Goal: Task Accomplishment & Management: Complete application form

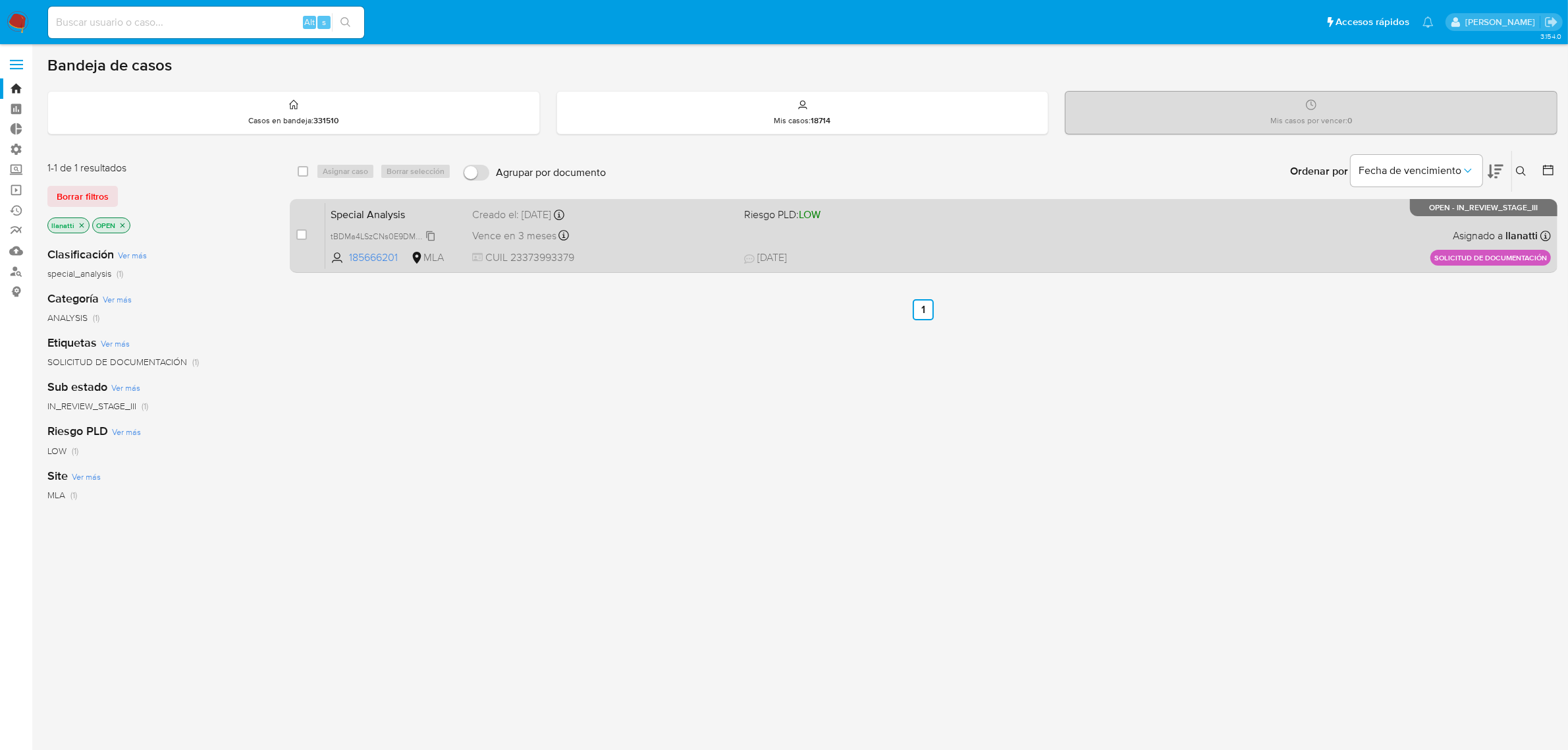
click at [427, 230] on span "tBDMa4LSzCNs0E9DM7pMQSBY" at bounding box center [391, 235] width 122 height 15
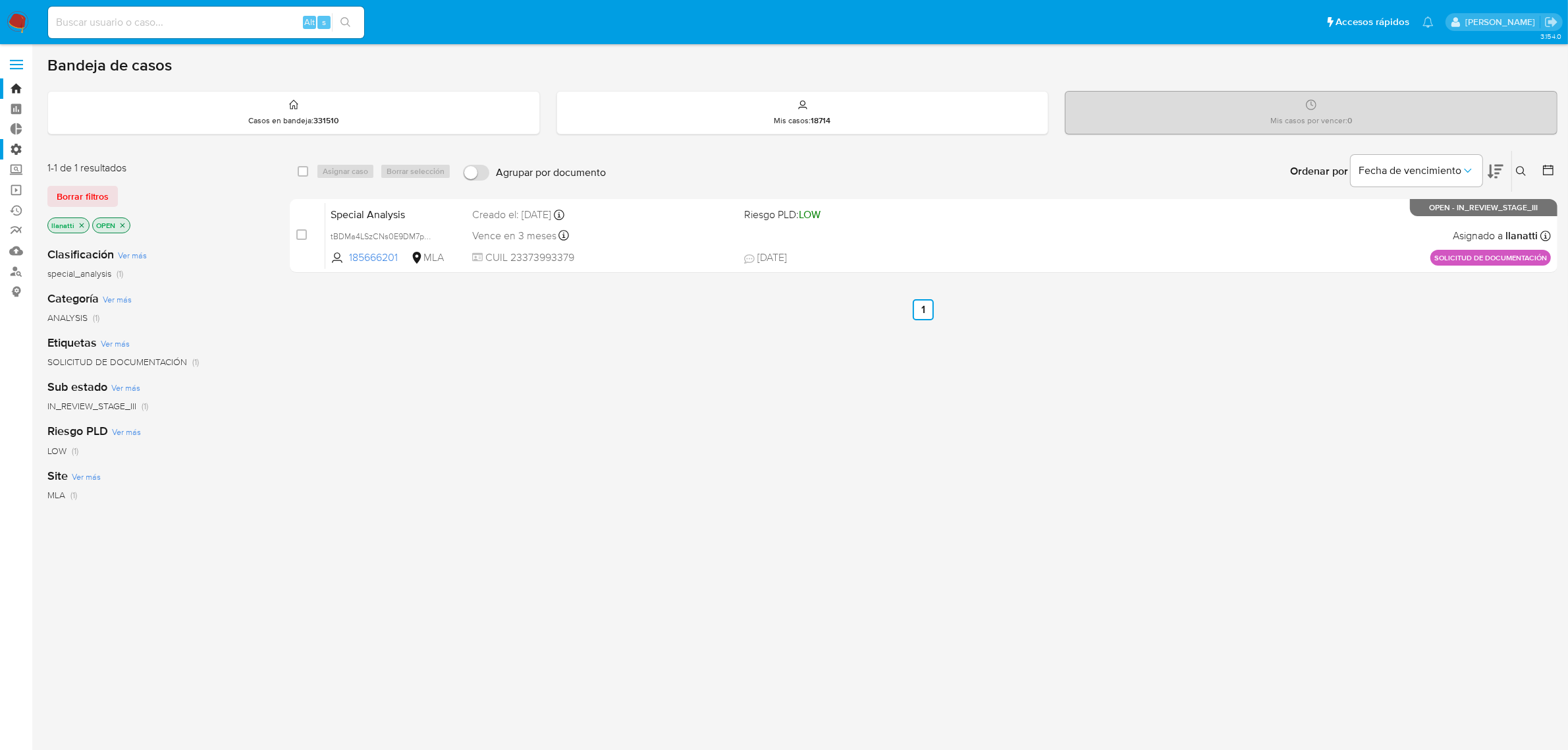
click at [13, 151] on label "Administración" at bounding box center [78, 149] width 157 height 20
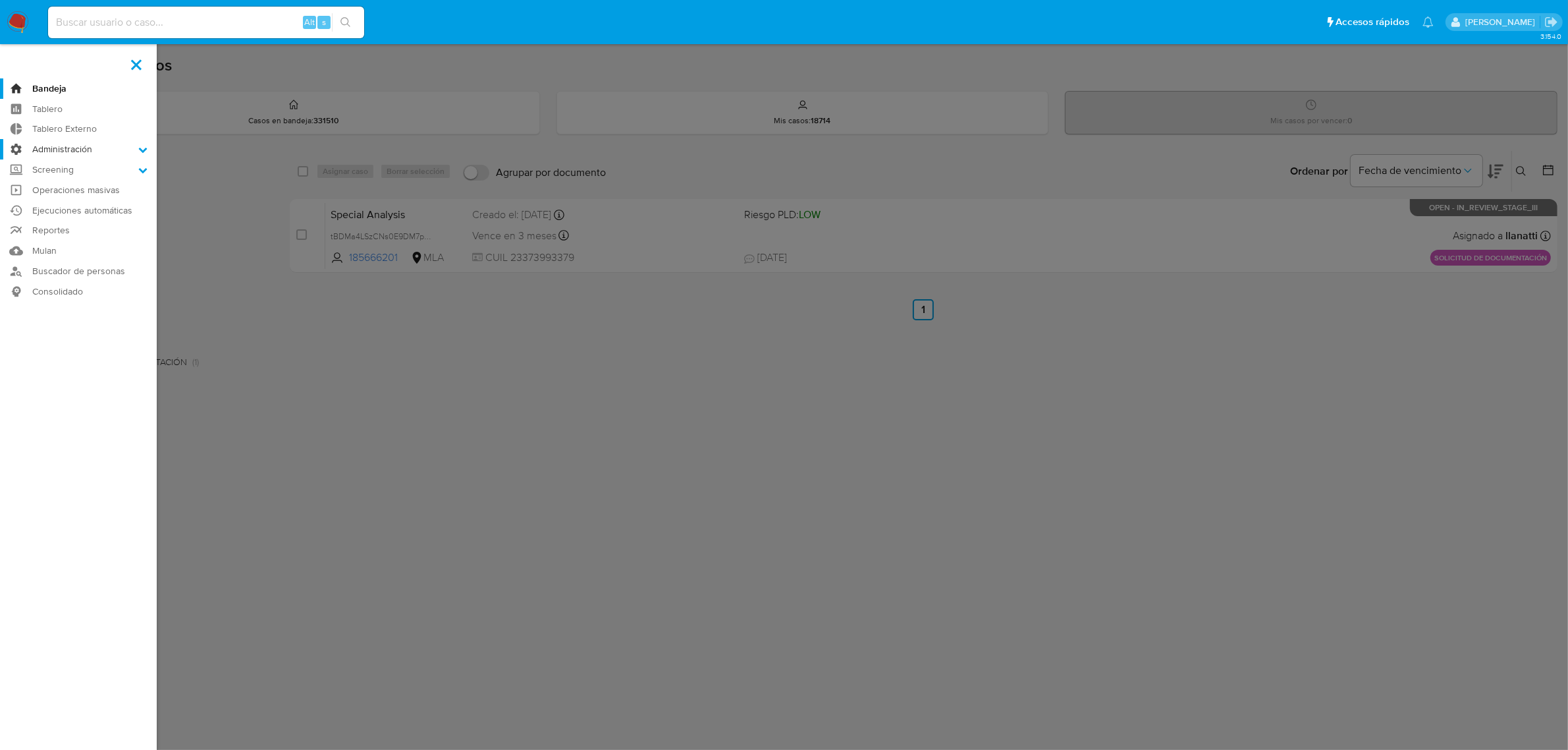
click at [0, 0] on input "Administración" at bounding box center [0, 0] width 0 height 0
click at [31, 25] on nav "Pausado Ver notificaciones Alt s Accesos rápidos Presiona las siguientes teclas…" at bounding box center [784, 22] width 1568 height 44
click at [7, 17] on img at bounding box center [18, 22] width 22 height 22
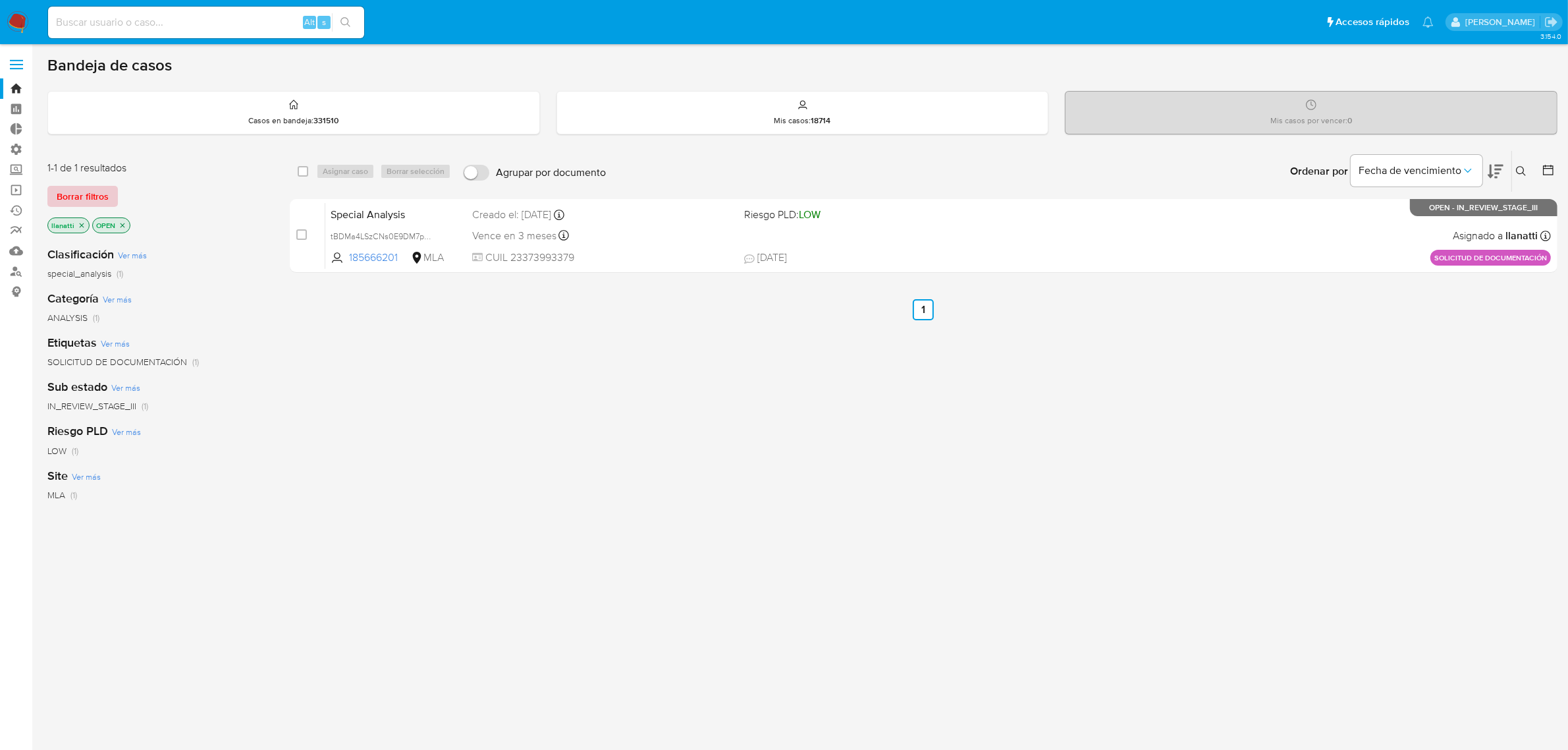
click at [76, 199] on span "Borrar filtros" at bounding box center [83, 196] width 52 height 18
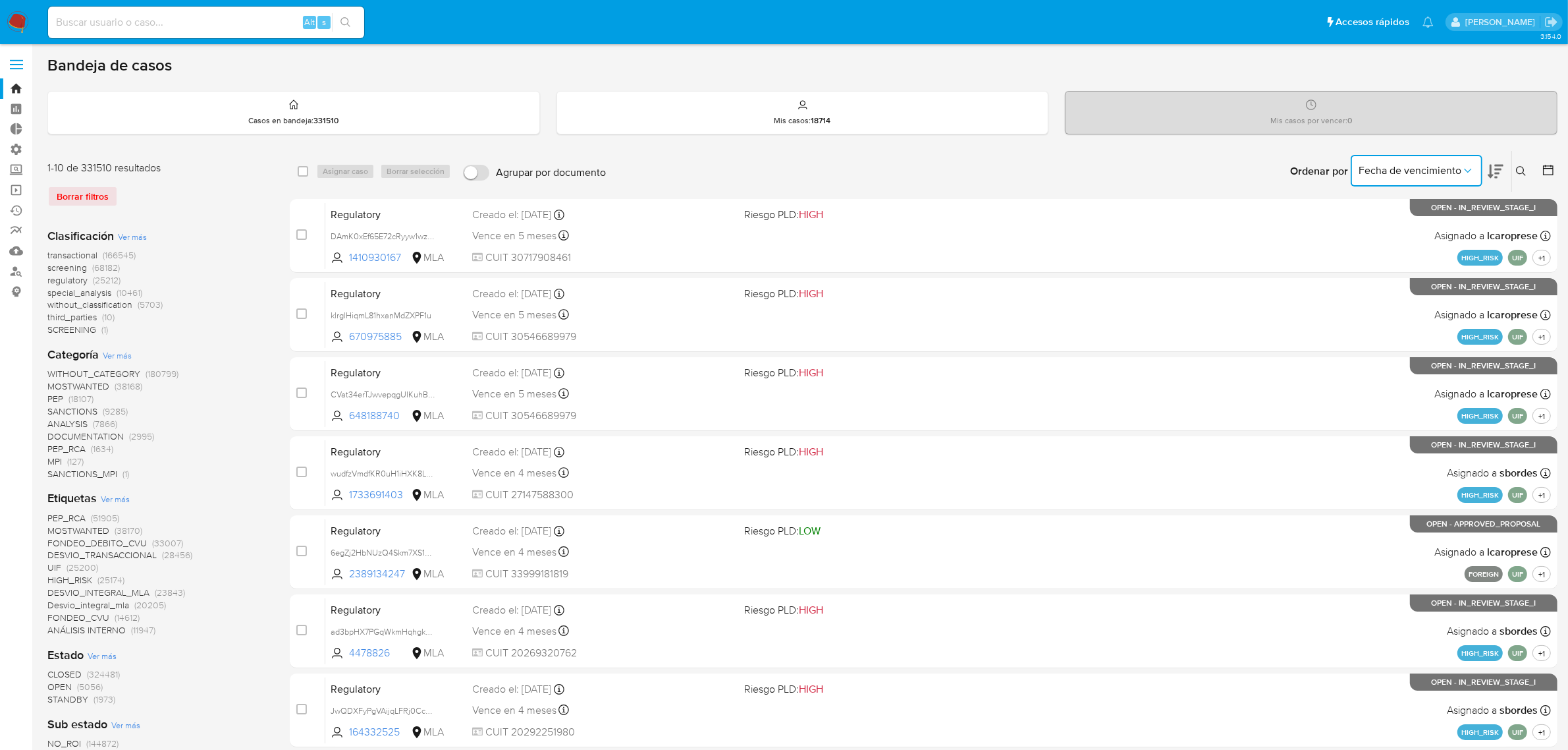
click at [1429, 173] on span "Fecha de vencimiento" at bounding box center [1410, 170] width 103 height 13
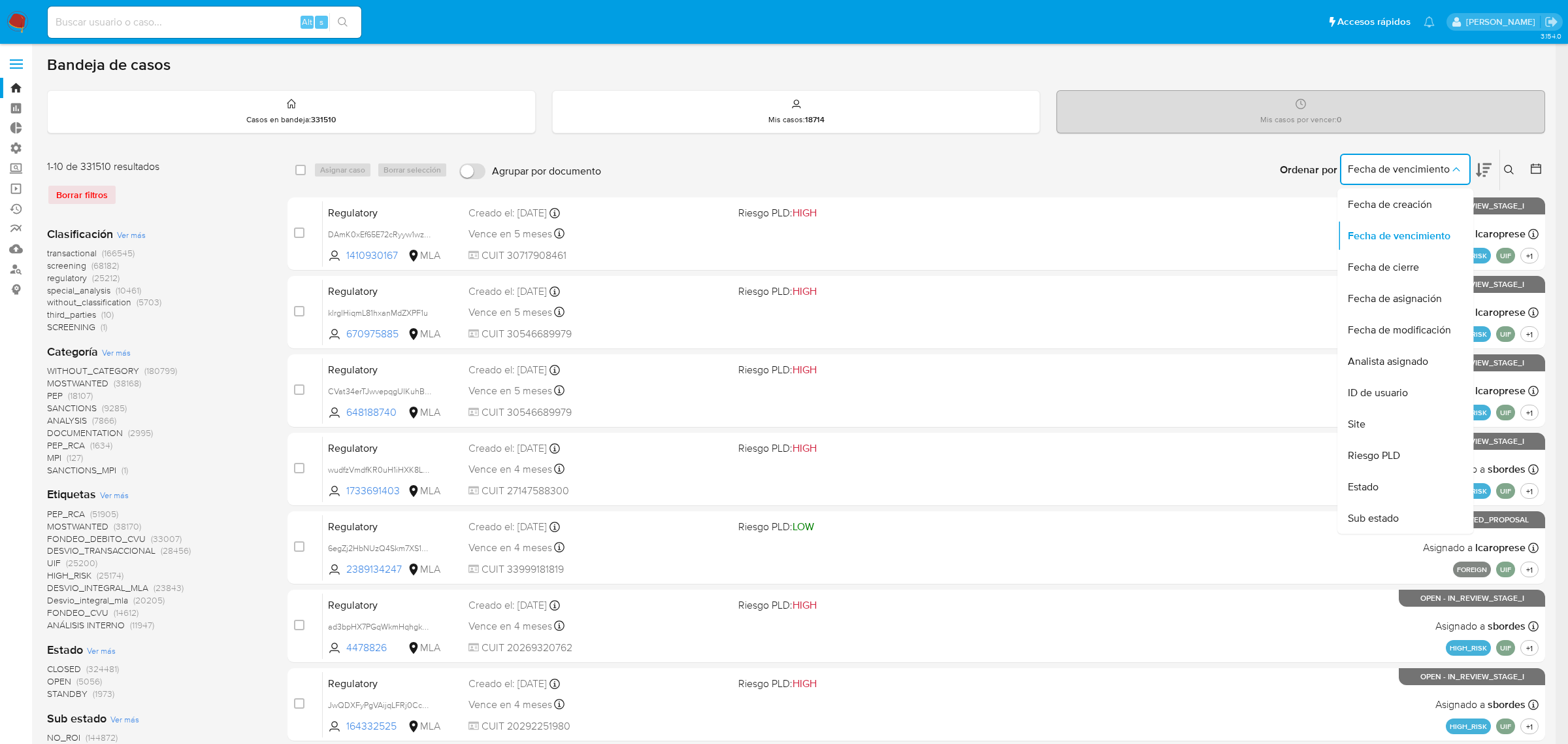
drag, startPoint x: 1396, startPoint y: 201, endPoint x: 1446, endPoint y: 185, distance: 52.5
click at [1395, 201] on span "Fecha de creación" at bounding box center [1390, 204] width 84 height 13
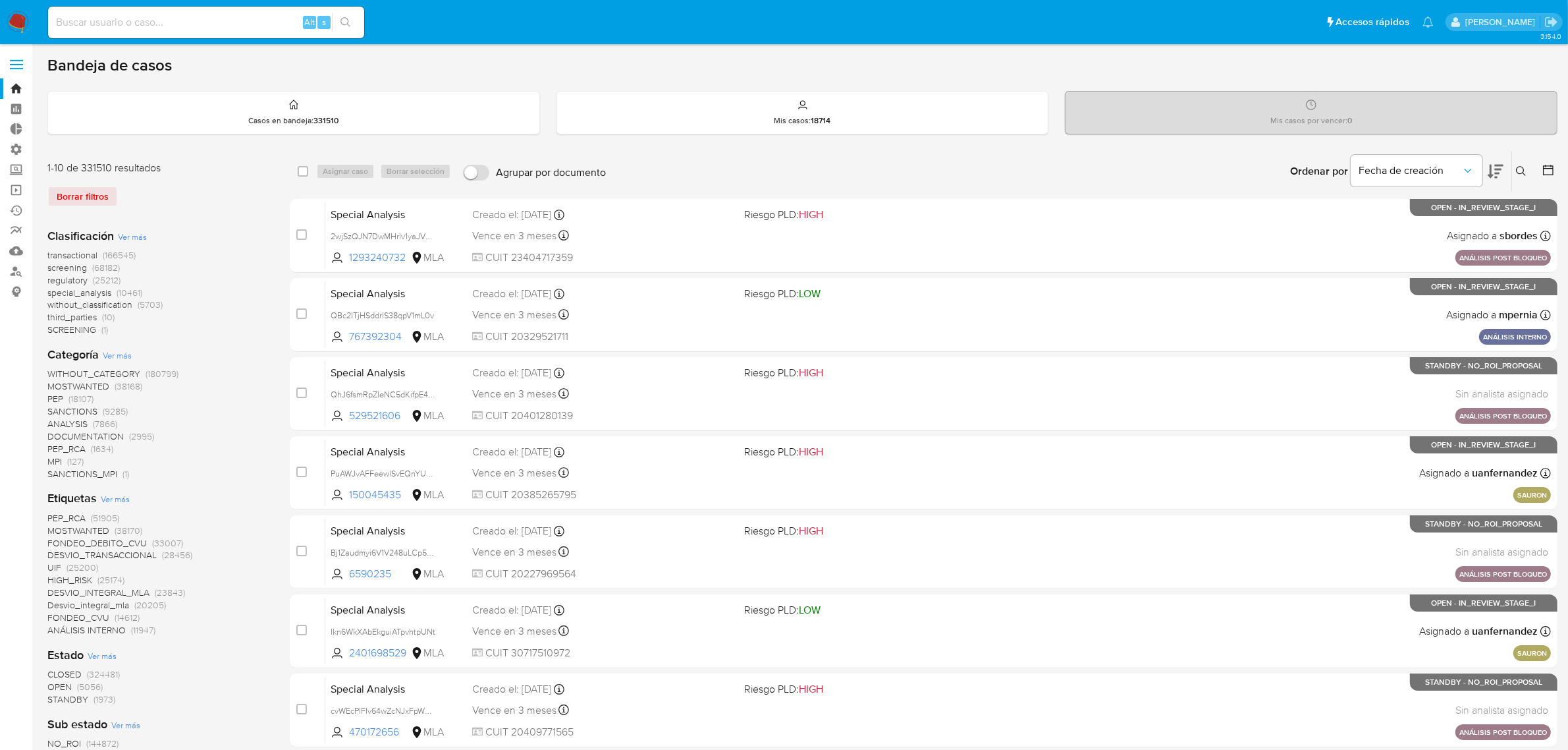
click at [1495, 174] on icon at bounding box center [1495, 171] width 16 height 16
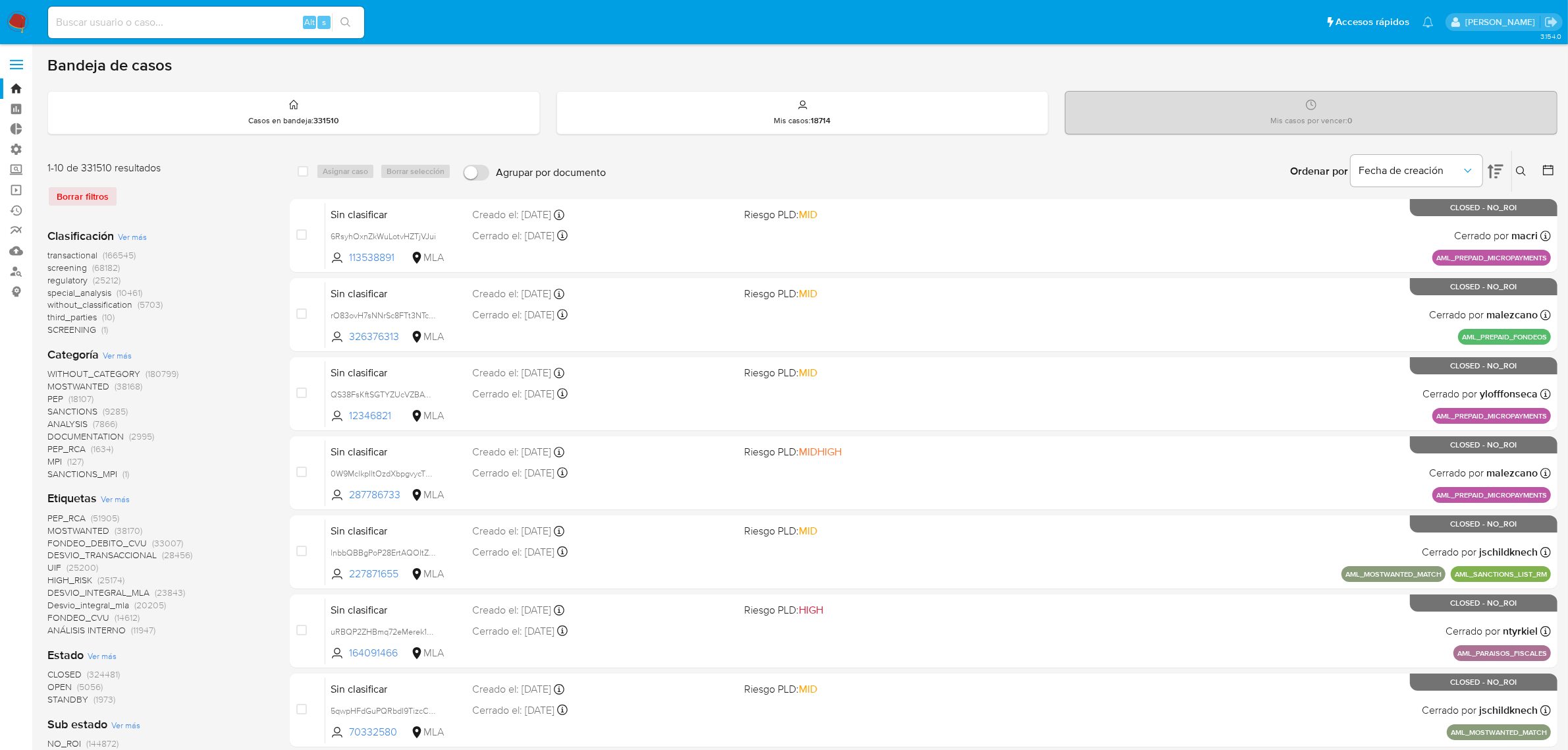
click at [1495, 174] on icon at bounding box center [1495, 171] width 16 height 16
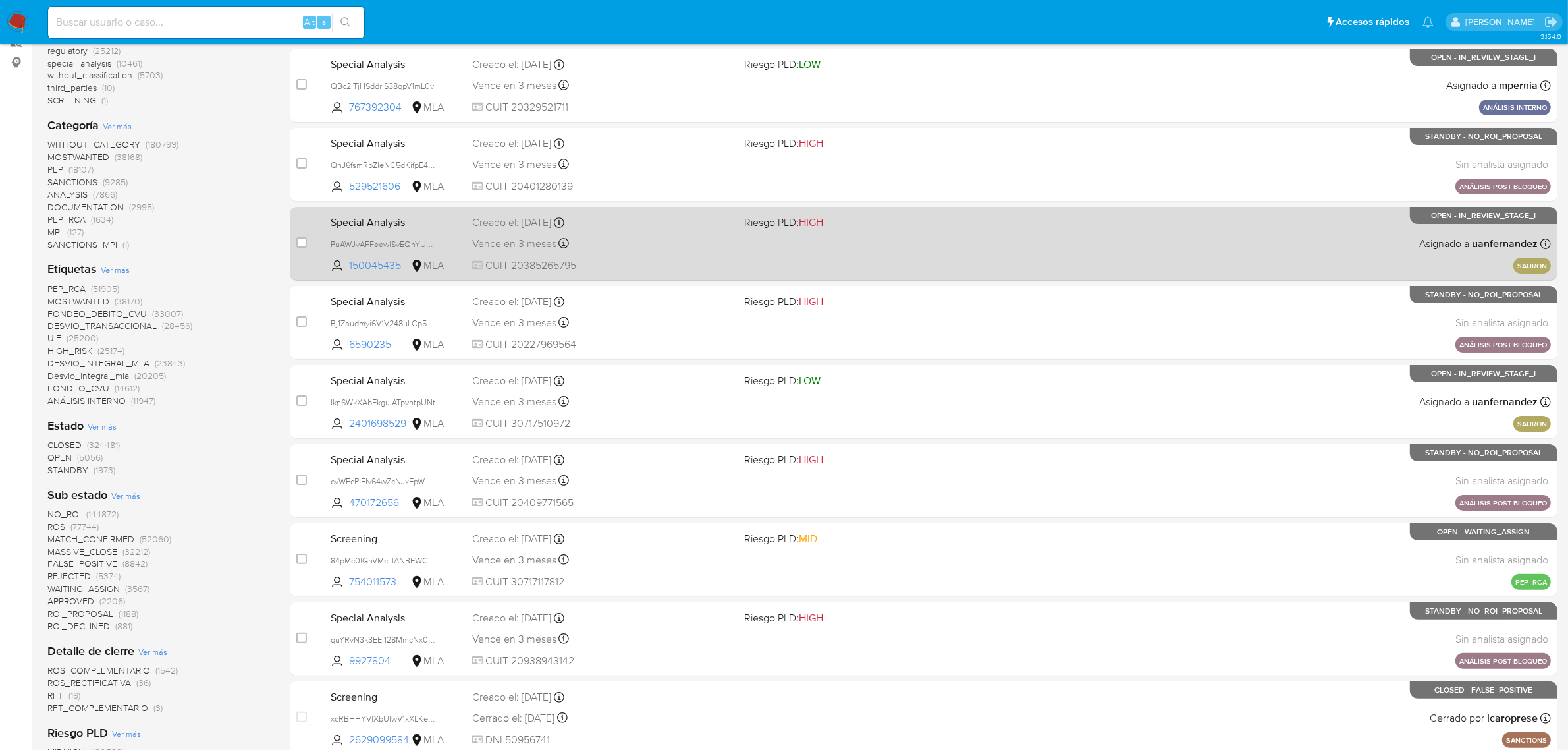
scroll to position [329, 0]
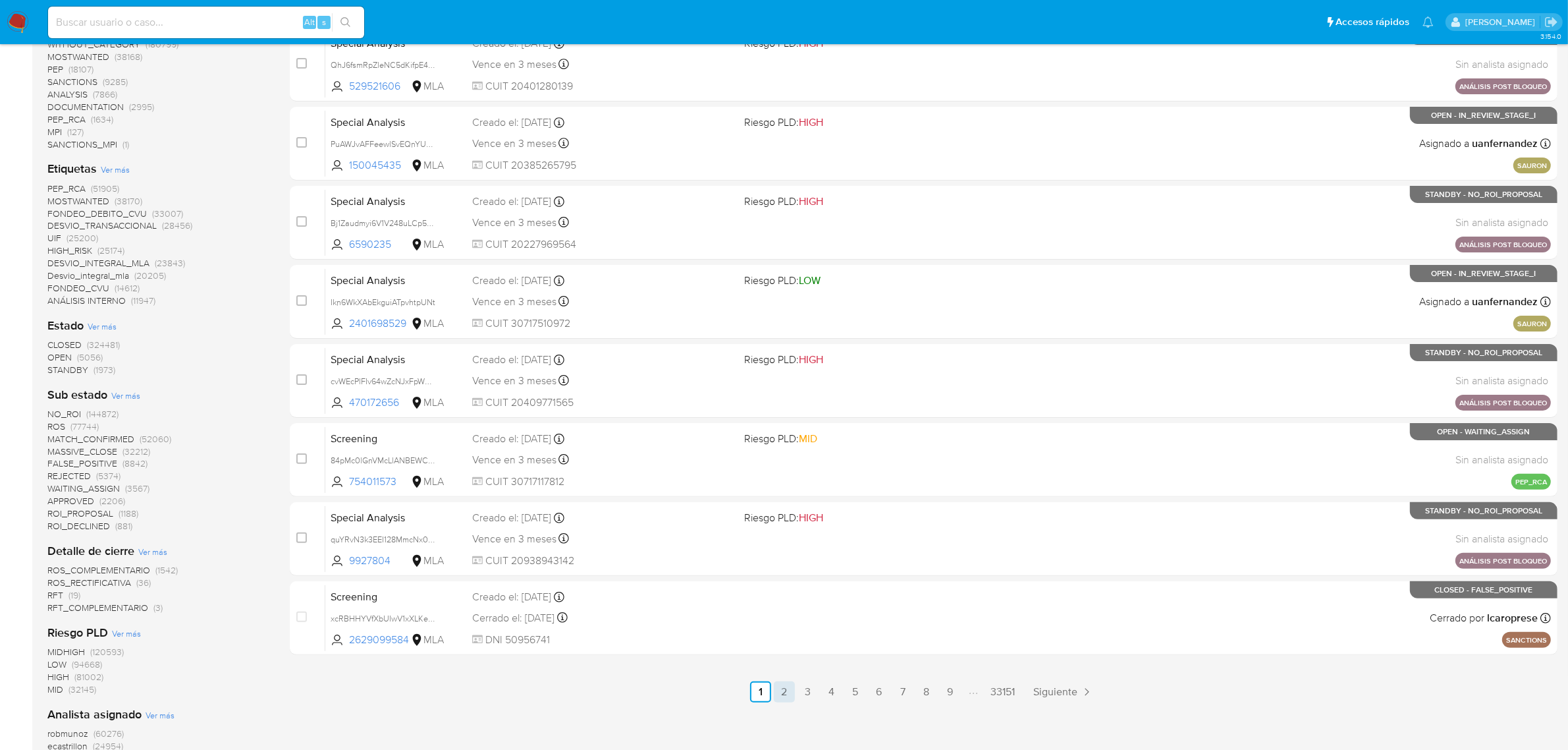
click at [781, 689] on link "2" at bounding box center [784, 692] width 21 height 21
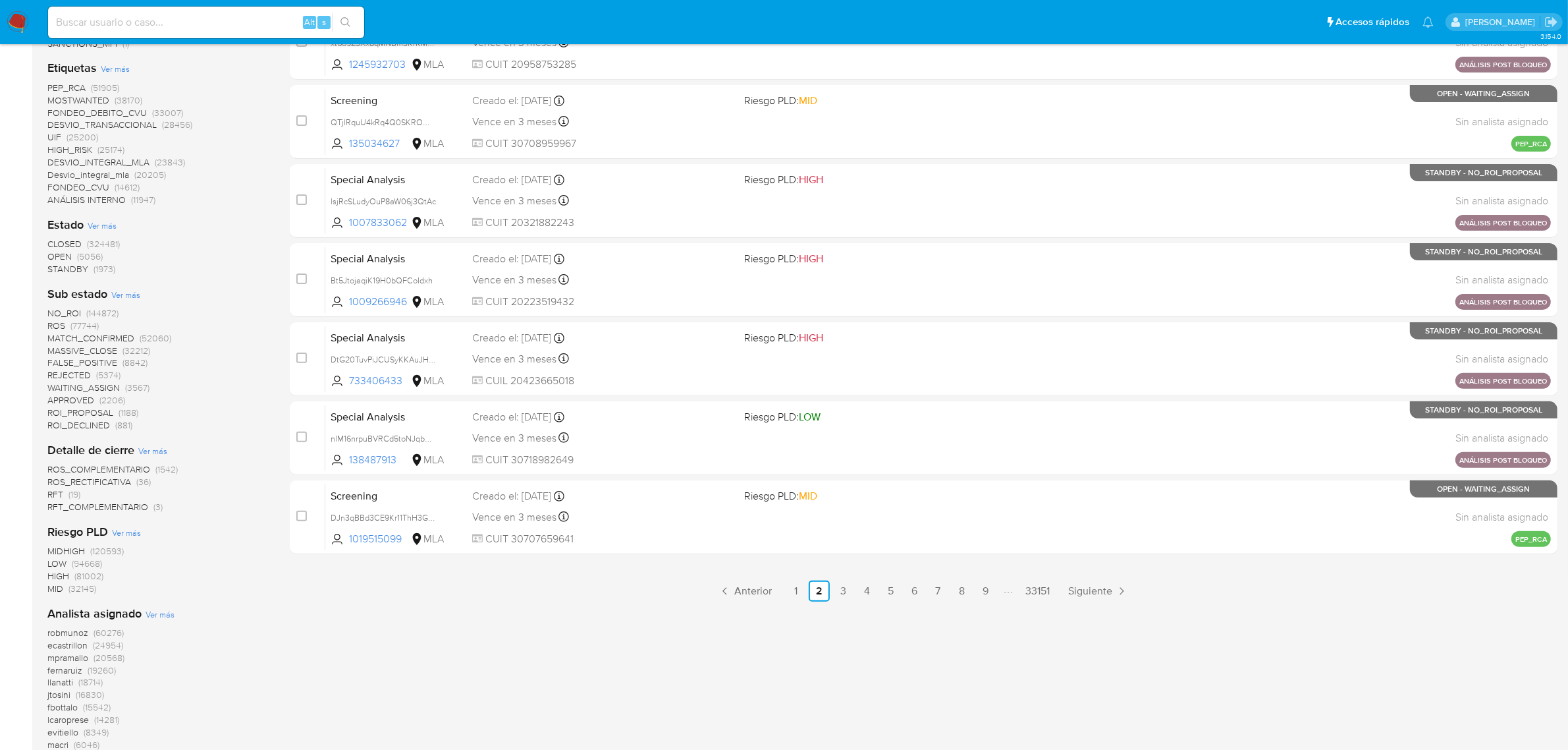
scroll to position [546, 0]
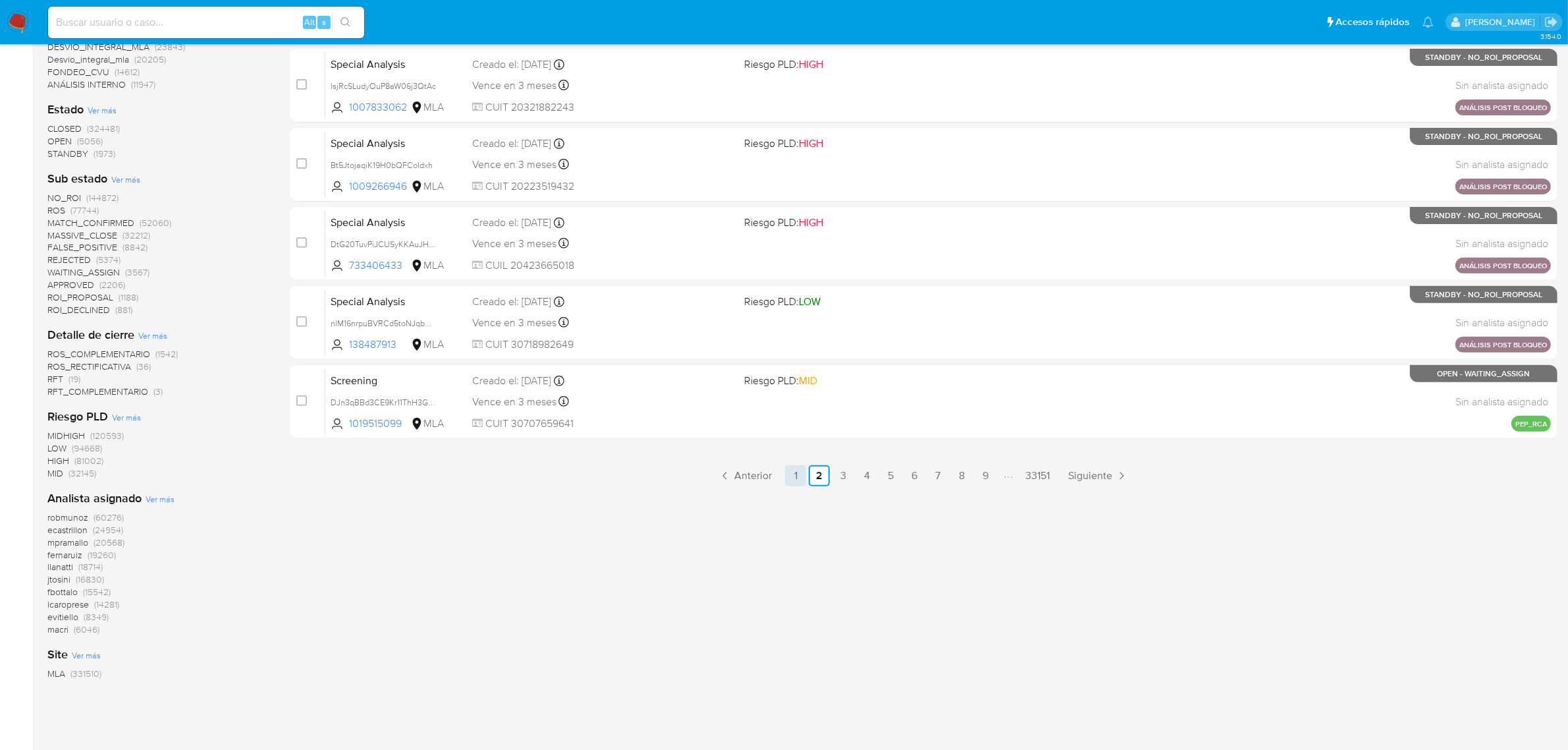
click at [801, 476] on link "1" at bounding box center [795, 475] width 21 height 21
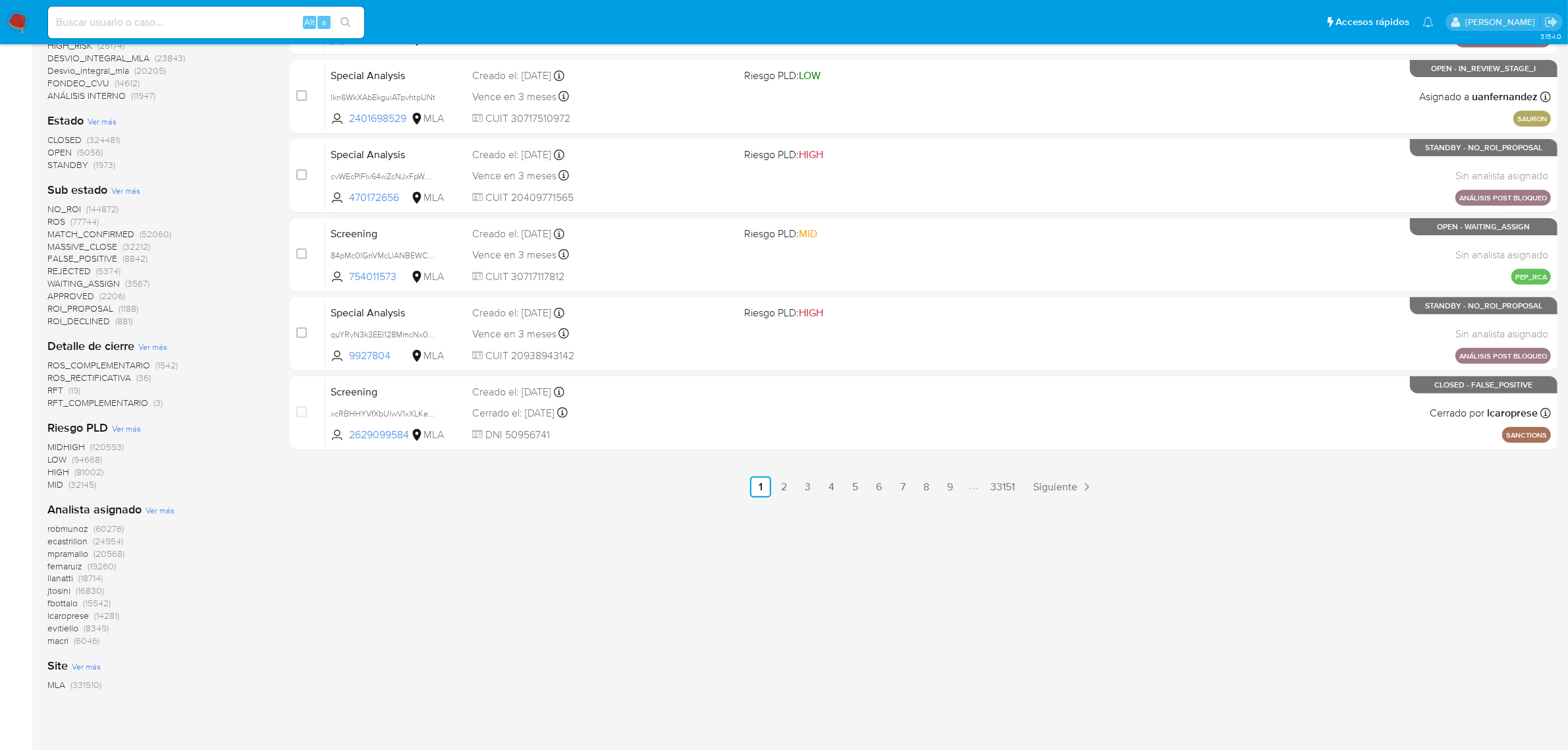
scroll to position [546, 0]
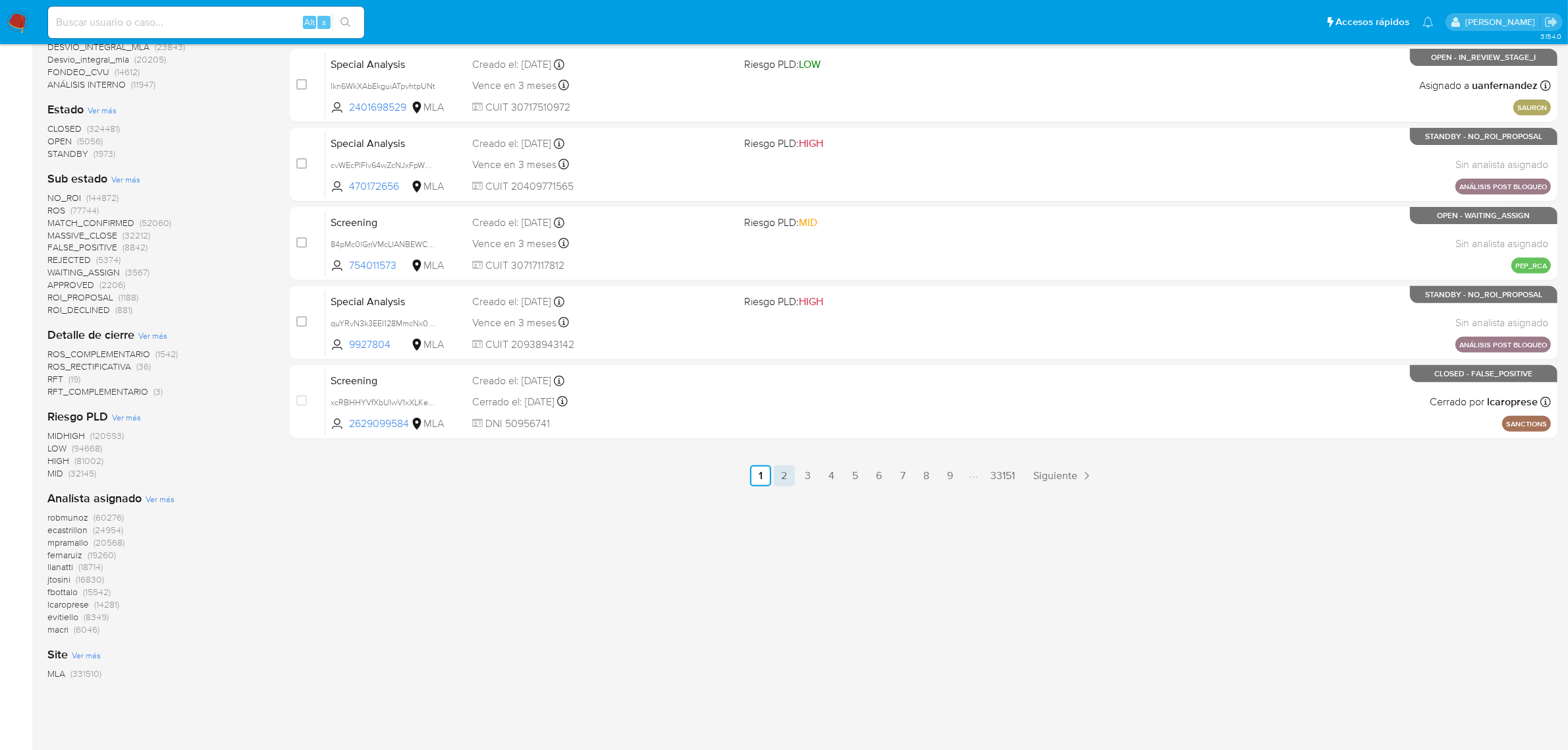
click at [788, 474] on link "2" at bounding box center [784, 475] width 21 height 21
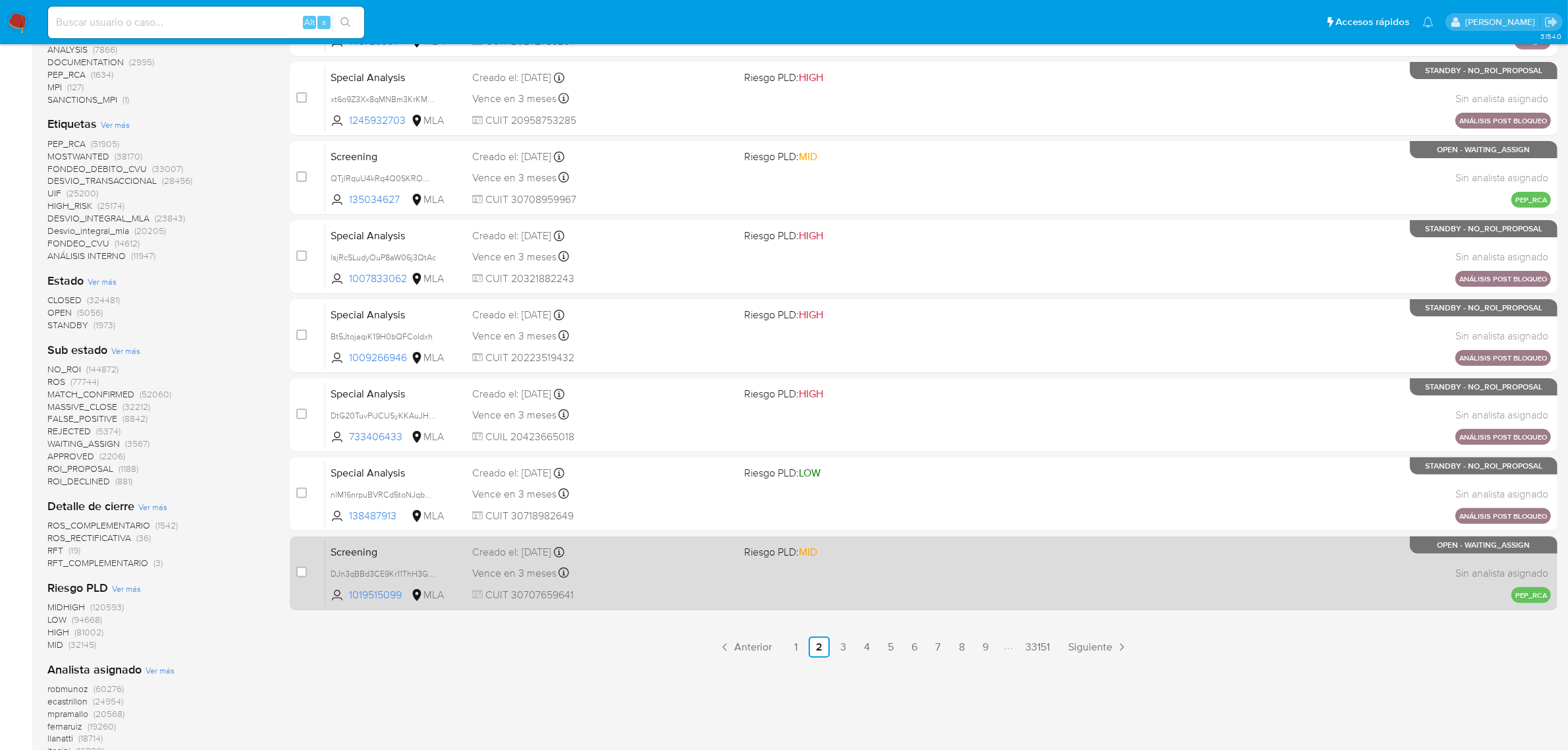
scroll to position [412, 0]
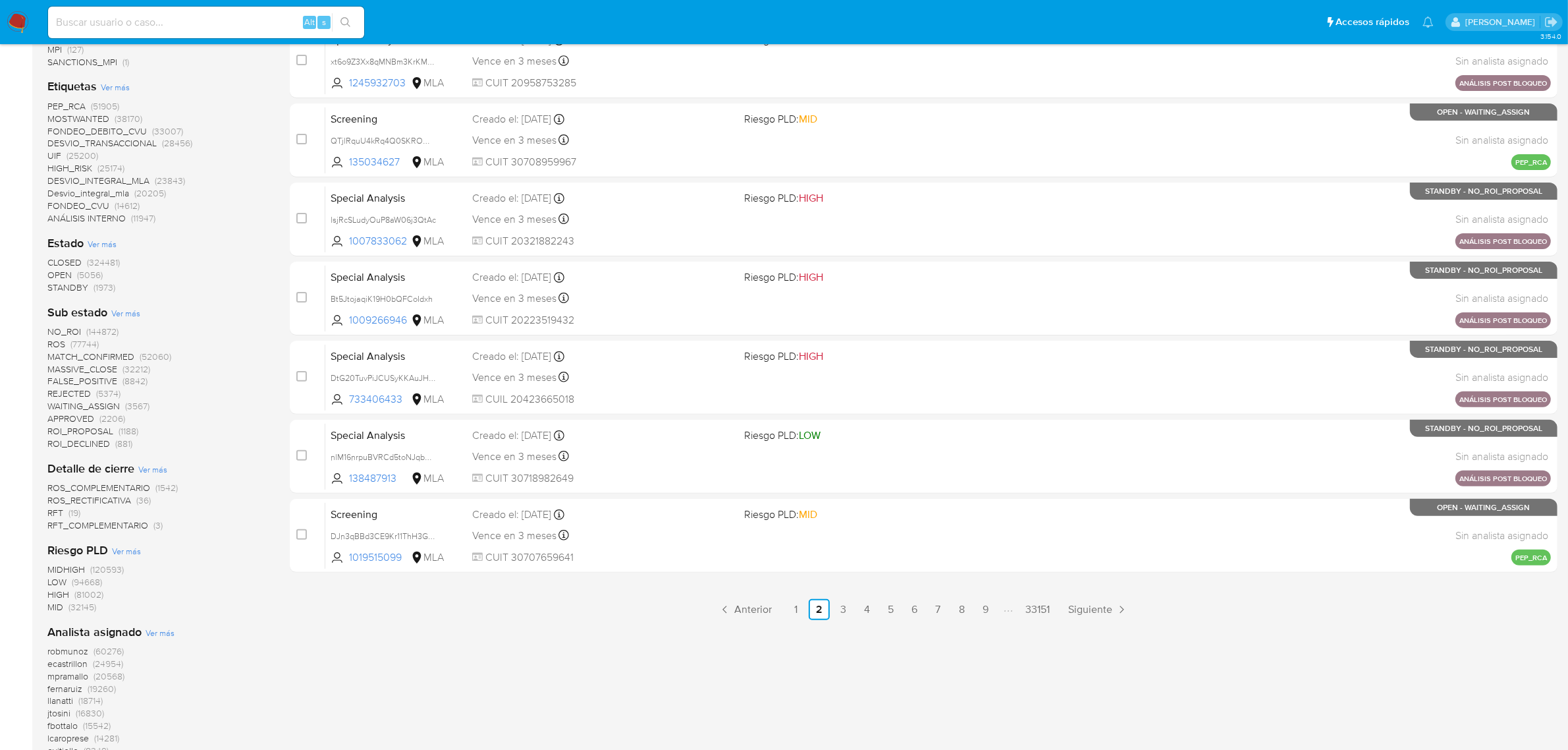
click at [784, 608] on ul "Anterior 1 2 3 4 5 6 7 8 9 33151 Siguiente" at bounding box center [923, 609] width 1268 height 21
click at [795, 609] on link "1" at bounding box center [795, 609] width 21 height 21
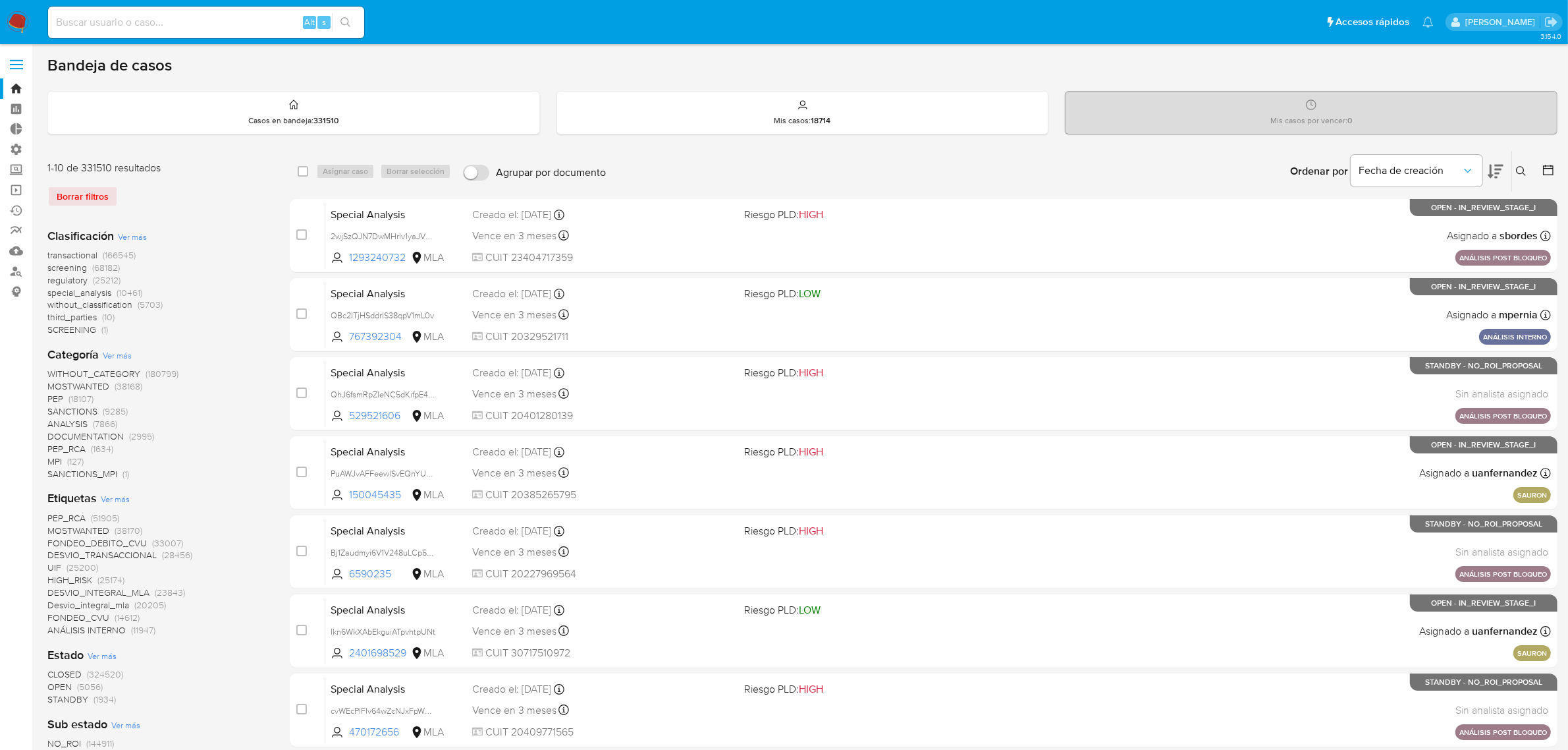
click at [6, 11] on img at bounding box center [18, 22] width 22 height 22
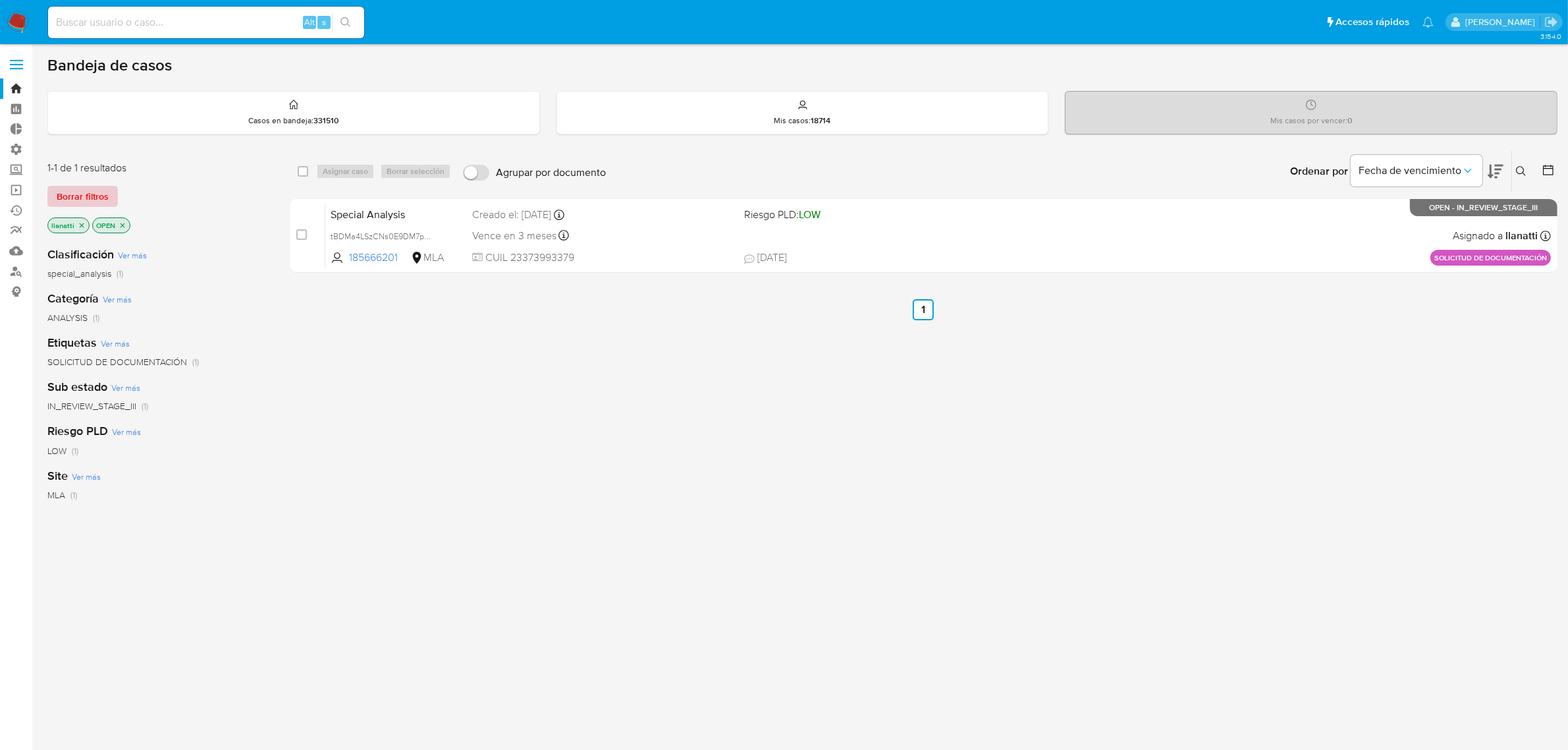
click at [78, 187] on span "Borrar filtros" at bounding box center [83, 196] width 52 height 18
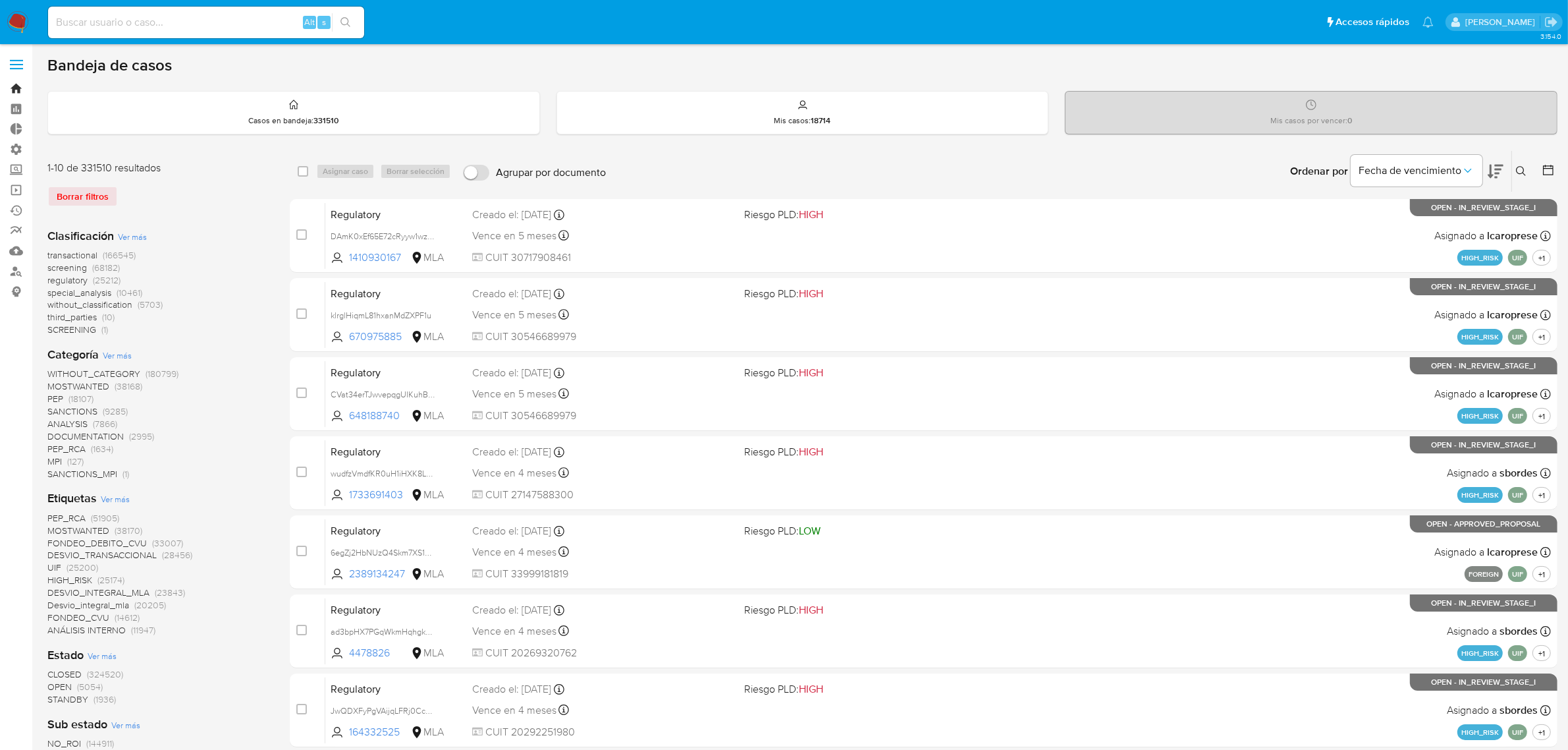
click at [11, 86] on link "Bandeja" at bounding box center [78, 88] width 157 height 20
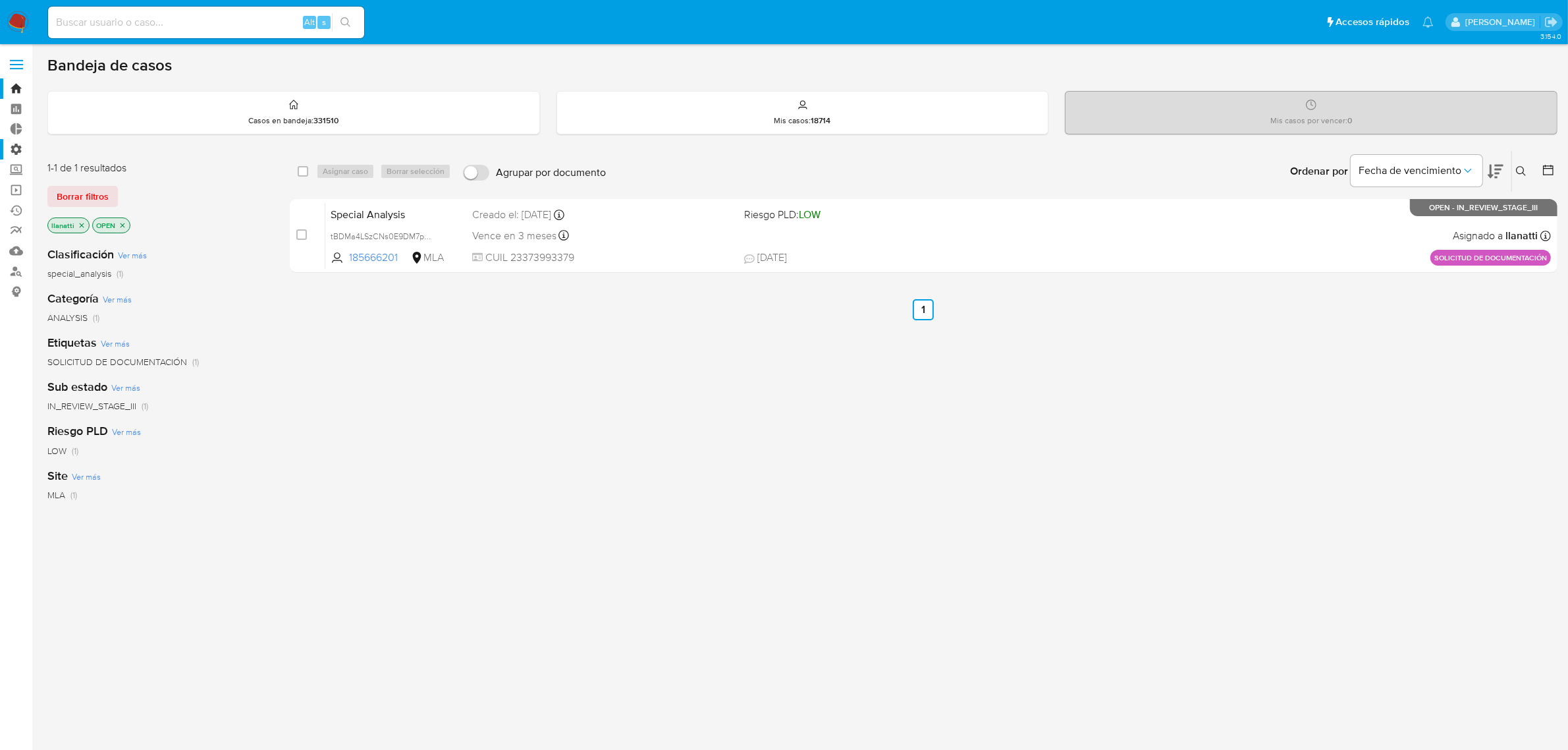
click at [18, 147] on label "Administración" at bounding box center [78, 149] width 157 height 20
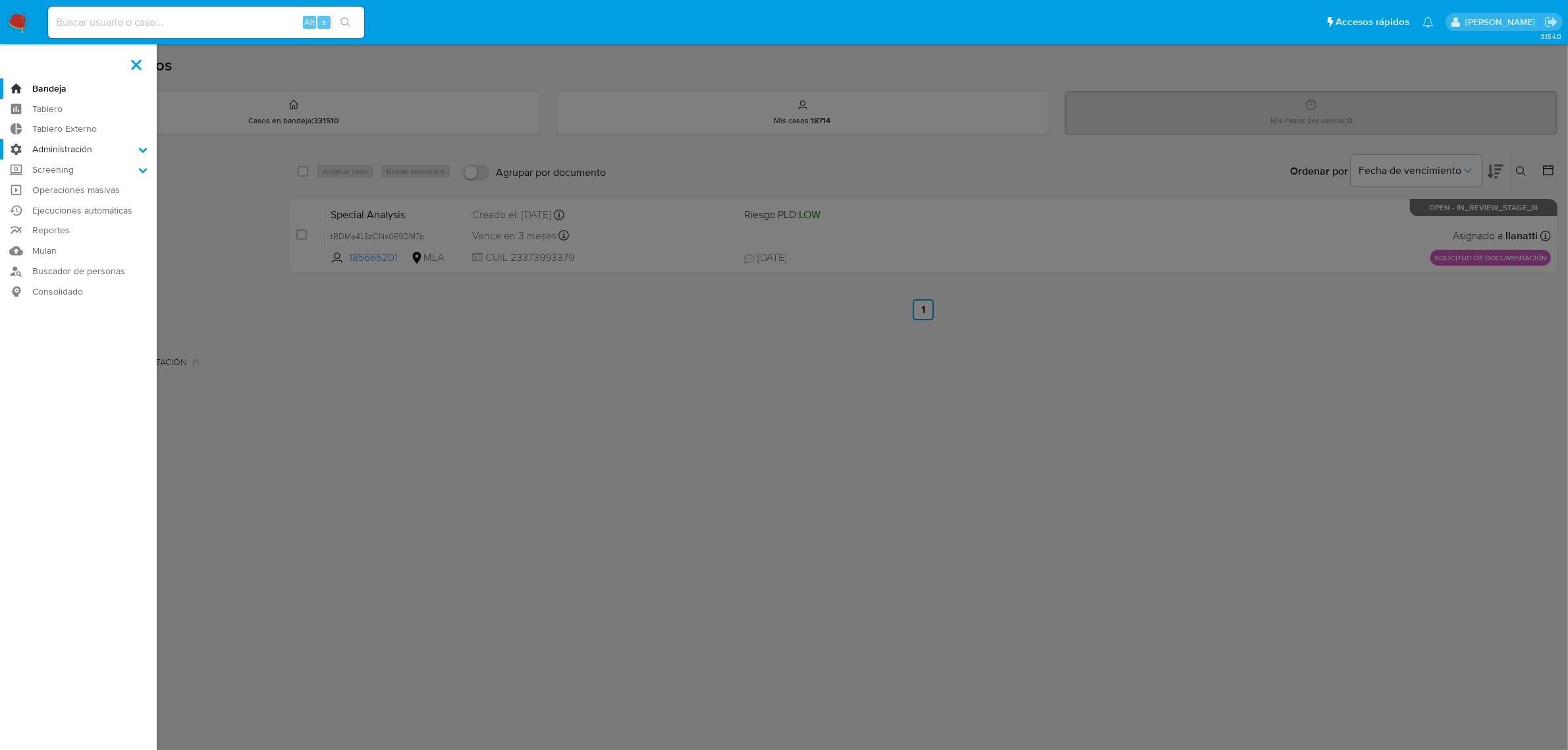
click at [0, 0] on input "Administración" at bounding box center [0, 0] width 0 height 0
click at [74, 231] on link "Configuración de Casos" at bounding box center [78, 235] width 157 height 17
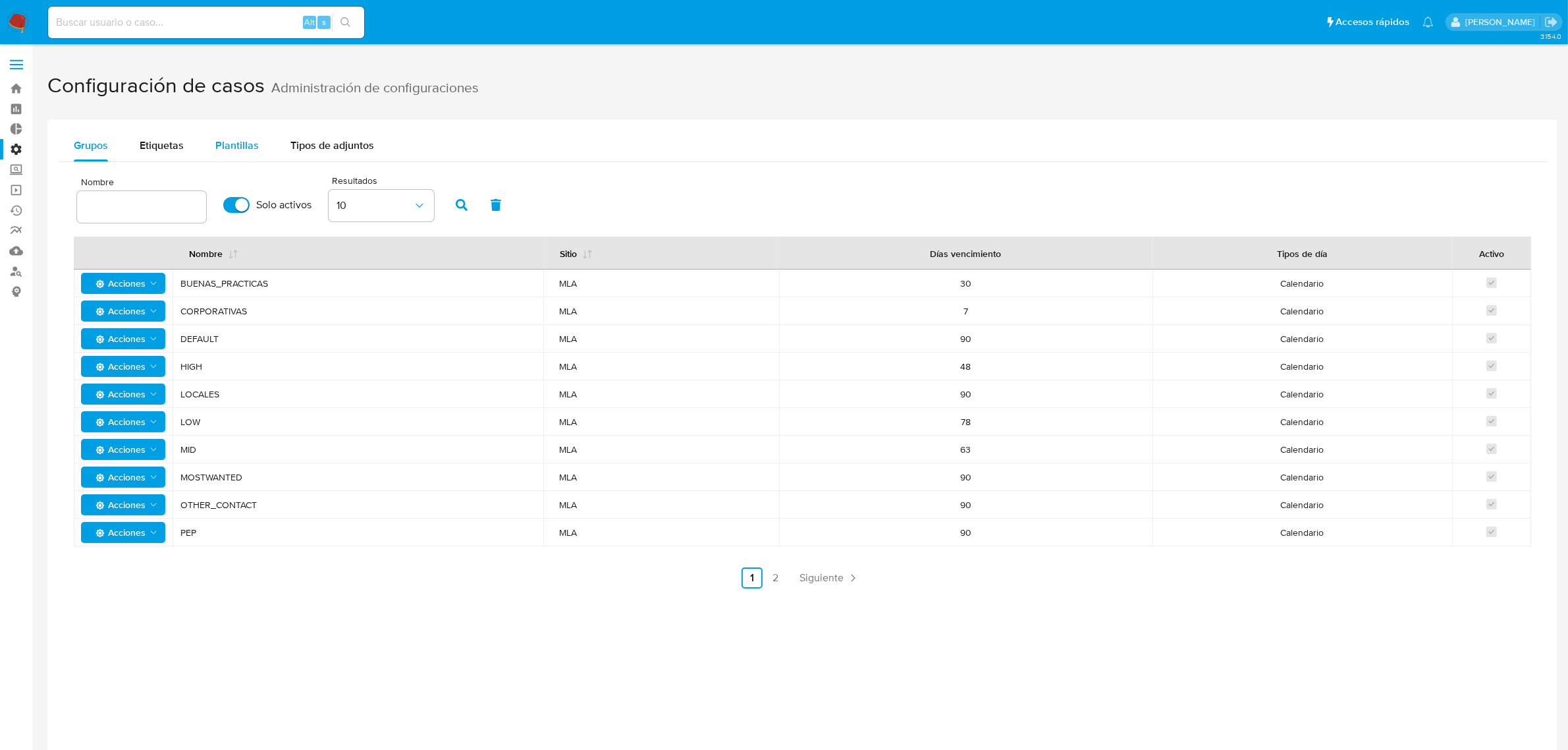
click at [238, 144] on span "Plantillas" at bounding box center [237, 146] width 43 height 15
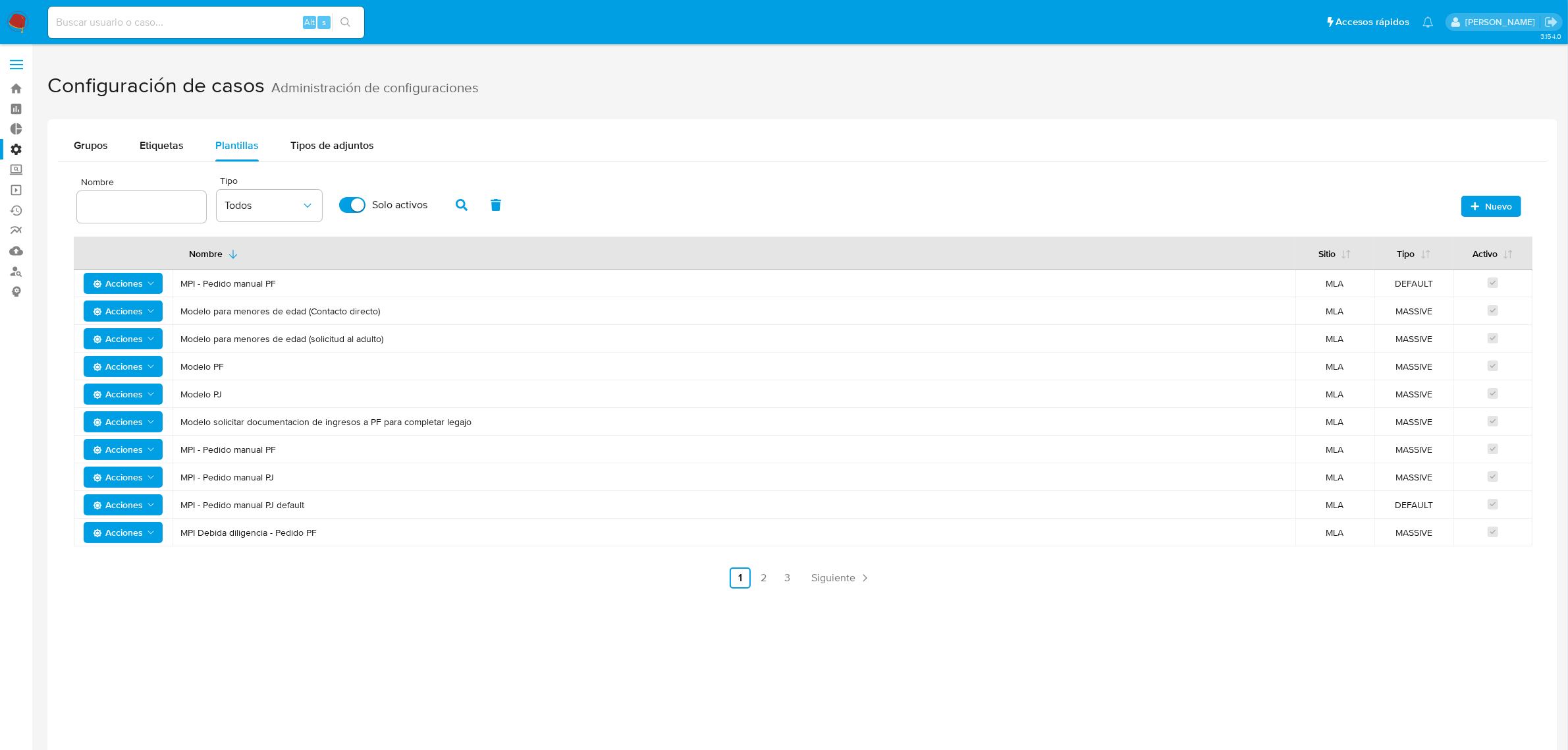
drag, startPoint x: 336, startPoint y: 532, endPoint x: 181, endPoint y: 532, distance: 155.0
click at [181, 532] on span "MPI Debida diligencia - Pedido PF" at bounding box center [734, 532] width 1107 height 12
click at [1488, 209] on span "Nuevo" at bounding box center [1498, 206] width 27 height 21
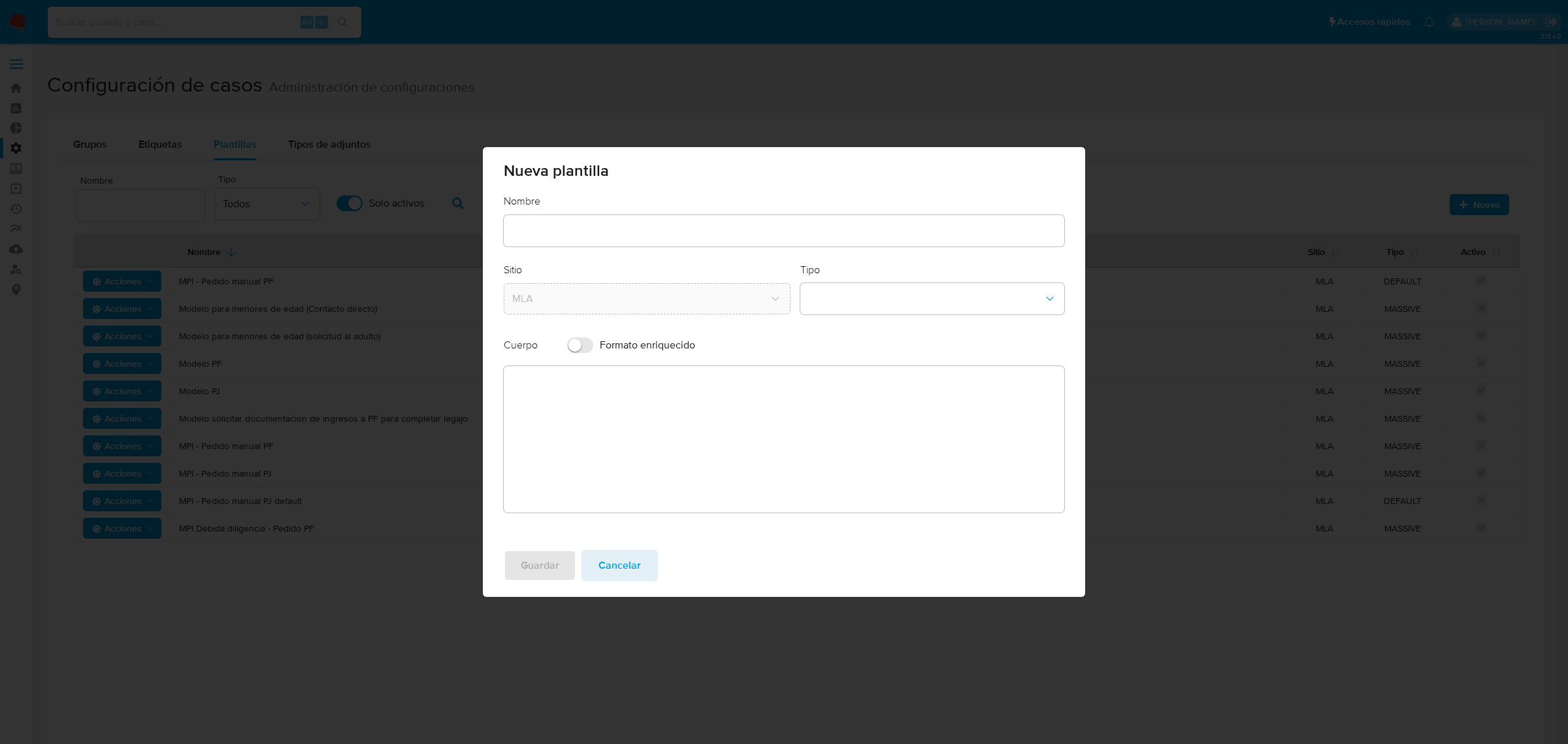
click at [590, 231] on input "text" at bounding box center [783, 231] width 560 height 17
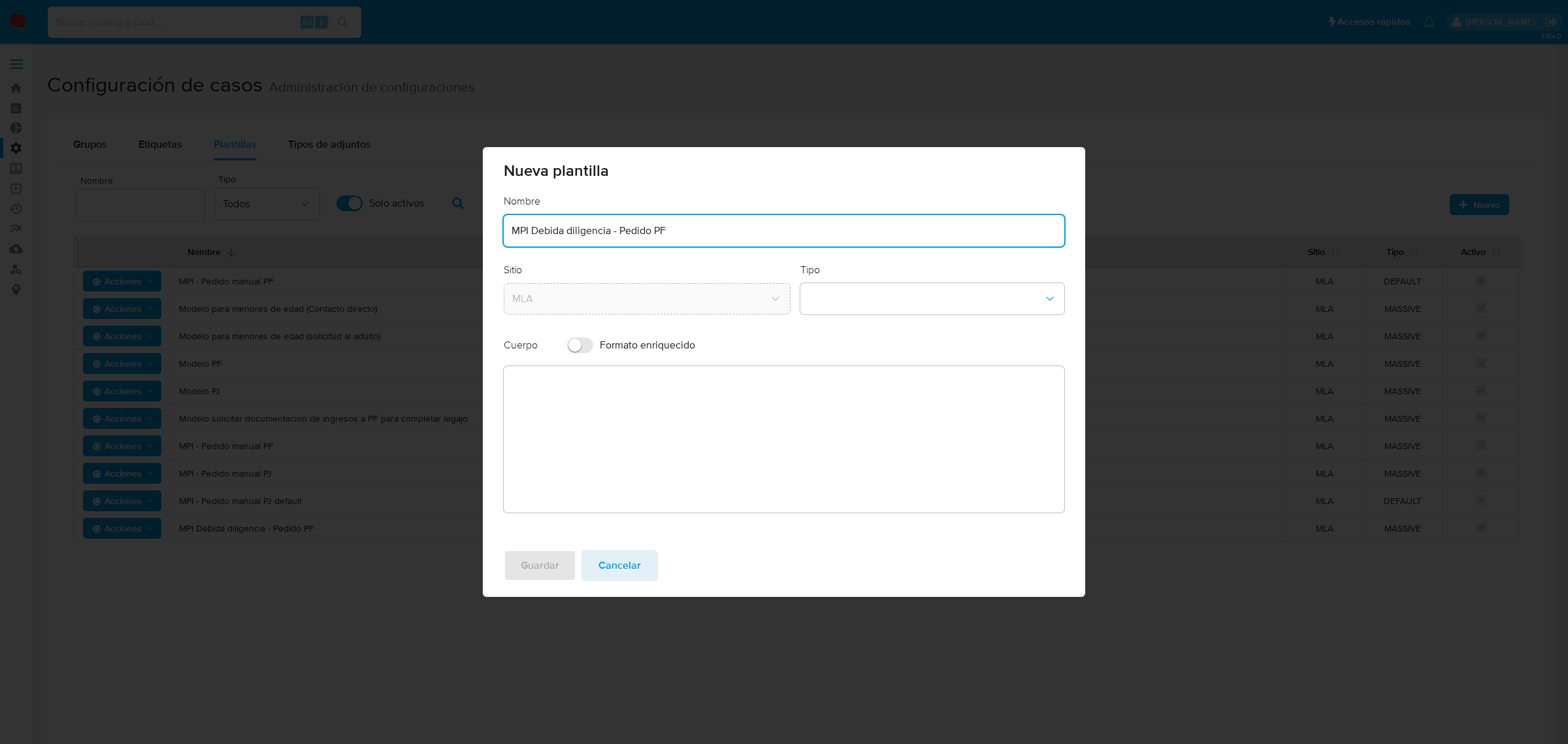
drag, startPoint x: 609, startPoint y: 229, endPoint x: 530, endPoint y: 227, distance: 79.0
click at [530, 227] on input "MPI Debida diligencia - Pedido PF" at bounding box center [783, 231] width 560 height 17
click at [579, 226] on input "MPI Actualizaci - Pedido P" at bounding box center [783, 231] width 560 height 17
drag, startPoint x: 691, startPoint y: 234, endPoint x: 653, endPoint y: 229, distance: 38.3
click at [641, 232] on input "MPI Actualizacion de legajo - Pedido P" at bounding box center [783, 231] width 560 height 17
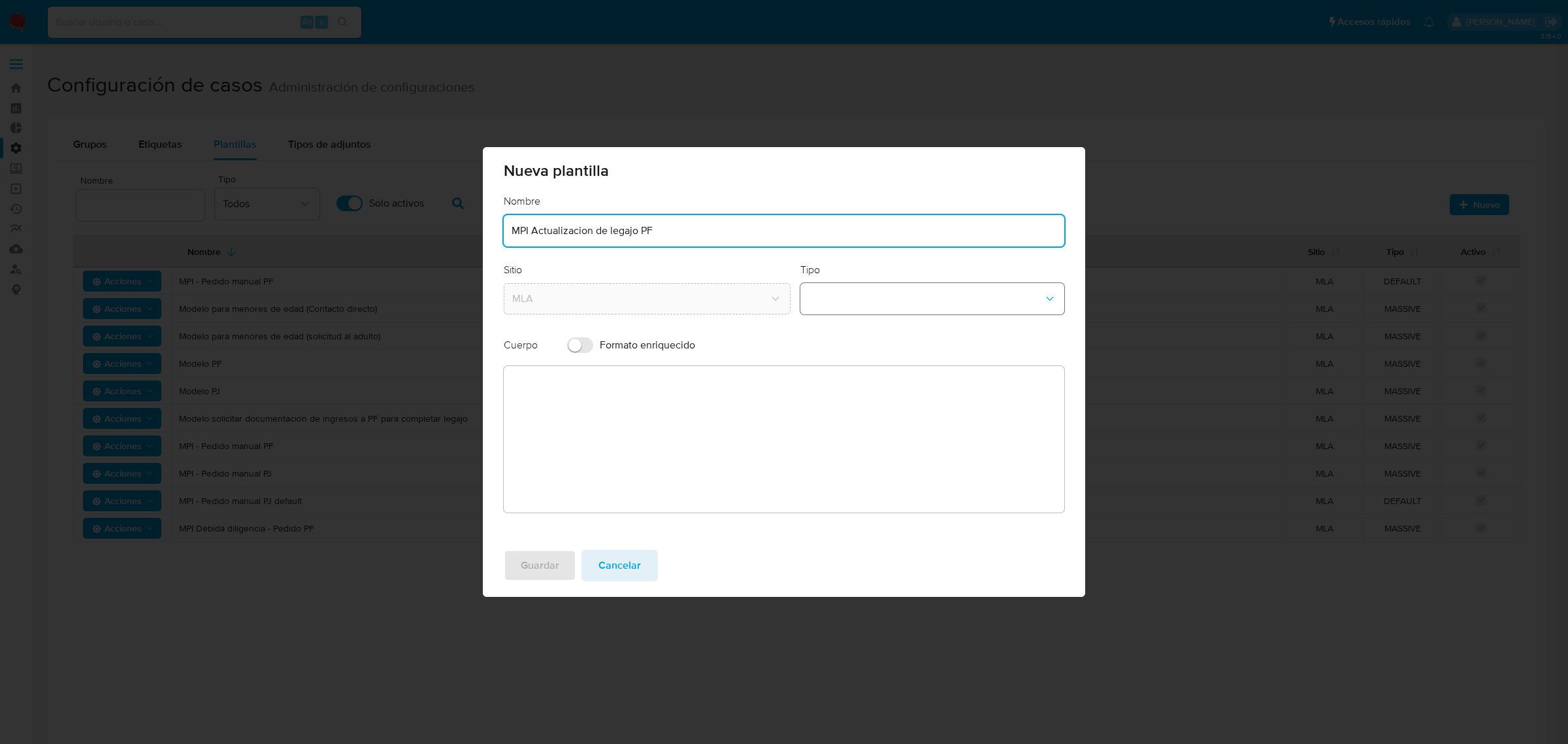
type input "MPI Actualizacion de legajo PF"
click at [896, 296] on button "template-type-dropdown" at bounding box center [932, 298] width 264 height 31
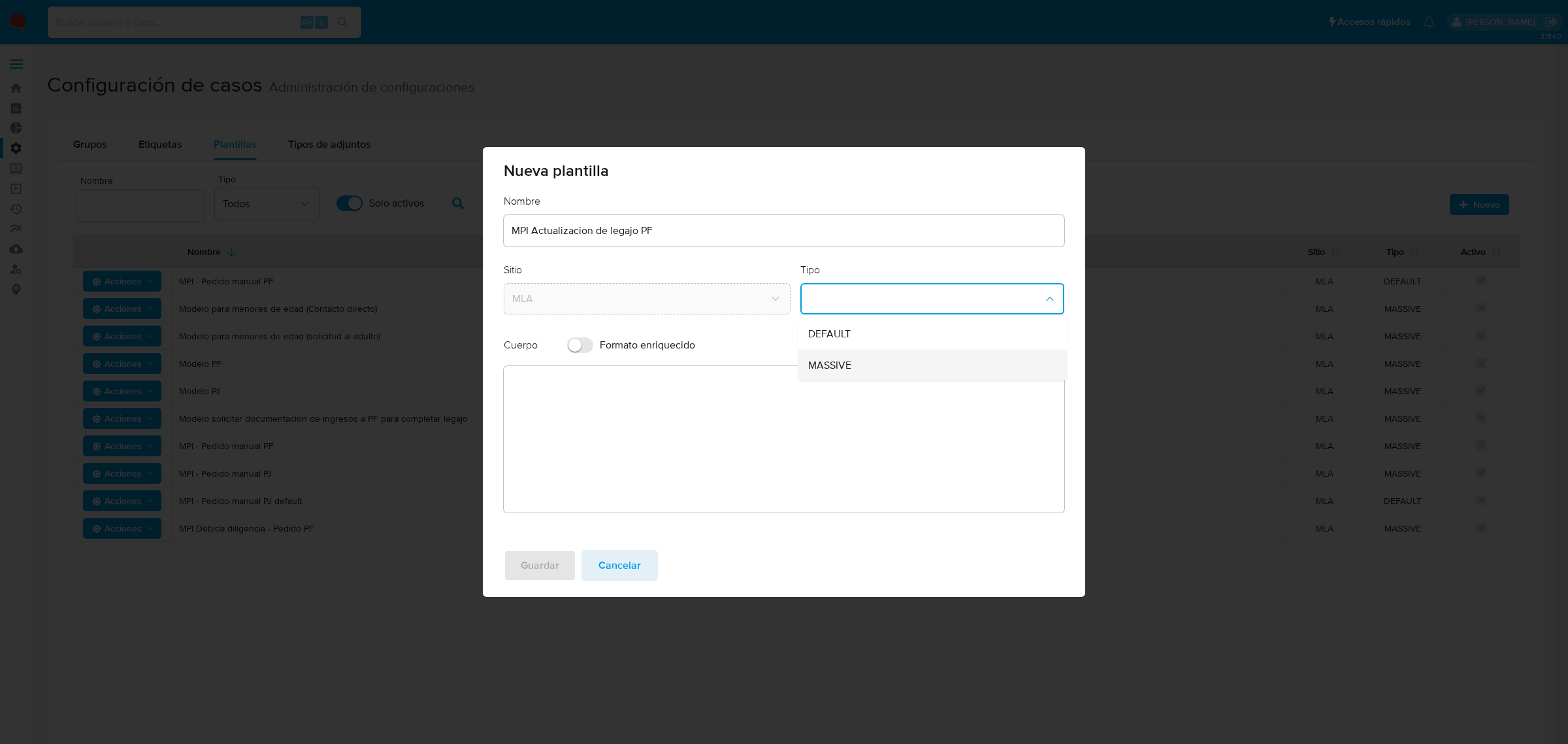
click at [876, 360] on div "MASSIVE" at bounding box center [928, 365] width 240 height 31
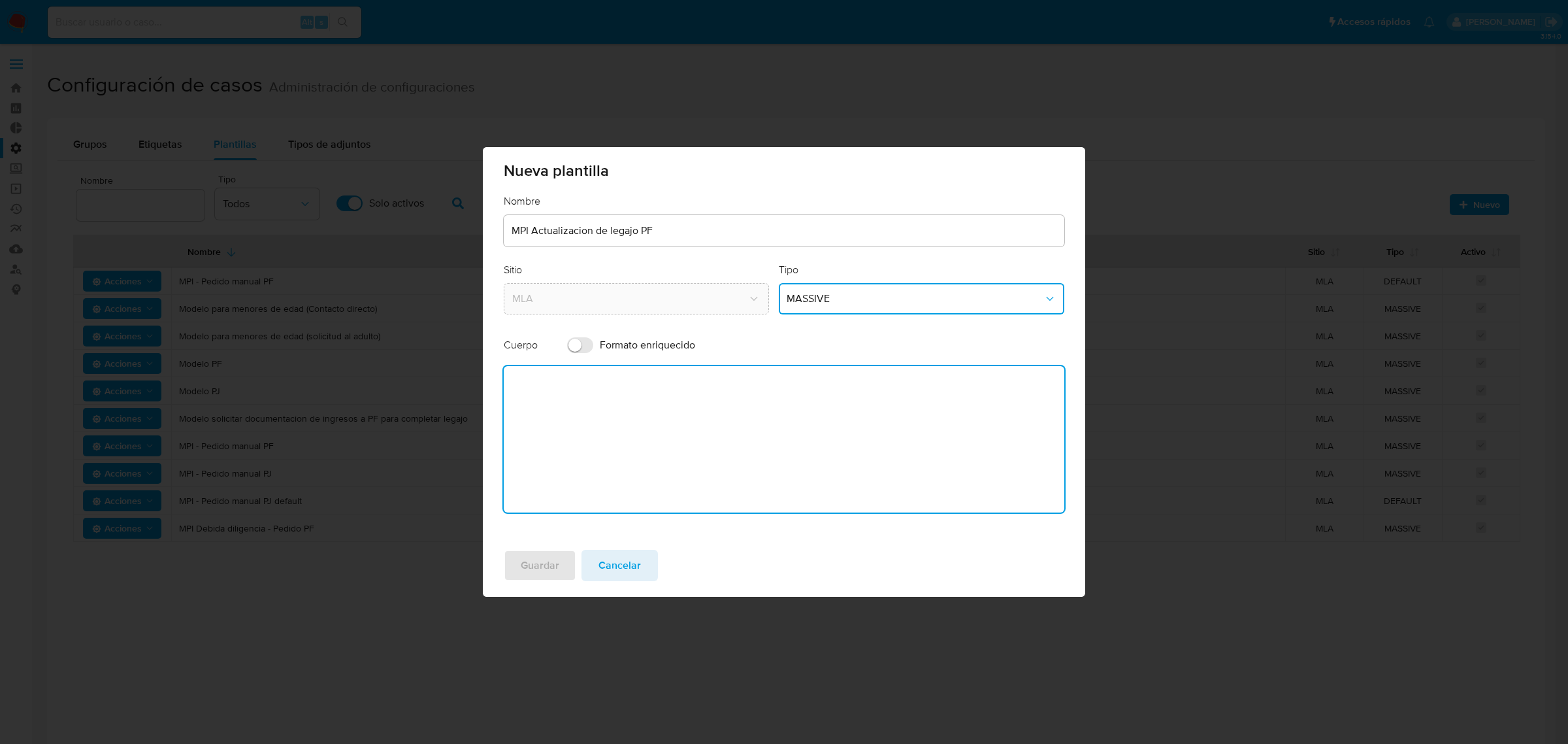
click at [541, 411] on textarea at bounding box center [783, 439] width 560 height 147
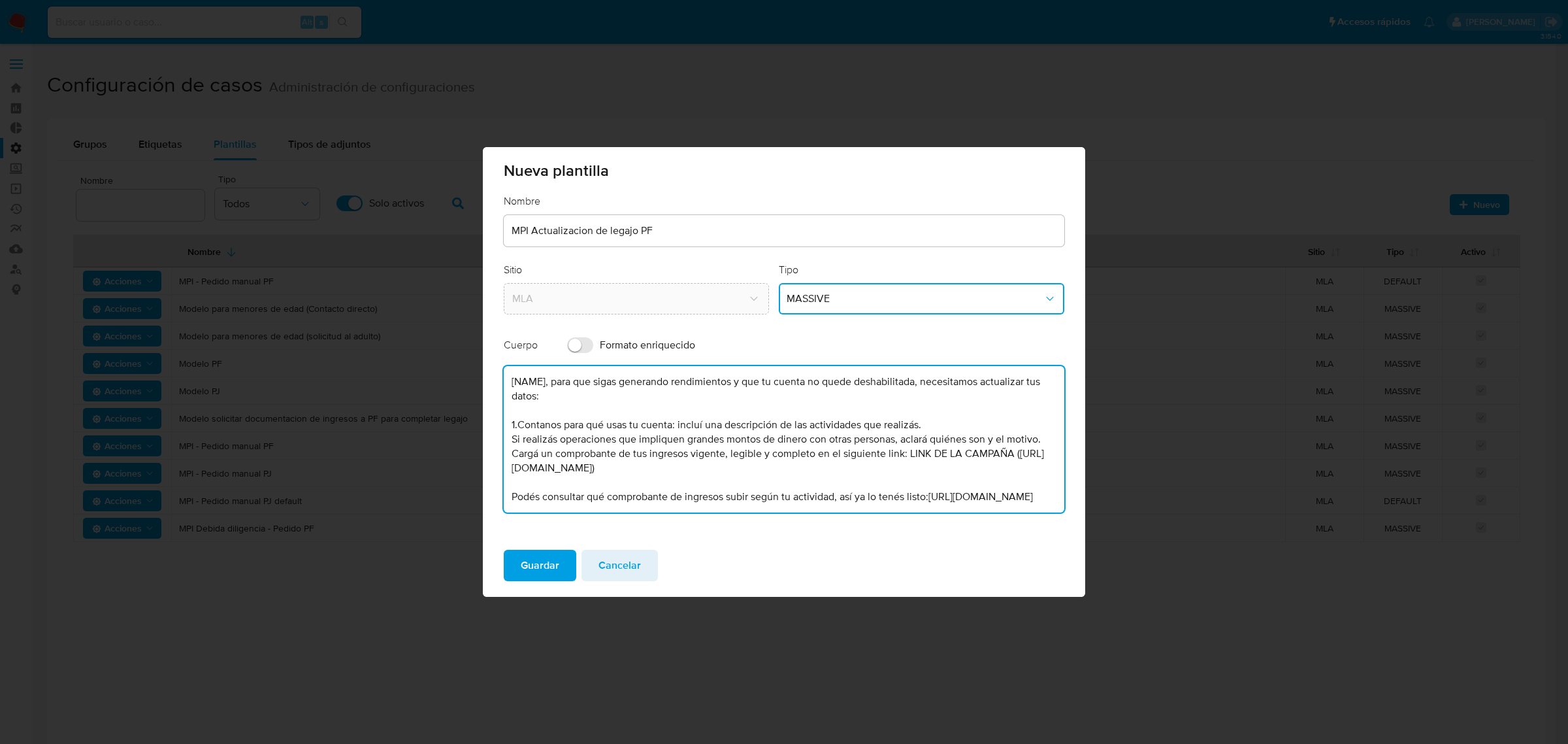
drag, startPoint x: 544, startPoint y: 380, endPoint x: 452, endPoint y: 374, distance: 92.2
click at [452, 374] on div "Nueva plantilla Nombre MPI Actualizacion de legajo PF Sitio MLA Tipo MASSIVE Cu…" at bounding box center [784, 372] width 1568 height 744
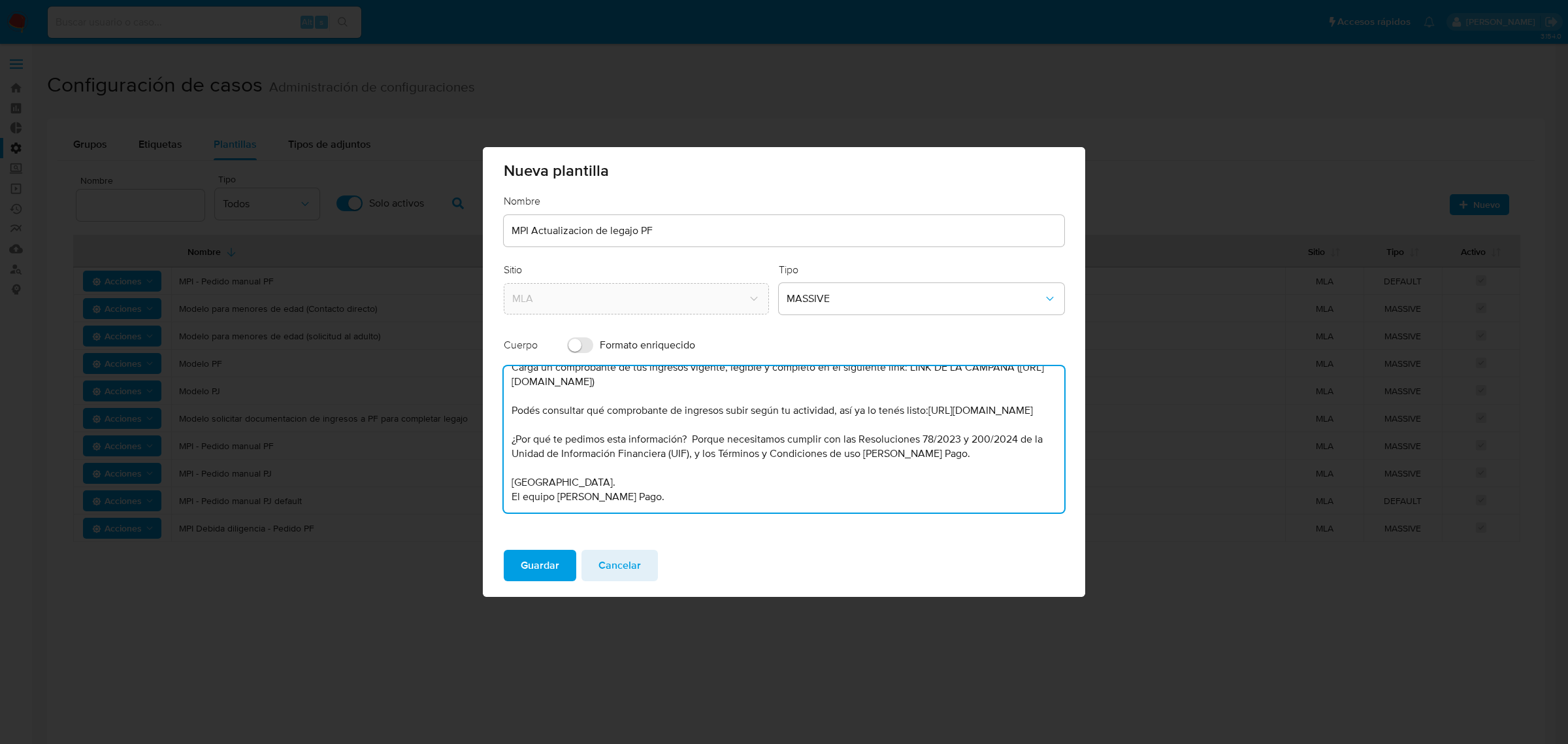
scroll to position [47, 0]
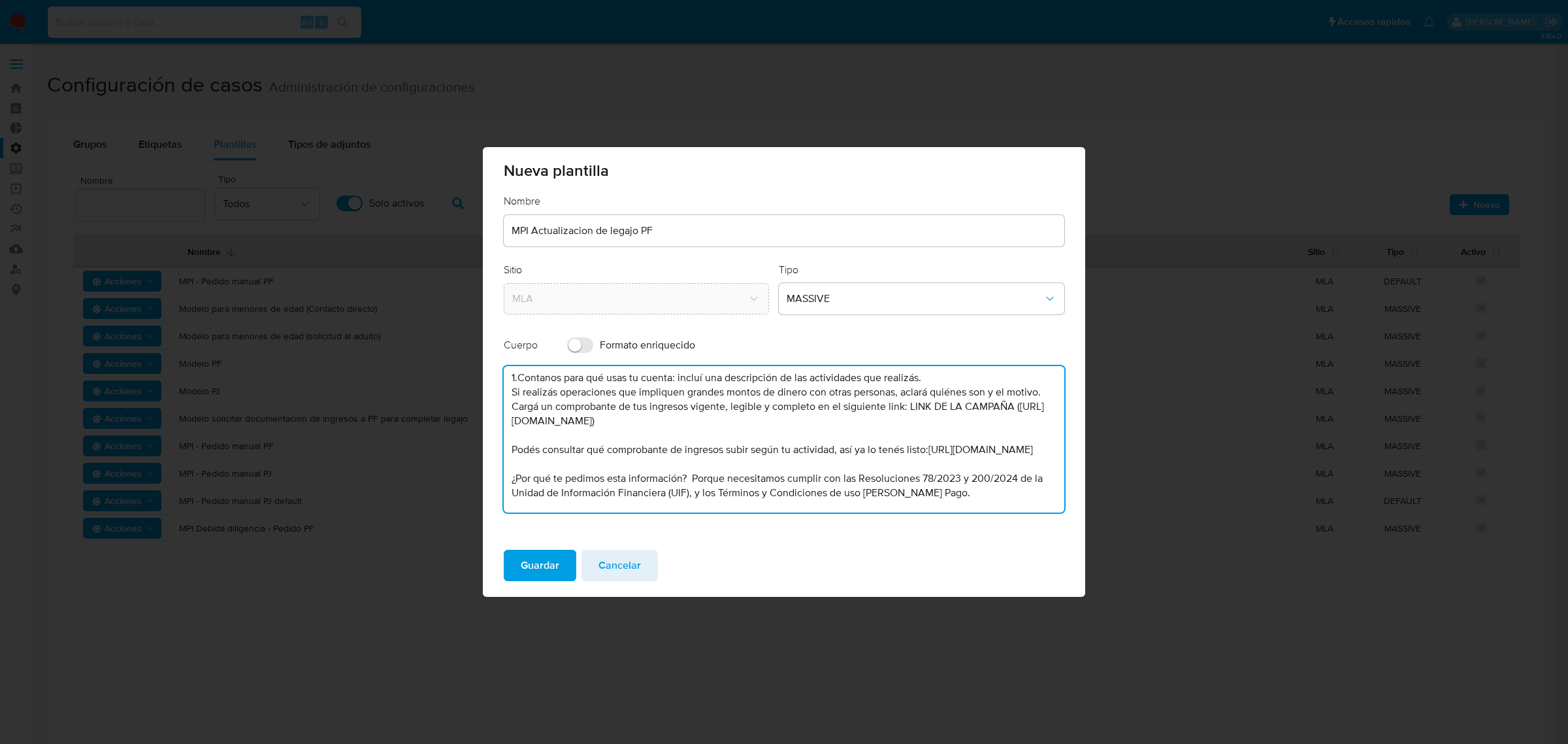
drag, startPoint x: 874, startPoint y: 438, endPoint x: 910, endPoint y: 420, distance: 40.2
click at [910, 420] on textarea "Hola, para que sigas generando rendimientos y que tu cuenta no quede deshabilit…" at bounding box center [783, 439] width 560 height 147
paste textarea "https://mercadopago.com.ar/kyc?initiative=ko-legajo-high-risk&congrats=true"
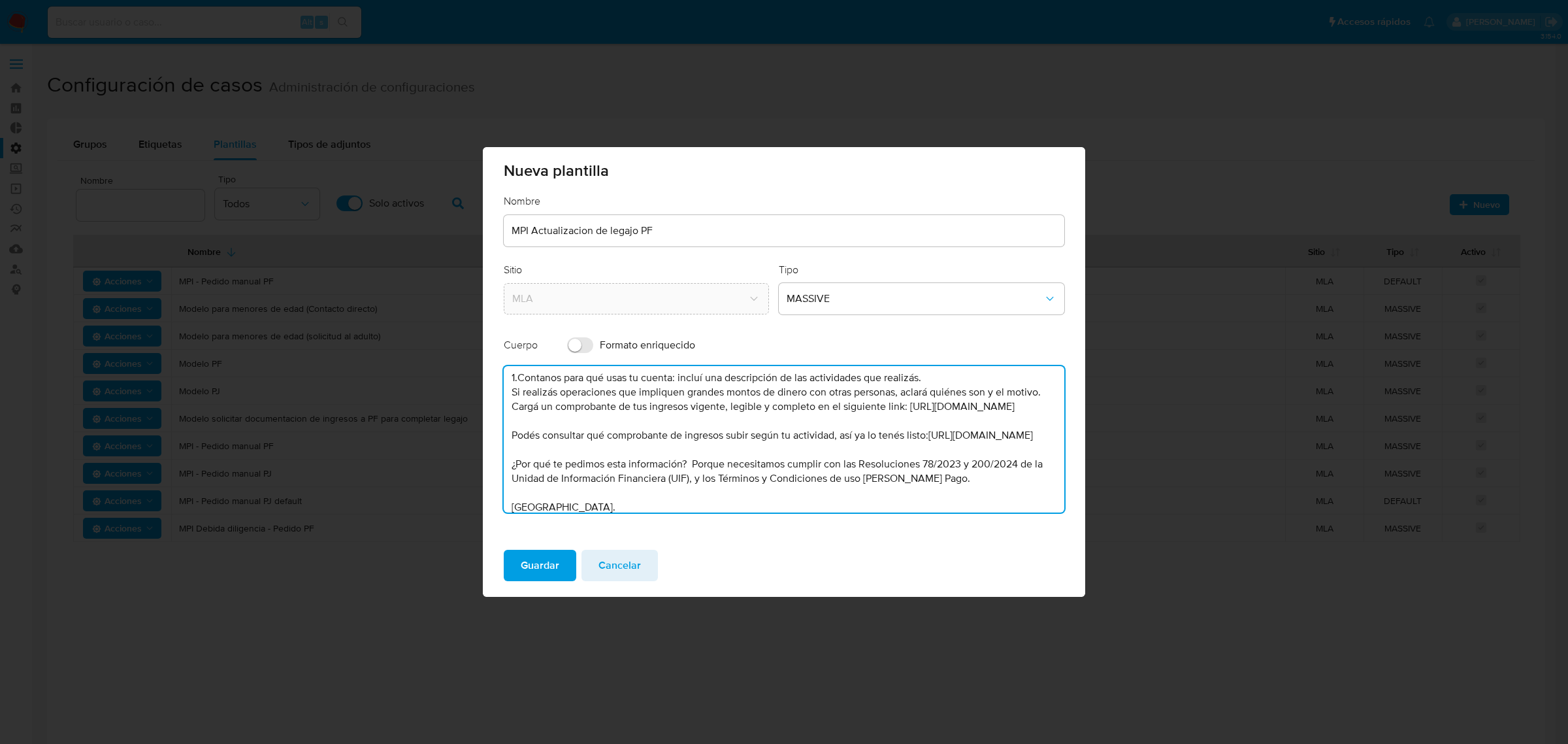
click at [505, 435] on textarea "Hola, para que sigas generando rendimientos y que tu cuenta no quede deshabilit…" at bounding box center [783, 439] width 560 height 147
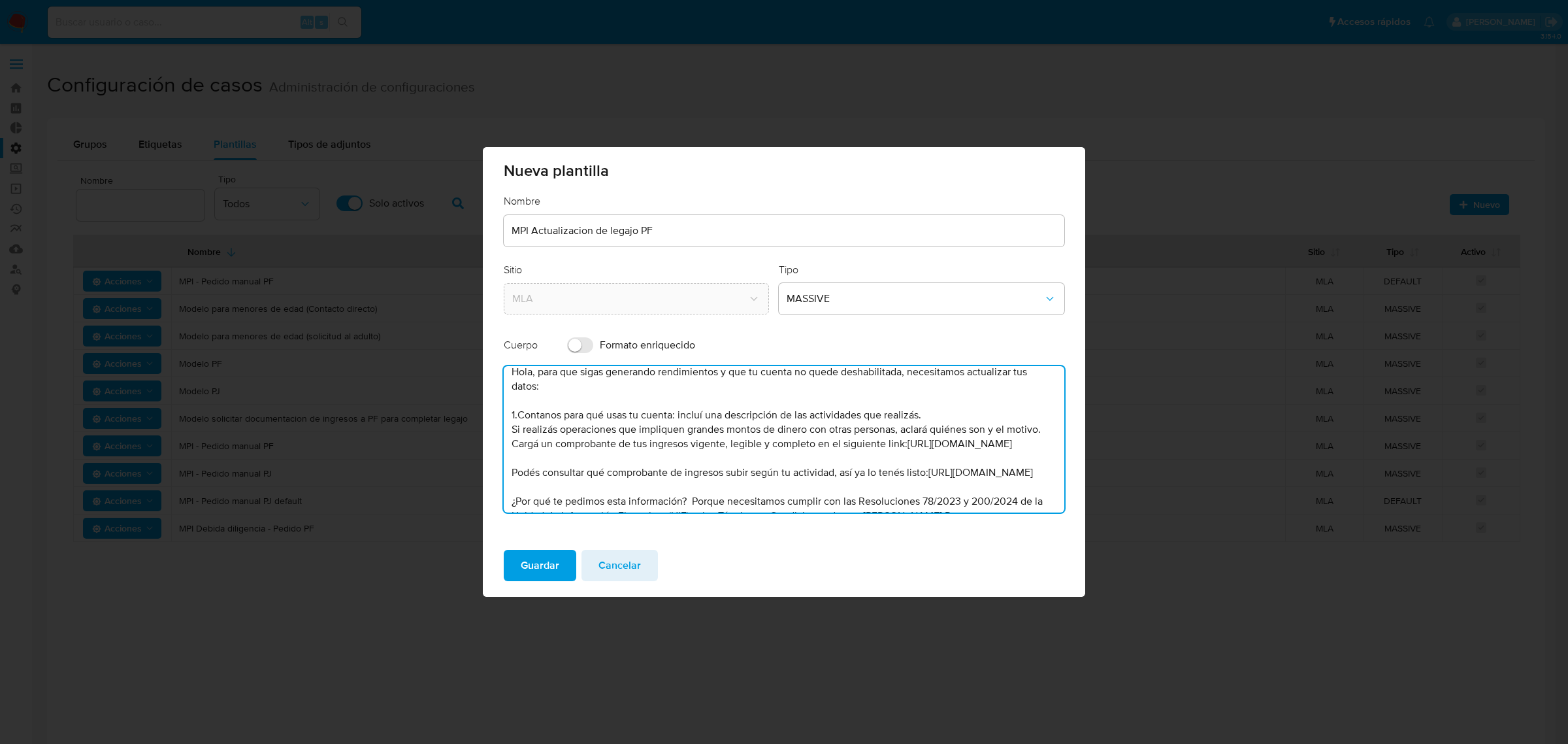
scroll to position [0, 0]
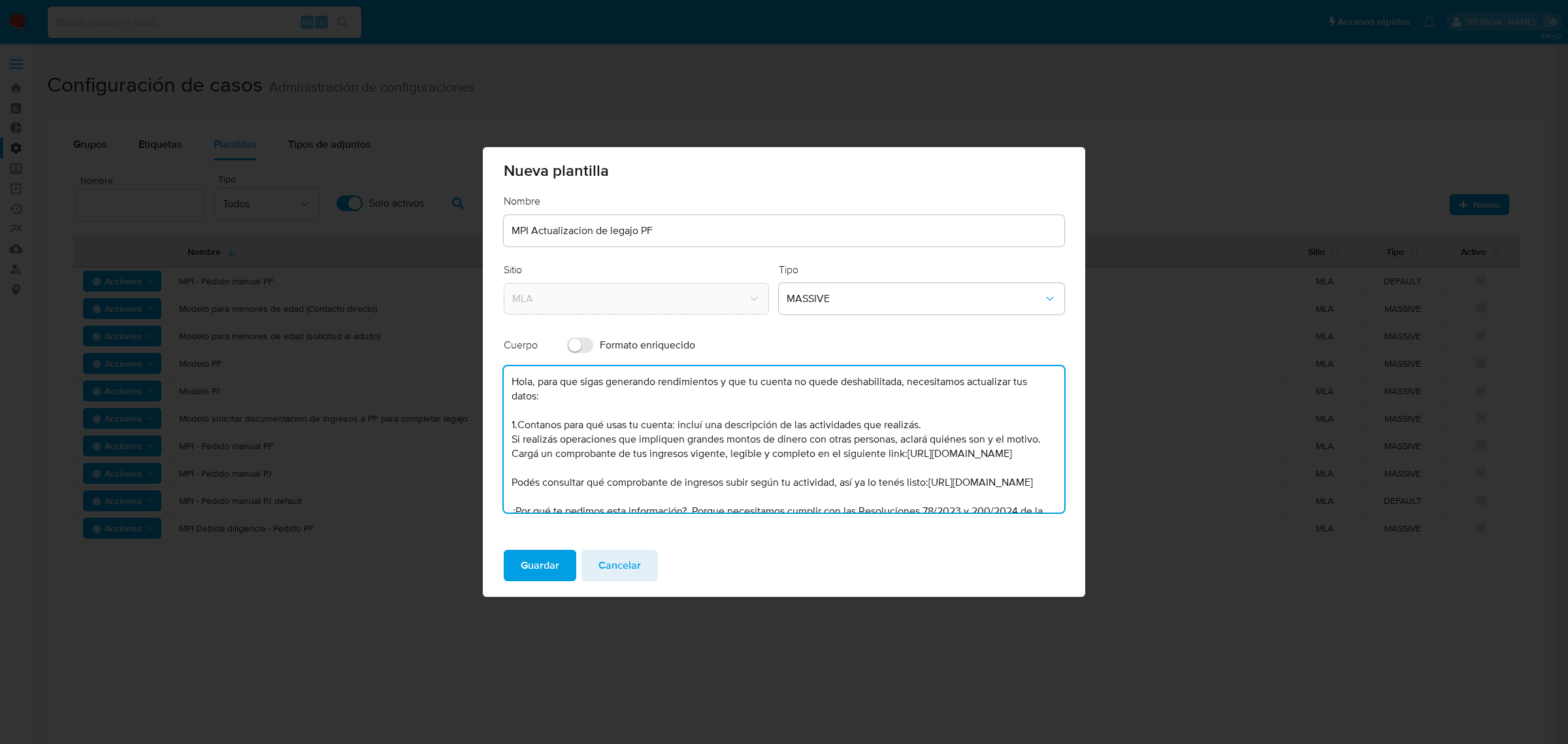
click at [510, 443] on textarea "Hola, para que sigas generando rendimientos y que tu cuenta no quede deshabilit…" at bounding box center [783, 439] width 560 height 147
click at [508, 472] on textarea "Hola, para que sigas generando rendimientos y que tu cuenta no quede deshabilit…" at bounding box center [783, 439] width 560 height 147
click at [704, 433] on textarea "Hola, para que sigas generando rendimientos y que tu cuenta no quede deshabilit…" at bounding box center [783, 439] width 560 height 147
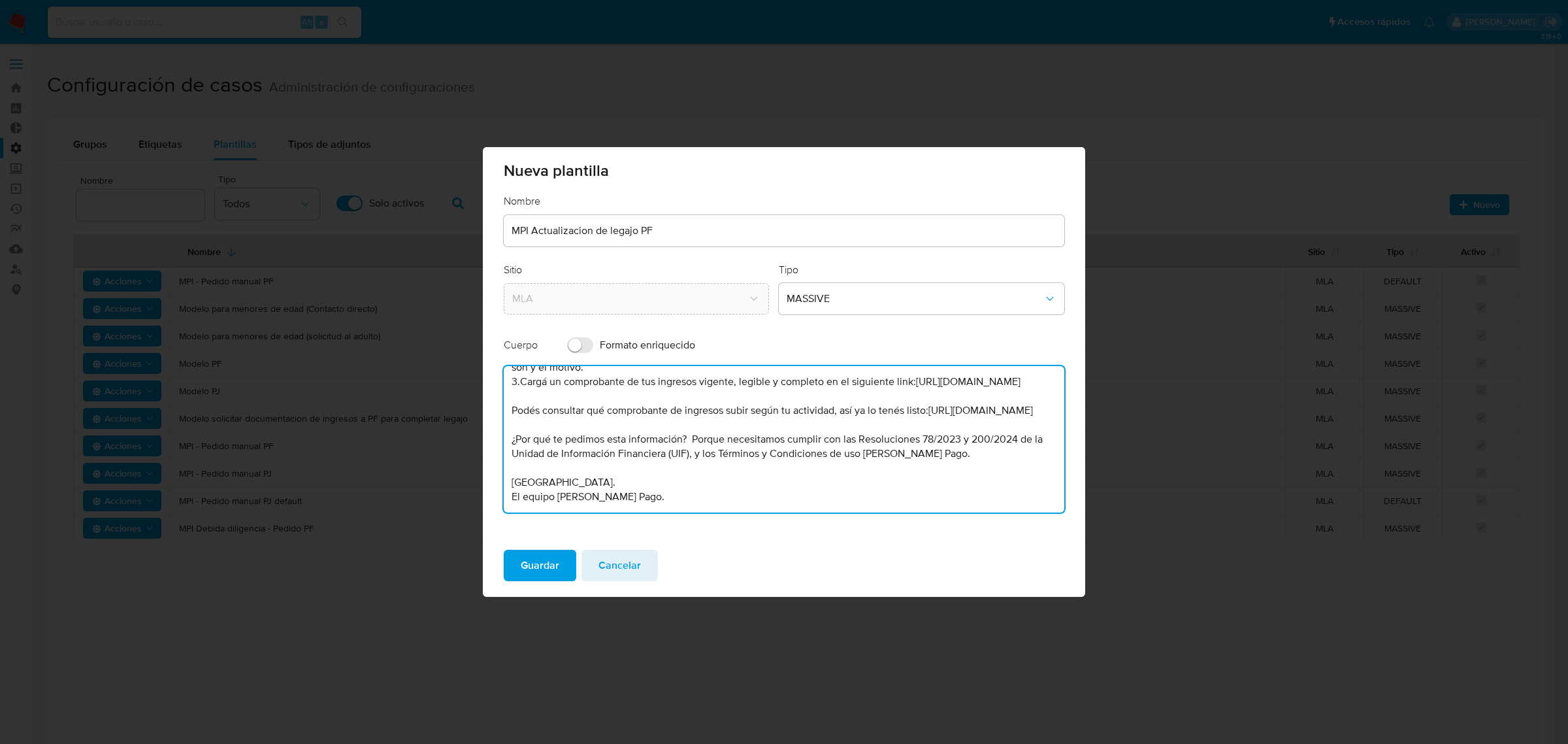
scroll to position [129, 0]
click at [615, 503] on textarea "Hola, para que sigas generando rendimientos y que tu cuenta no quede deshabilit…" at bounding box center [783, 439] width 560 height 147
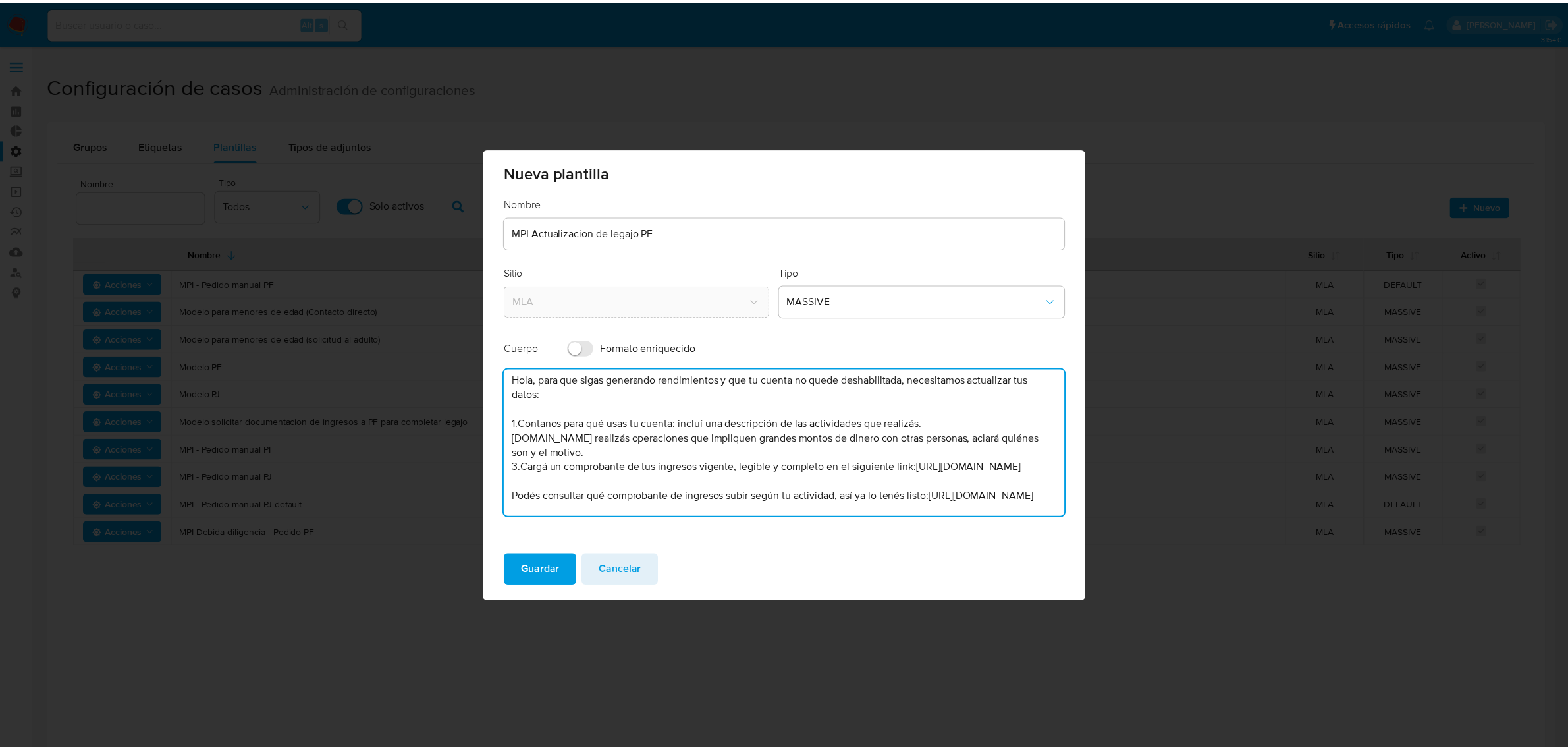
scroll to position [0, 0]
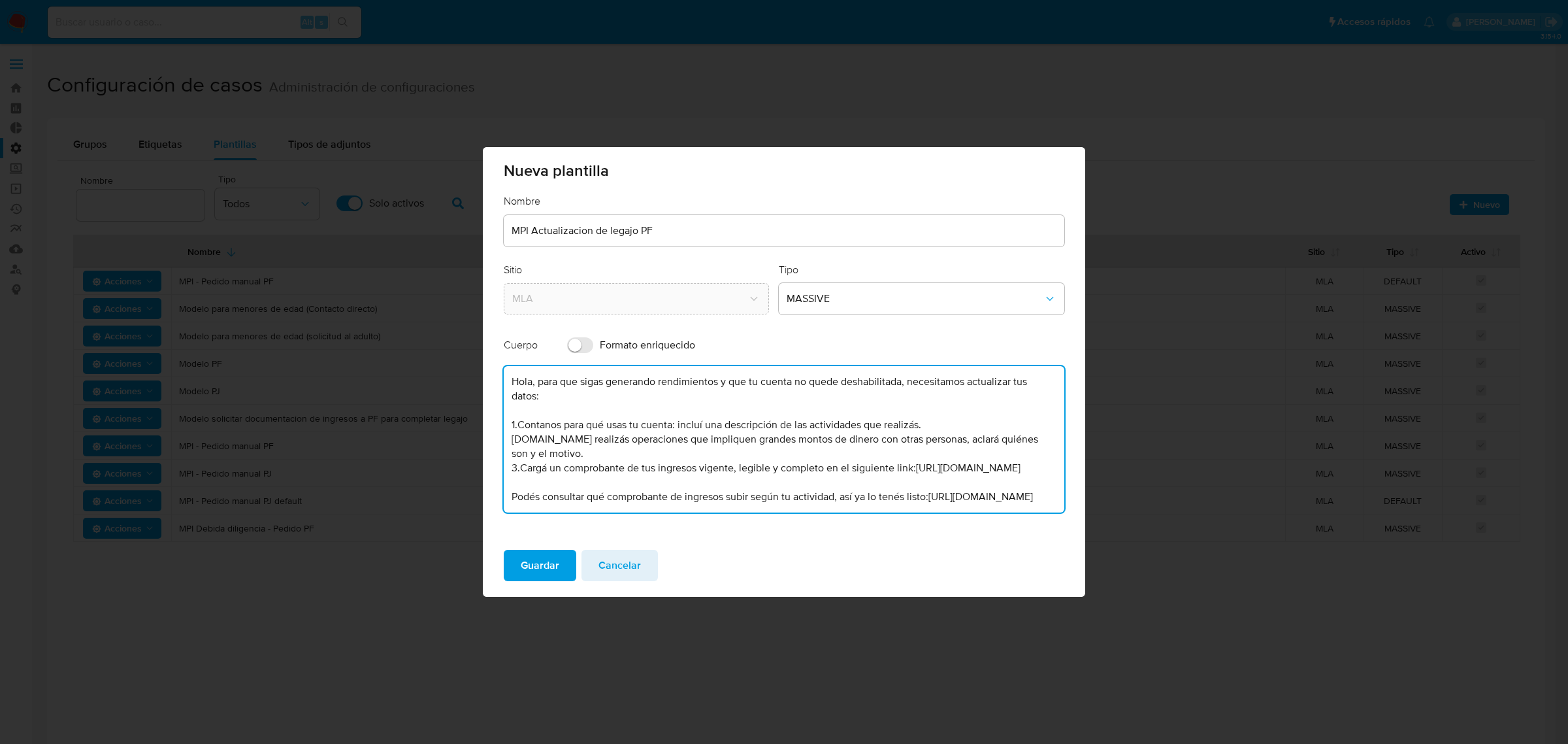
click at [518, 423] on textarea "Hola, para que sigas generando rendimientos y que tu cuenta no quede deshabilit…" at bounding box center [783, 439] width 560 height 147
click at [521, 465] on textarea "Hola, para que sigas generando rendimientos y que tu cuenta no quede deshabilit…" at bounding box center [783, 439] width 560 height 147
click at [520, 436] on textarea "Hola, para que sigas generando rendimientos y que tu cuenta no quede deshabilit…" at bounding box center [783, 439] width 560 height 147
type textarea "Hola, para que sigas generando rendimientos y que tu cuenta no quede deshabilit…"
click at [533, 557] on span "Guardar" at bounding box center [540, 565] width 39 height 28
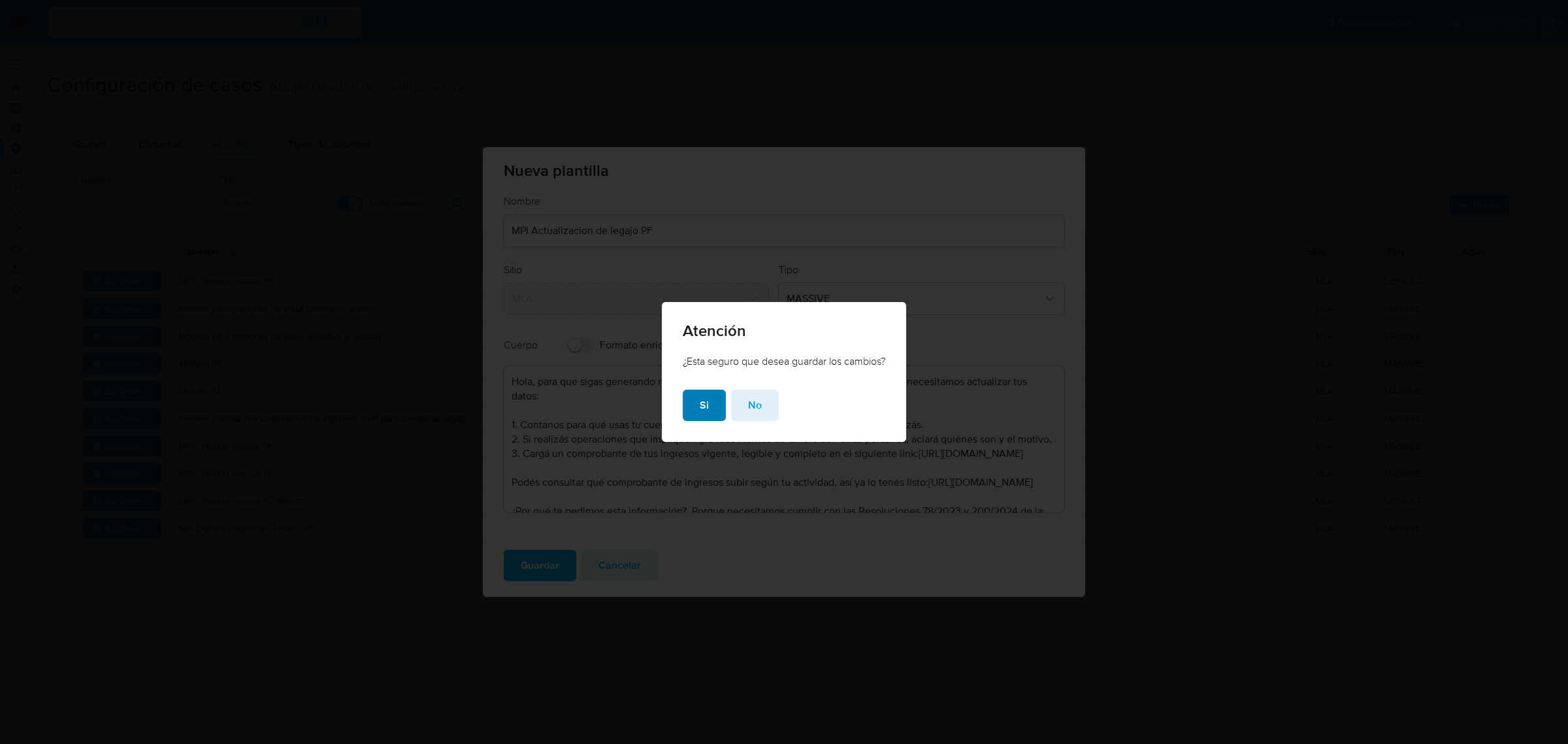
click at [696, 403] on button "Si" at bounding box center [704, 405] width 43 height 31
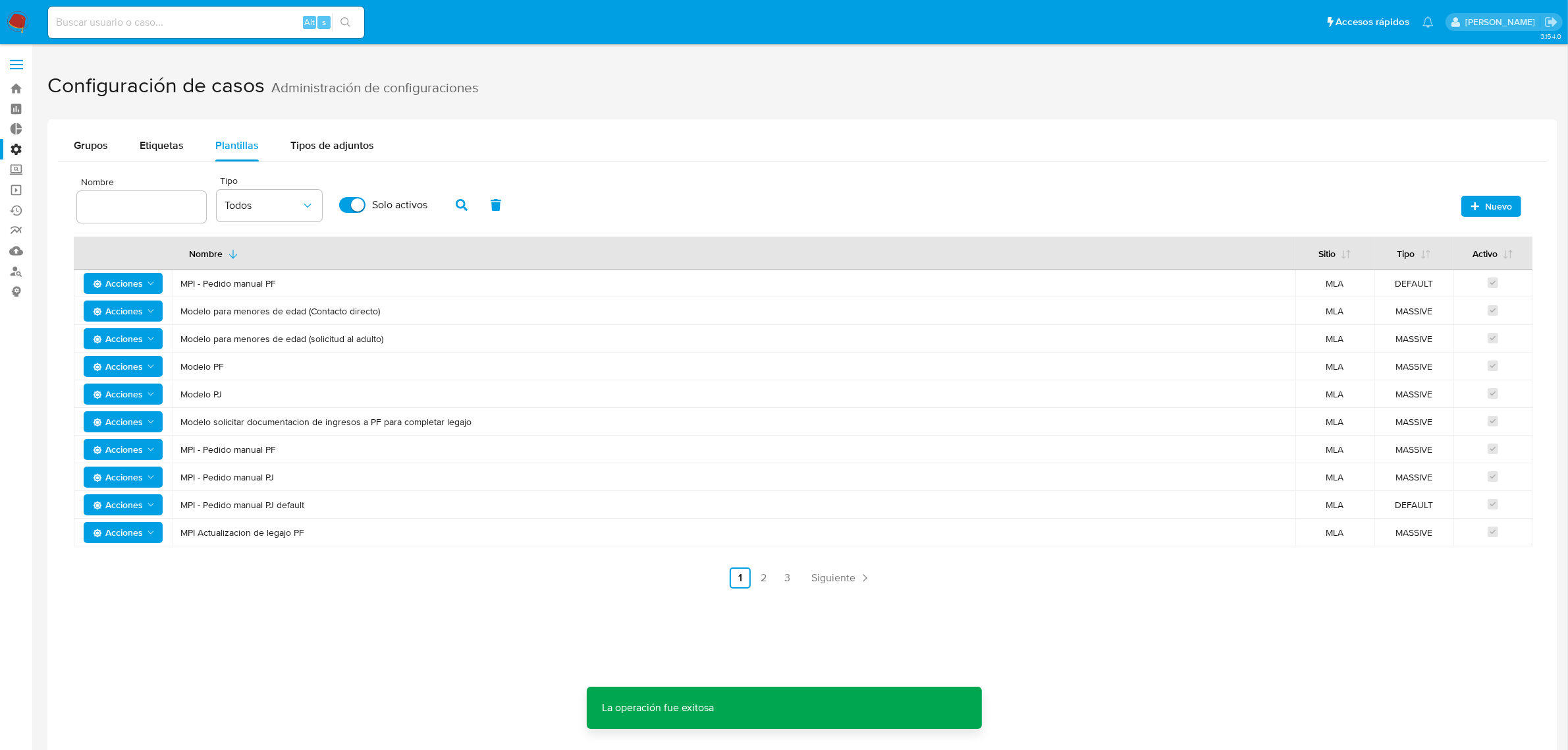
drag, startPoint x: 324, startPoint y: 529, endPoint x: 180, endPoint y: 532, distance: 144.0
click at [181, 532] on span "MPI Actualizacion de legajo PF" at bounding box center [734, 532] width 1107 height 12
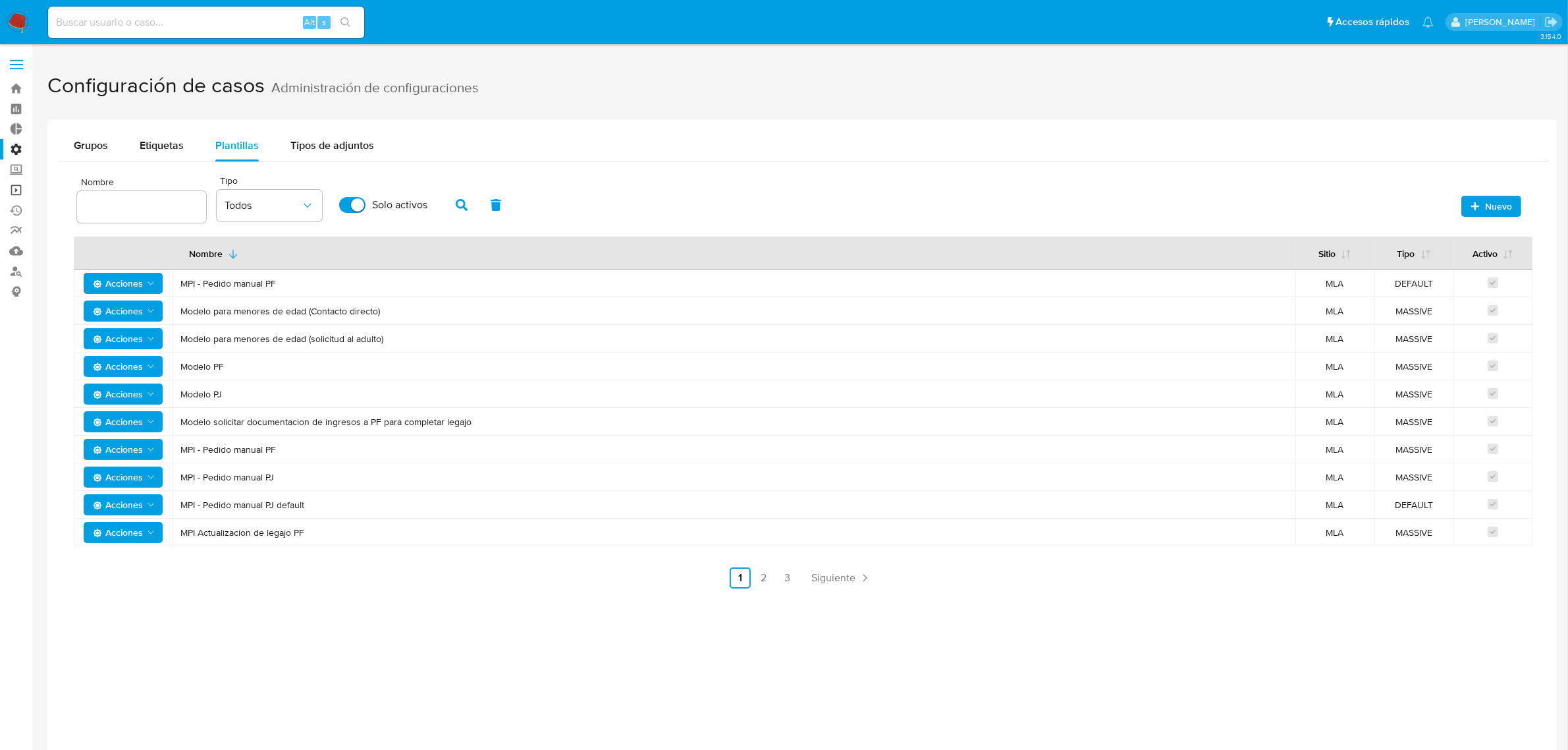
click at [15, 190] on link "Operaciones masivas" at bounding box center [78, 190] width 157 height 20
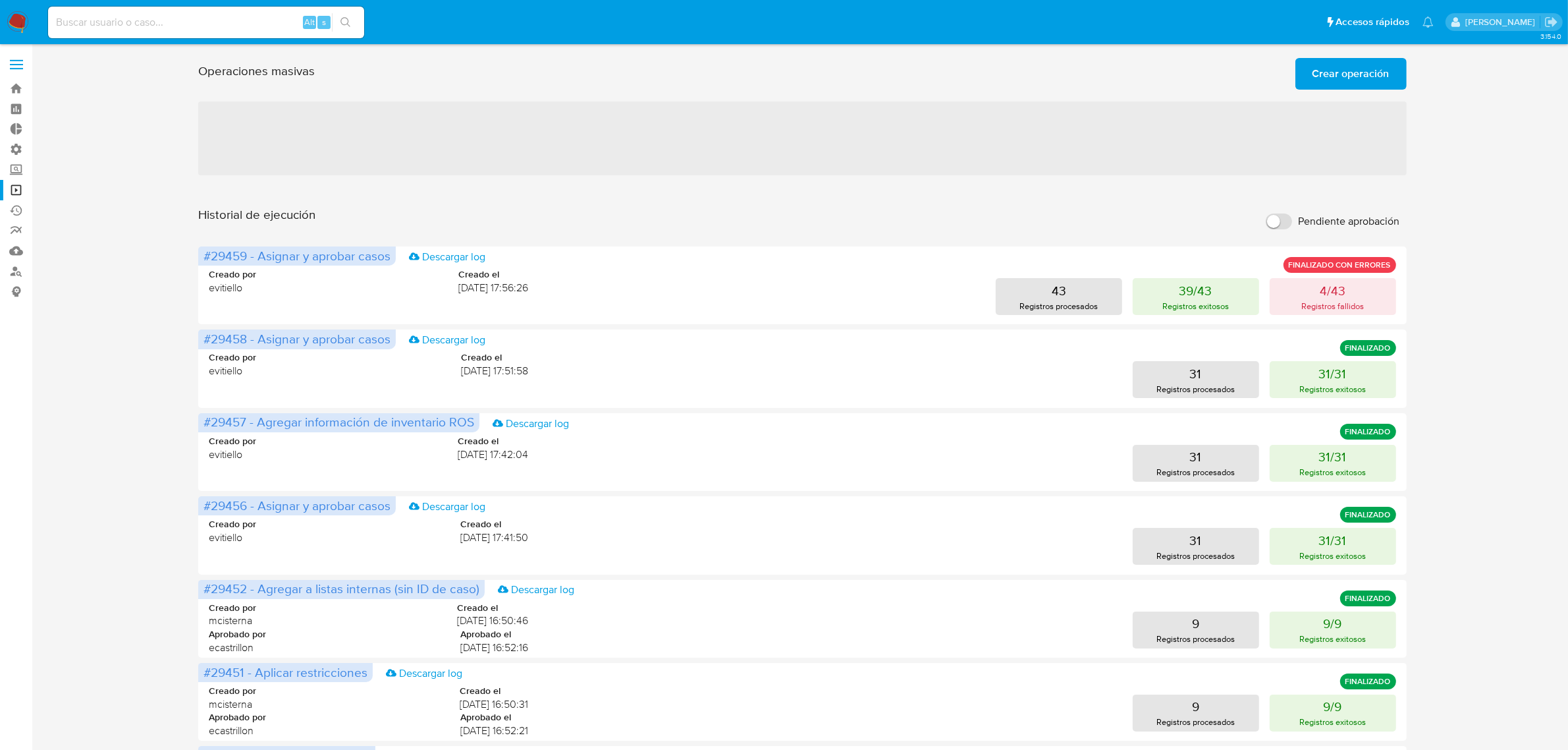
click at [1340, 67] on span "Crear operación" at bounding box center [1351, 74] width 77 height 29
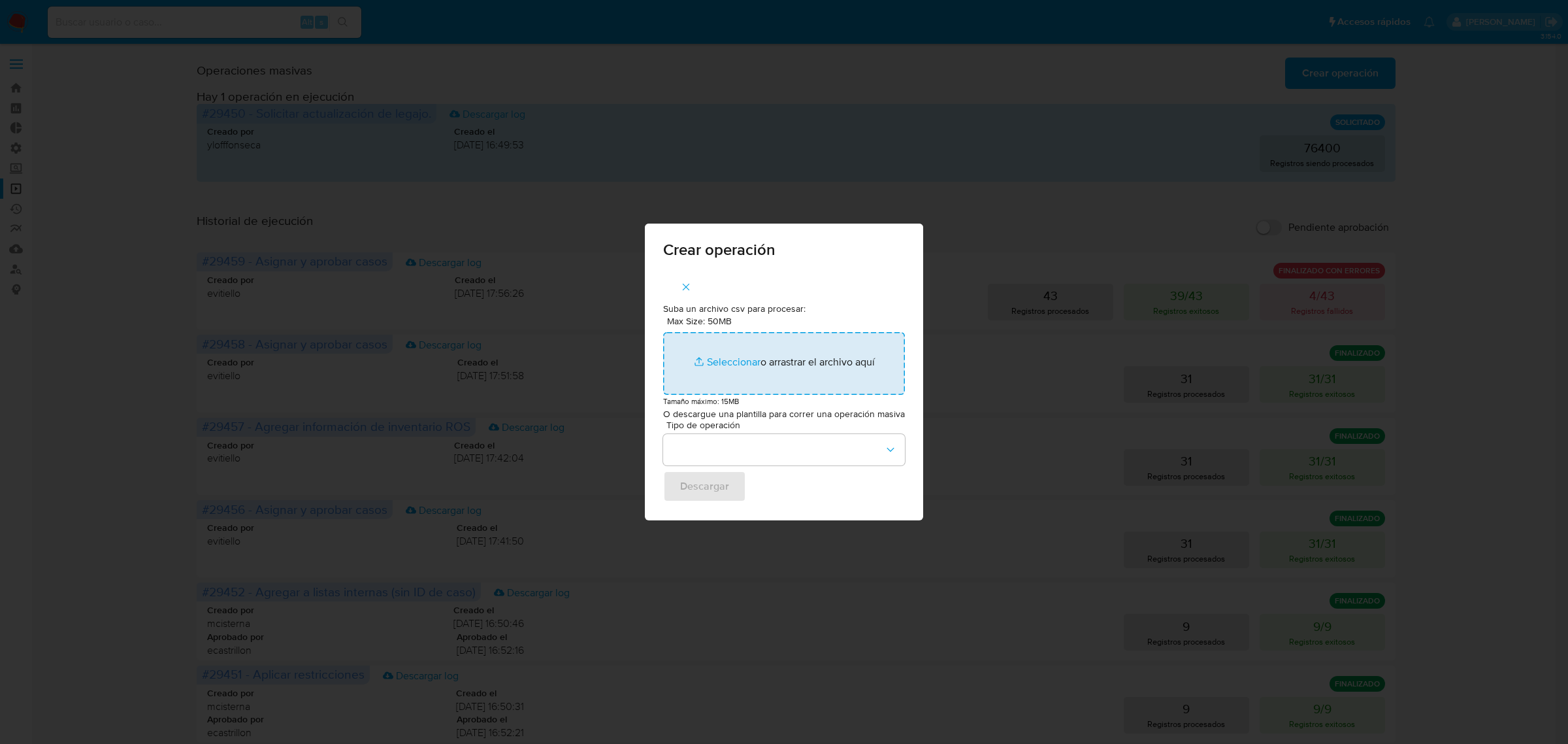
click at [724, 380] on input "Max Size: 50MB Seleccionar archivos" at bounding box center [784, 363] width 242 height 63
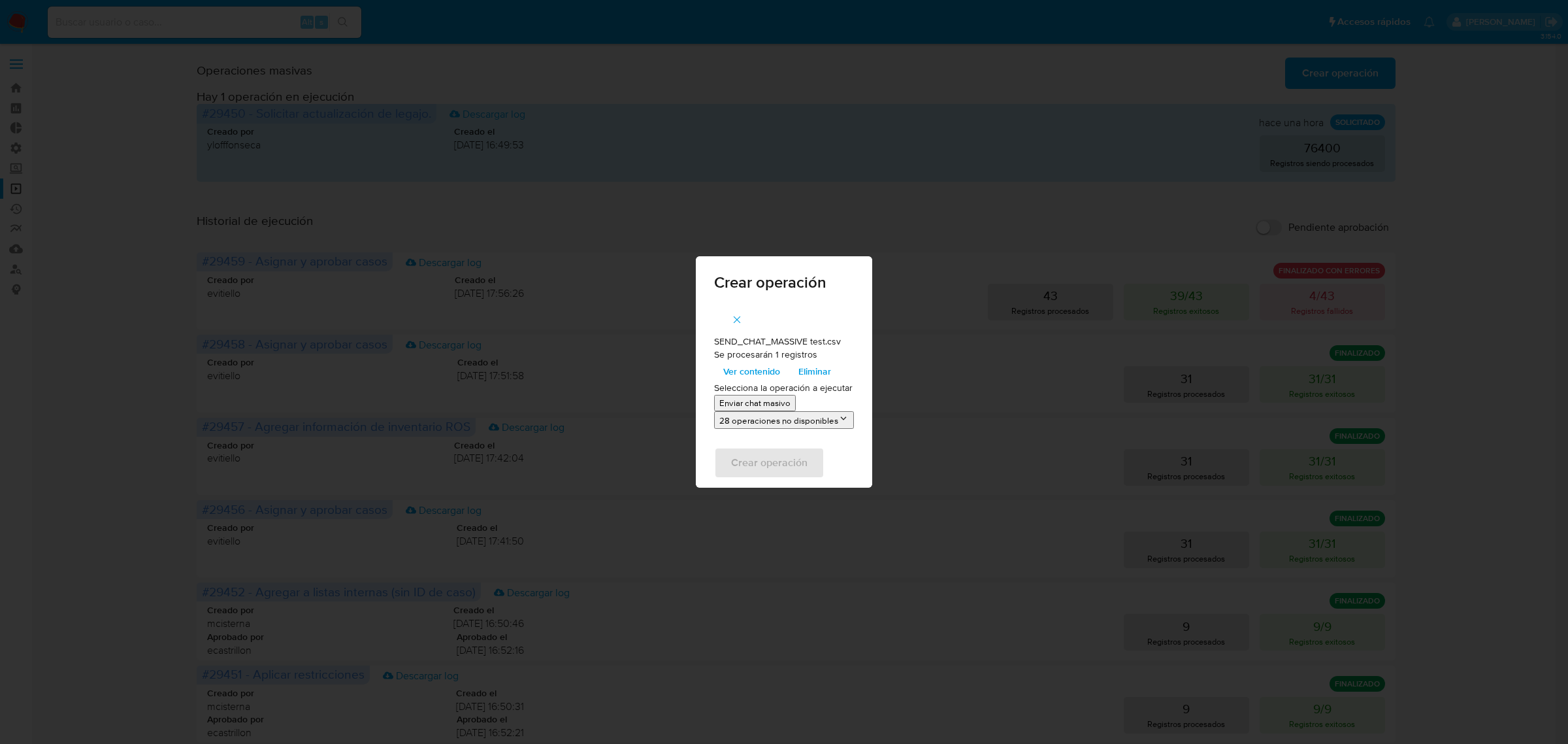
click at [756, 407] on p "Enviar chat masivo" at bounding box center [755, 403] width 72 height 13
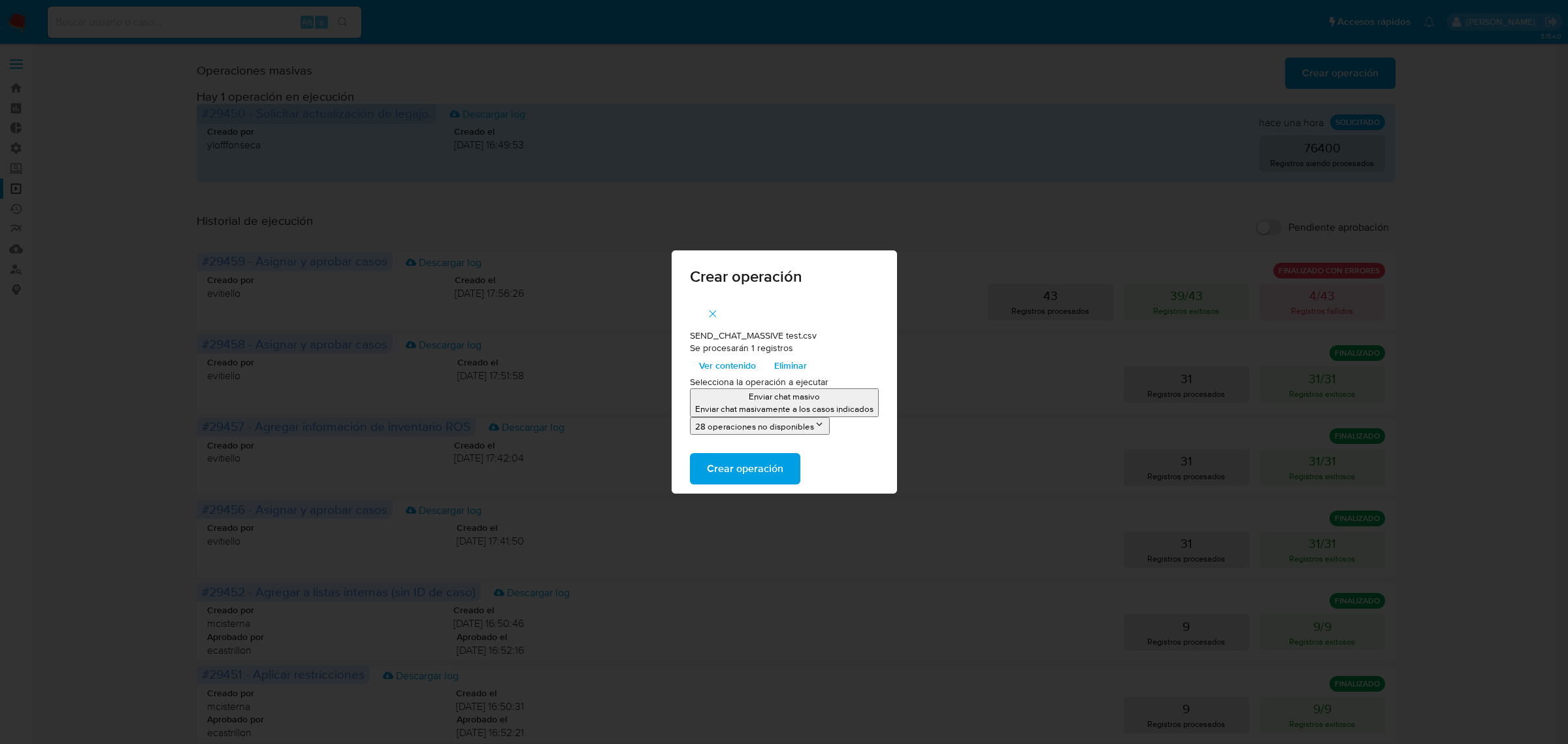
click at [758, 472] on span "Crear operación" at bounding box center [745, 468] width 76 height 28
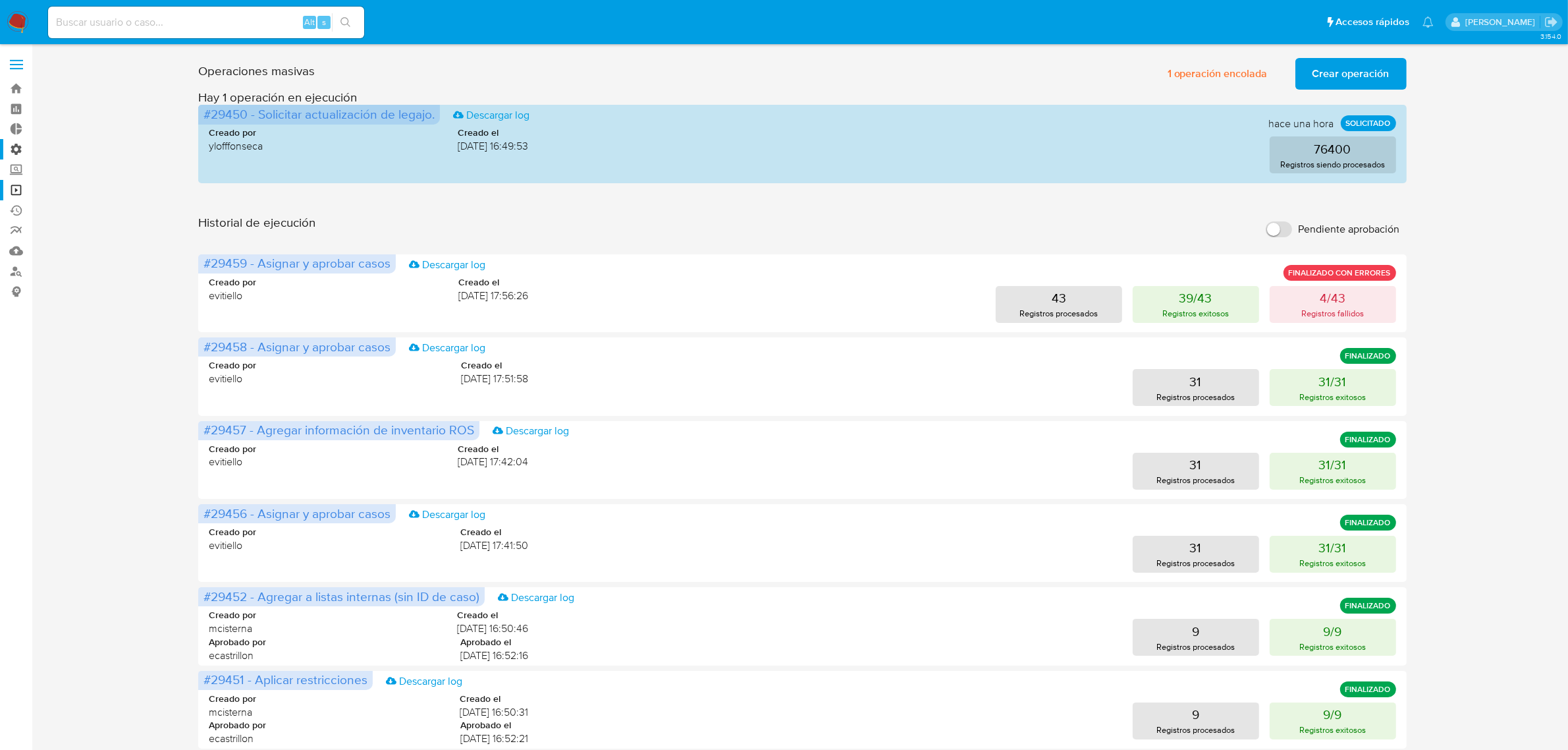
click at [12, 146] on label "Administración" at bounding box center [78, 149] width 157 height 20
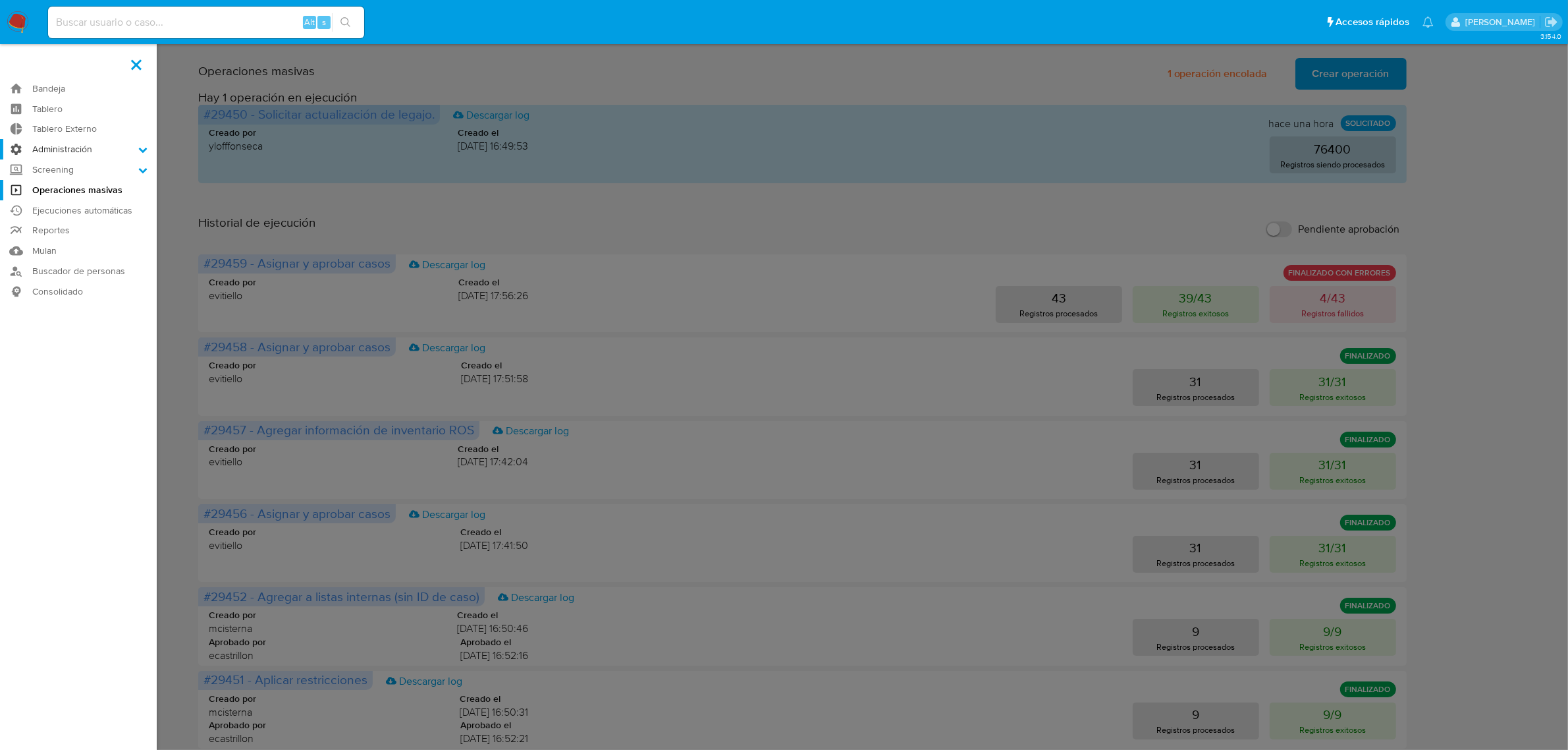
click at [0, 0] on input "Administración" at bounding box center [0, 0] width 0 height 0
click at [83, 235] on link "Configuración de Casos" at bounding box center [78, 235] width 157 height 17
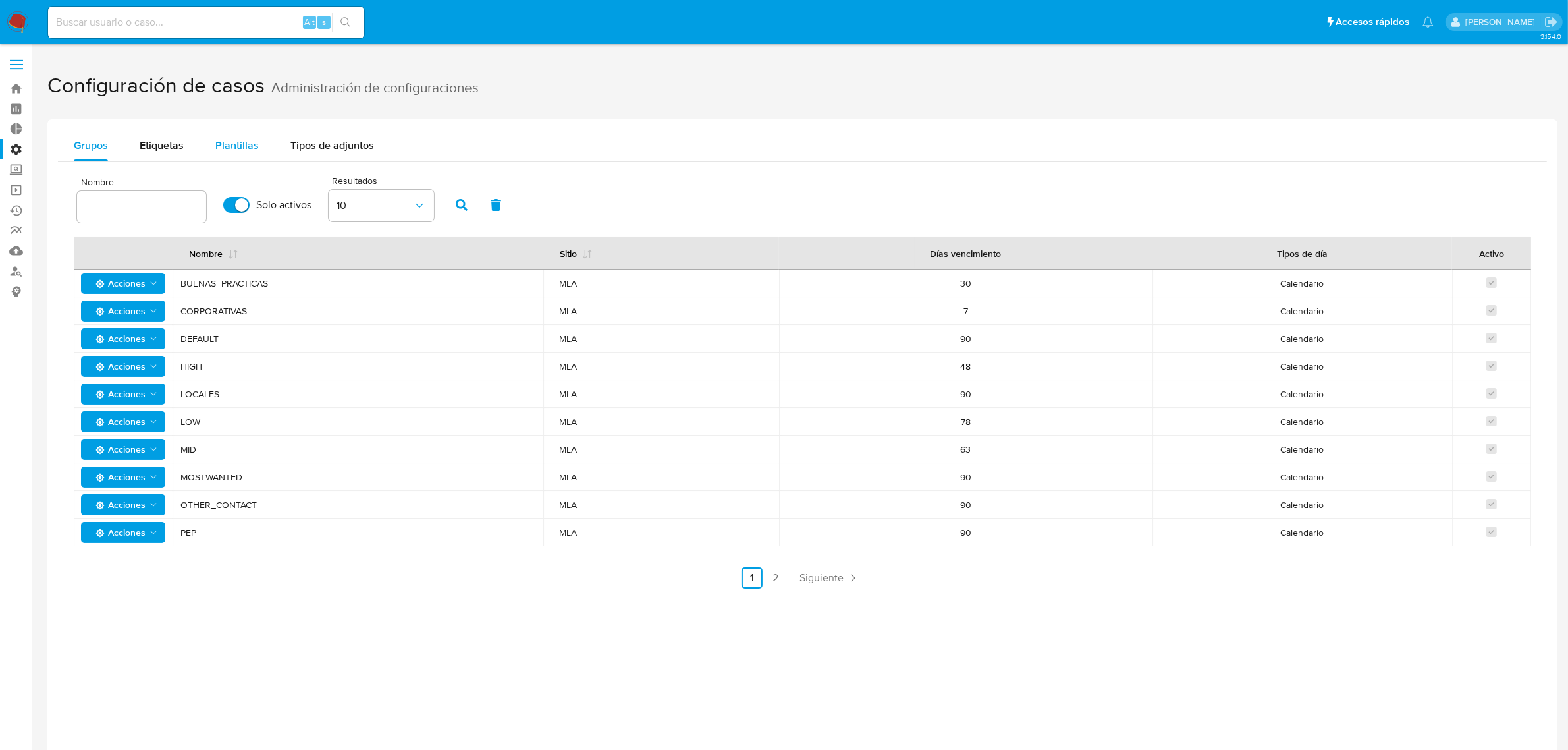
click at [242, 140] on span "Plantillas" at bounding box center [237, 146] width 43 height 15
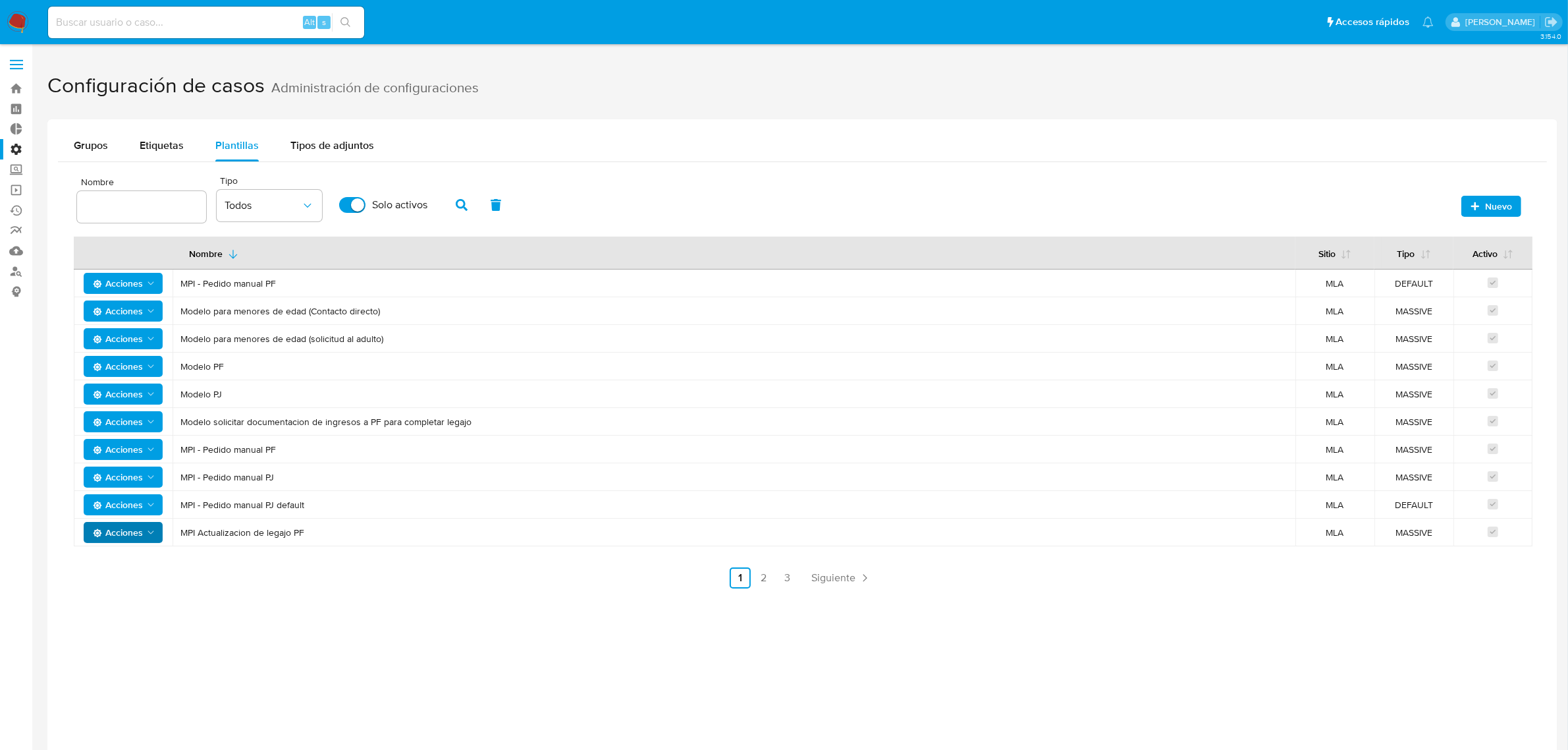
click at [125, 529] on span "Acciones" at bounding box center [118, 532] width 50 height 21
click at [119, 564] on button "Editar" at bounding box center [122, 566] width 118 height 32
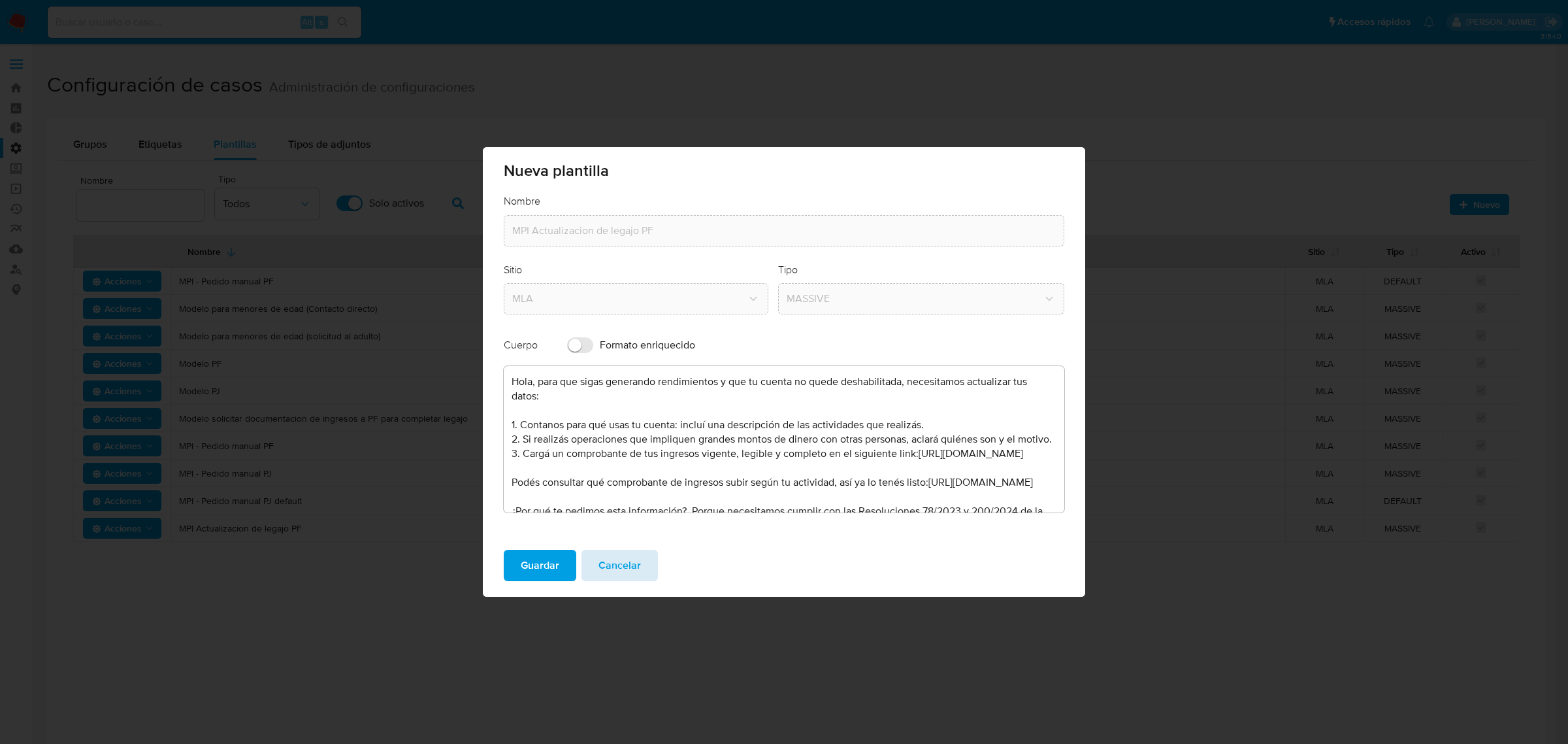
click at [645, 554] on button "Cancelar" at bounding box center [619, 565] width 76 height 31
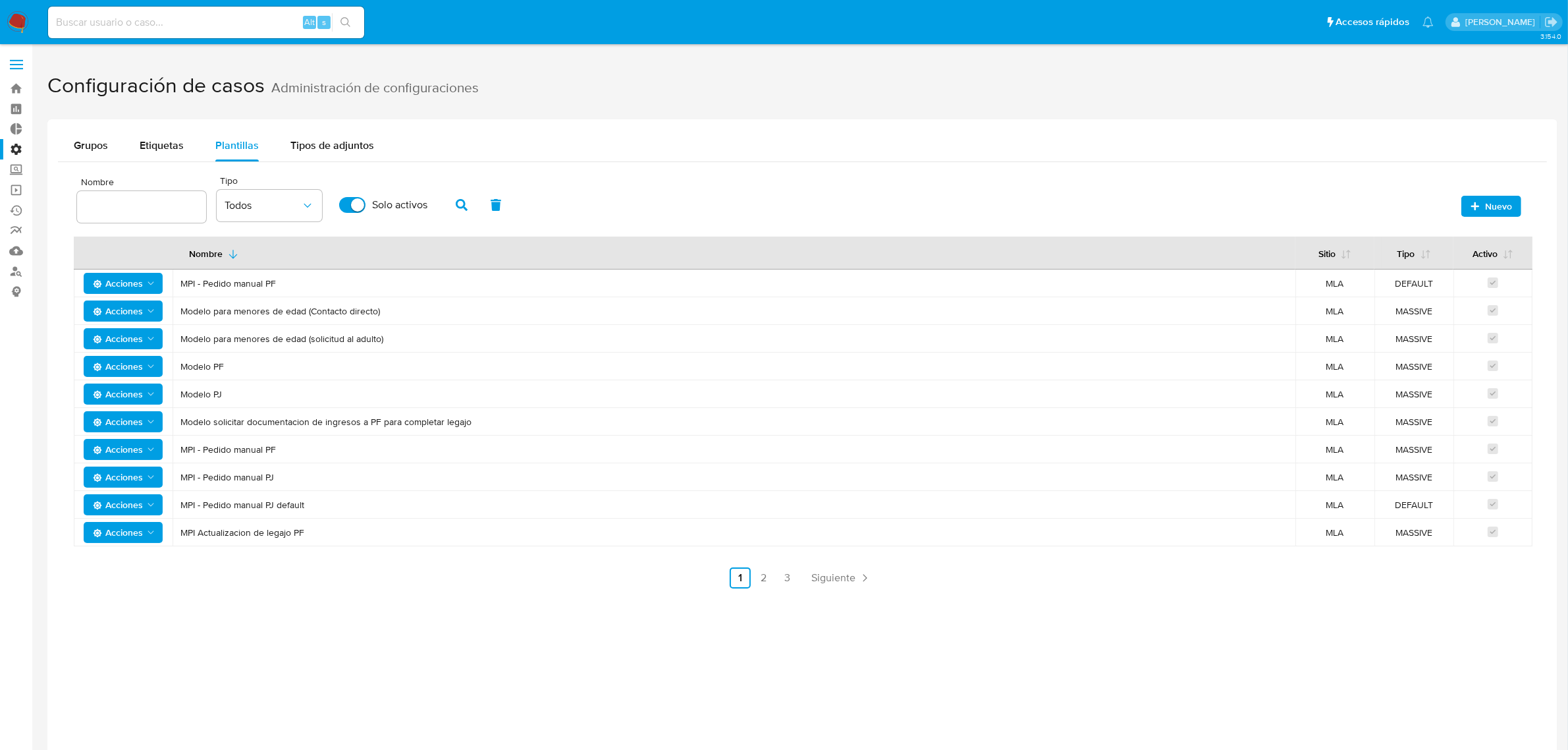
click at [109, 474] on span "Acciones" at bounding box center [118, 477] width 50 height 21
click at [110, 508] on button "Editar" at bounding box center [122, 511] width 118 height 32
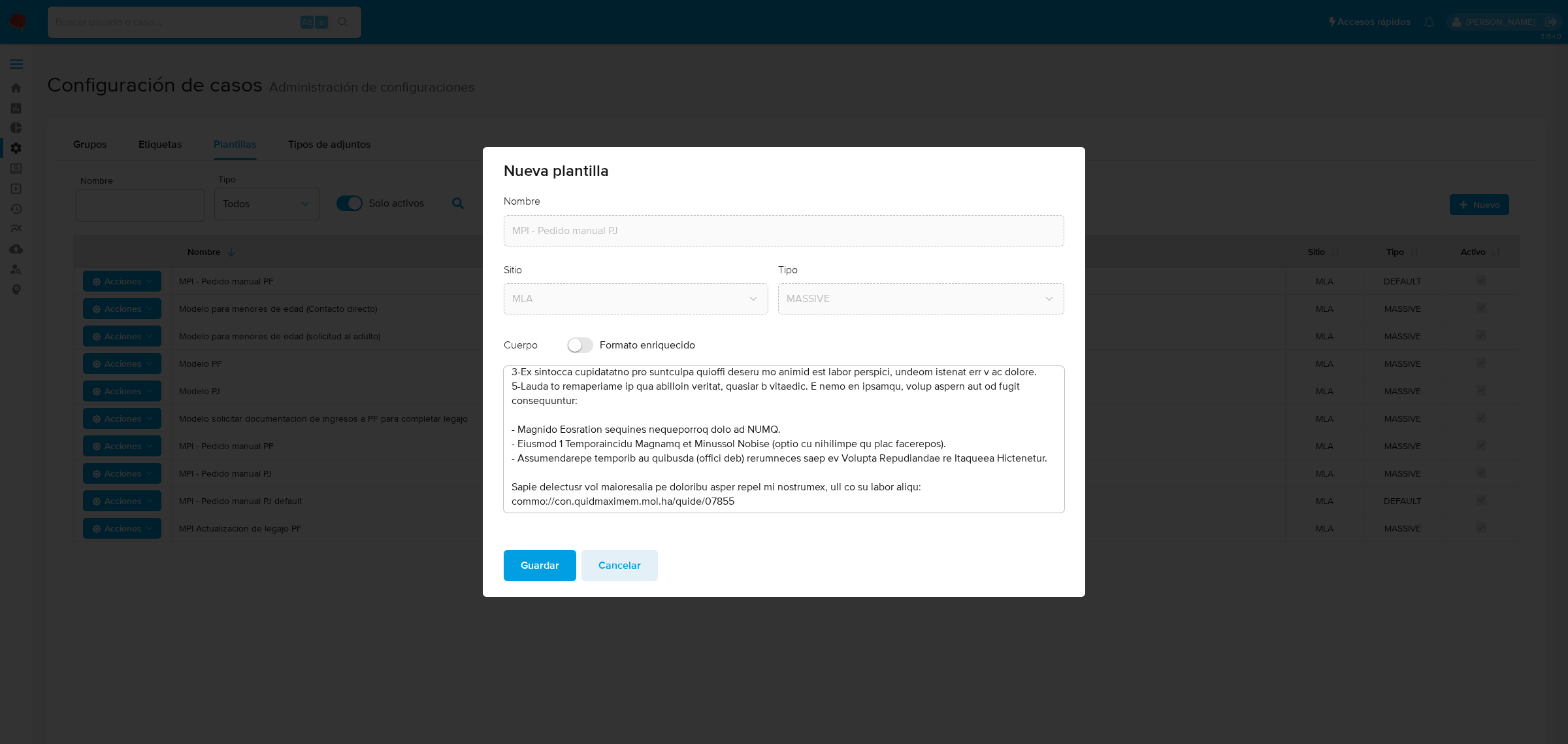
scroll to position [82, 0]
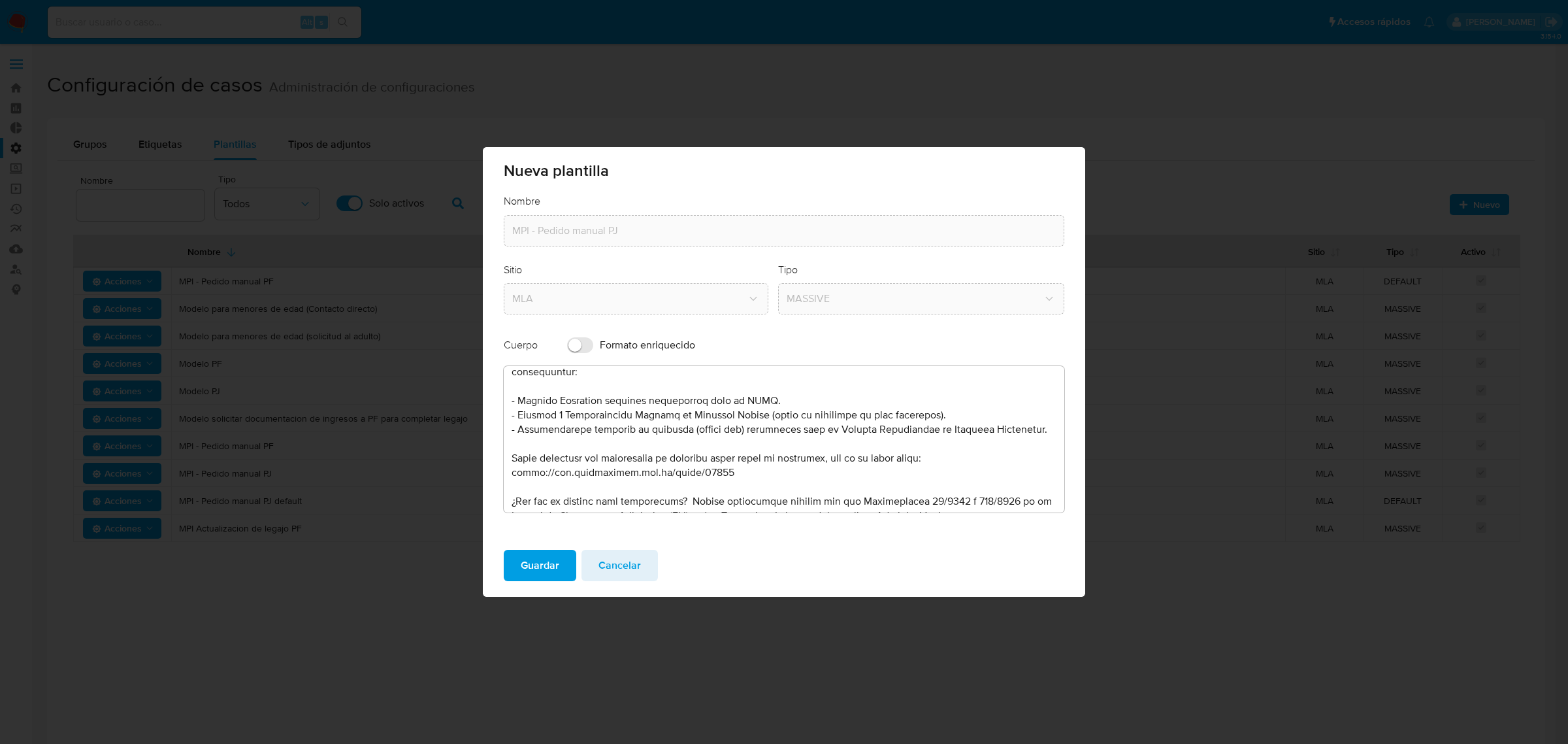
click at [640, 559] on button "Cancelar" at bounding box center [619, 565] width 76 height 31
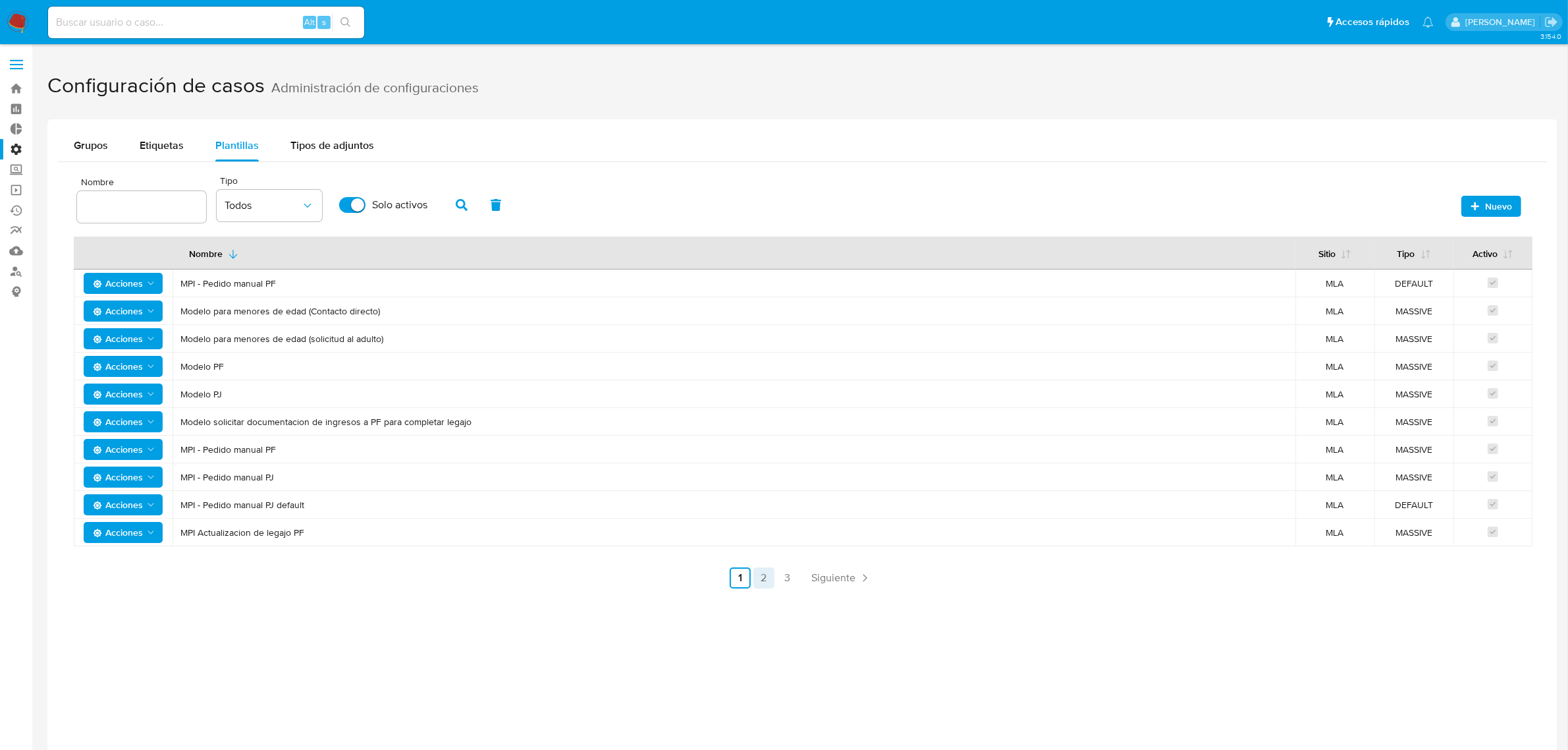
click at [767, 576] on link "2" at bounding box center [764, 578] width 21 height 21
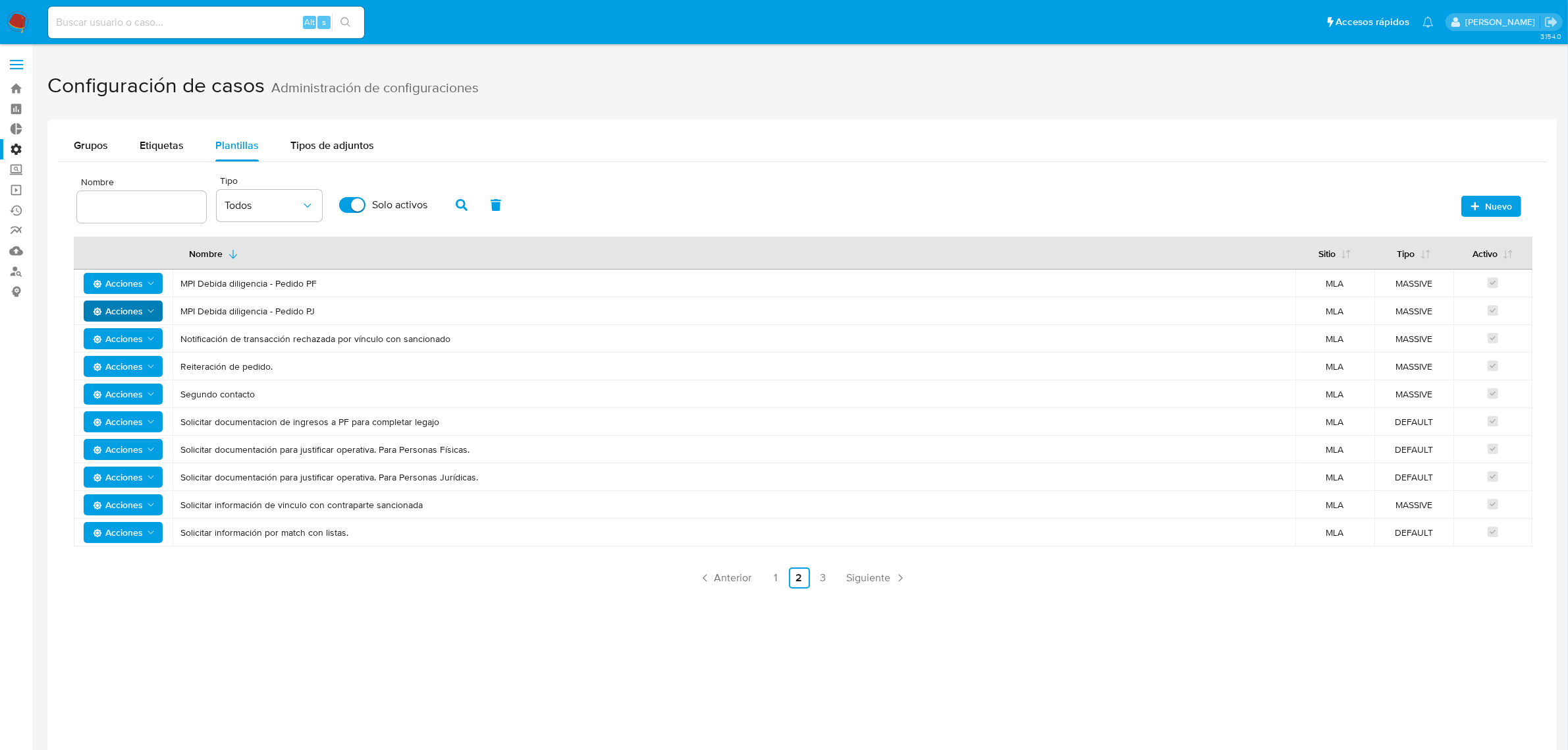
click at [106, 308] on span "Acciones" at bounding box center [118, 311] width 50 height 21
click at [123, 350] on button "Editar" at bounding box center [122, 344] width 118 height 32
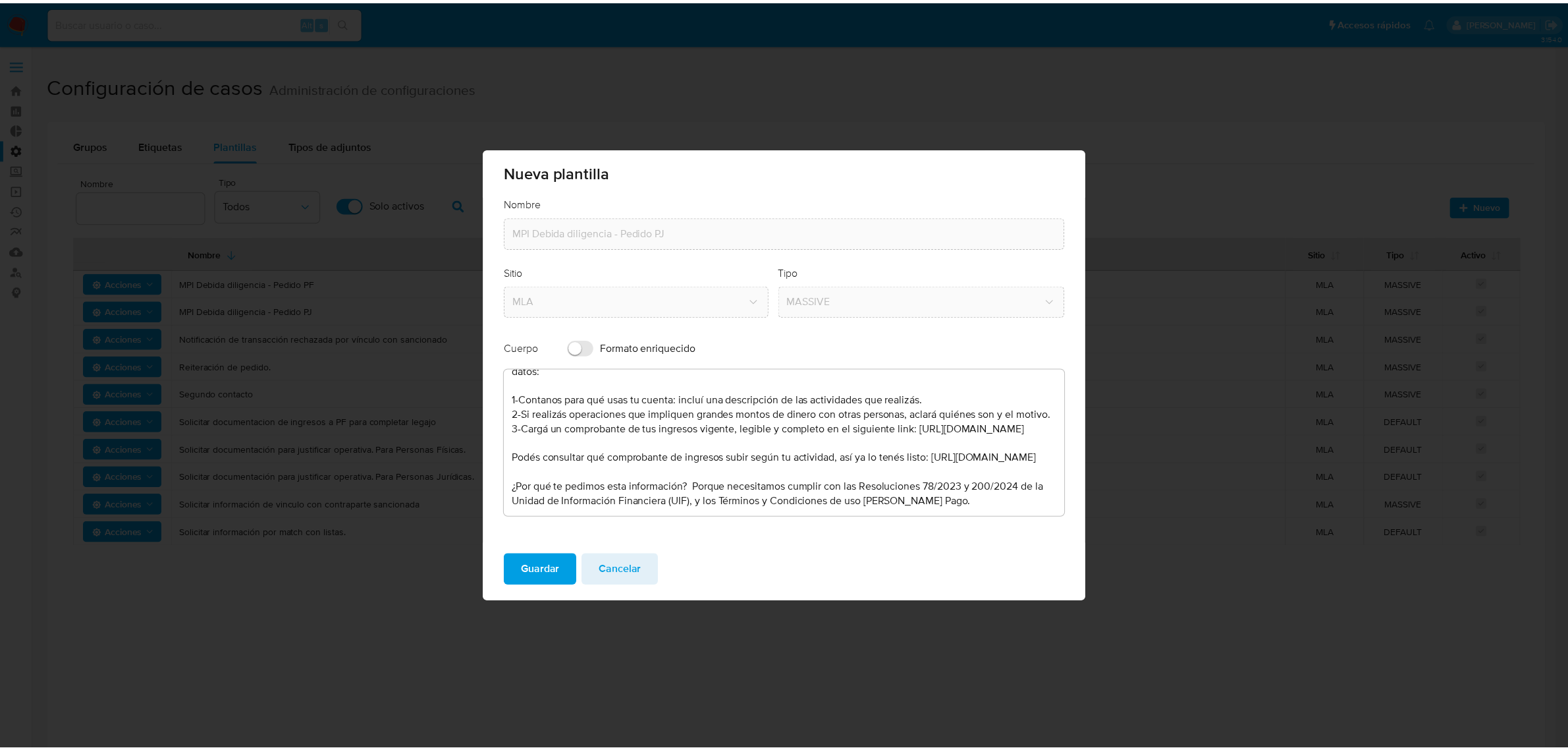
scroll to position [0, 0]
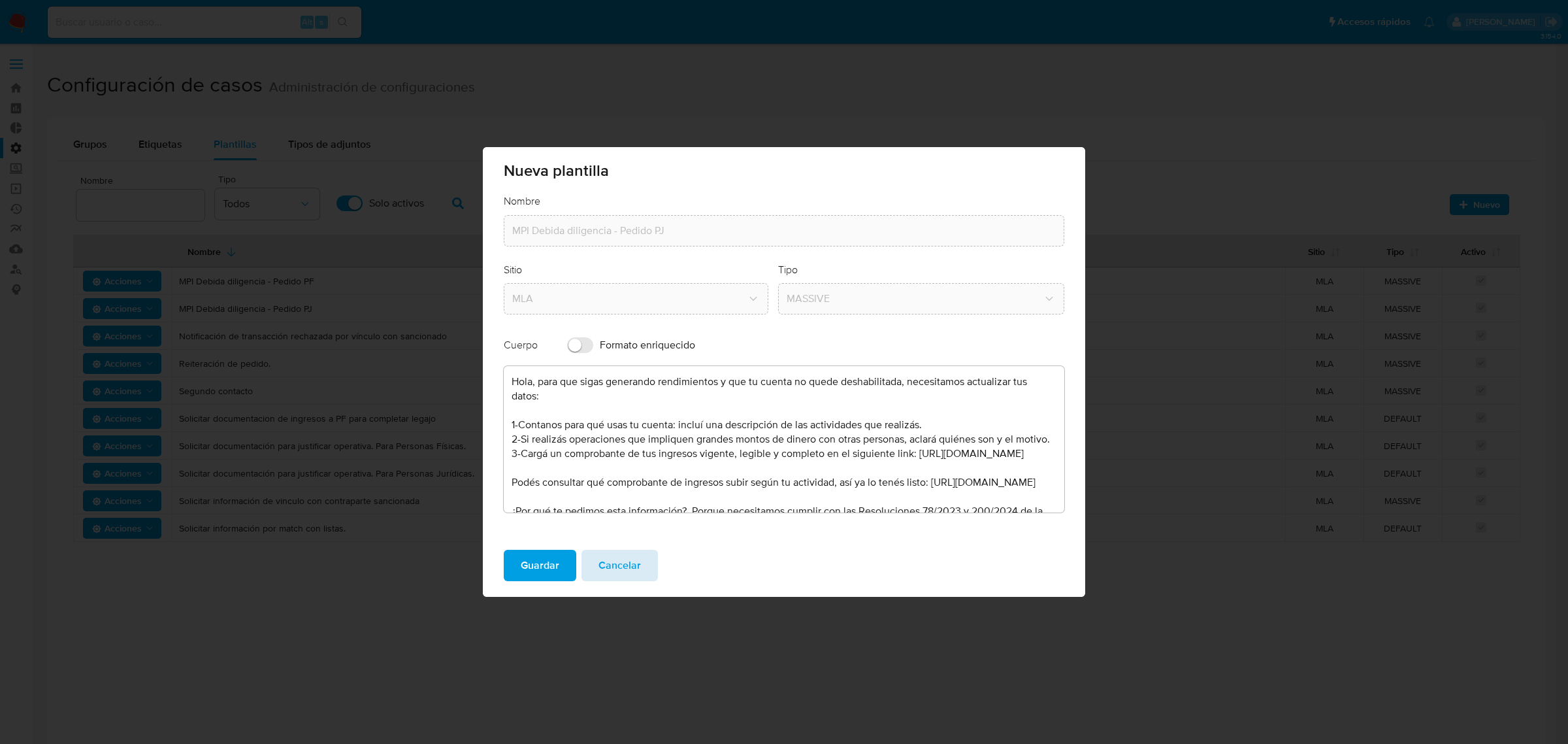
click at [601, 559] on span "Cancelar" at bounding box center [619, 565] width 42 height 28
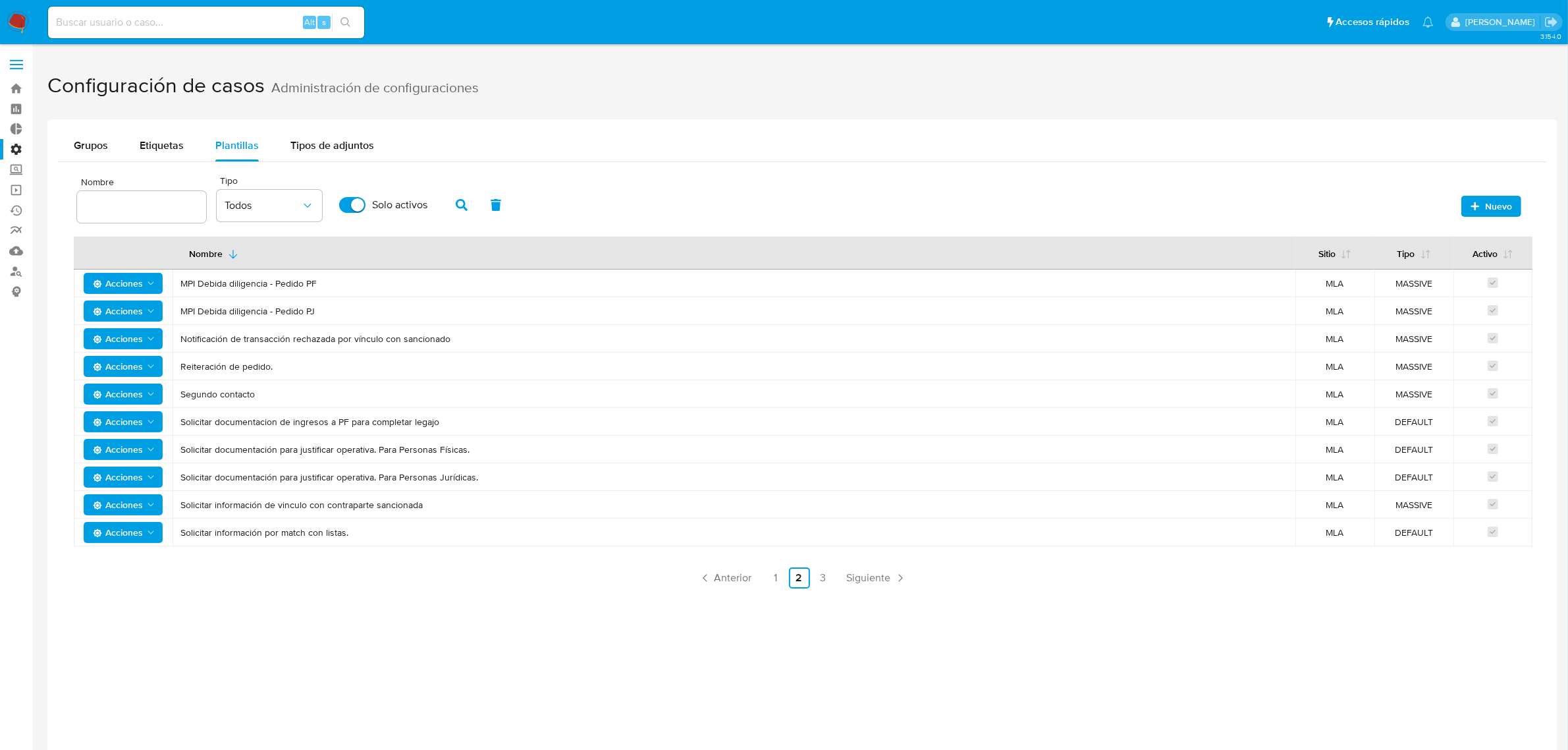
click at [24, 18] on img at bounding box center [18, 22] width 22 height 22
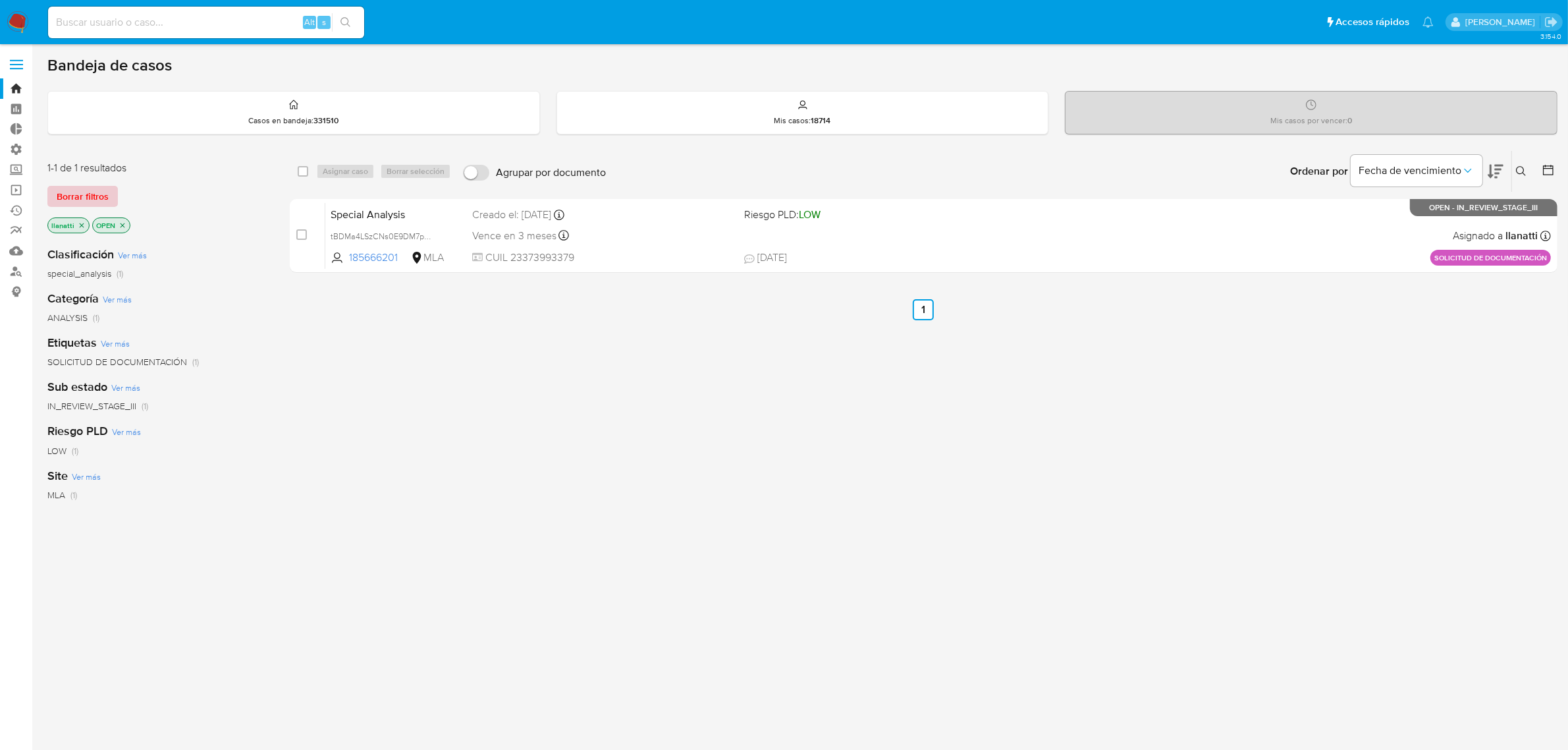
click at [64, 188] on span "Borrar filtros" at bounding box center [83, 196] width 52 height 18
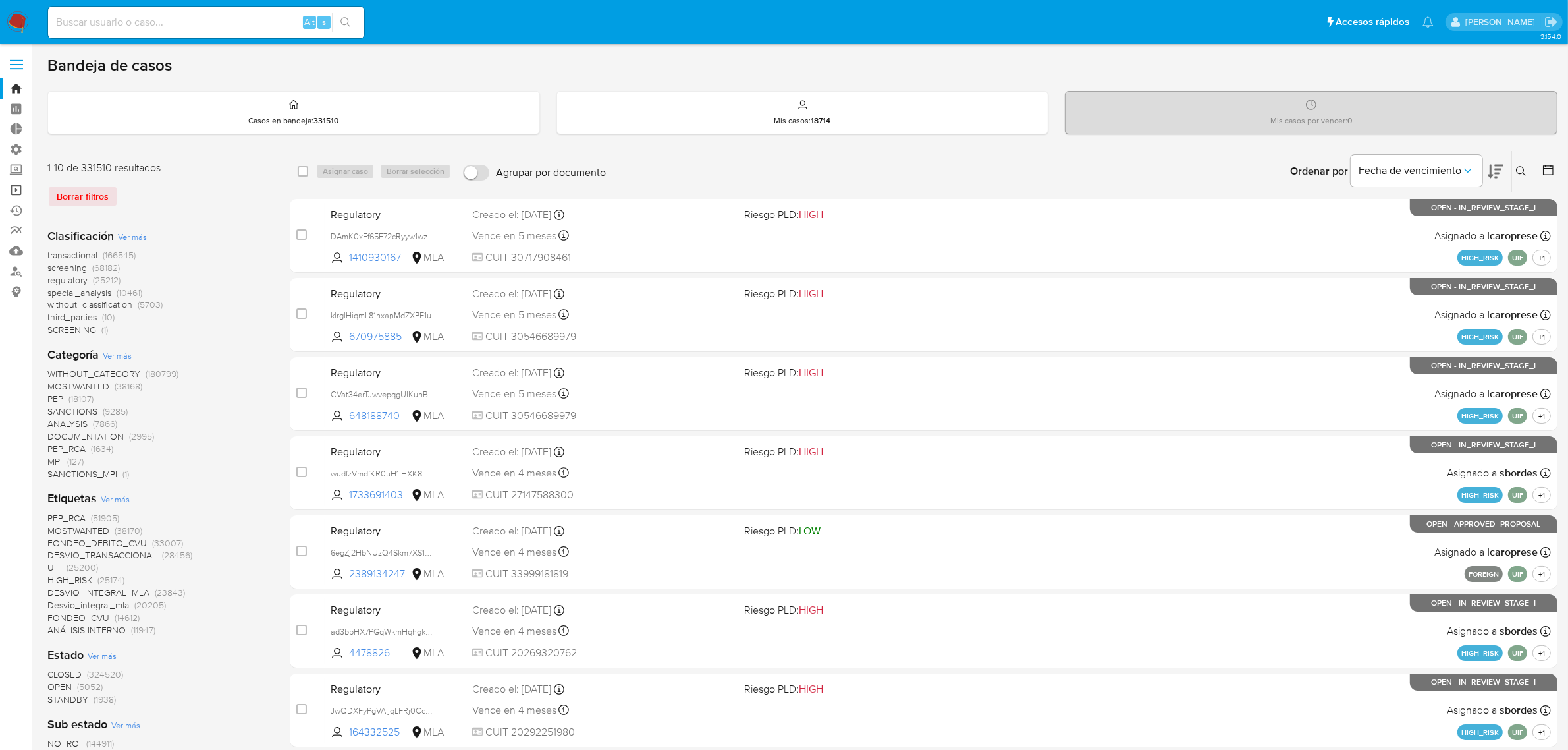
click at [18, 191] on link "Operaciones masivas" at bounding box center [78, 190] width 157 height 20
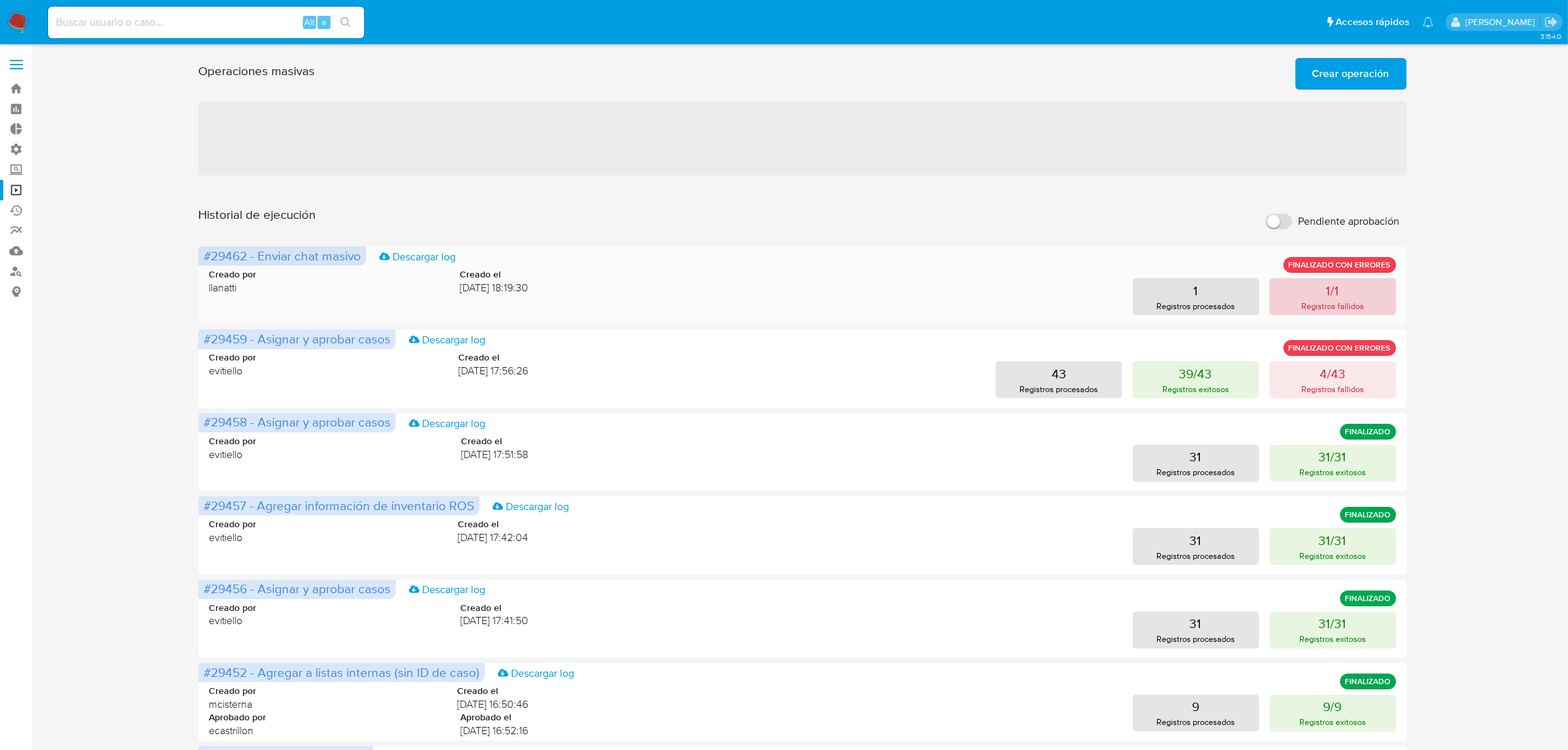
click at [1308, 291] on button "1/1 Registros fallidos" at bounding box center [1333, 296] width 127 height 37
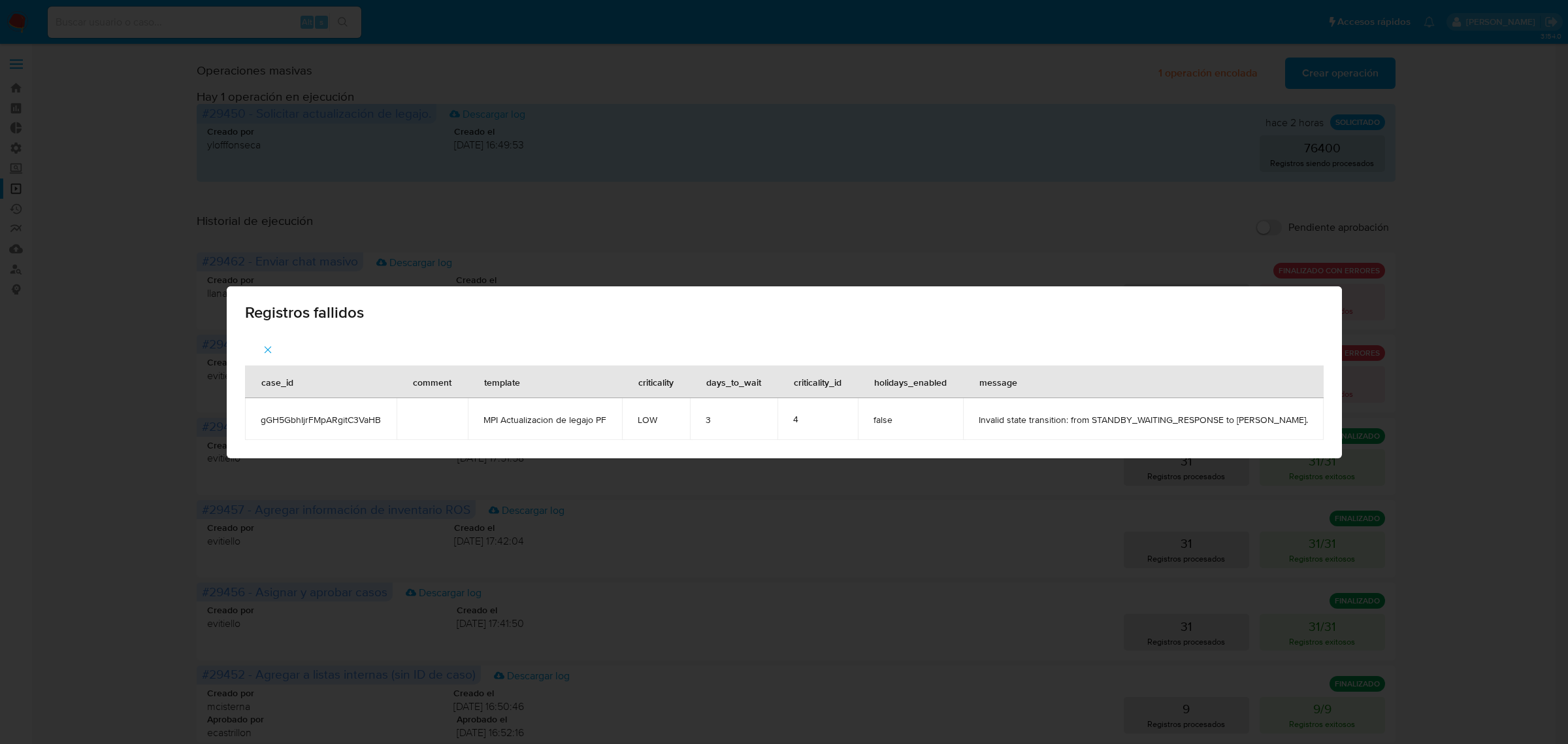
click at [827, 190] on div "Registros fallidos case_id comment template criticality days_to_wait criticalit…" at bounding box center [784, 372] width 1568 height 744
drag, startPoint x: 367, startPoint y: 417, endPoint x: 220, endPoint y: 418, distance: 147.0
click at [245, 418] on tr "gGH5GbhIjrFMpARgitC3VaHB MPI Actualizacion de legajo PF LOW 3 4 false Invalid s…" at bounding box center [784, 419] width 1078 height 42
copy span "gGH5GbhIjrFMpARgitC3VaHB"
click at [1071, 486] on div "Registros fallidos case_id comment template criticality days_to_wait criticalit…" at bounding box center [784, 372] width 1568 height 744
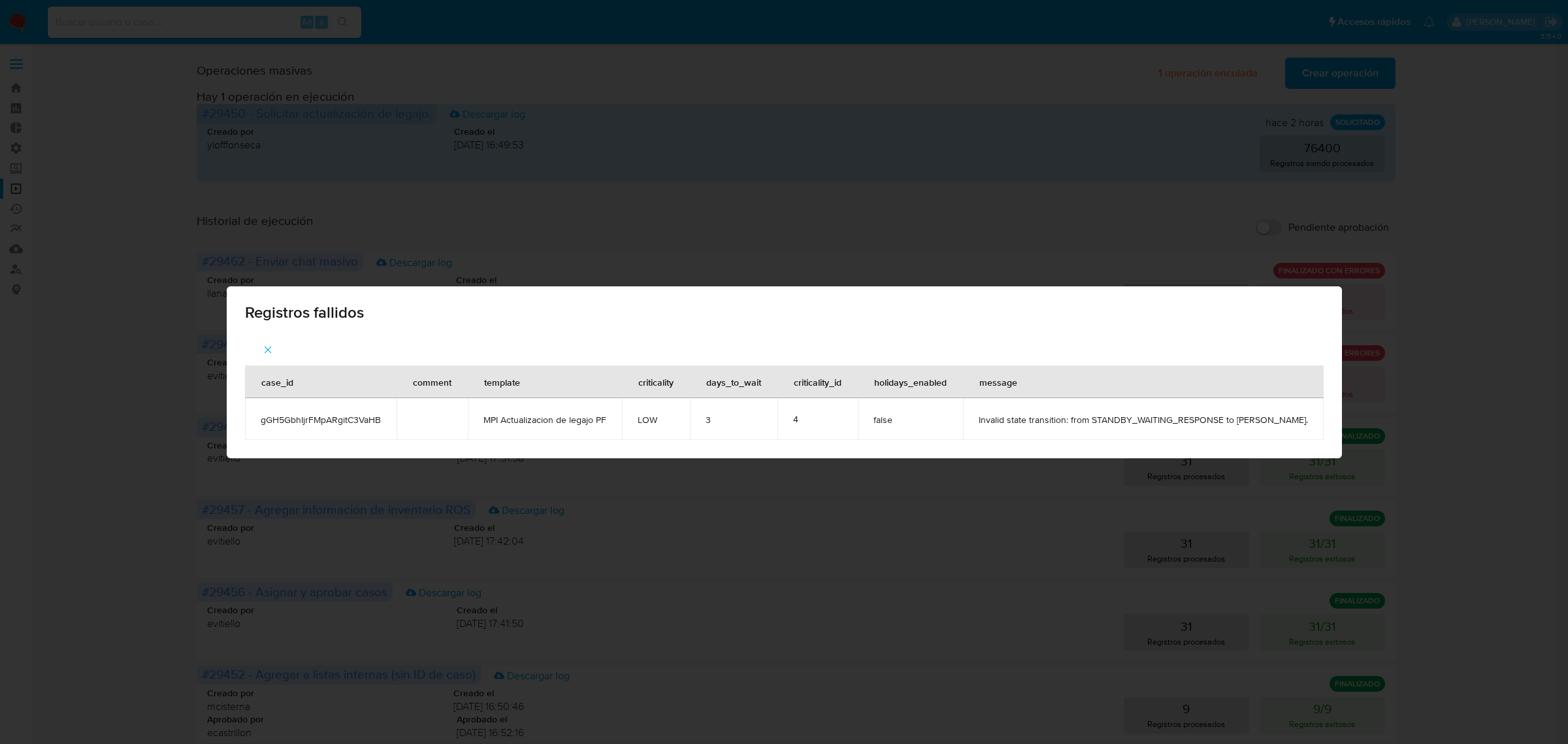
click at [262, 345] on icon "button" at bounding box center [267, 349] width 12 height 12
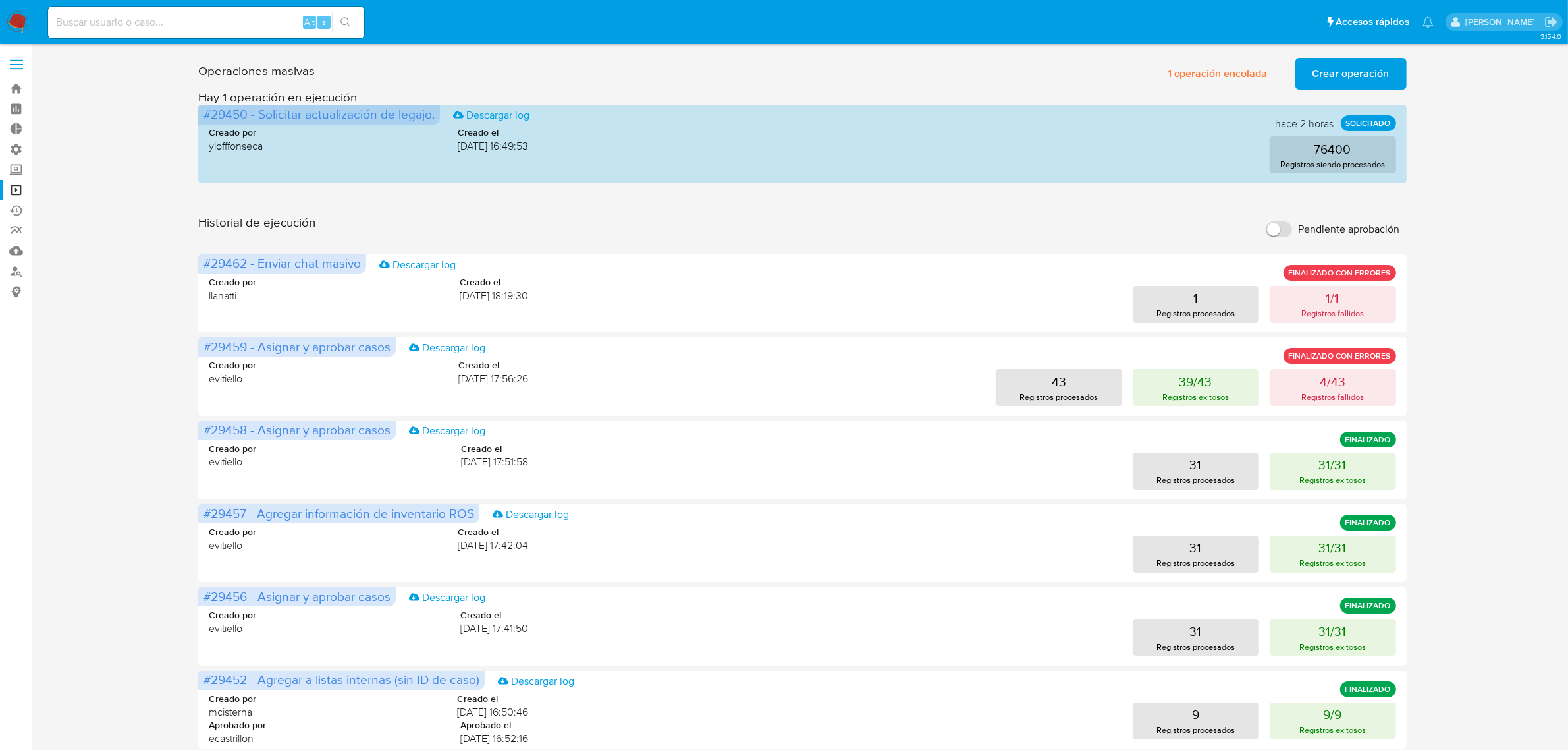
drag, startPoint x: 29, startPoint y: 23, endPoint x: 1, endPoint y: 27, distance: 28.3
click at [27, 24] on nav "Pausado Ver notificaciones Alt s Accesos rápidos Presiona las siguientes teclas…" at bounding box center [784, 22] width 1568 height 44
click at [1, 27] on nav "Pausado Ver notificaciones Alt s Accesos rápidos Presiona las siguientes teclas…" at bounding box center [784, 22] width 1568 height 44
click at [13, 20] on img at bounding box center [18, 22] width 22 height 22
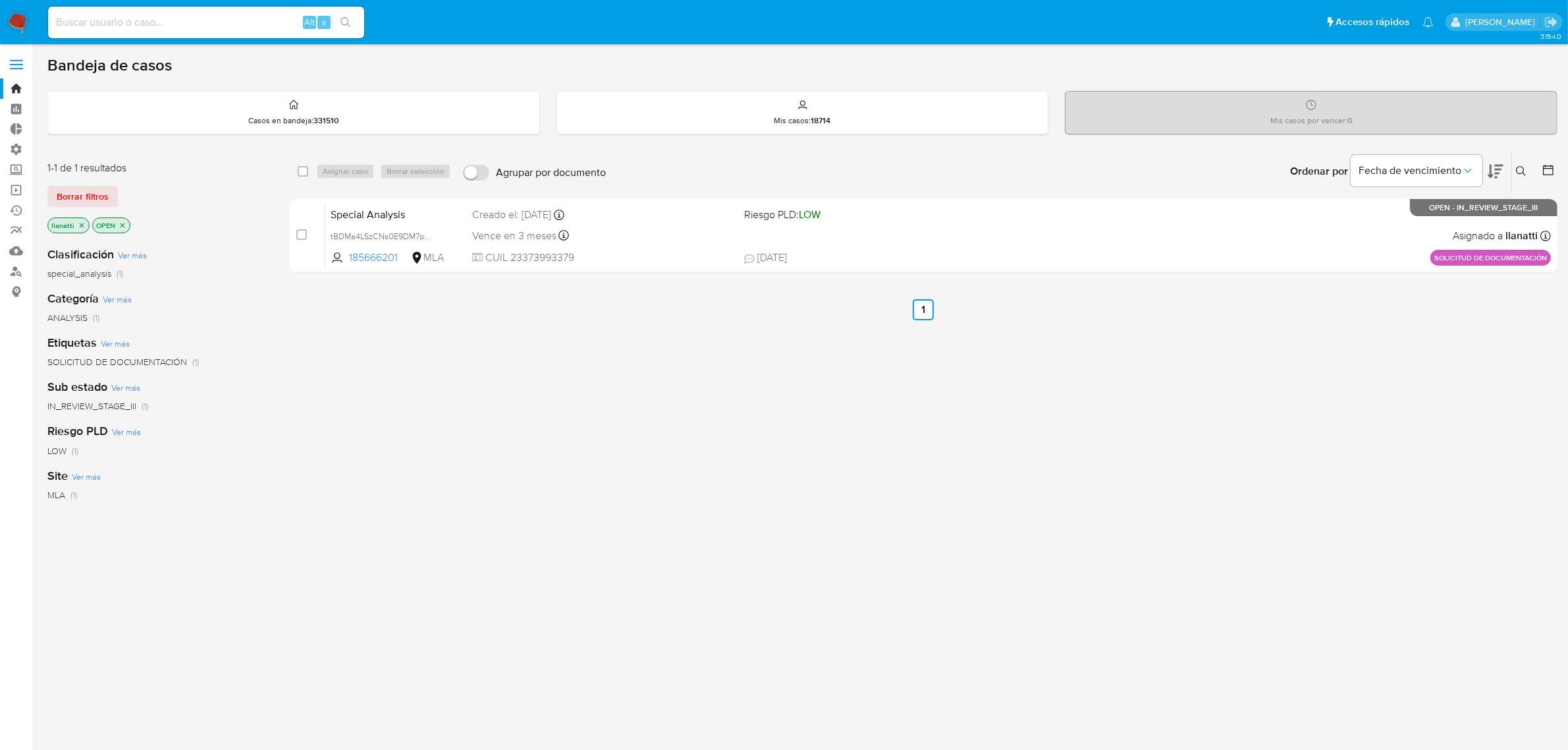
click at [81, 198] on span "Borrar filtros" at bounding box center [83, 196] width 52 height 18
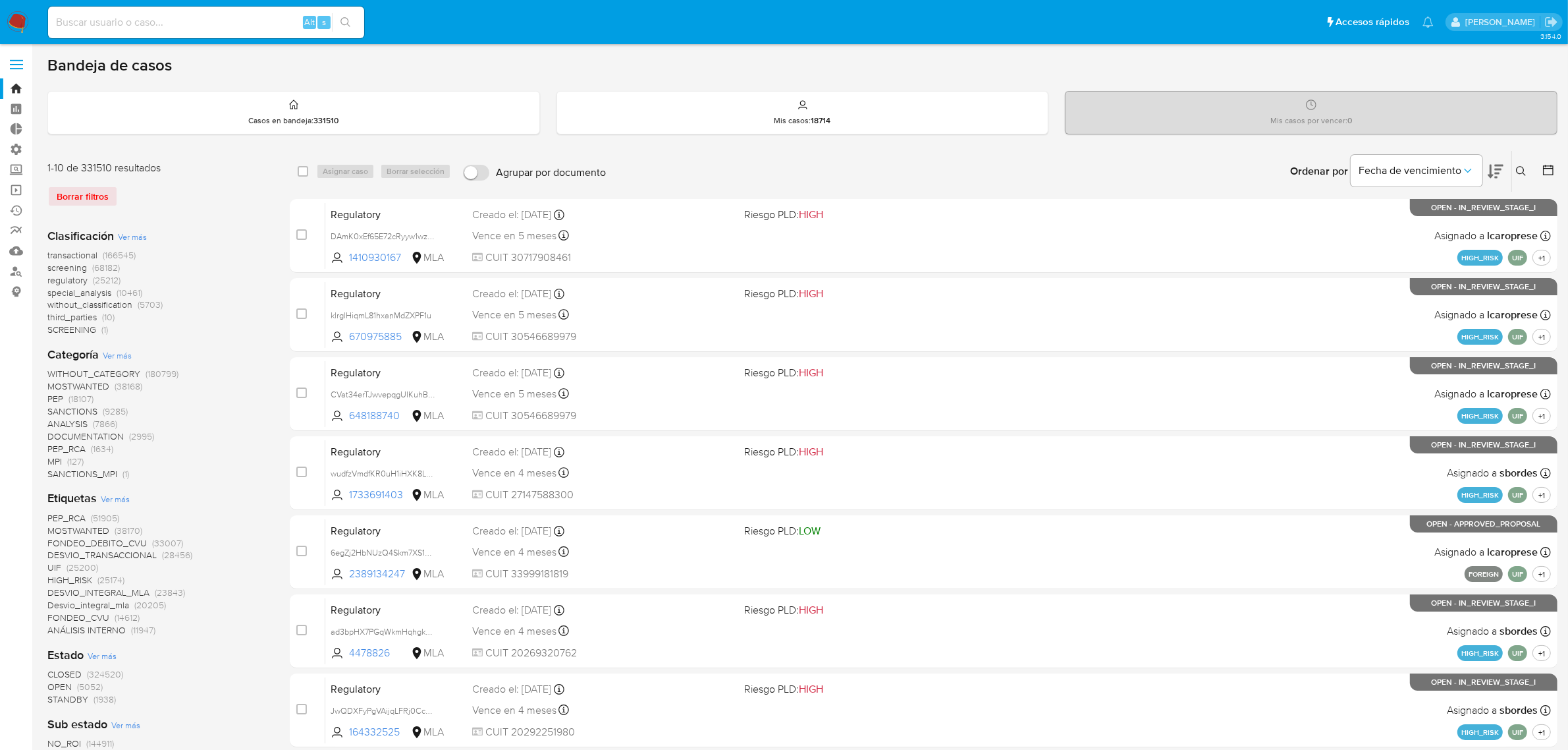
drag, startPoint x: 1515, startPoint y: 168, endPoint x: 1502, endPoint y: 195, distance: 30.0
click at [1515, 167] on button at bounding box center [1522, 171] width 22 height 16
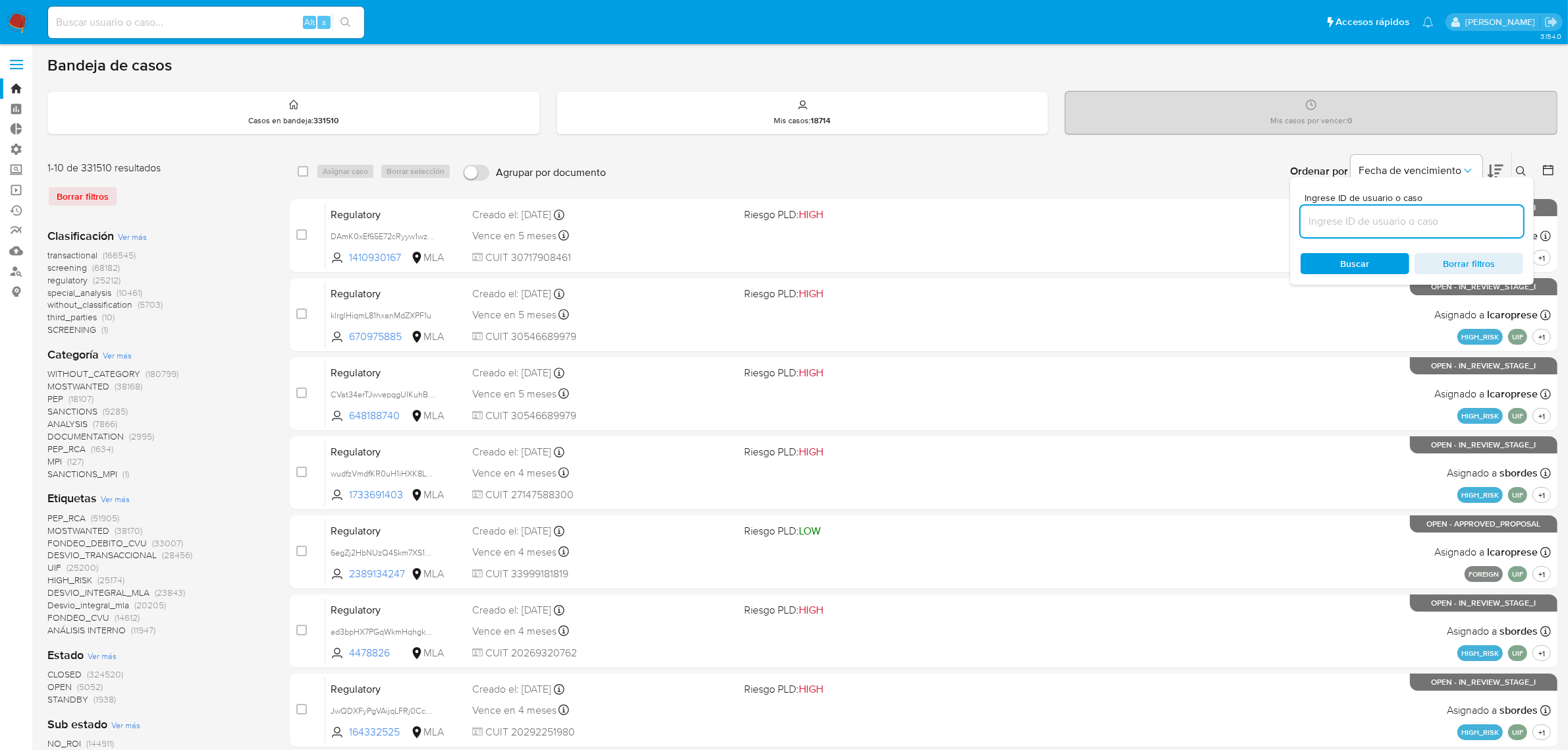
click at [1470, 228] on input at bounding box center [1412, 221] width 223 height 17
type input "gGH5GbhIjrFMpARgitC3VaHB"
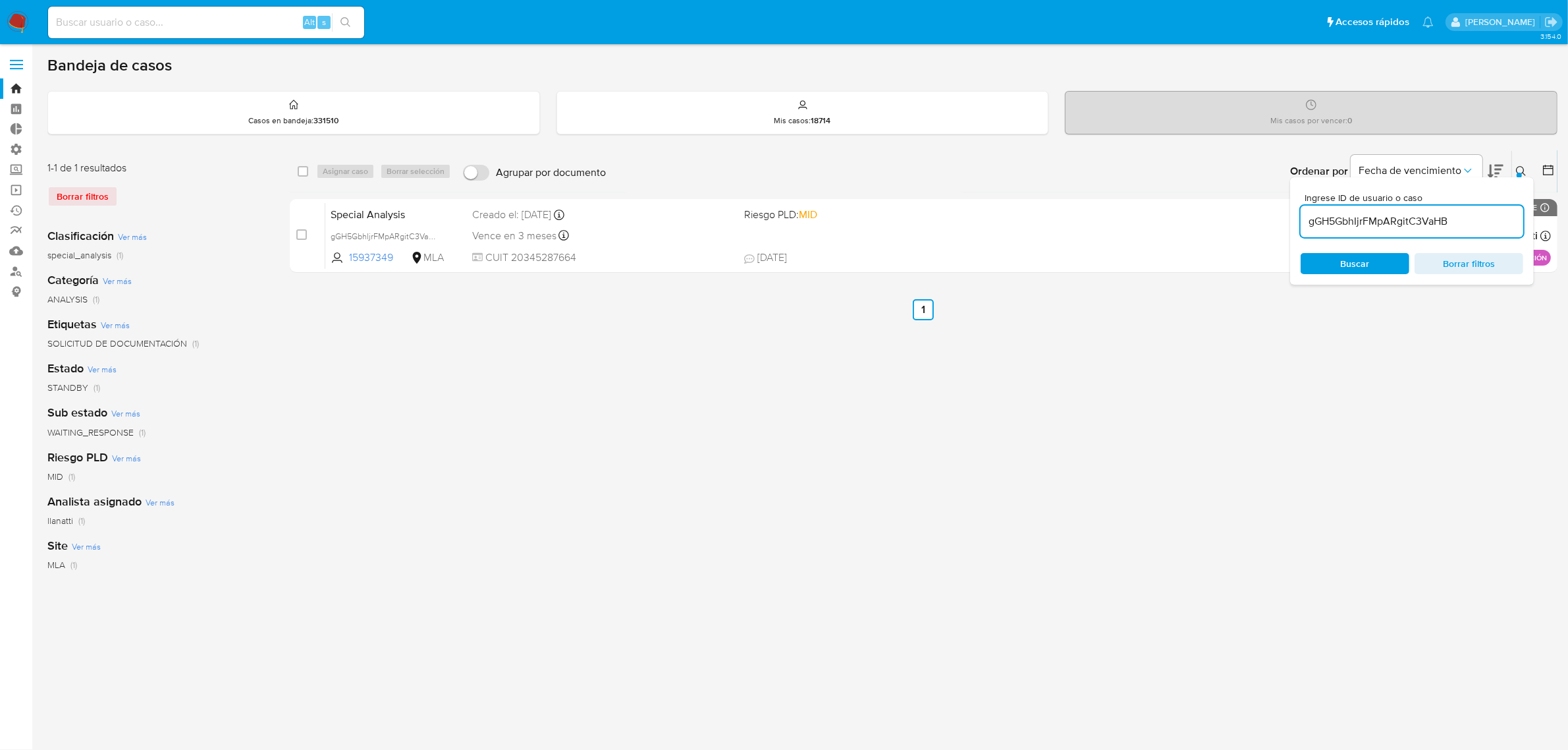
click at [1518, 165] on div "Ordenar por Fecha de vencimiento No es posible ordenar los resultados mientras …" at bounding box center [1085, 171] width 945 height 41
click at [1121, 384] on div "select-all-cases-checkbox Asignar caso Borrar selección Agrupar por documento O…" at bounding box center [930, 439] width 1280 height 578
click at [1539, 167] on icon at bounding box center [1534, 171] width 10 height 11
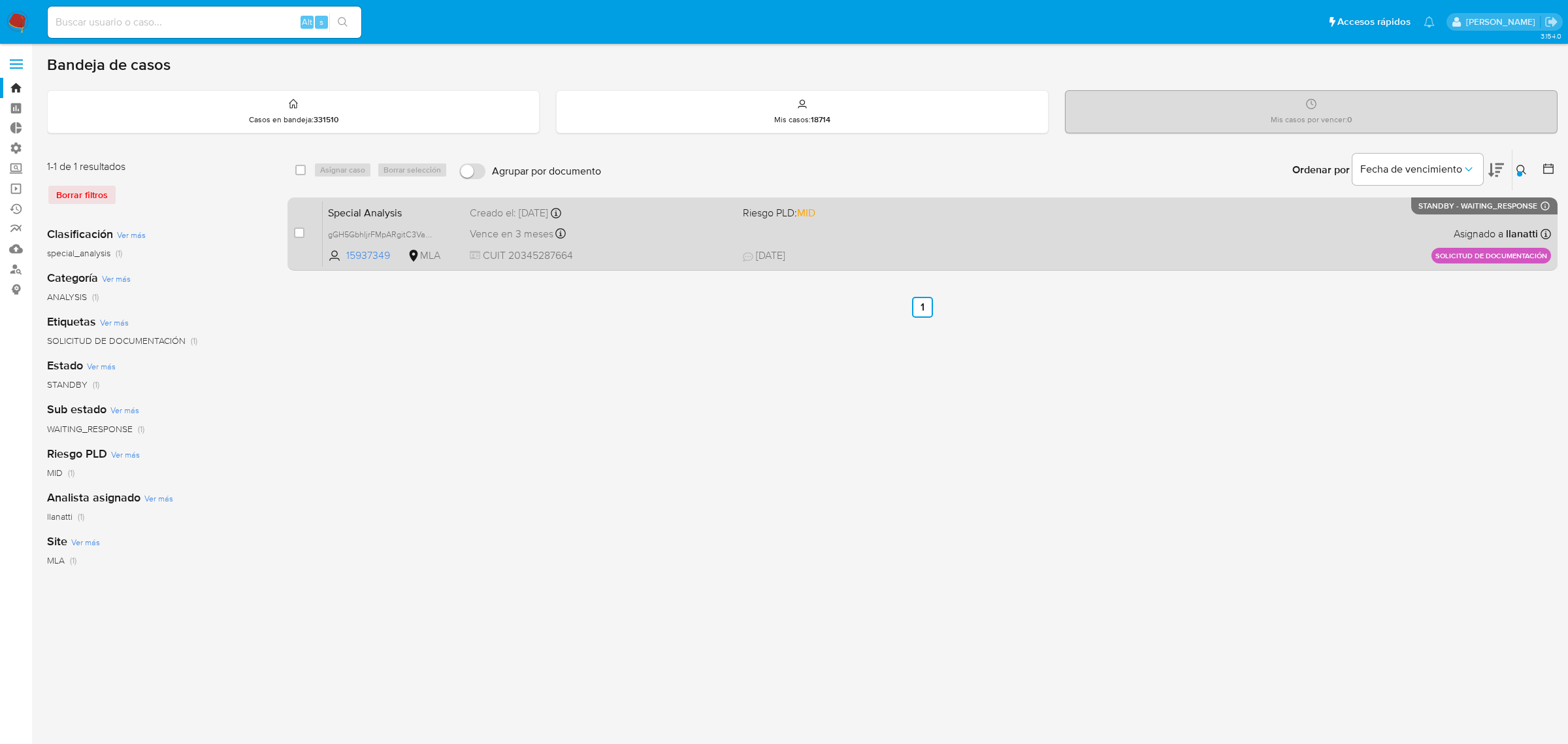
click at [292, 234] on div "case-item-checkbox No es posible asignar el caso Special Analysis gGH5GbhIjrFMp…" at bounding box center [922, 233] width 1270 height 73
click at [304, 231] on input "checkbox" at bounding box center [299, 232] width 10 height 10
checkbox input "true"
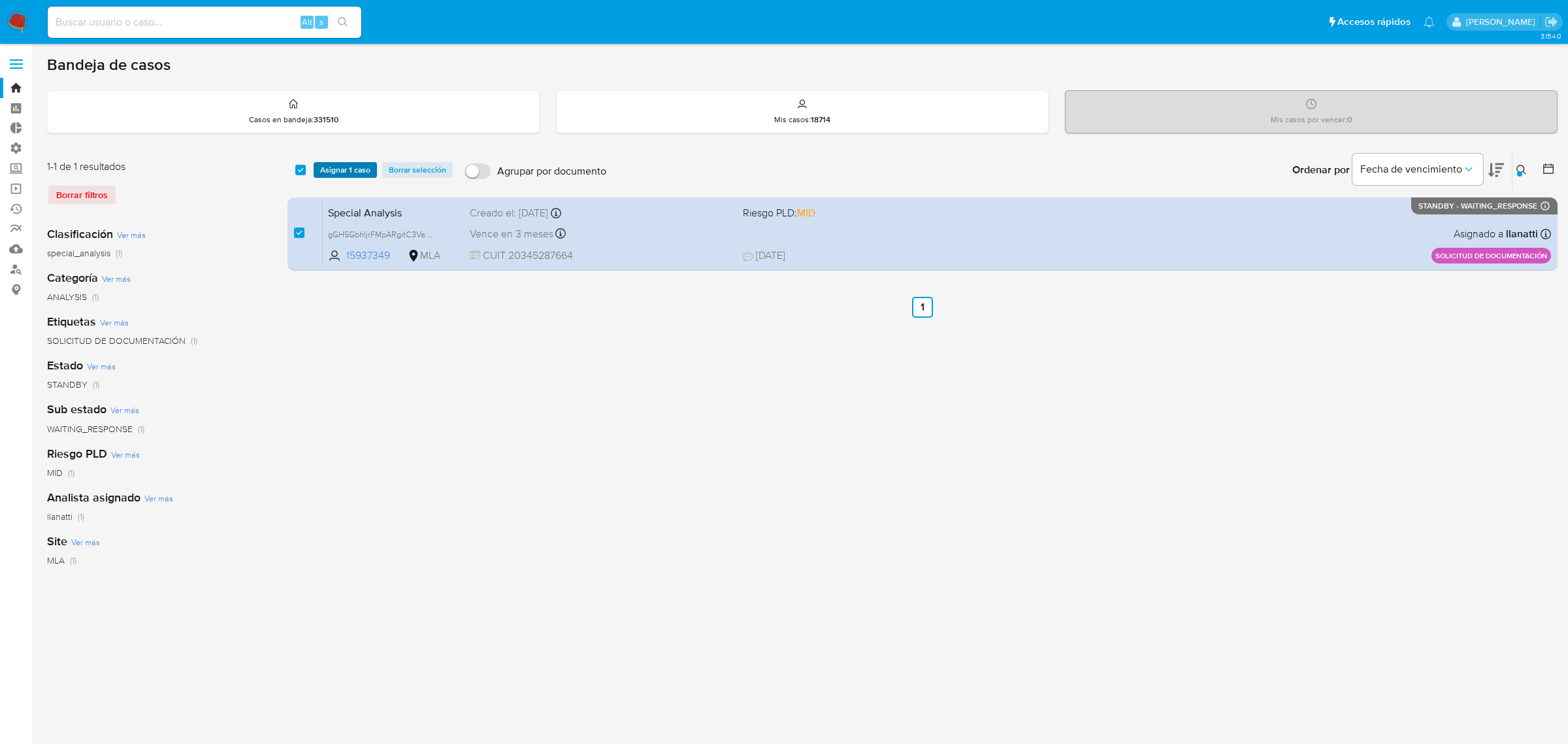
click at [343, 176] on span "Asignar 1 caso" at bounding box center [345, 170] width 50 height 13
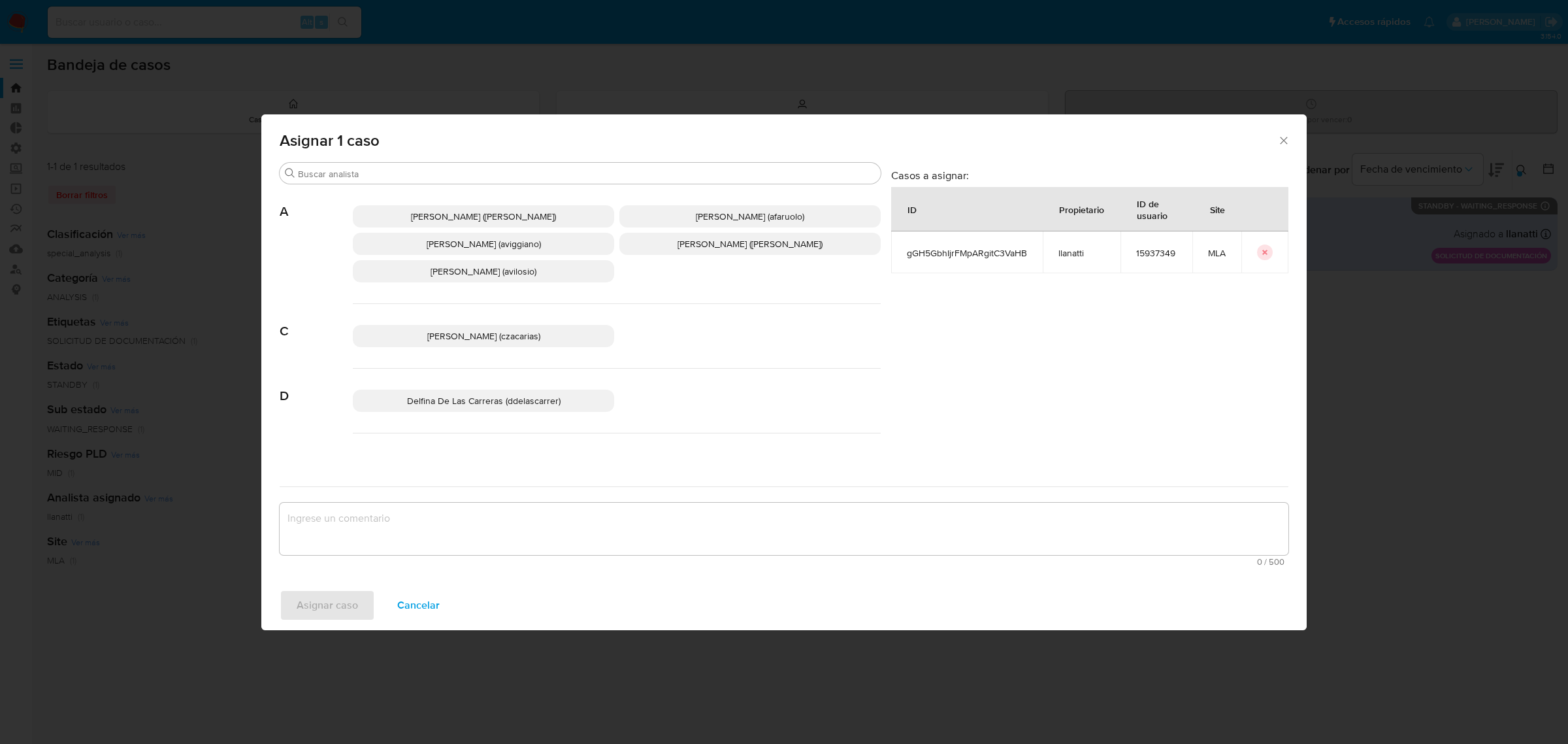
click at [335, 191] on span "A" at bounding box center [316, 201] width 73 height 35
click at [344, 176] on input "Buscar" at bounding box center [587, 174] width 578 height 12
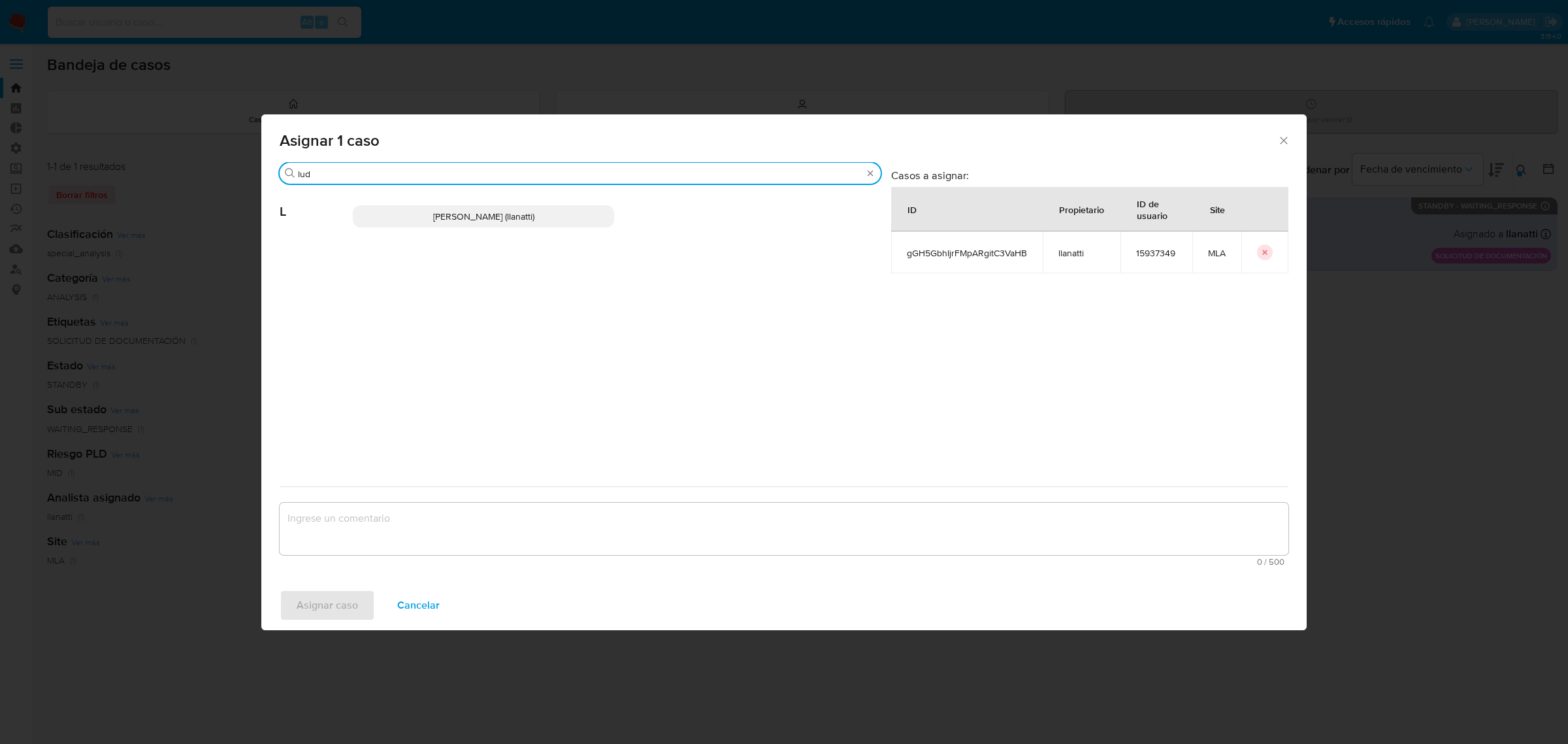
type input "lud"
drag, startPoint x: 475, startPoint y: 219, endPoint x: 482, endPoint y: 251, distance: 32.8
click at [477, 219] on span "Ludmila Lanatti (llanatti)" at bounding box center [484, 216] width 101 height 13
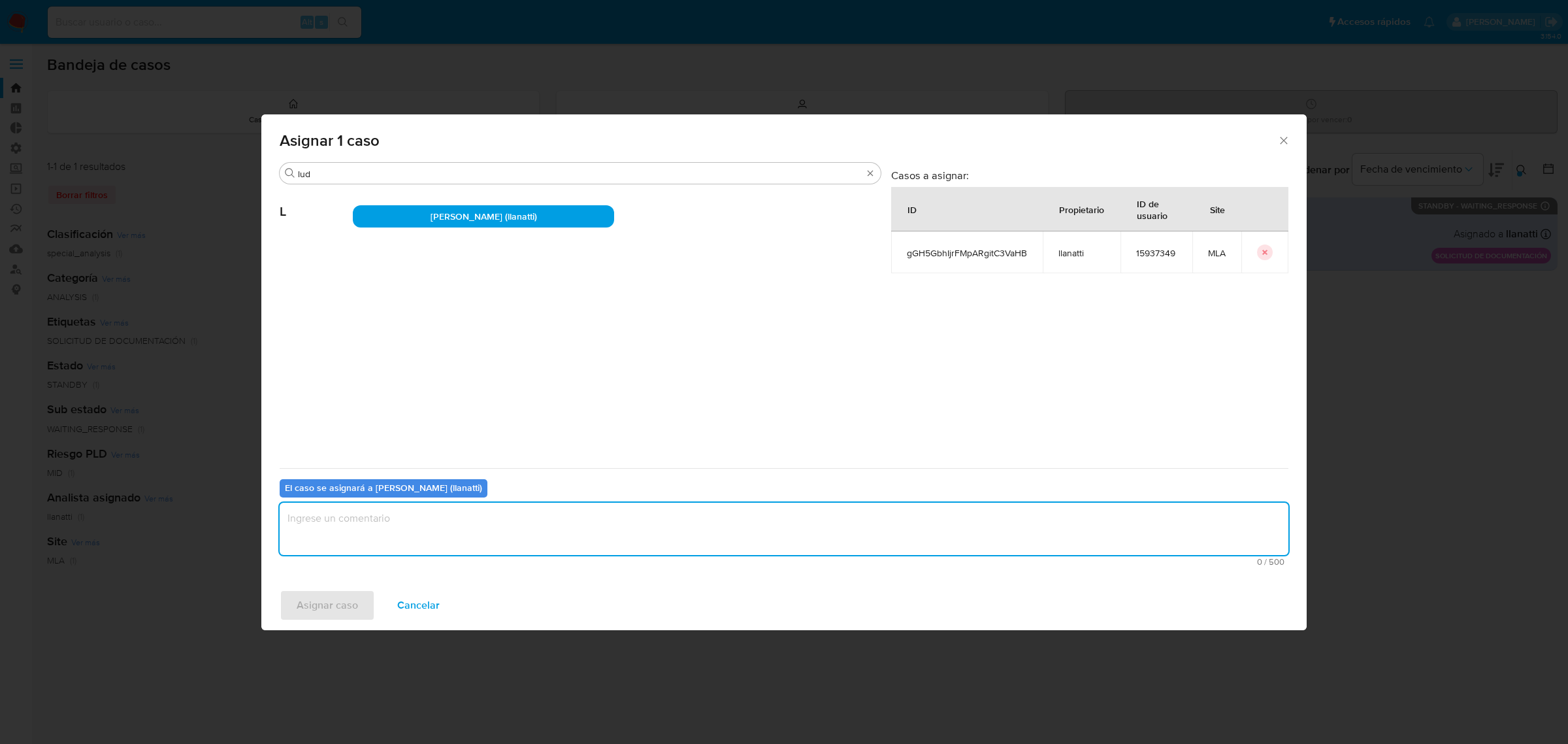
click at [410, 527] on textarea "assign-modal" at bounding box center [784, 528] width 1009 height 52
type textarea "m"
click at [350, 600] on span "Asignar caso" at bounding box center [327, 604] width 61 height 28
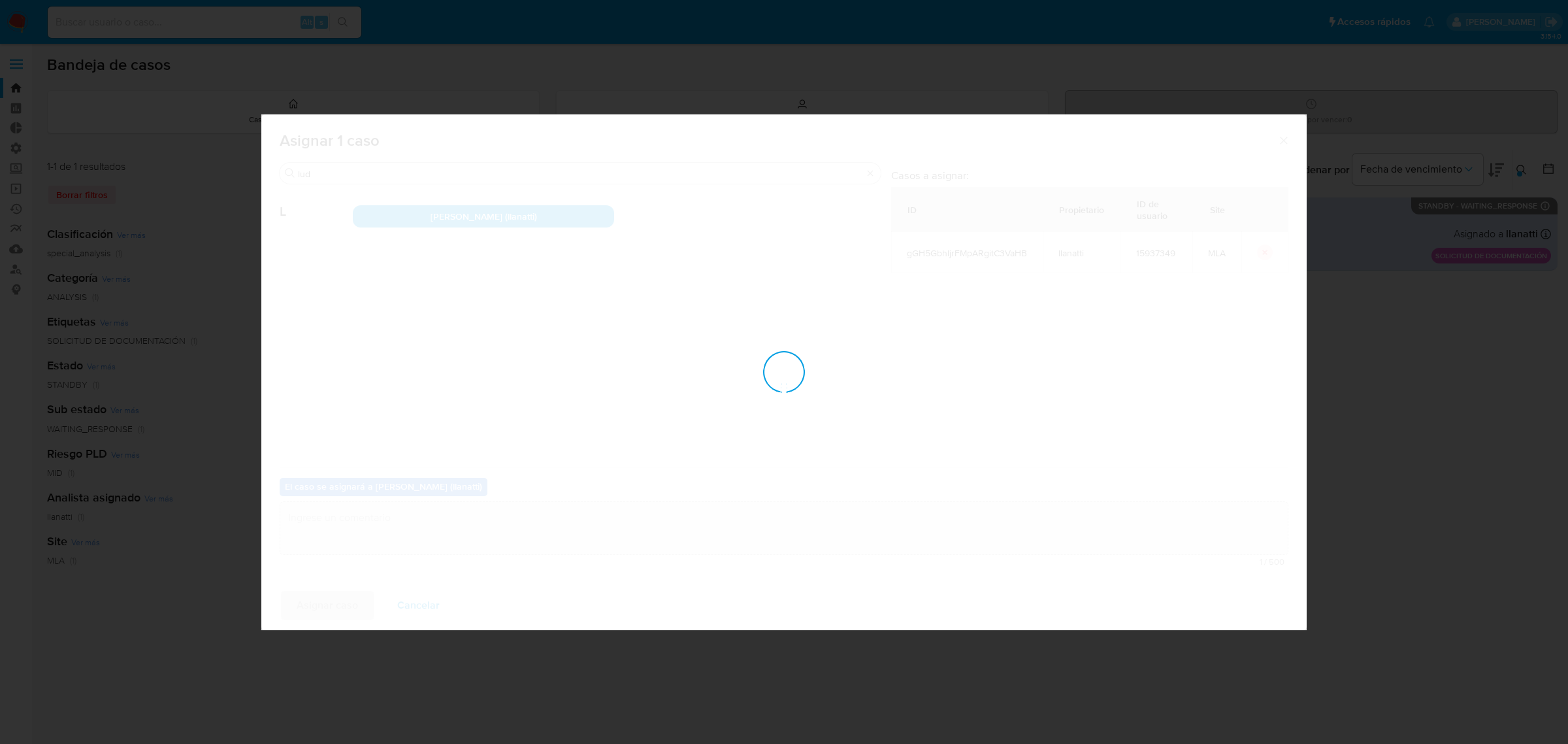
checkbox input "false"
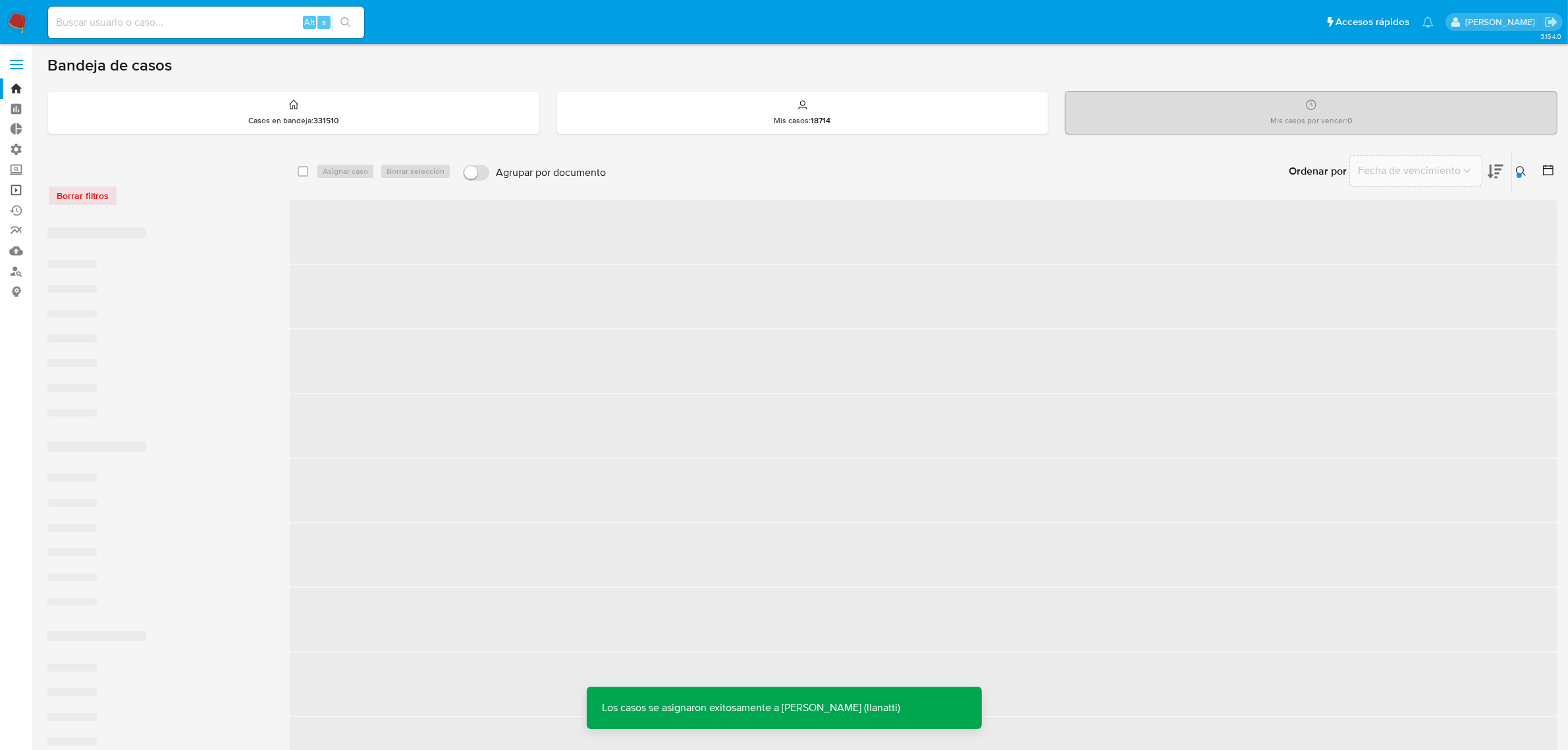
click at [22, 191] on link "Operaciones masivas" at bounding box center [78, 190] width 157 height 20
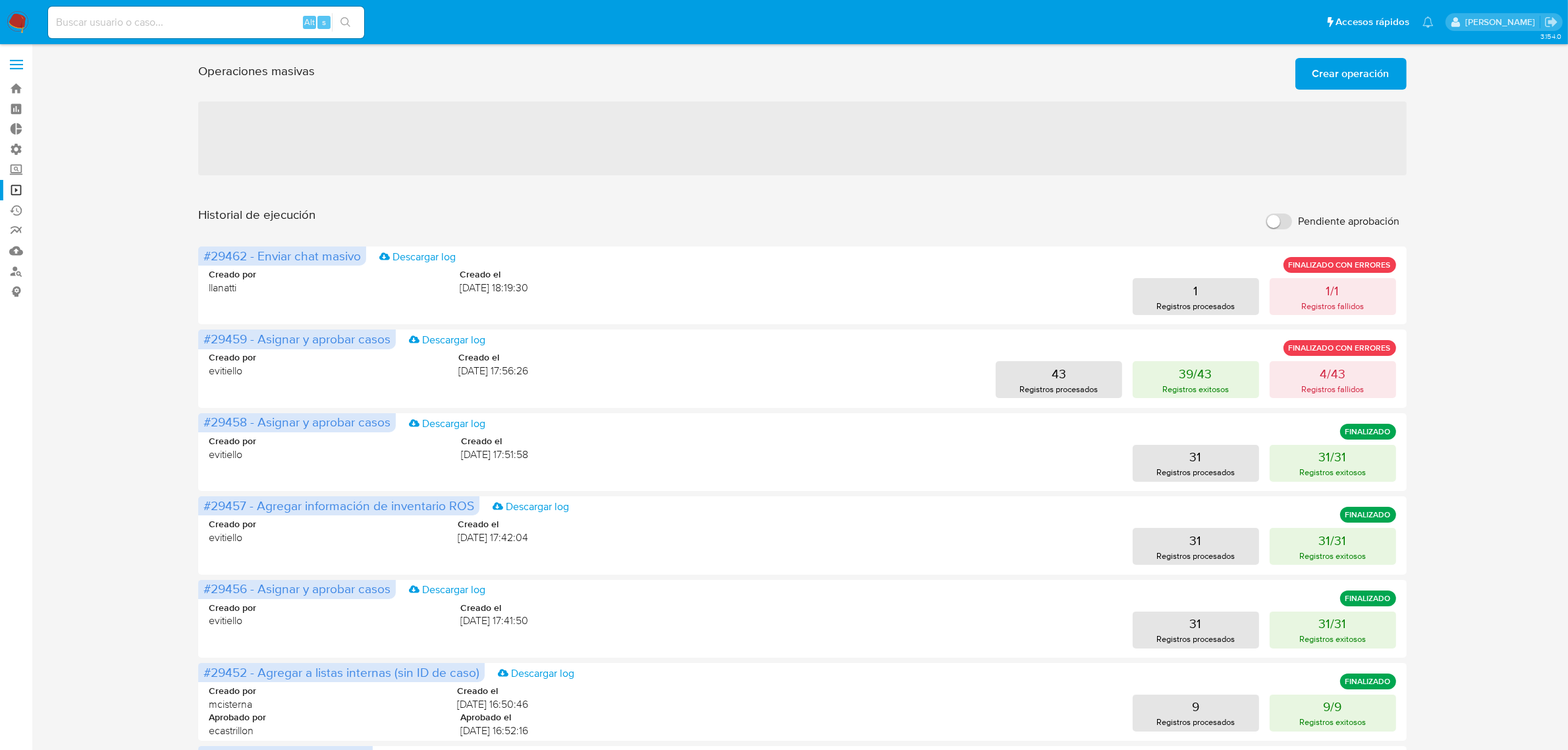
click at [1345, 77] on span "Crear operación" at bounding box center [1351, 74] width 77 height 29
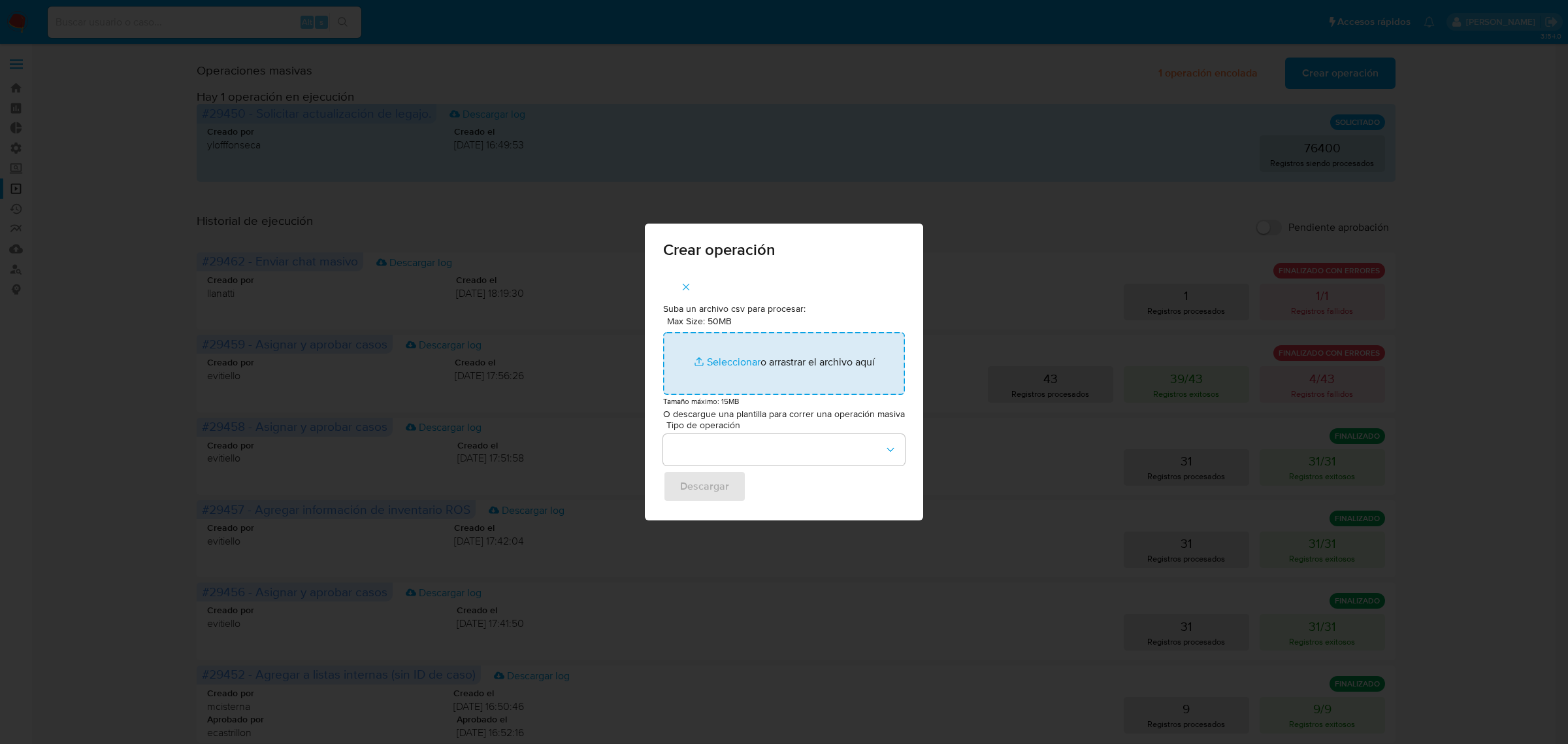
click at [756, 361] on input "Max Size: 50MB Seleccionar archivos" at bounding box center [784, 363] width 242 height 63
type input "C:\fakepath\SEND_CHAT_MASSIVE test.csv"
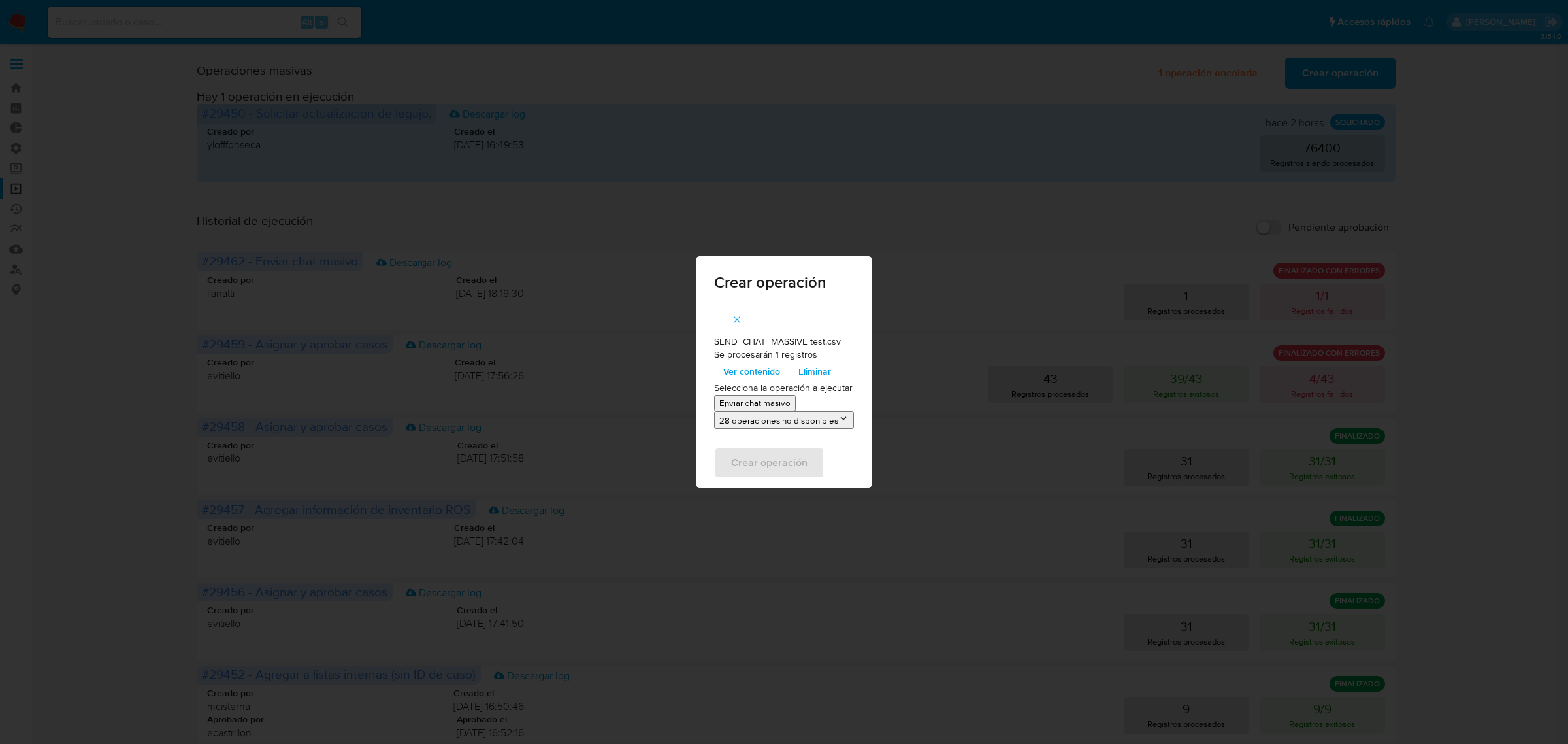
drag, startPoint x: 768, startPoint y: 403, endPoint x: 762, endPoint y: 443, distance: 40.4
click at [768, 403] on p "Enviar chat masivo" at bounding box center [755, 403] width 72 height 13
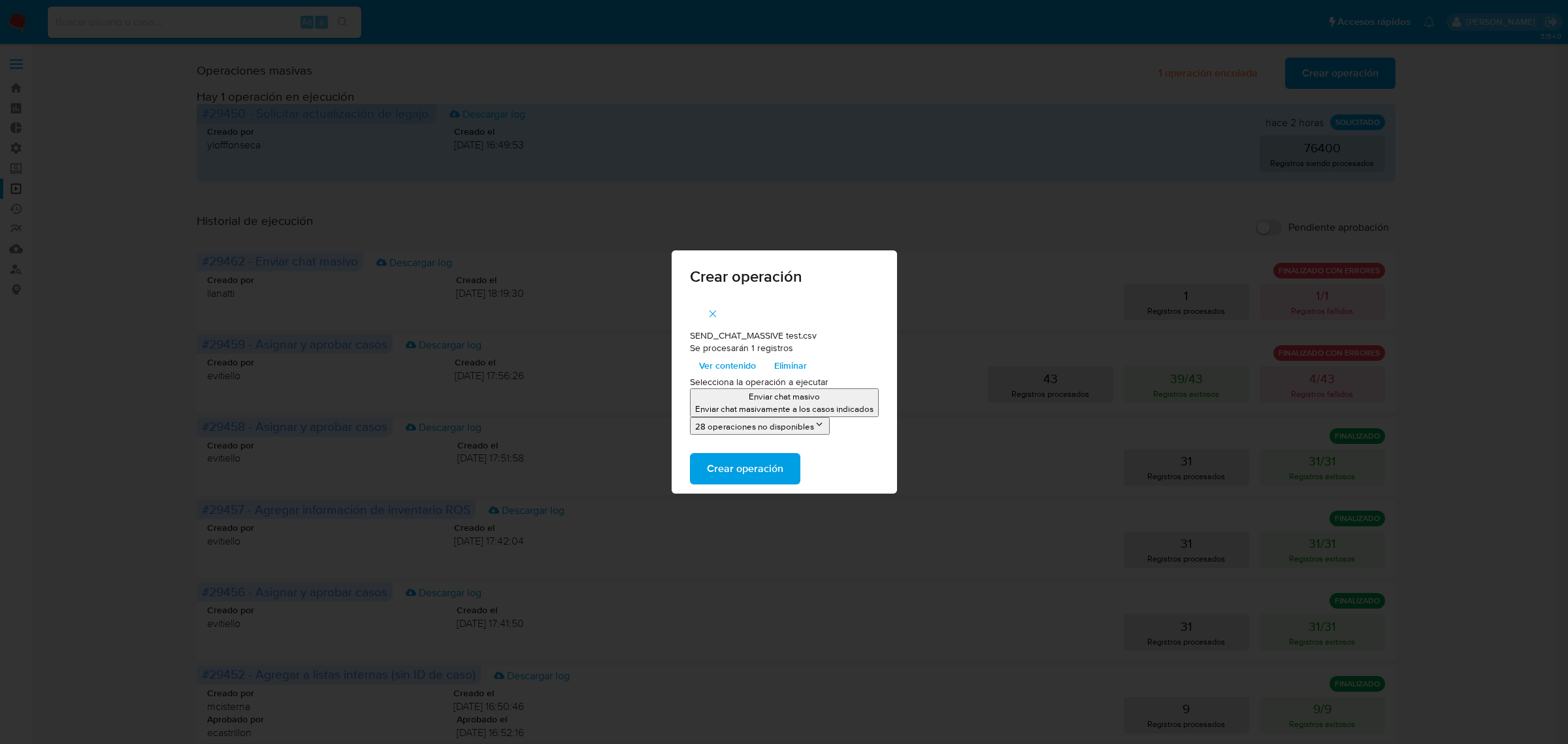
click at [761, 469] on span "Crear operación" at bounding box center [745, 468] width 76 height 28
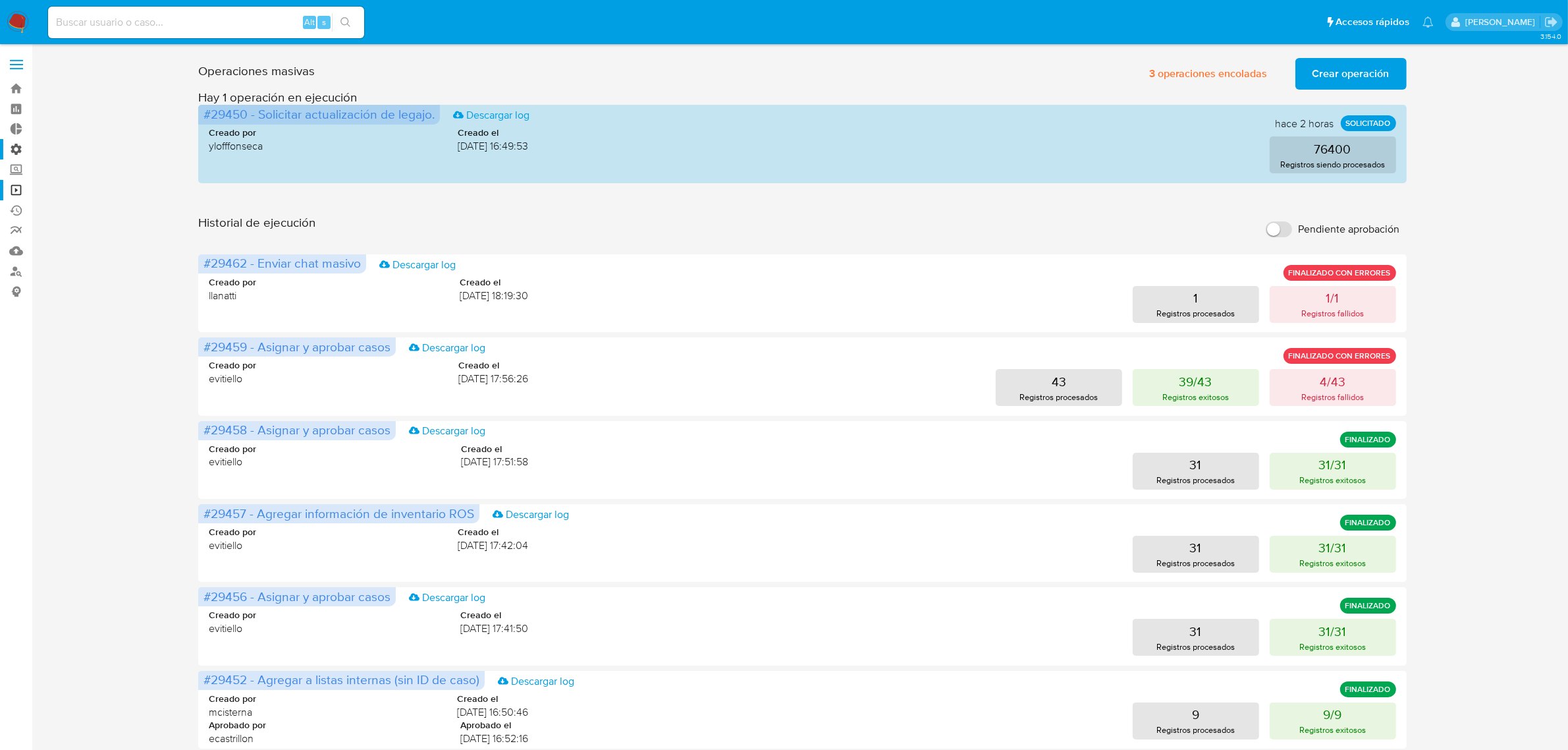
click at [17, 149] on label "Administración" at bounding box center [78, 149] width 157 height 20
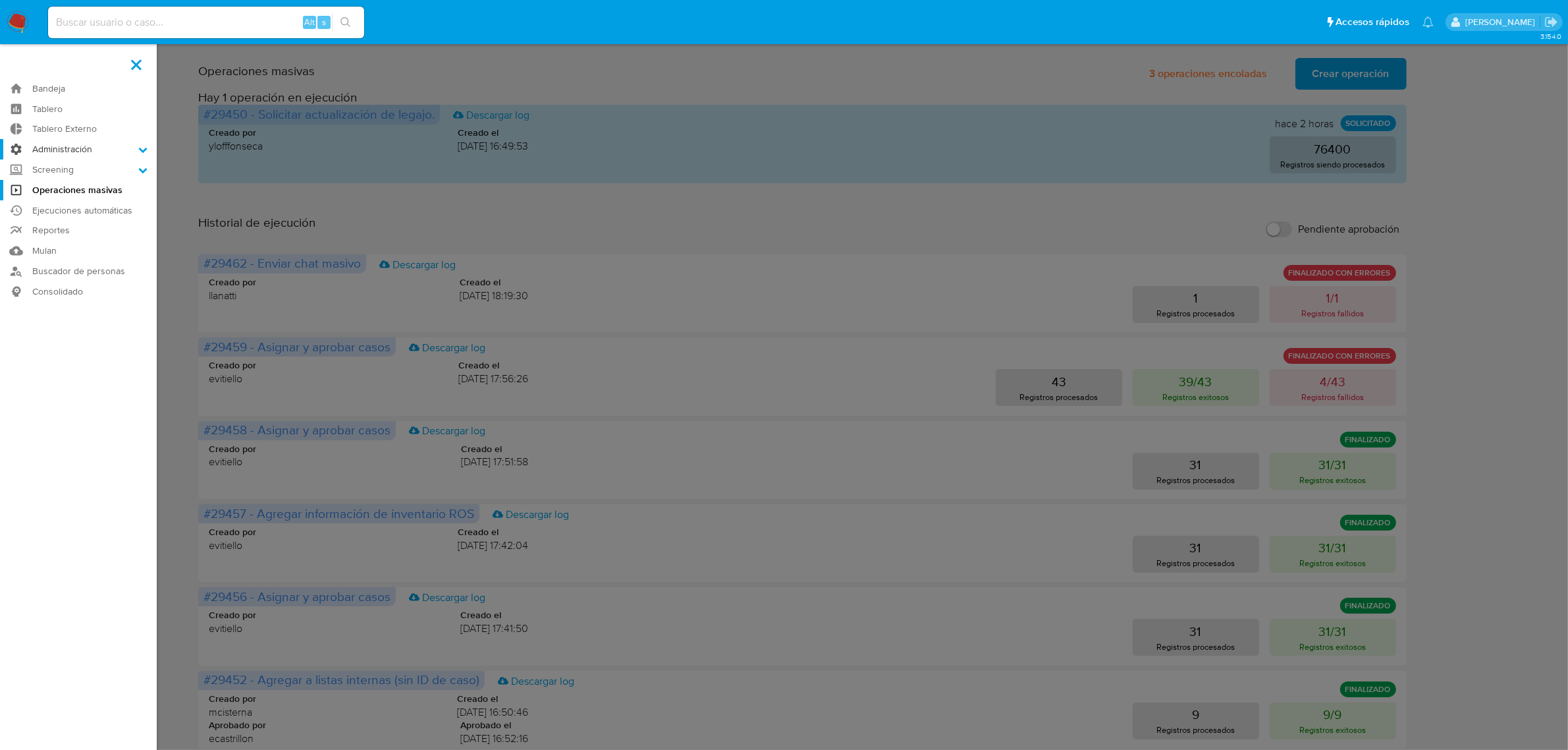
click at [0, 0] on input "Administración" at bounding box center [0, 0] width 0 height 0
click at [85, 237] on link "Configuración de Casos" at bounding box center [78, 235] width 157 height 17
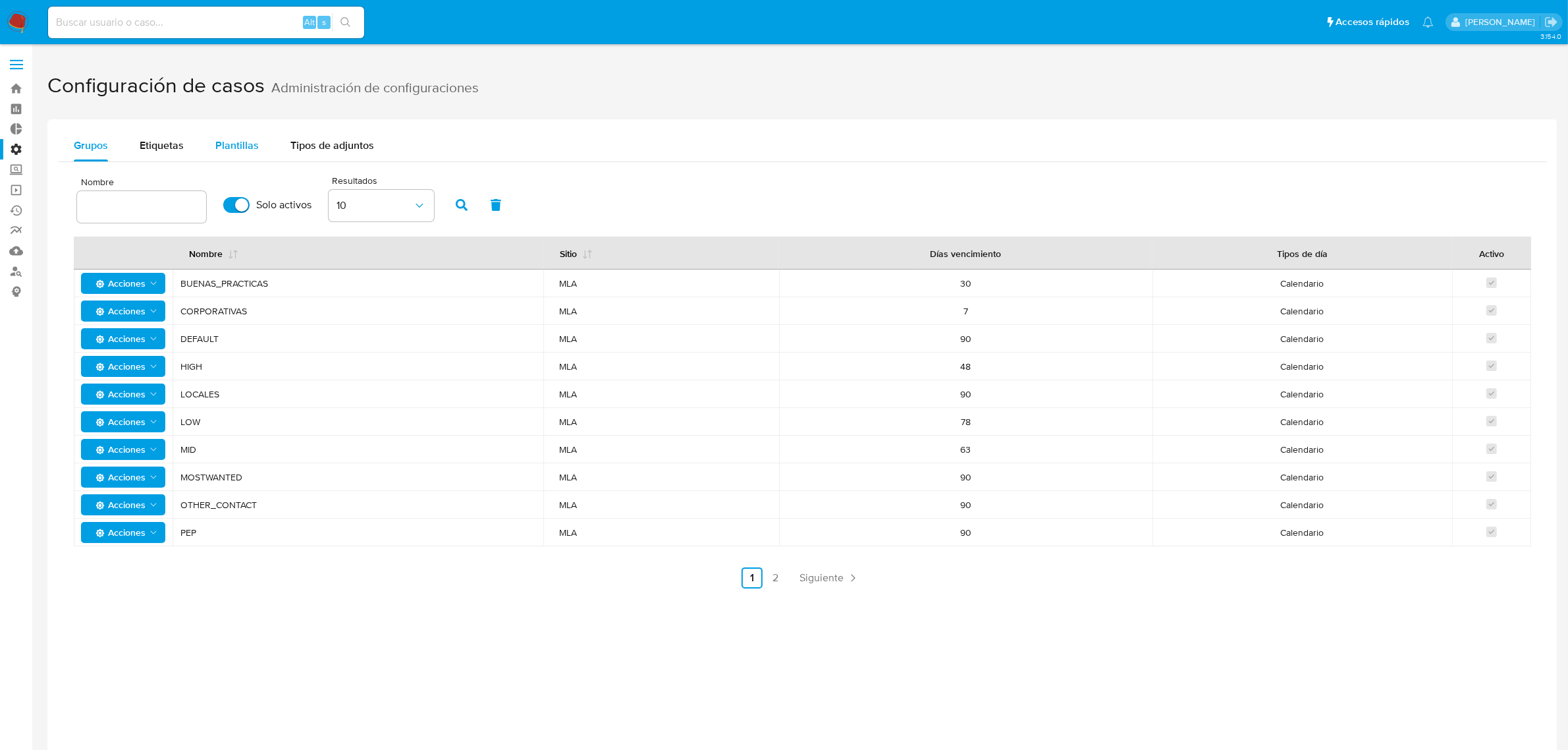
click at [245, 160] on div "Plantillas" at bounding box center [237, 145] width 43 height 32
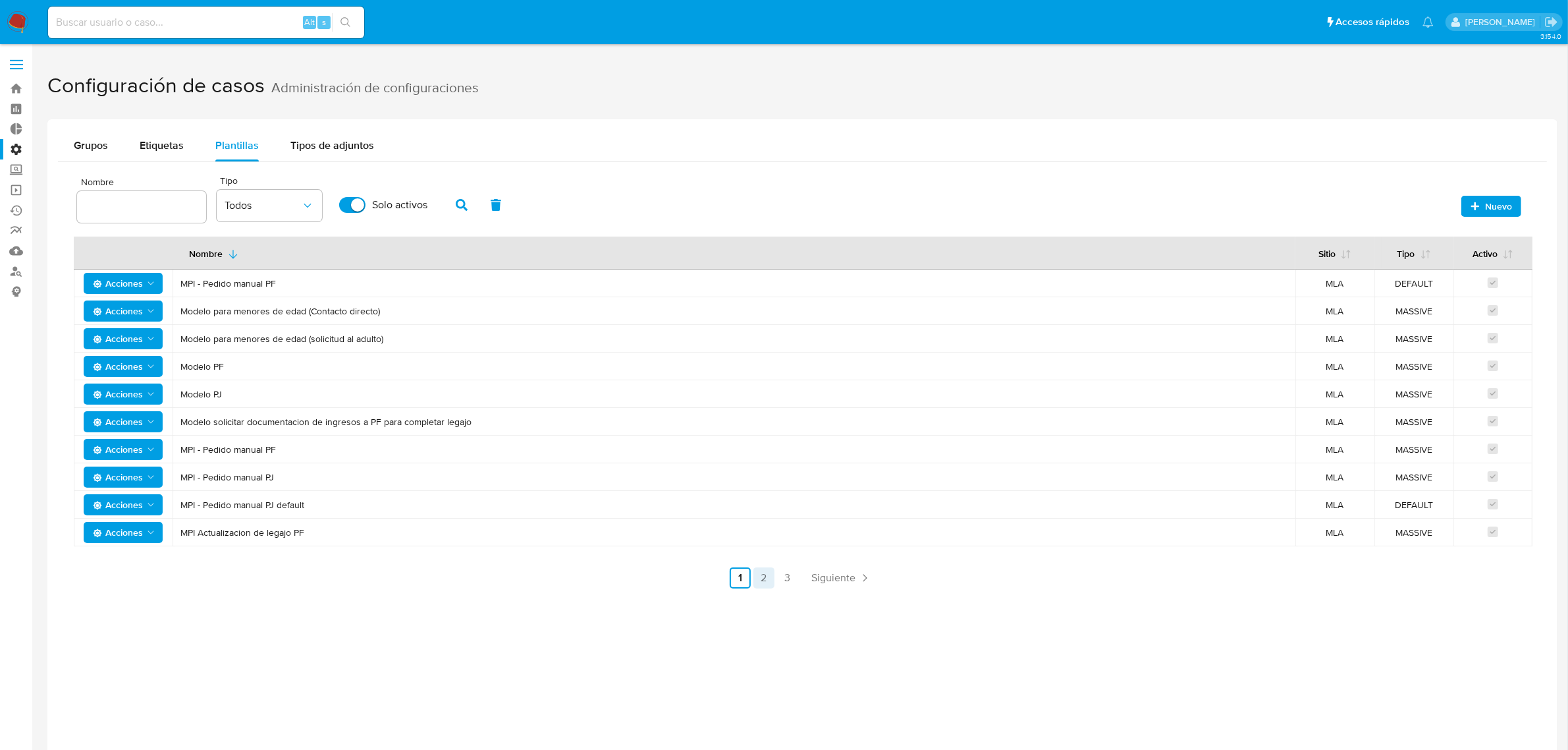
click at [760, 574] on link "2" at bounding box center [764, 578] width 21 height 21
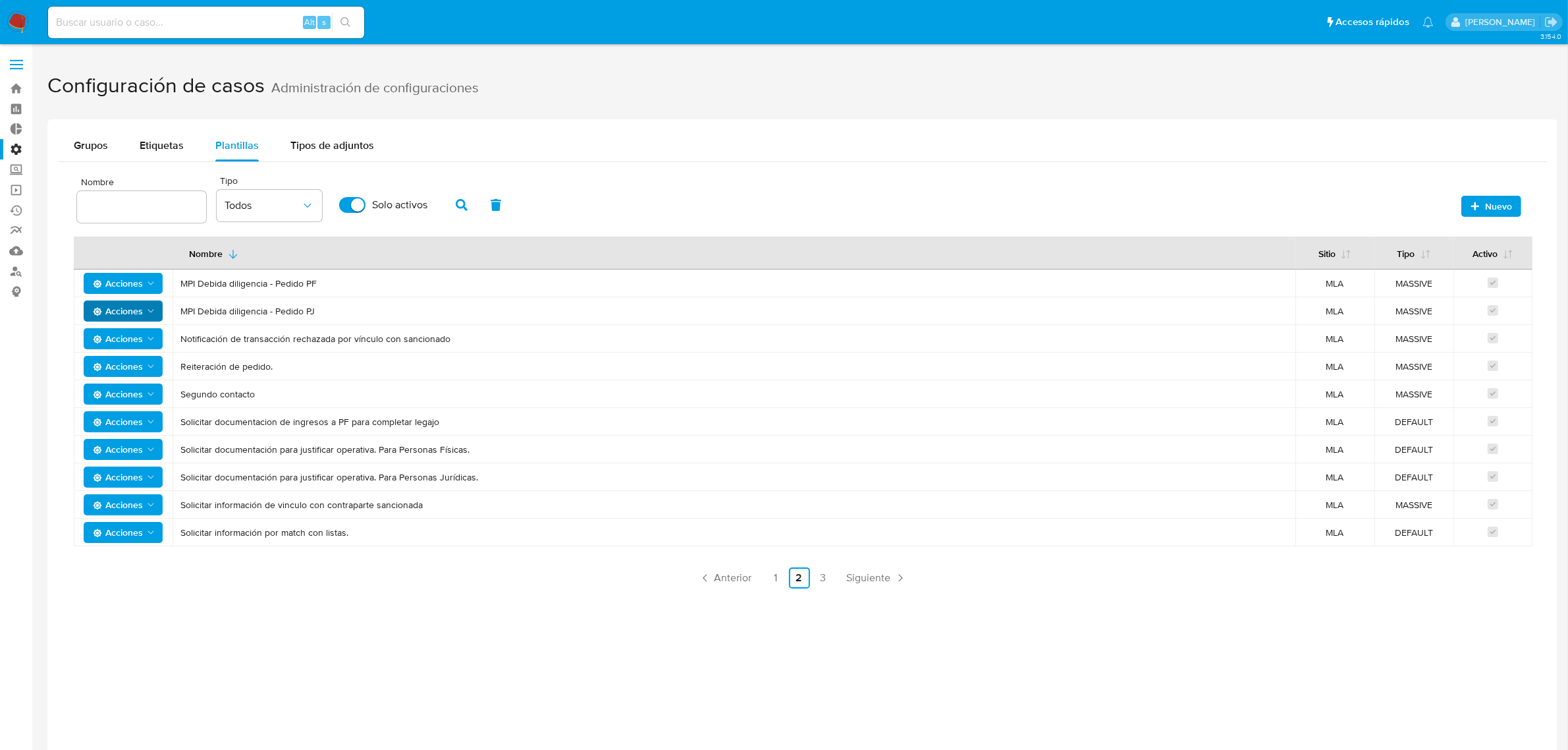
click at [120, 310] on span "Acciones" at bounding box center [118, 311] width 50 height 21
click at [123, 344] on button "Editar" at bounding box center [122, 344] width 118 height 32
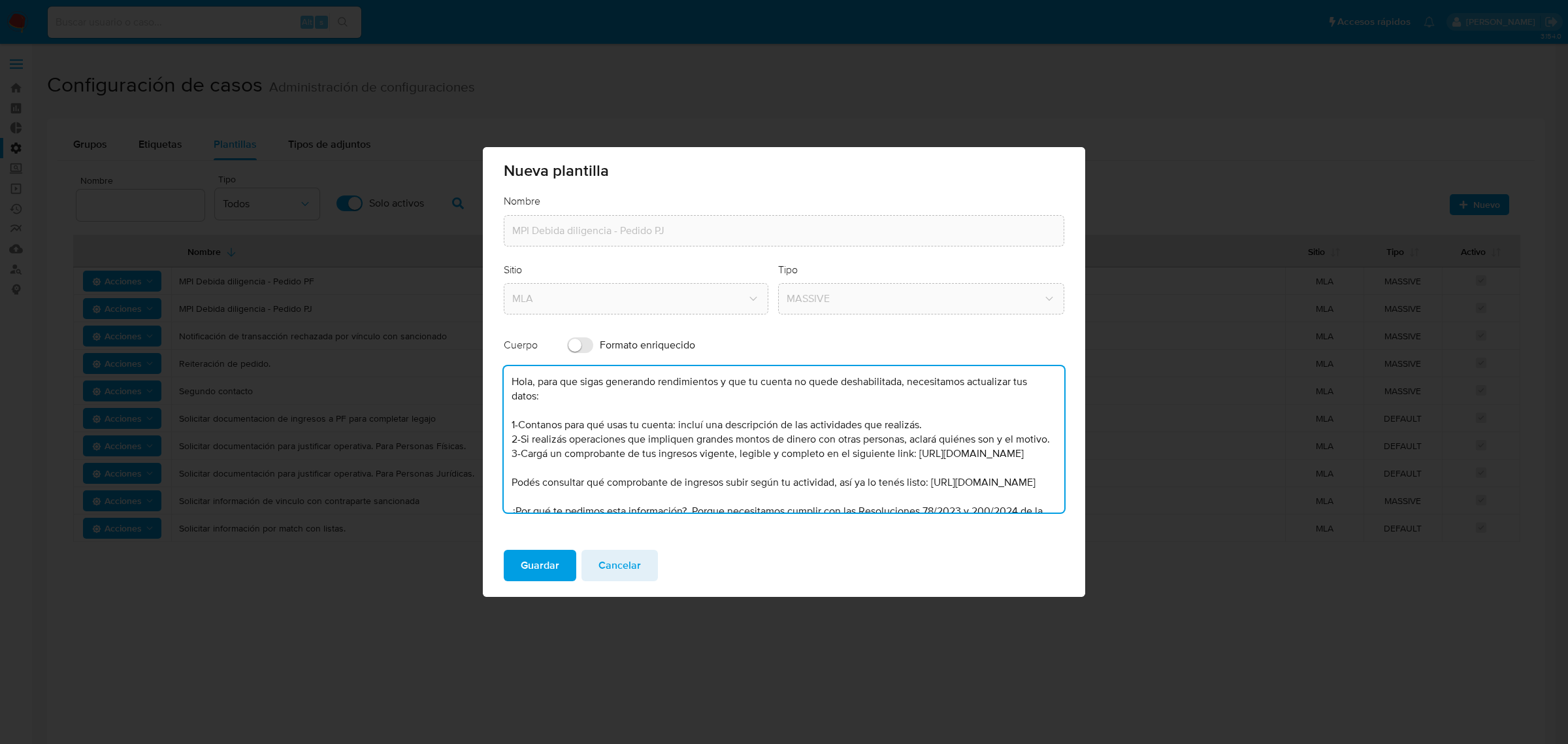
drag, startPoint x: 686, startPoint y: 508, endPoint x: 458, endPoint y: 304, distance: 305.9
click at [458, 304] on div "Nueva plantilla Nombre MPI Debida diligencia - Pedido PJ Sitio MLA Tipo MASSIVE…" at bounding box center [784, 372] width 1568 height 744
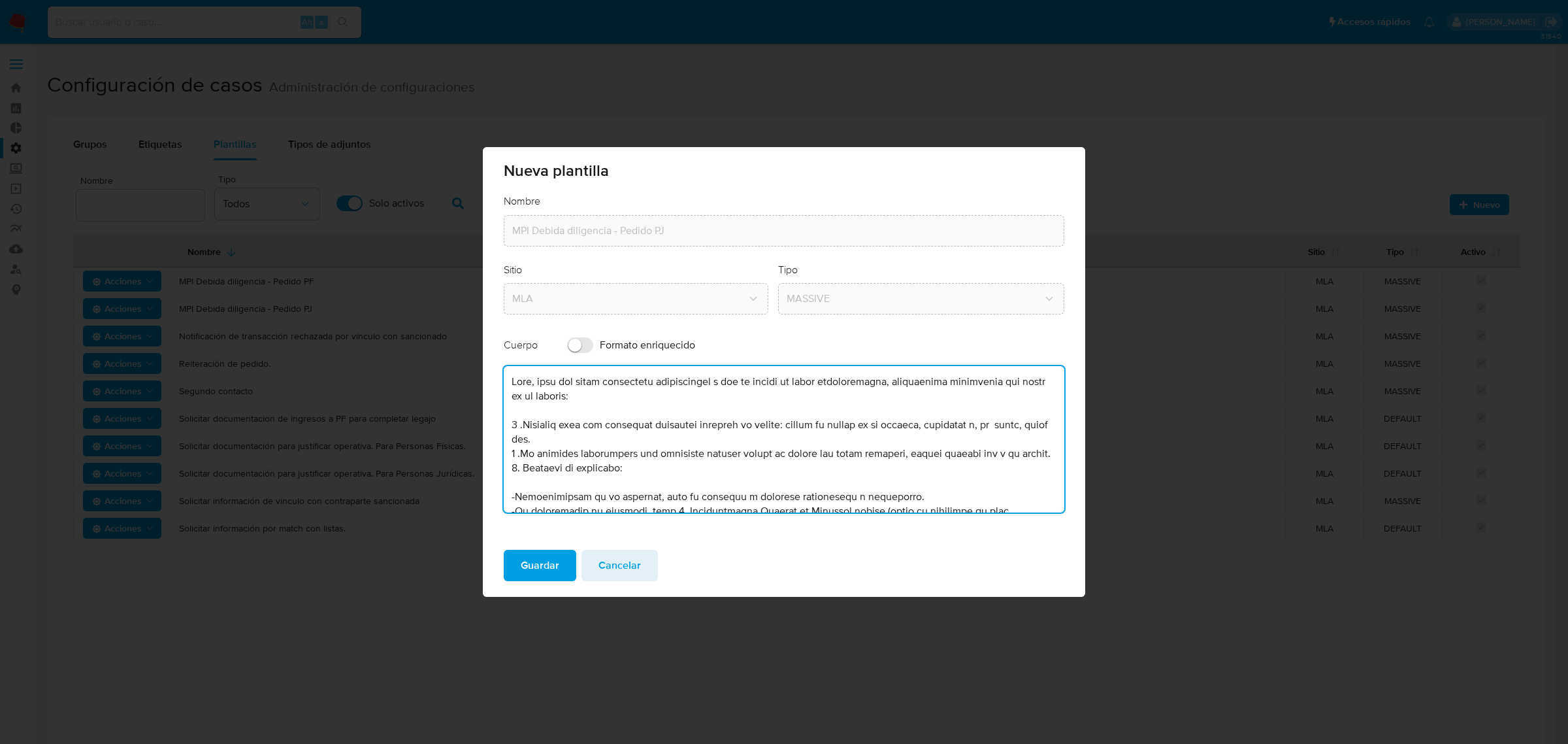
scroll to position [221, 0]
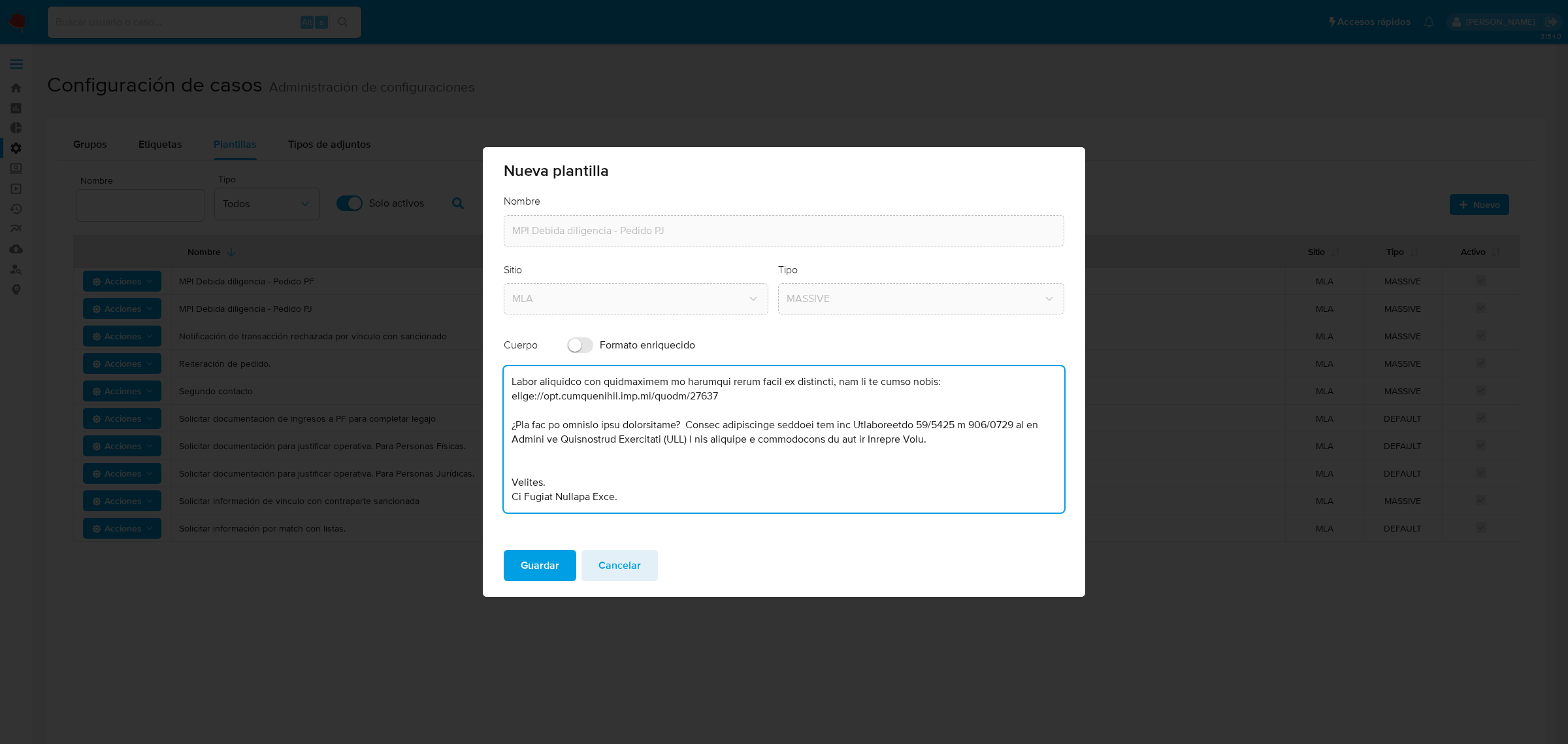
click at [524, 456] on textarea at bounding box center [783, 439] width 560 height 147
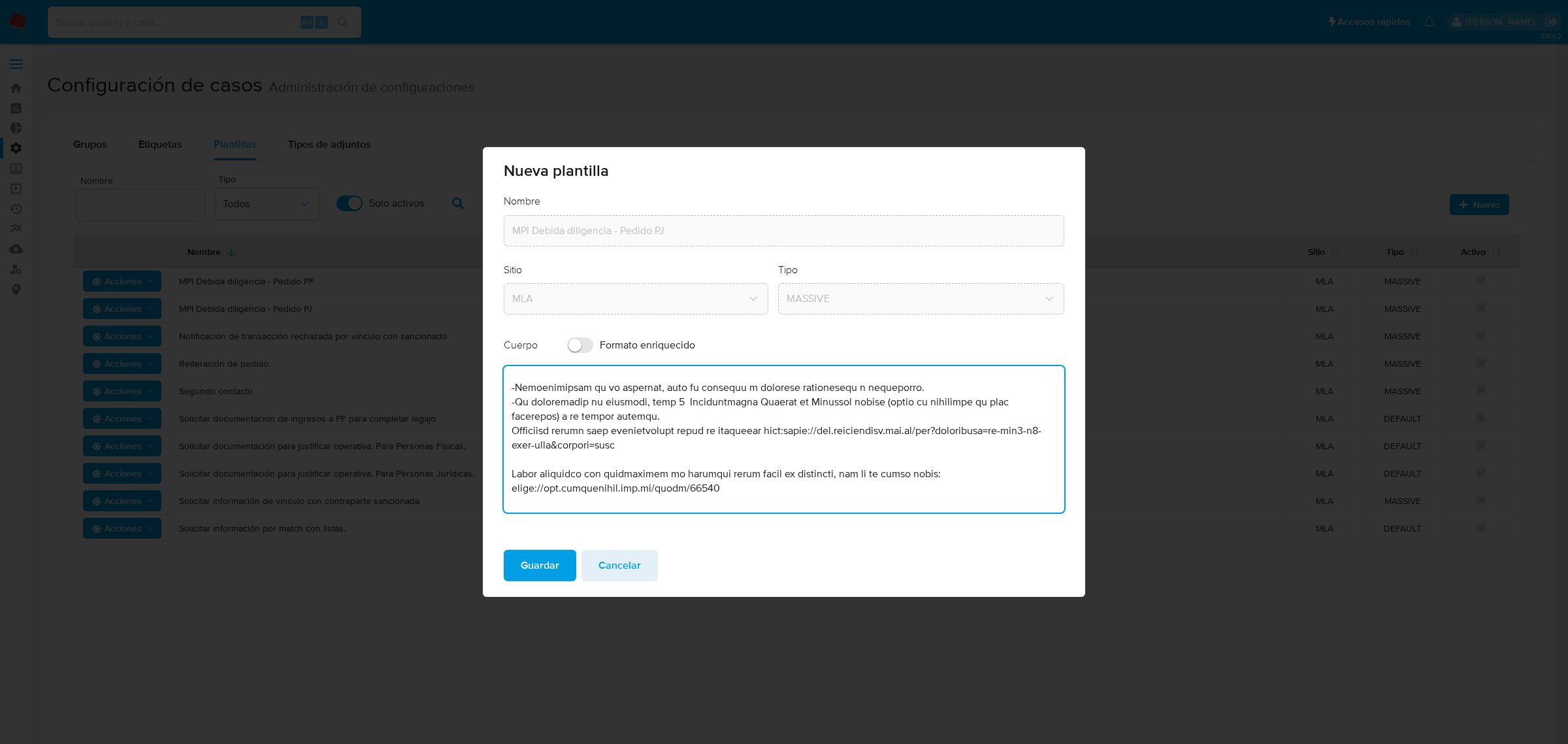
scroll to position [82, 0]
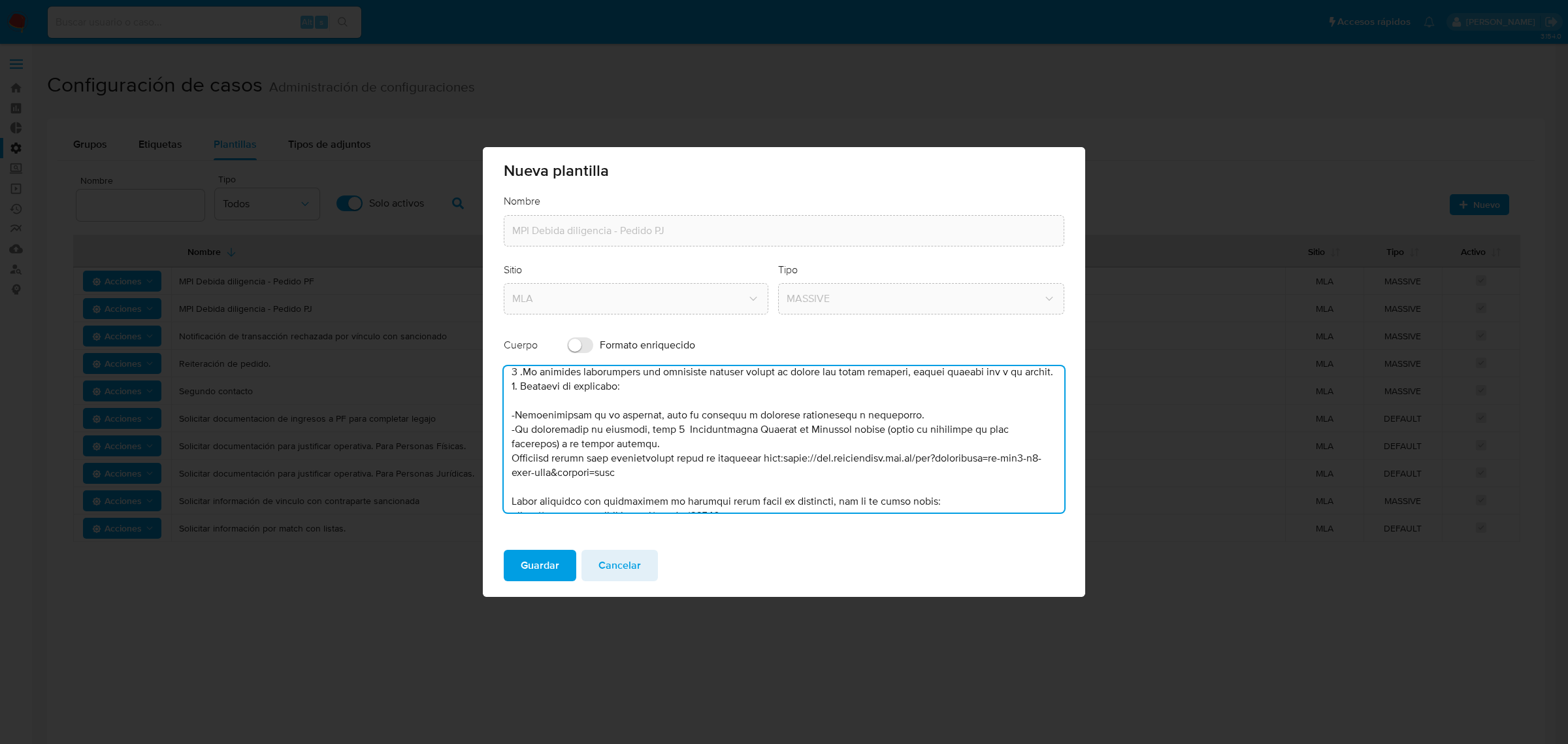
click at [716, 456] on textarea at bounding box center [783, 439] width 560 height 147
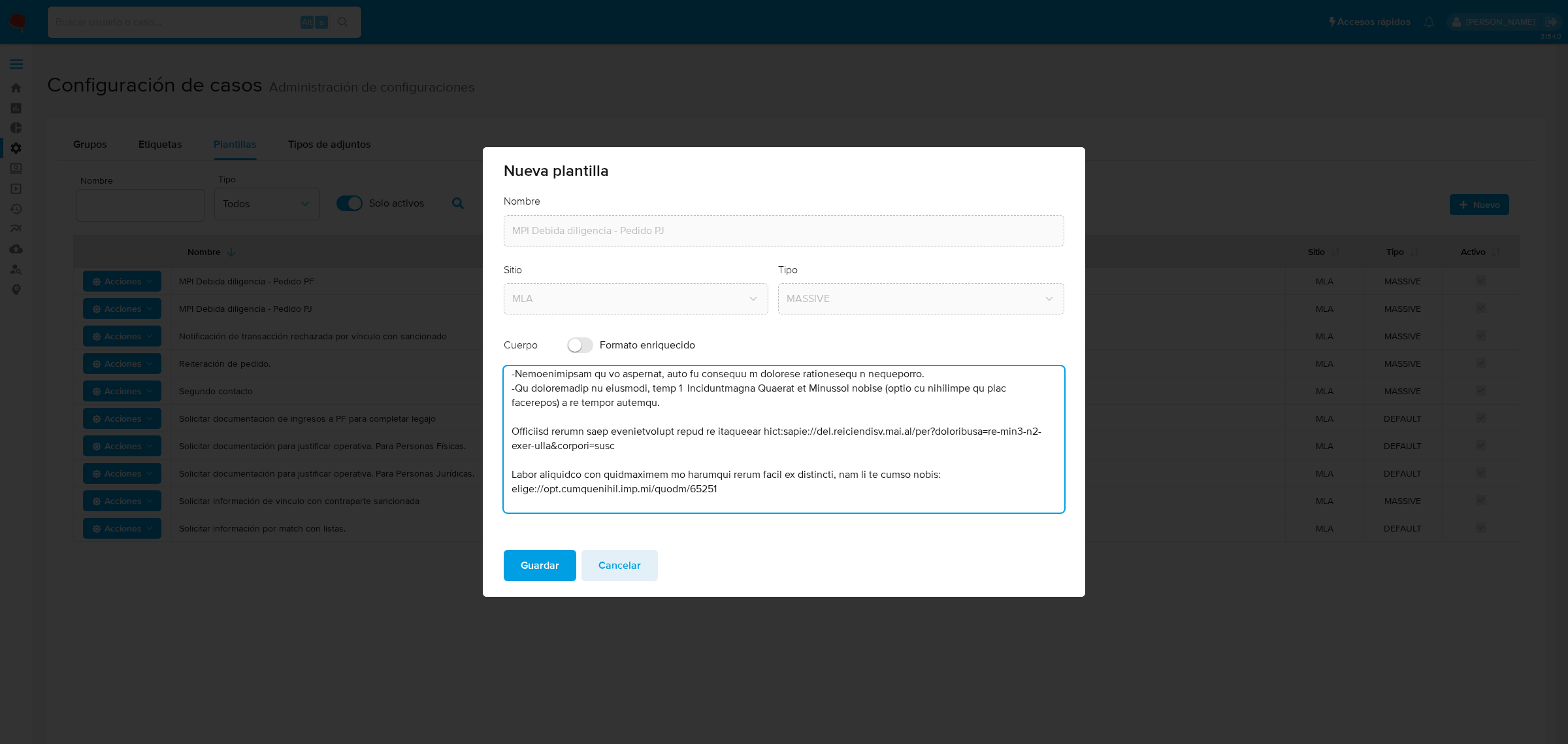
scroll to position [163, 0]
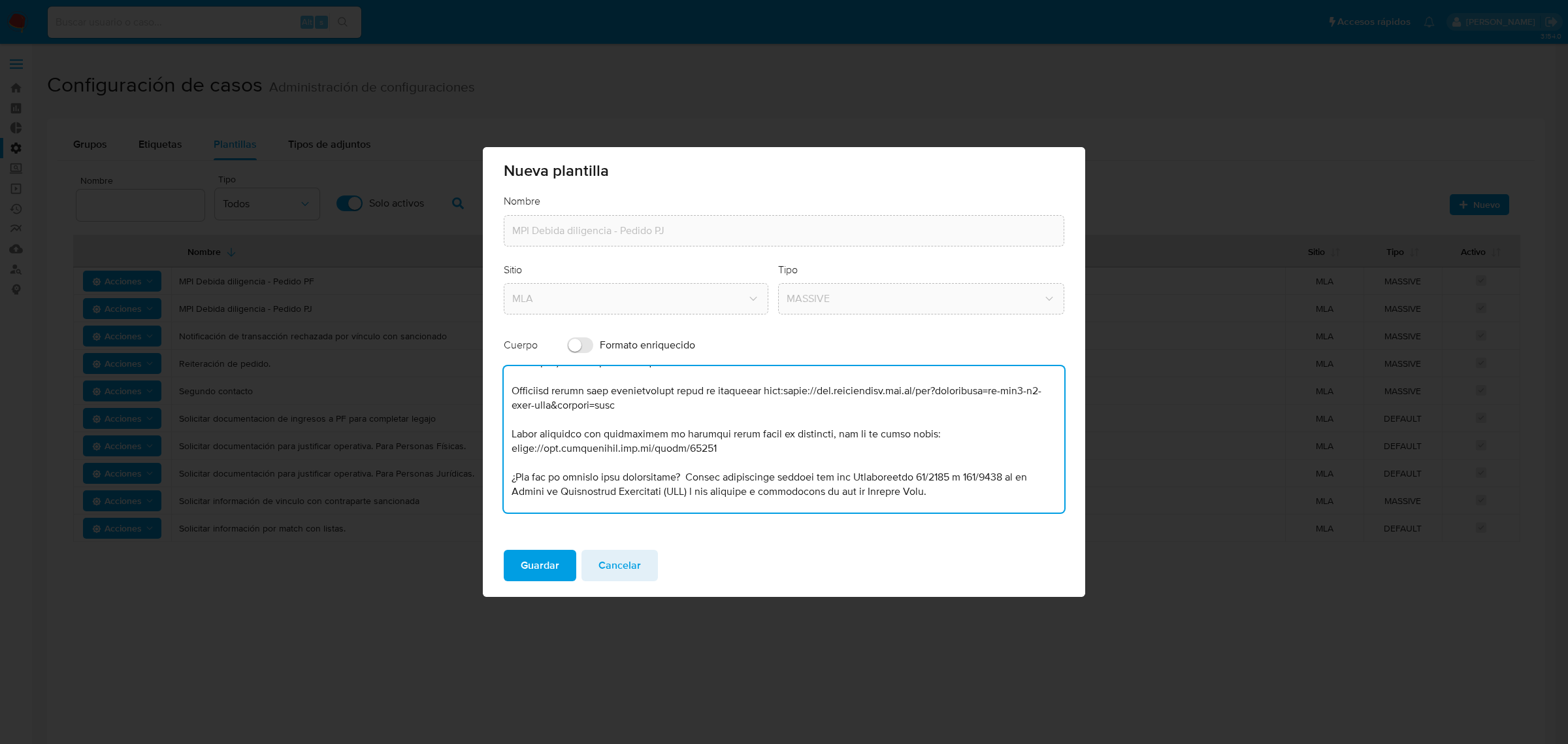
drag, startPoint x: 747, startPoint y: 472, endPoint x: 416, endPoint y: 432, distance: 333.4
click at [416, 432] on div "Nueva plantilla Nombre MPI Debida diligencia - Pedido PJ Sitio MLA Tipo MASSIVE…" at bounding box center [784, 372] width 1568 height 744
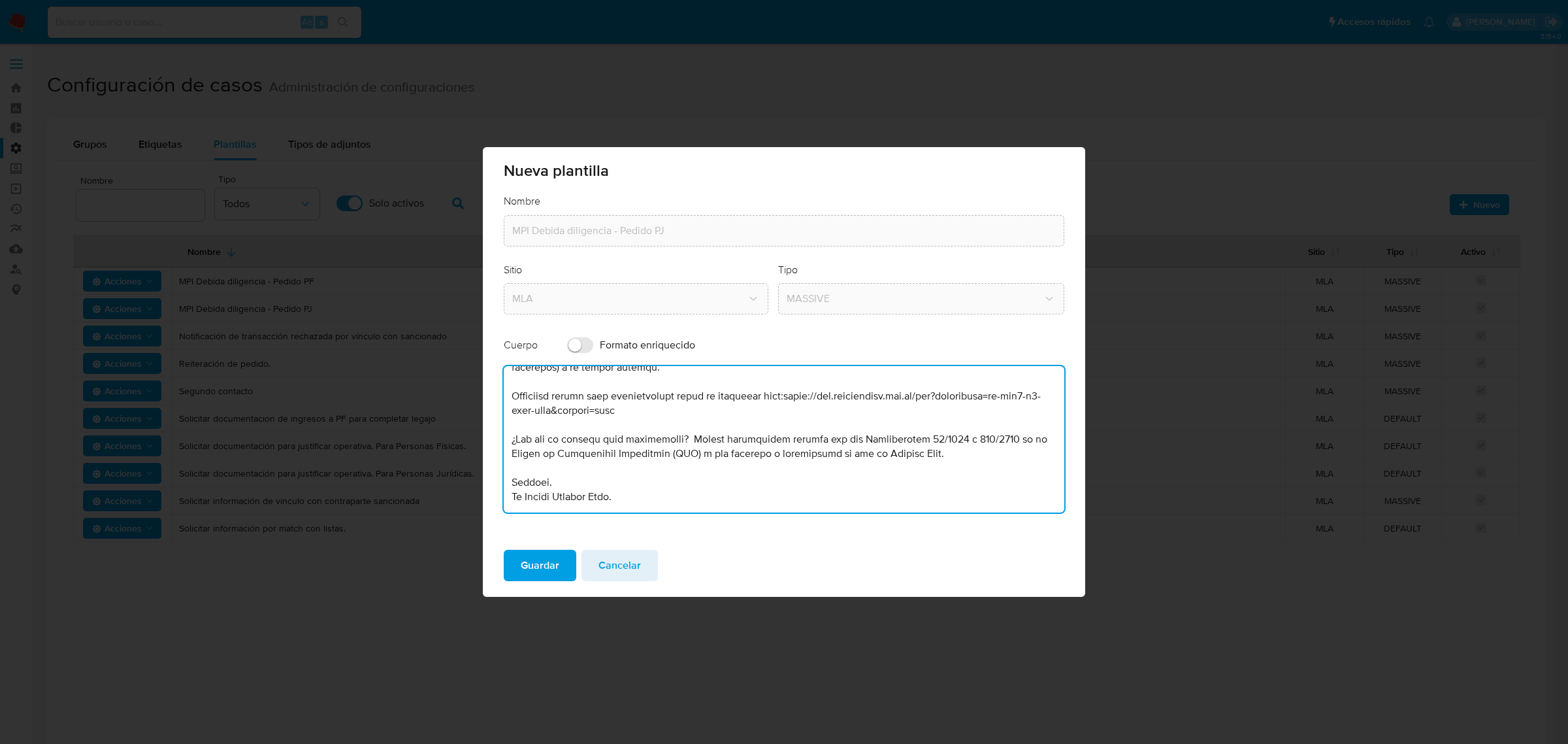
click at [692, 475] on textarea at bounding box center [783, 439] width 560 height 147
type textarea "Lore, ipsu dol sitam consectetu adipiscingel s doe te incidi ut labor etdolorem…"
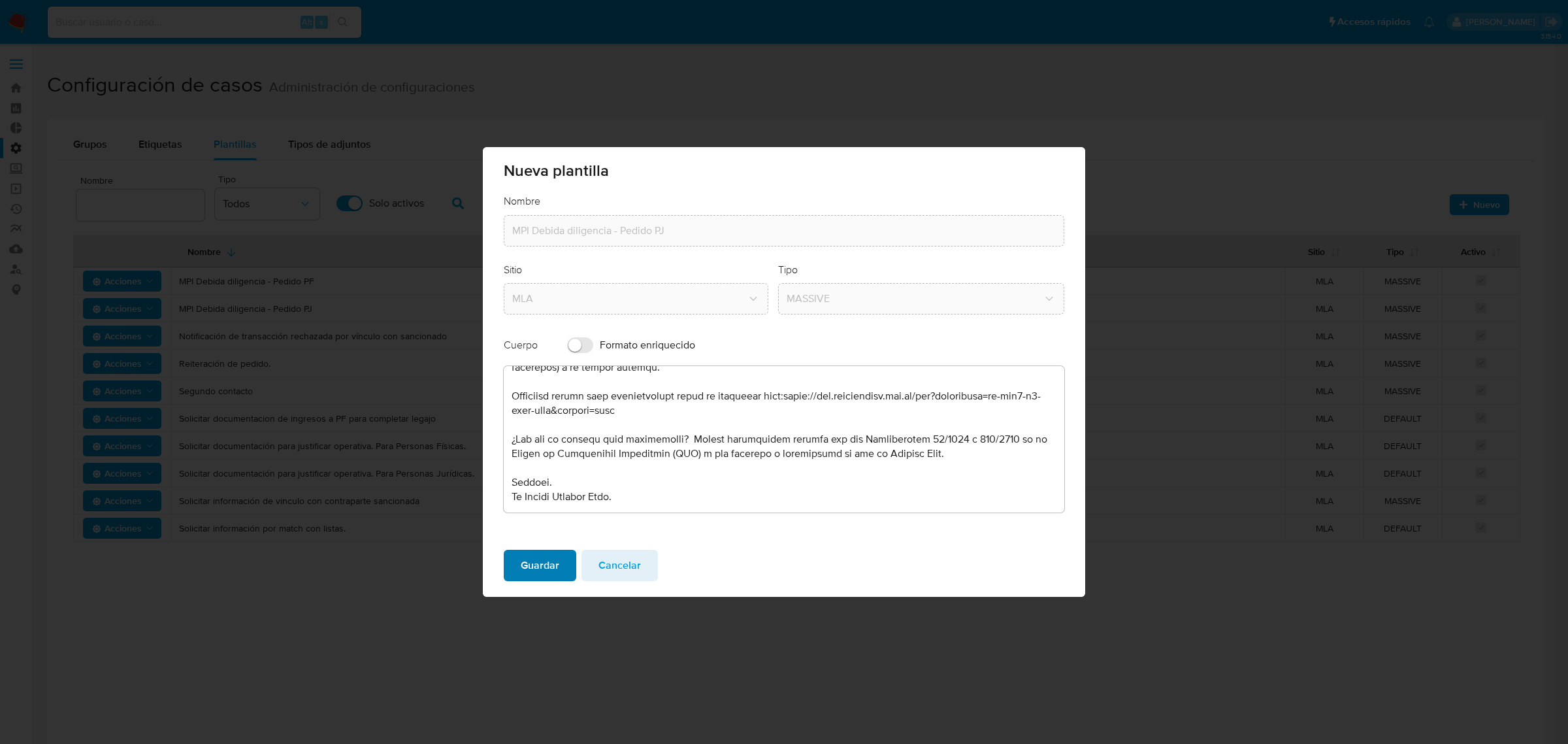
click at [540, 569] on span "Guardar" at bounding box center [540, 565] width 39 height 28
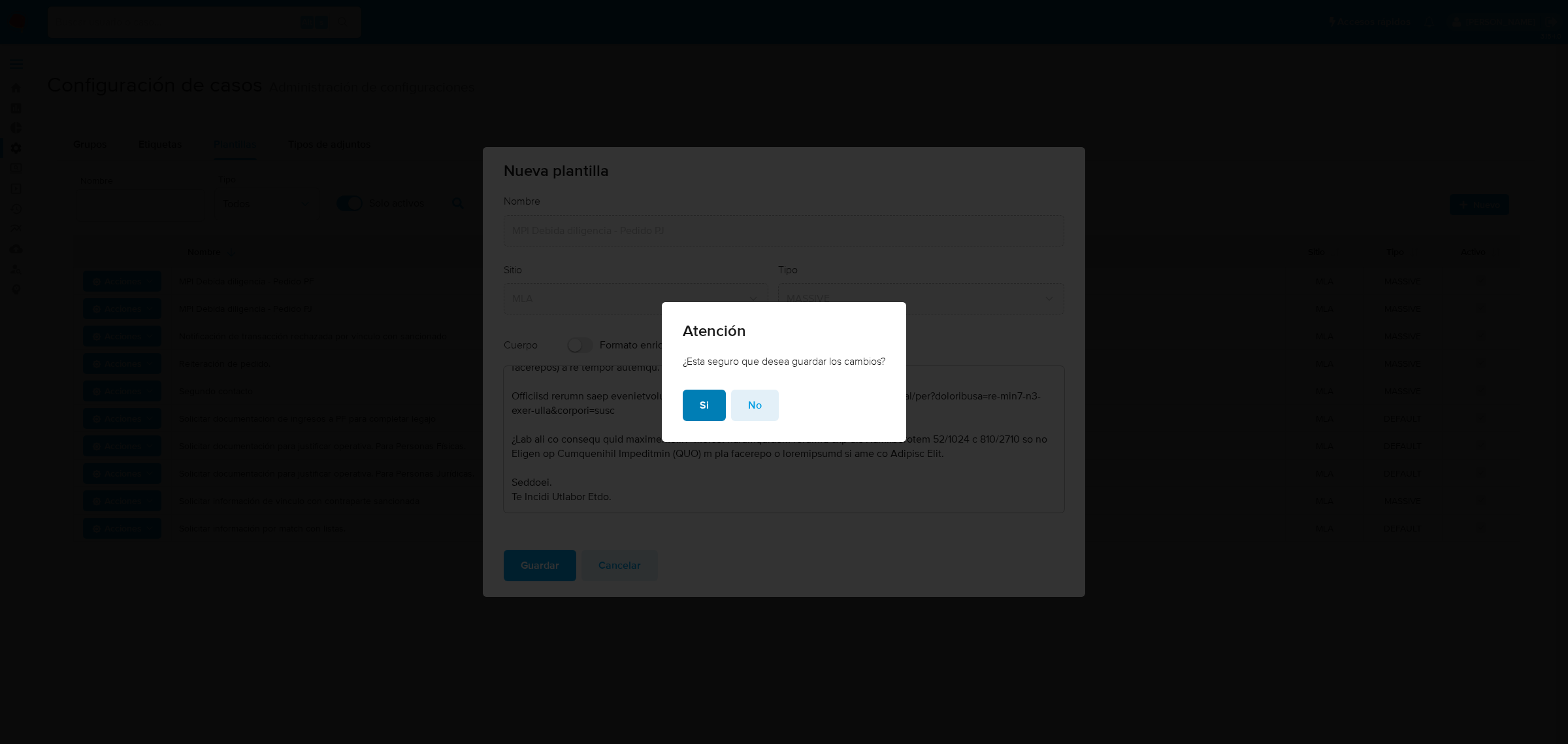
click at [687, 402] on button "Si" at bounding box center [704, 405] width 43 height 31
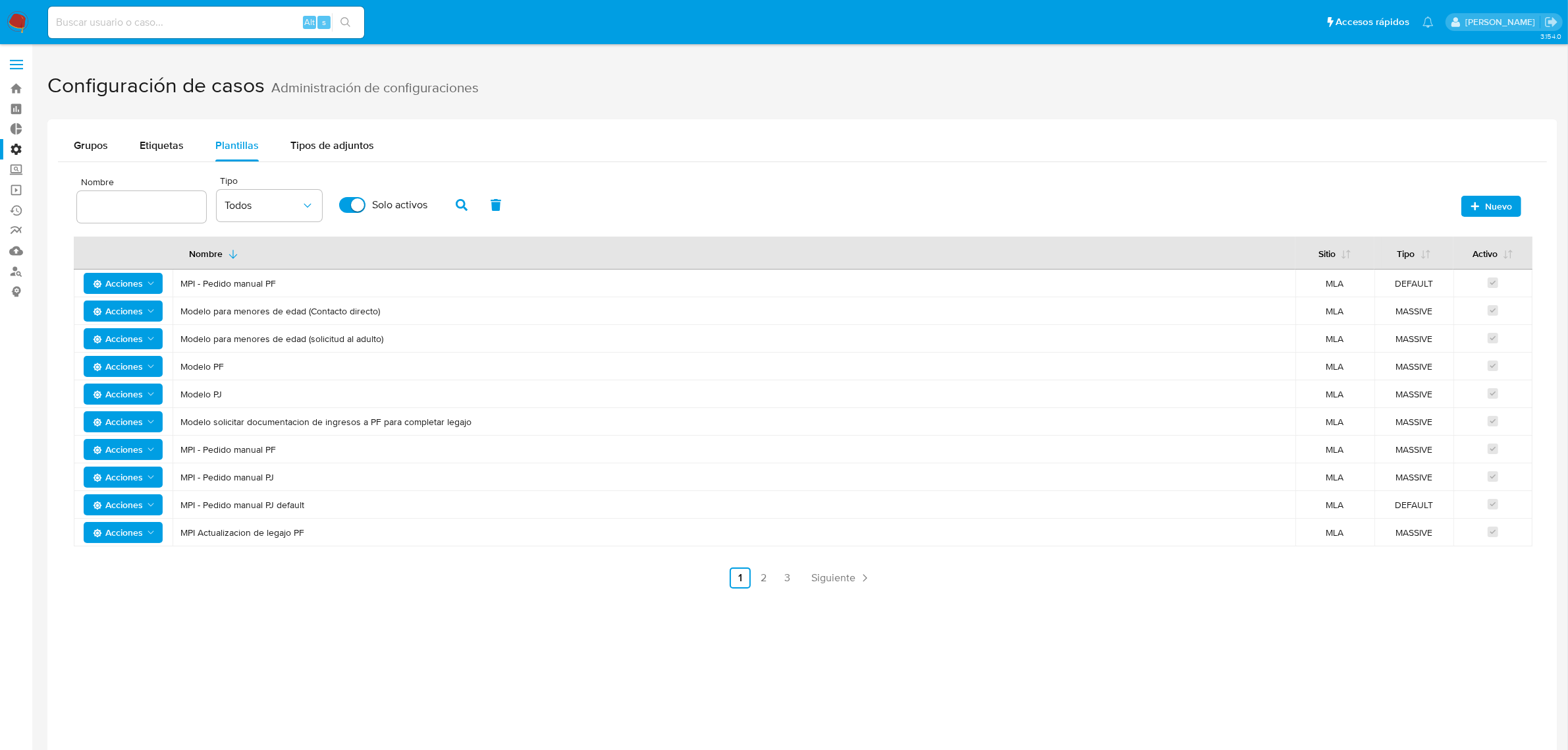
click at [111, 478] on span "Acciones" at bounding box center [118, 477] width 50 height 21
click at [113, 513] on button "Editar" at bounding box center [122, 511] width 118 height 32
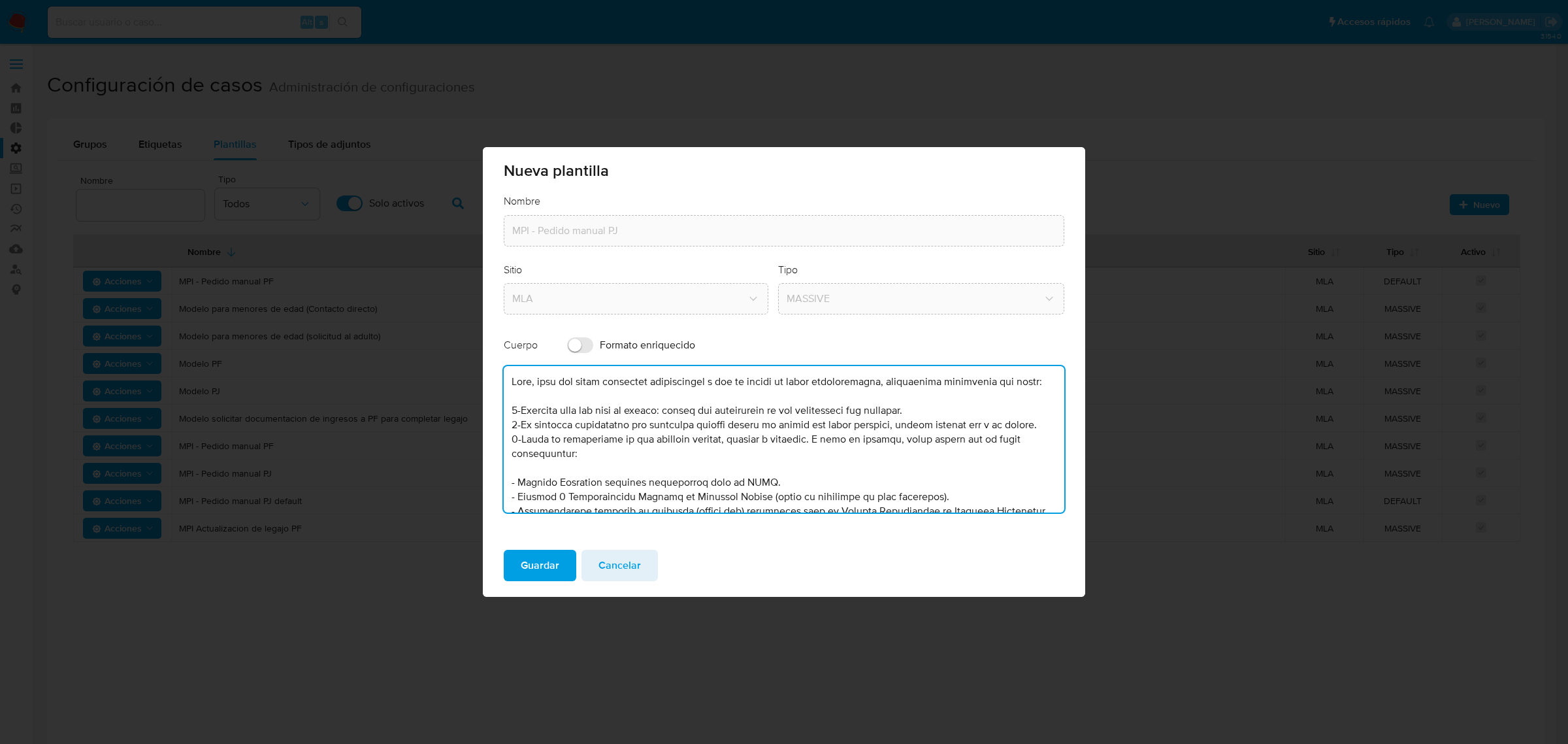
scroll to position [172, 0]
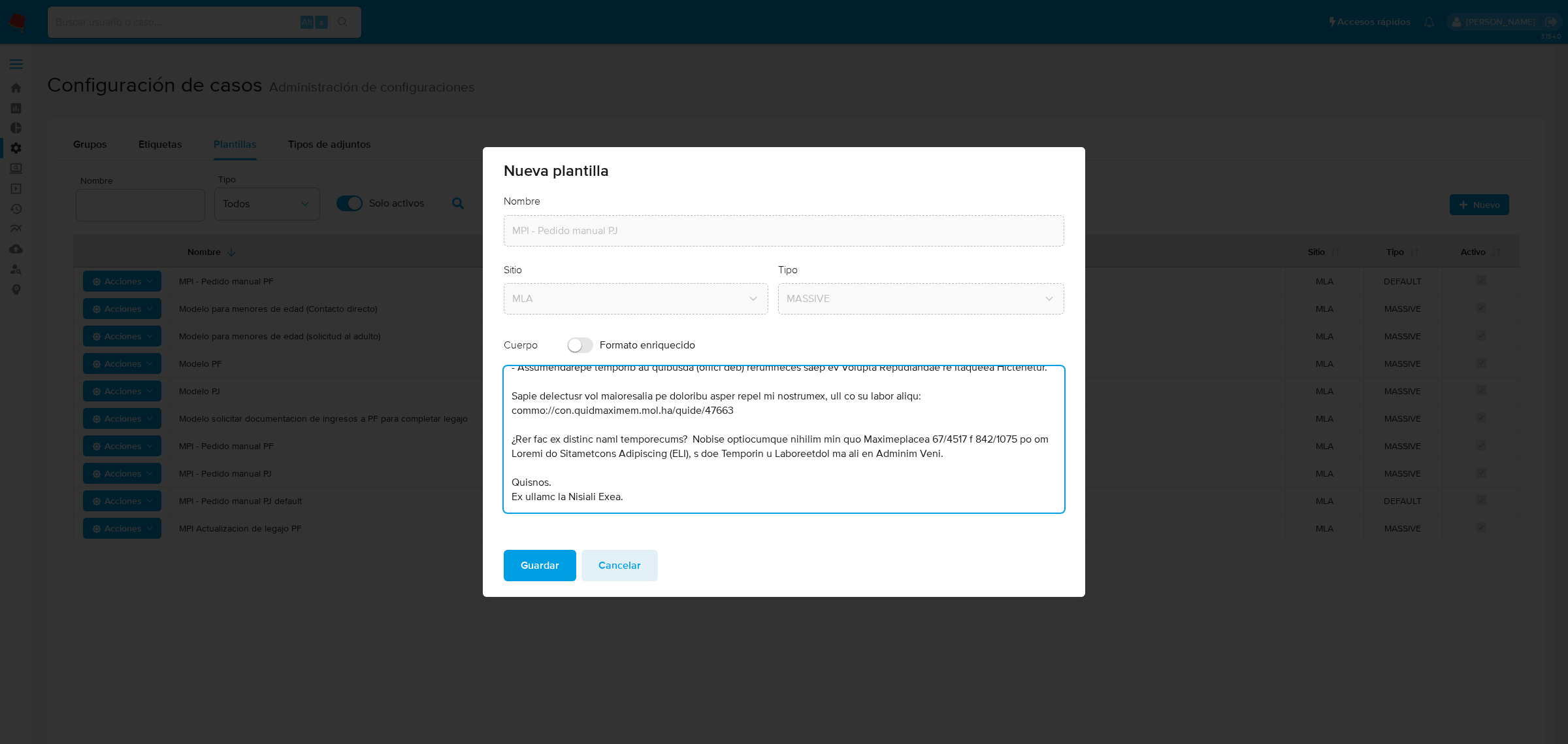
drag, startPoint x: 510, startPoint y: 380, endPoint x: 1226, endPoint y: 677, distance: 775.2
click at [1226, 677] on div "Nueva plantilla Nombre MPI - Pedido manual PJ Sitio MLA Tipo MASSIVE Cuerpo For…" at bounding box center [784, 372] width 1568 height 744
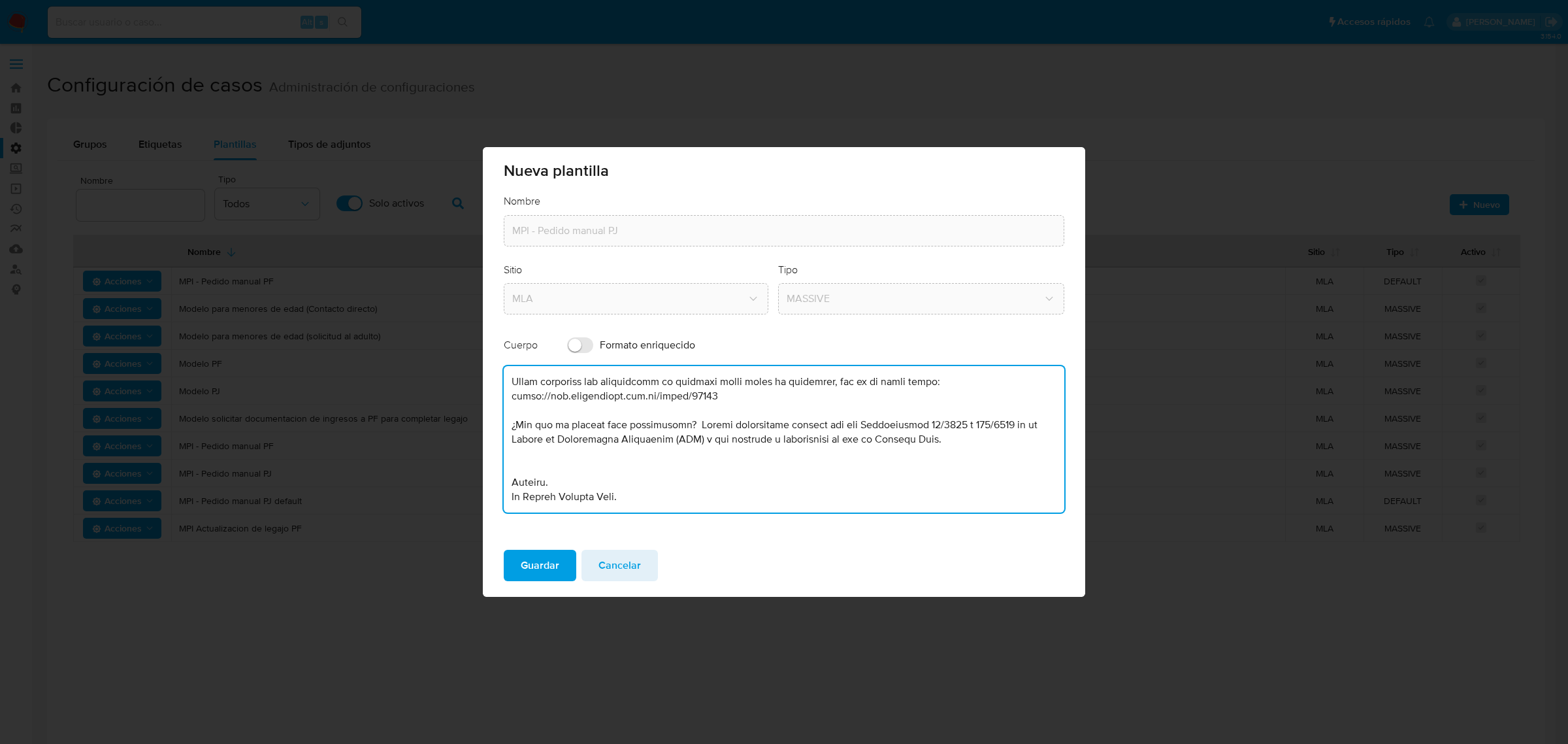
scroll to position [288, 0]
click at [516, 452] on textarea at bounding box center [783, 439] width 560 height 147
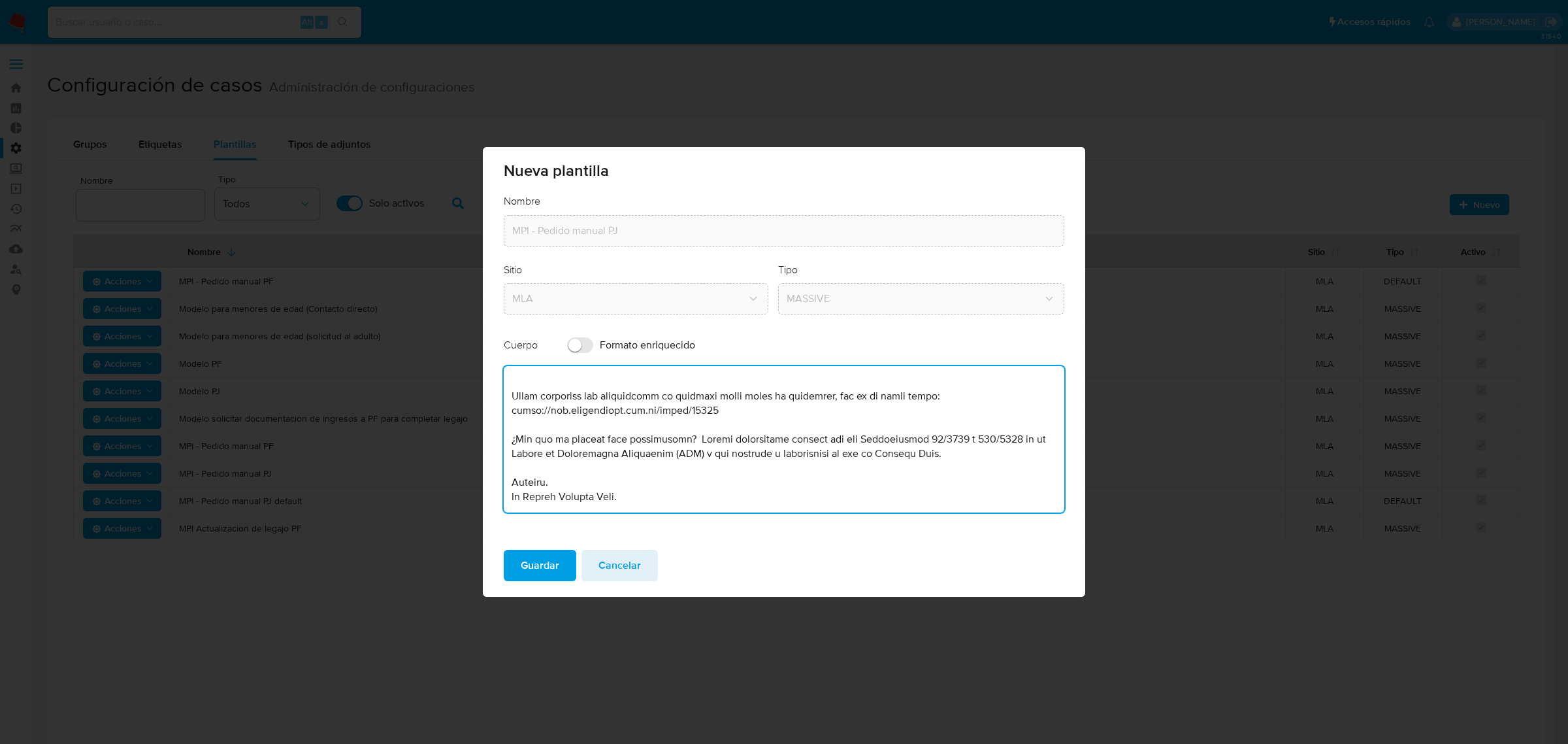
scroll to position [191, 0]
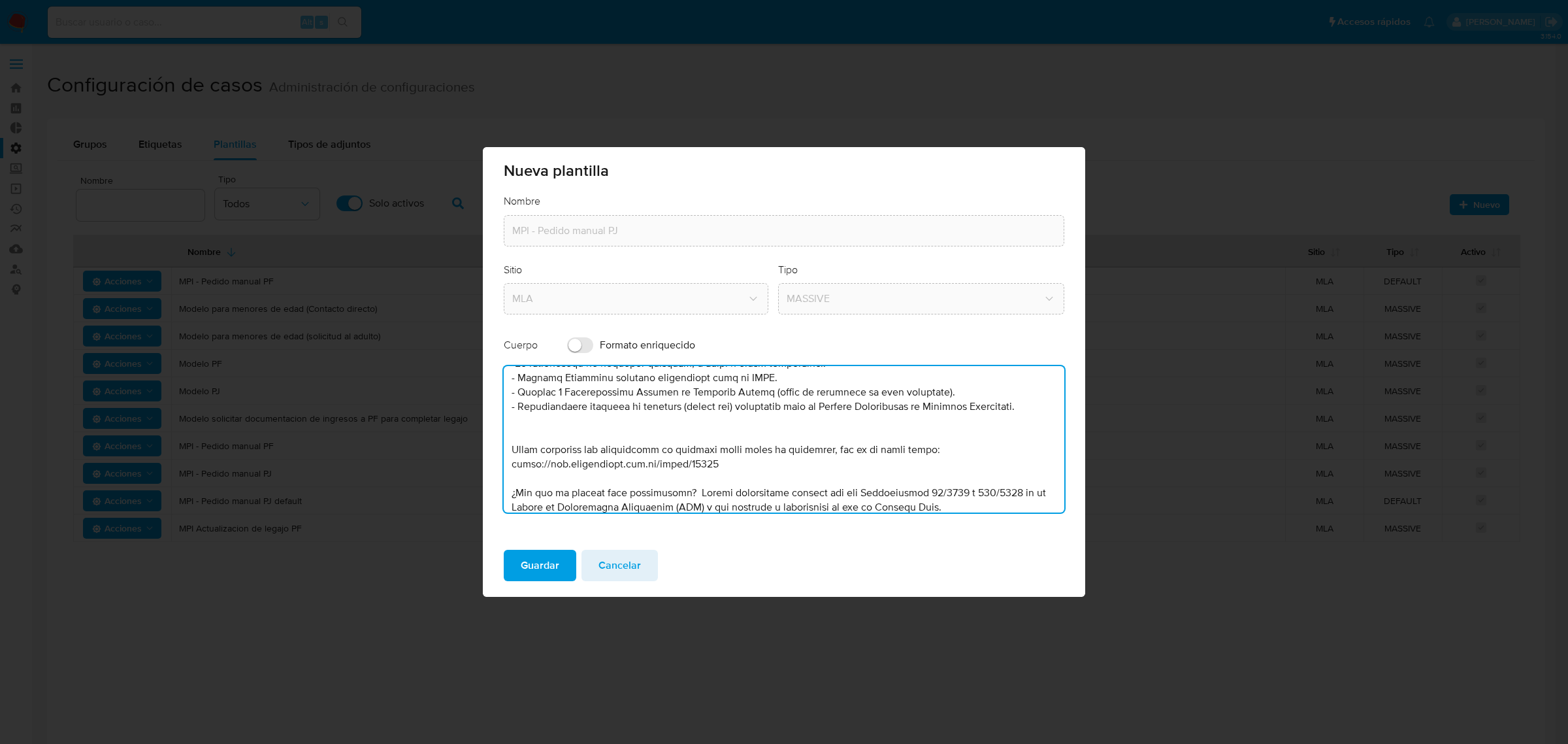
click at [520, 438] on textarea at bounding box center [783, 439] width 560 height 147
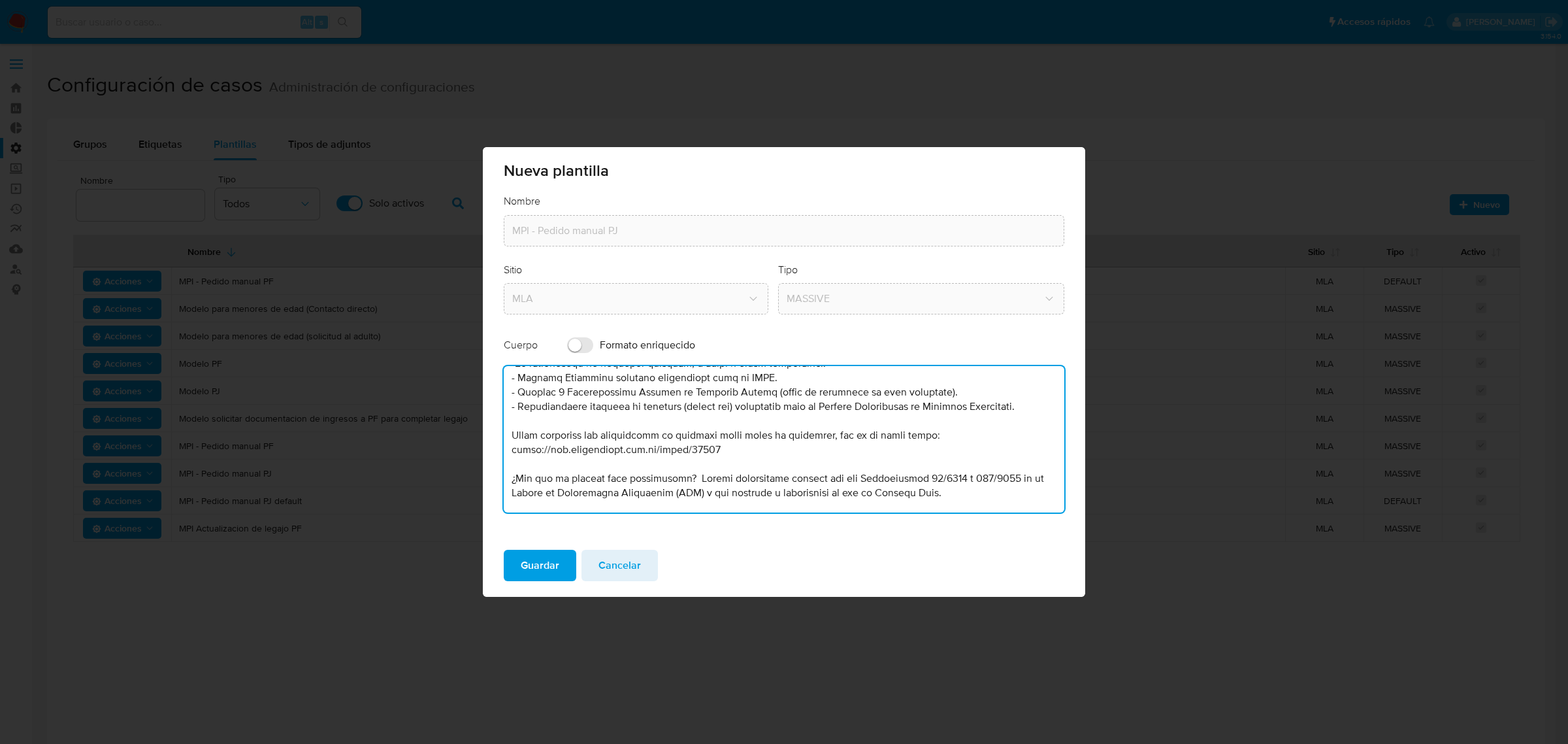
scroll to position [109, 0]
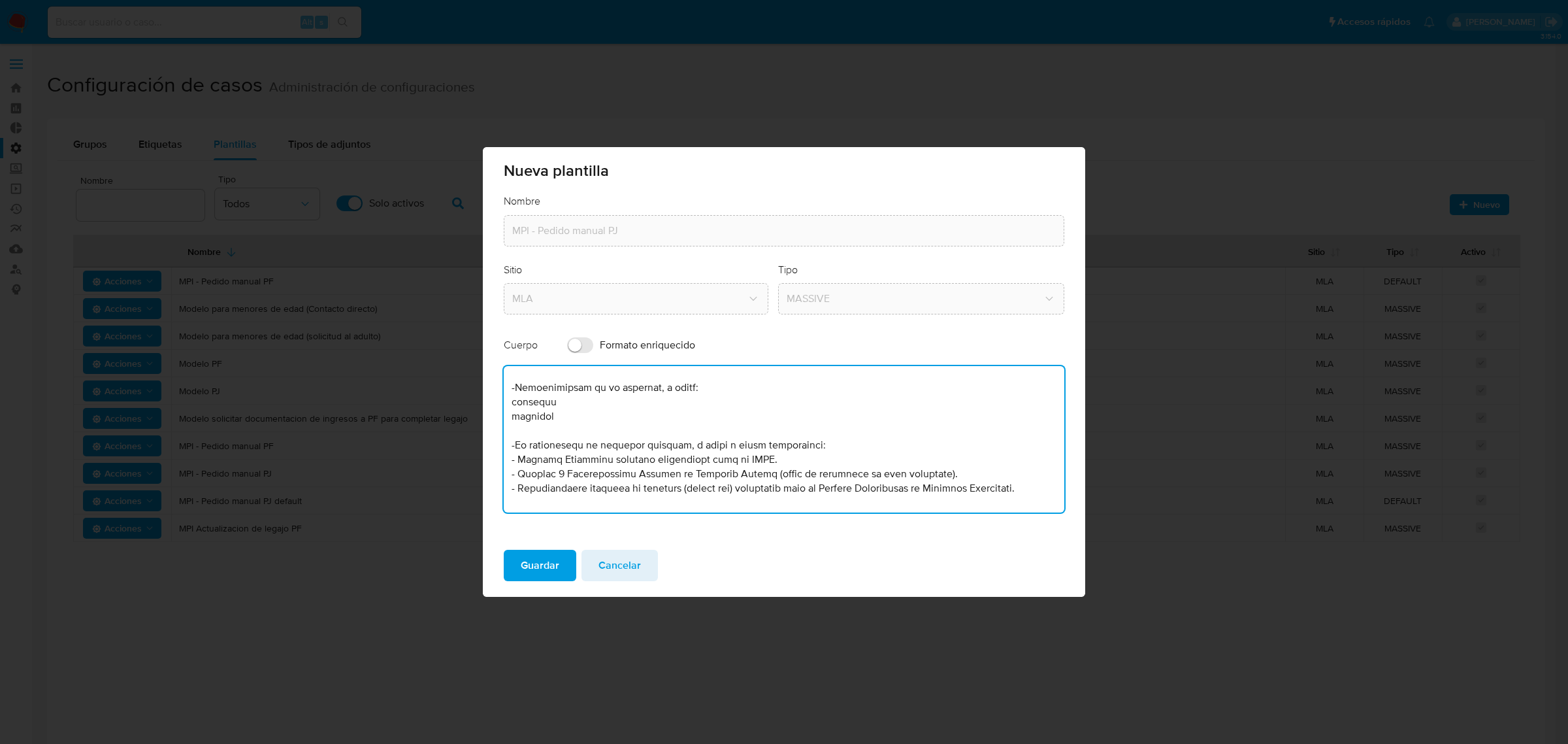
click at [987, 413] on textarea at bounding box center [783, 439] width 560 height 147
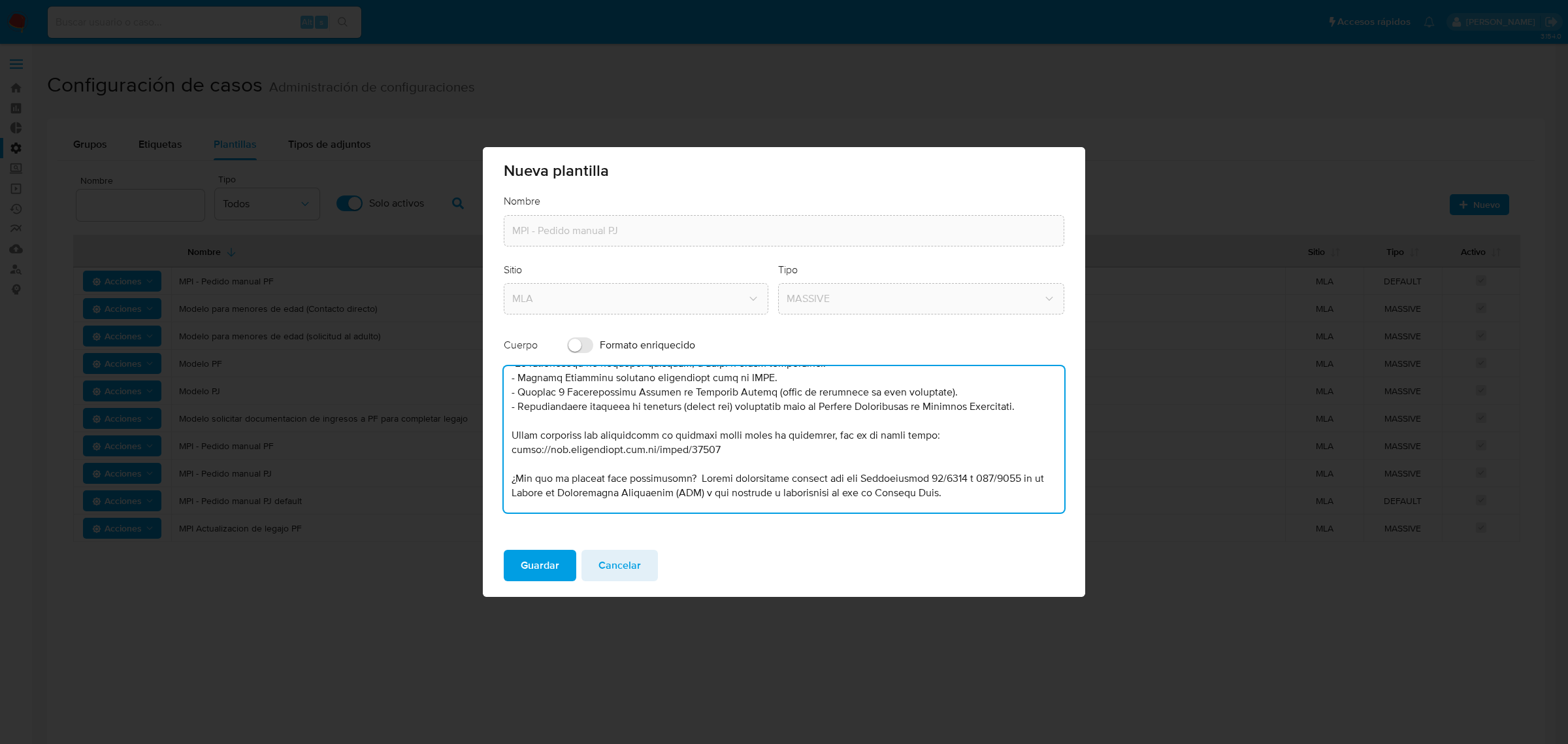
drag, startPoint x: 866, startPoint y: 381, endPoint x: 856, endPoint y: 380, distance: 10.0
click at [865, 381] on textarea at bounding box center [783, 439] width 560 height 147
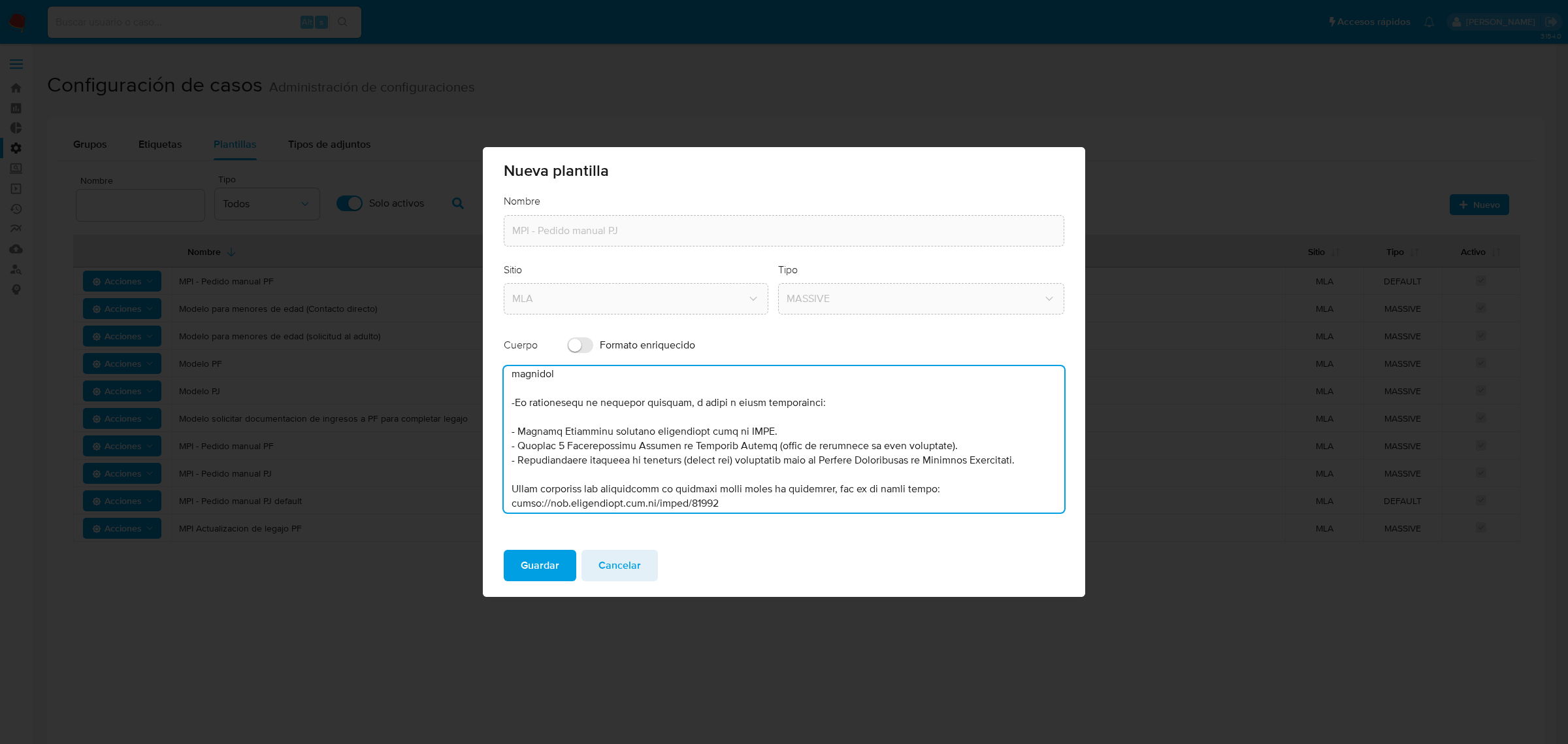
scroll to position [123, 0]
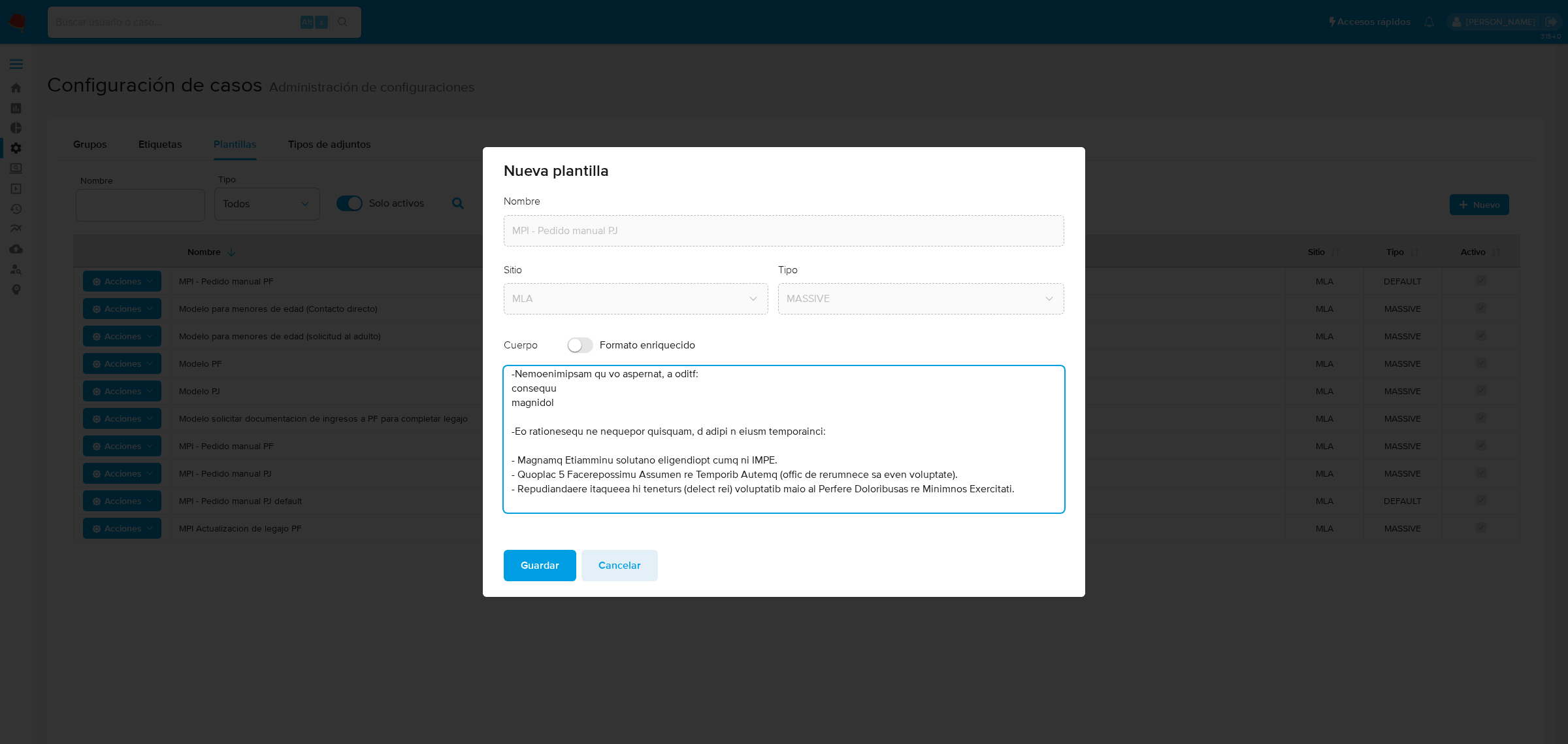
click at [846, 410] on textarea at bounding box center [783, 439] width 560 height 147
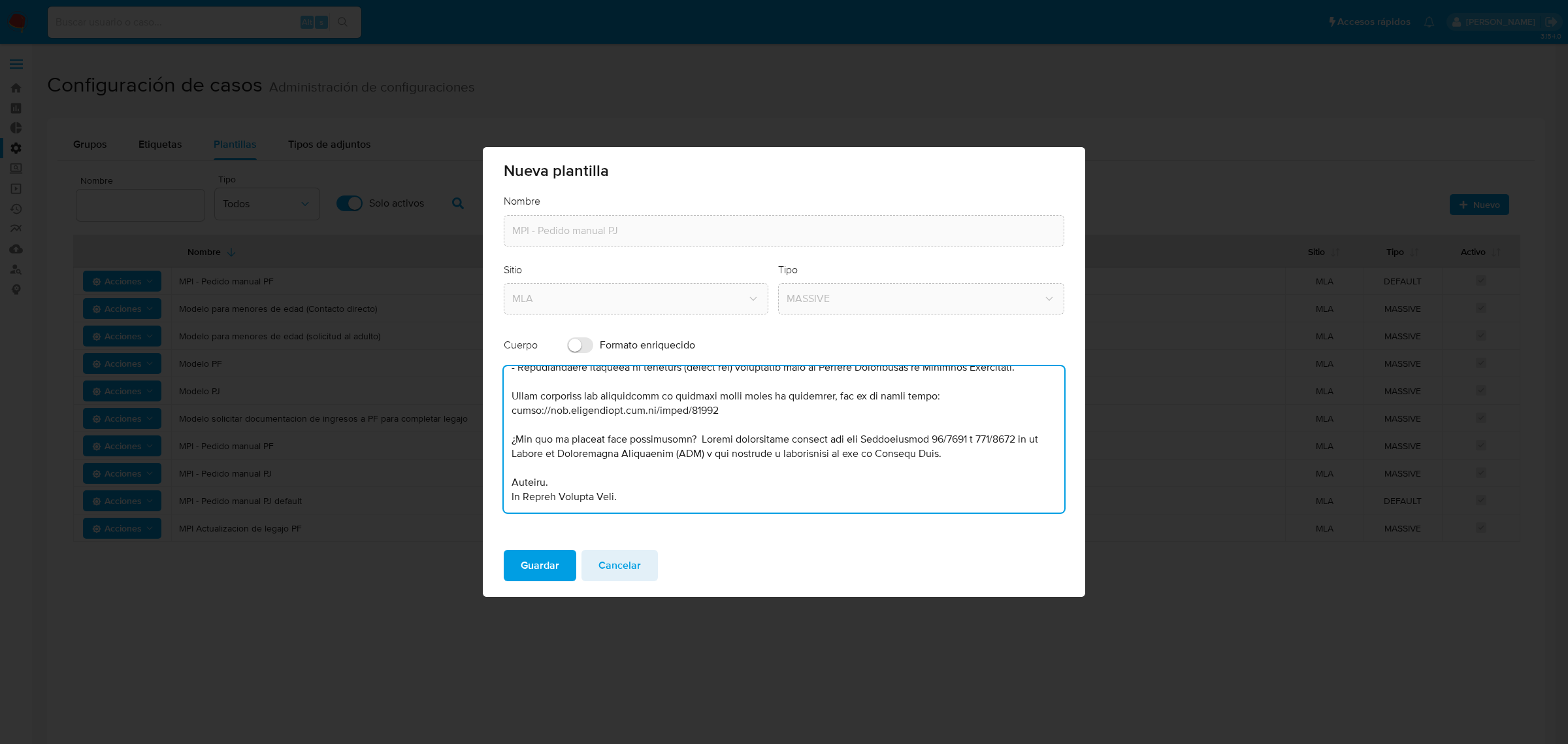
scroll to position [272, 0]
type textarea "Lore, ipsu dol sitam consectetu adipiscingel s doe te incidi ut labor etdolorem…"
click at [526, 556] on span "Guardar" at bounding box center [540, 565] width 39 height 28
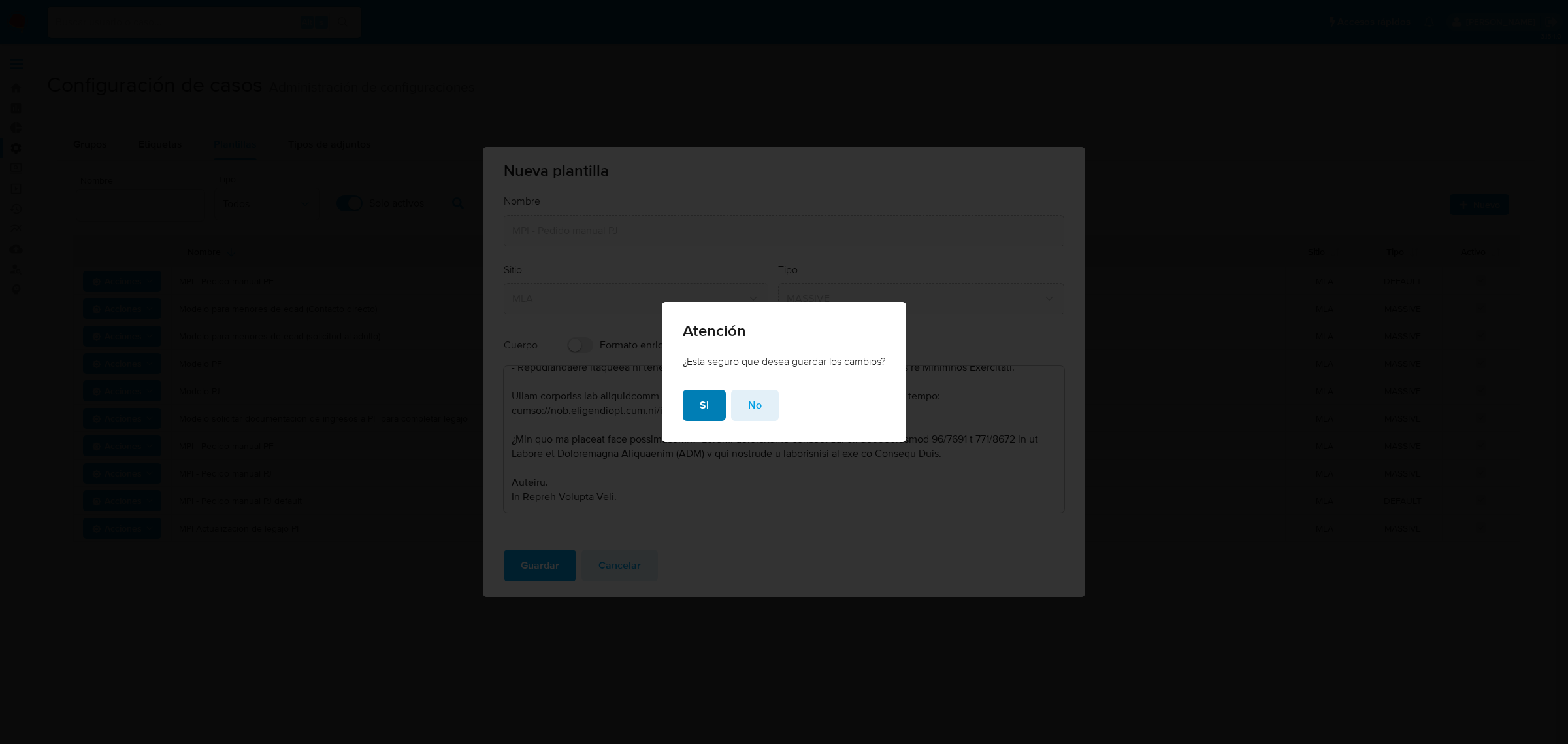
click at [706, 409] on span "Si" at bounding box center [704, 405] width 9 height 28
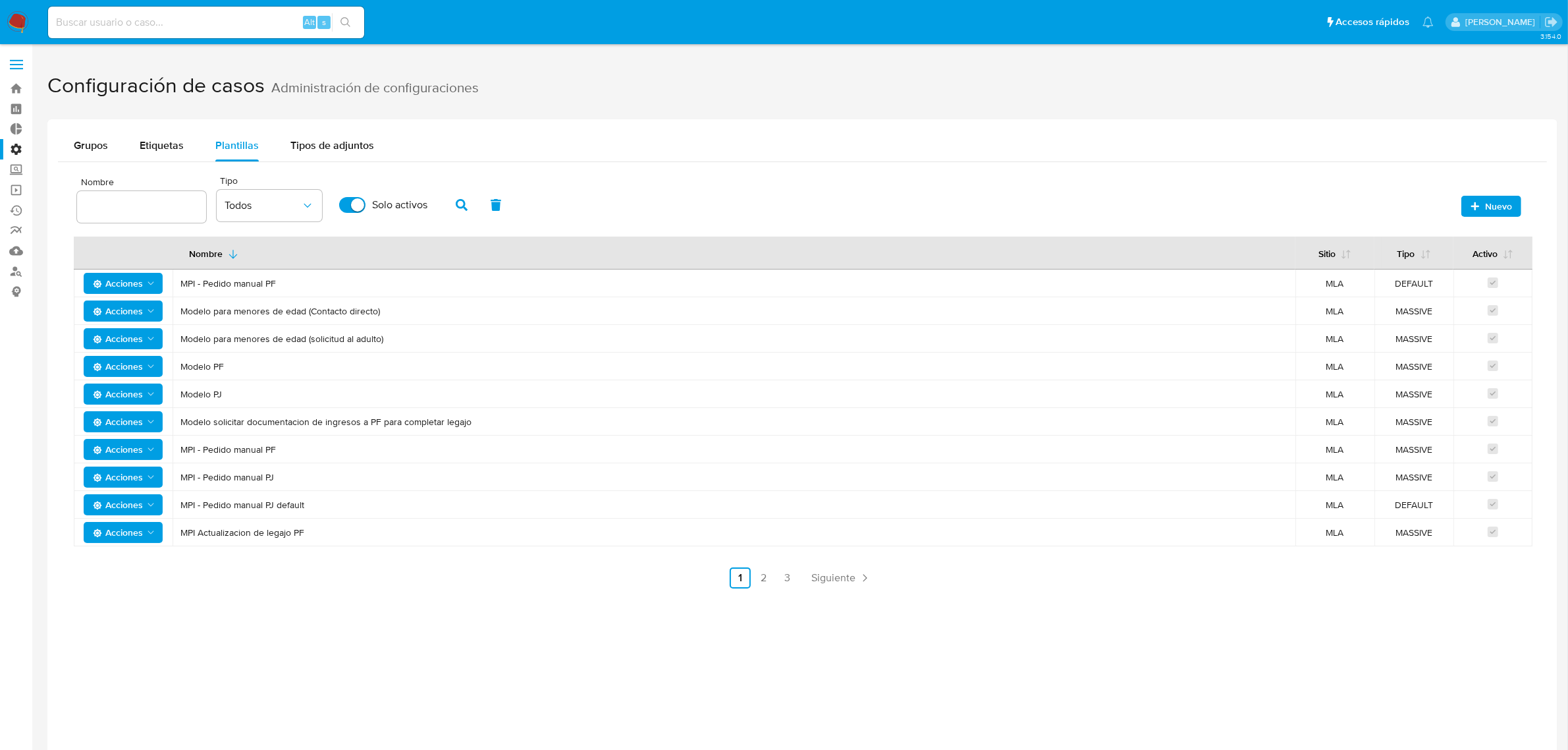
click at [133, 532] on span "Acciones" at bounding box center [118, 532] width 50 height 21
click at [132, 565] on button "Editar" at bounding box center [122, 566] width 118 height 32
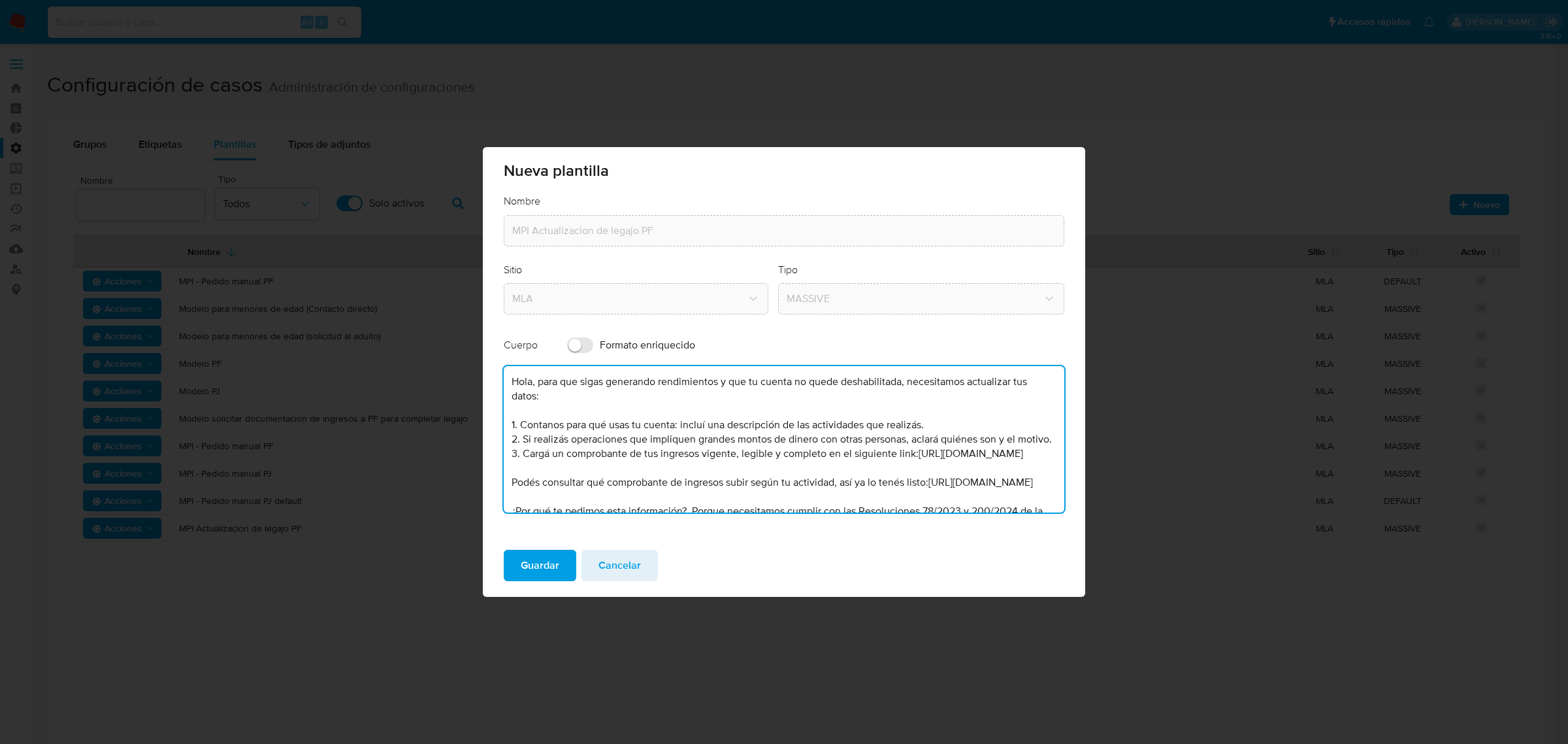
scroll to position [129, 0]
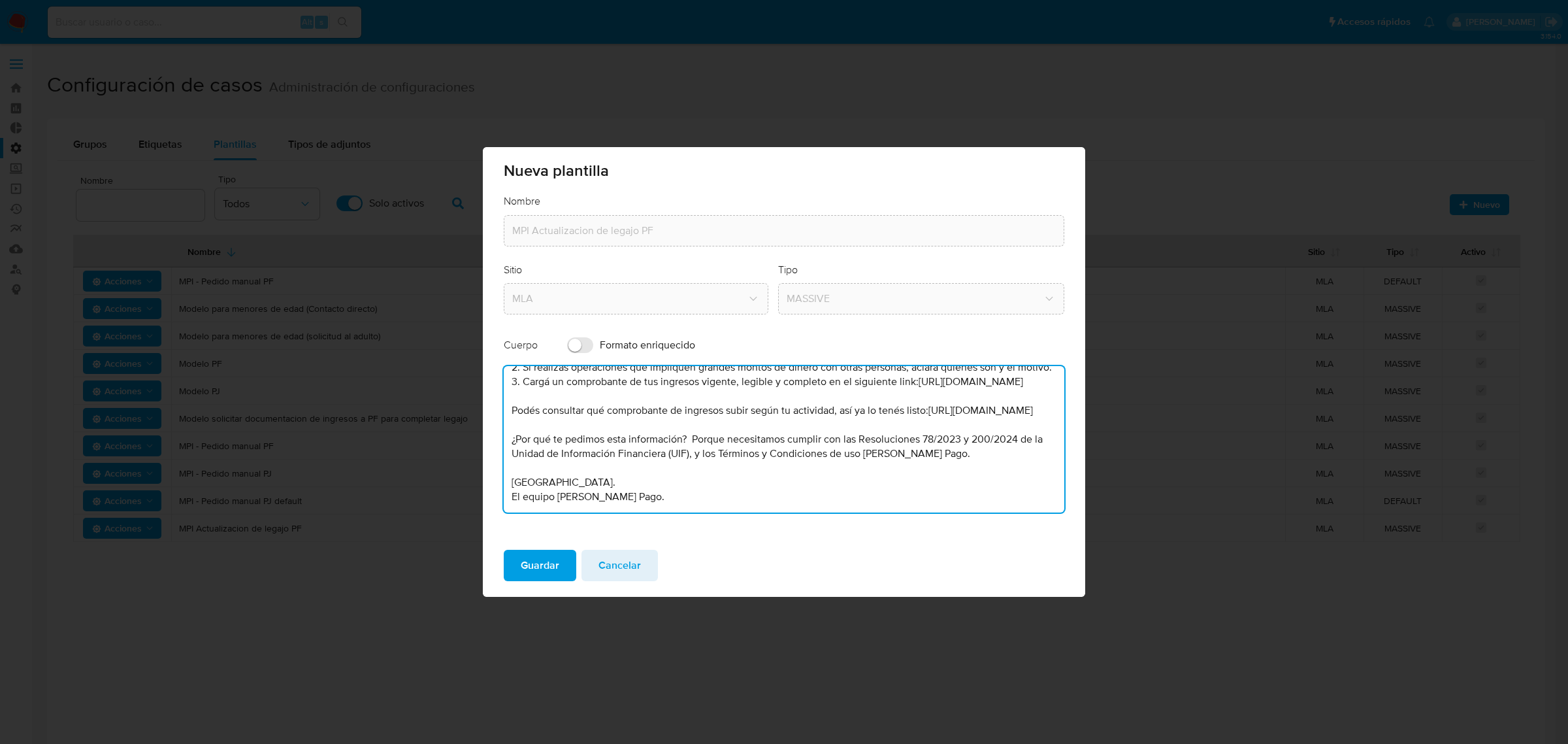
drag, startPoint x: 524, startPoint y: 383, endPoint x: 1164, endPoint y: 670, distance: 701.4
click at [1165, 670] on div "Nueva plantilla Nombre MPI Actualizacion de legajo PF Sitio MLA Tipo MASSIVE Cu…" at bounding box center [784, 372] width 1568 height 744
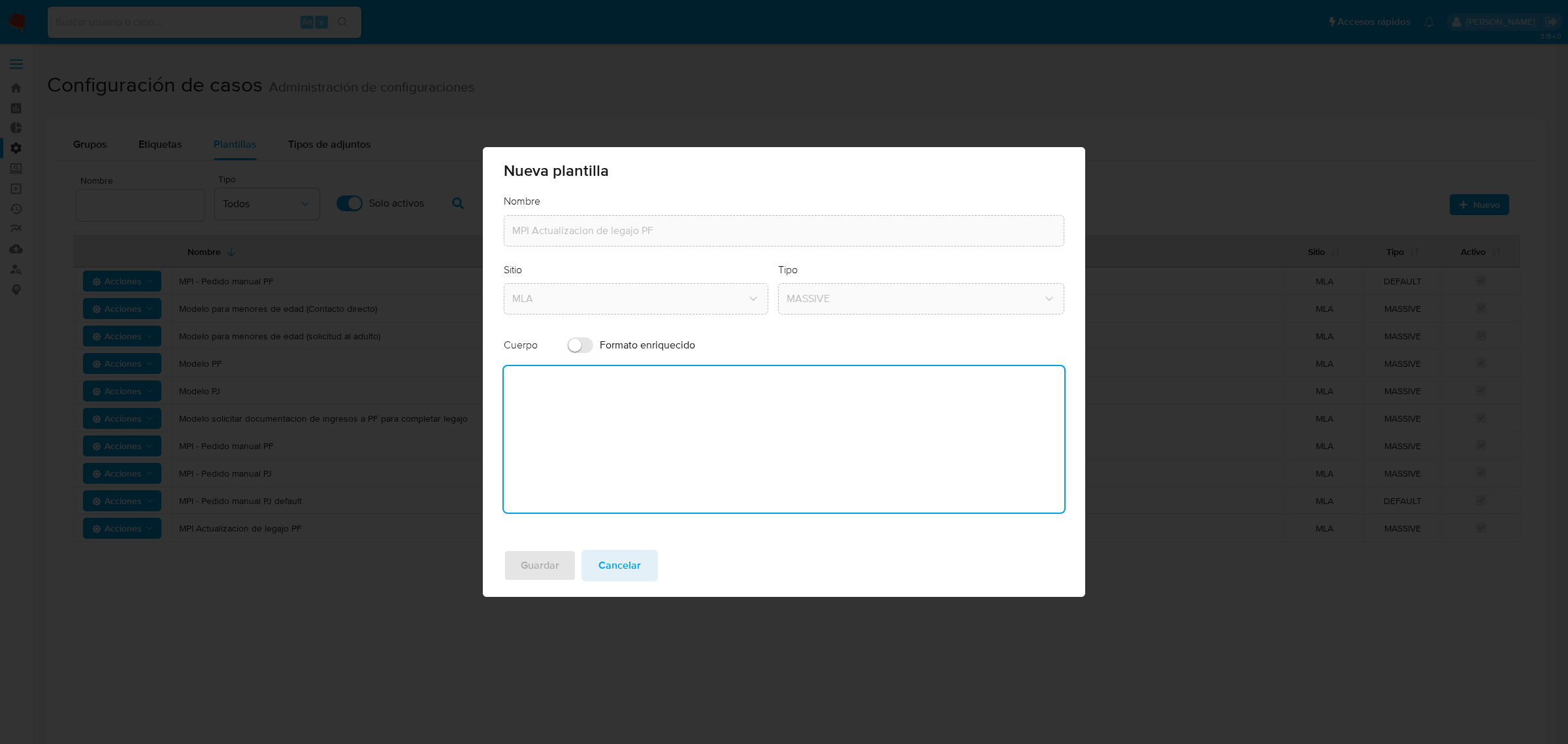
scroll to position [0, 0]
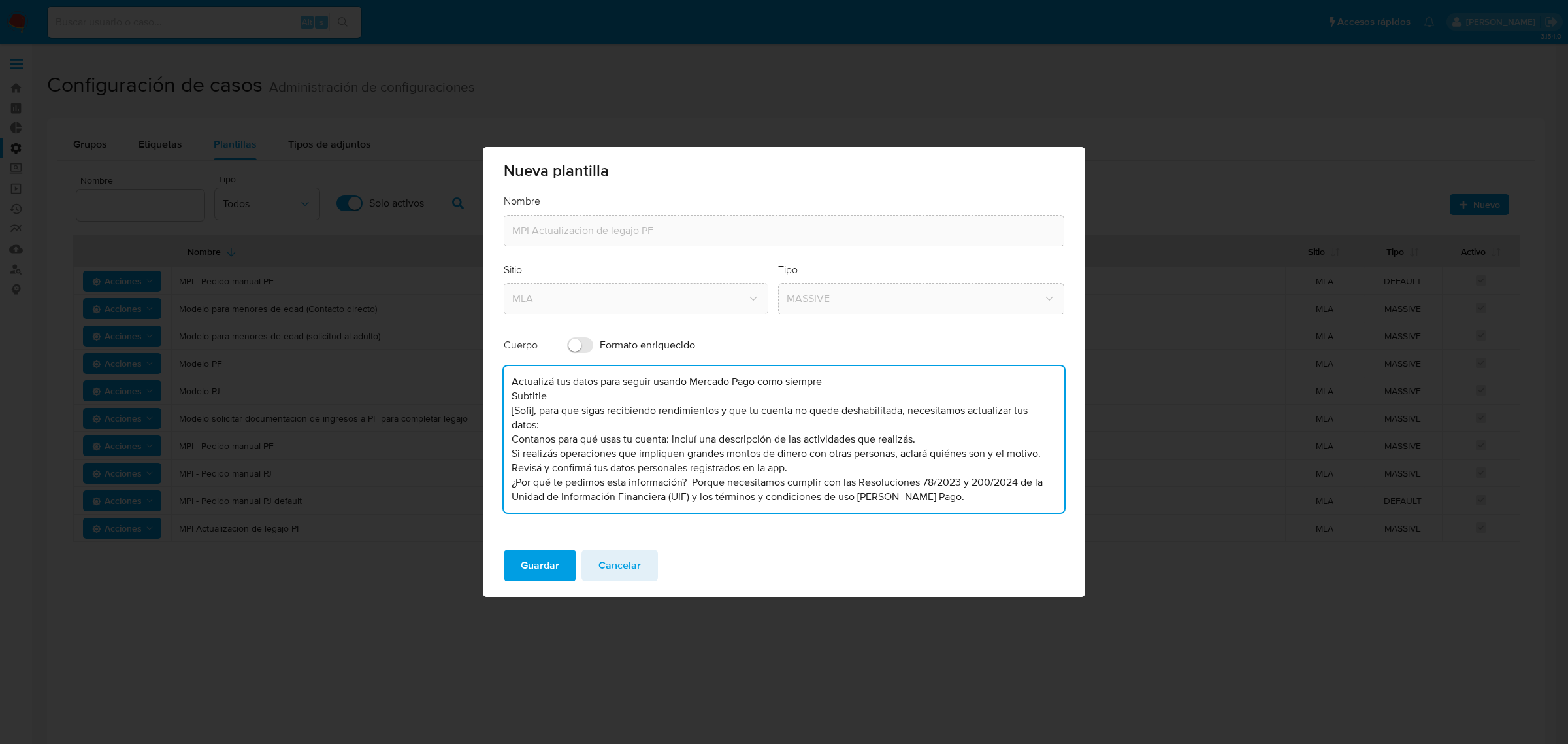
drag, startPoint x: 512, startPoint y: 401, endPoint x: 466, endPoint y: 376, distance: 52.4
click at [466, 376] on div "Nueva plantilla Nombre MPI Actualizacion de legajo PF Sitio MLA Tipo MASSIVE Cu…" at bounding box center [784, 372] width 1568 height 744
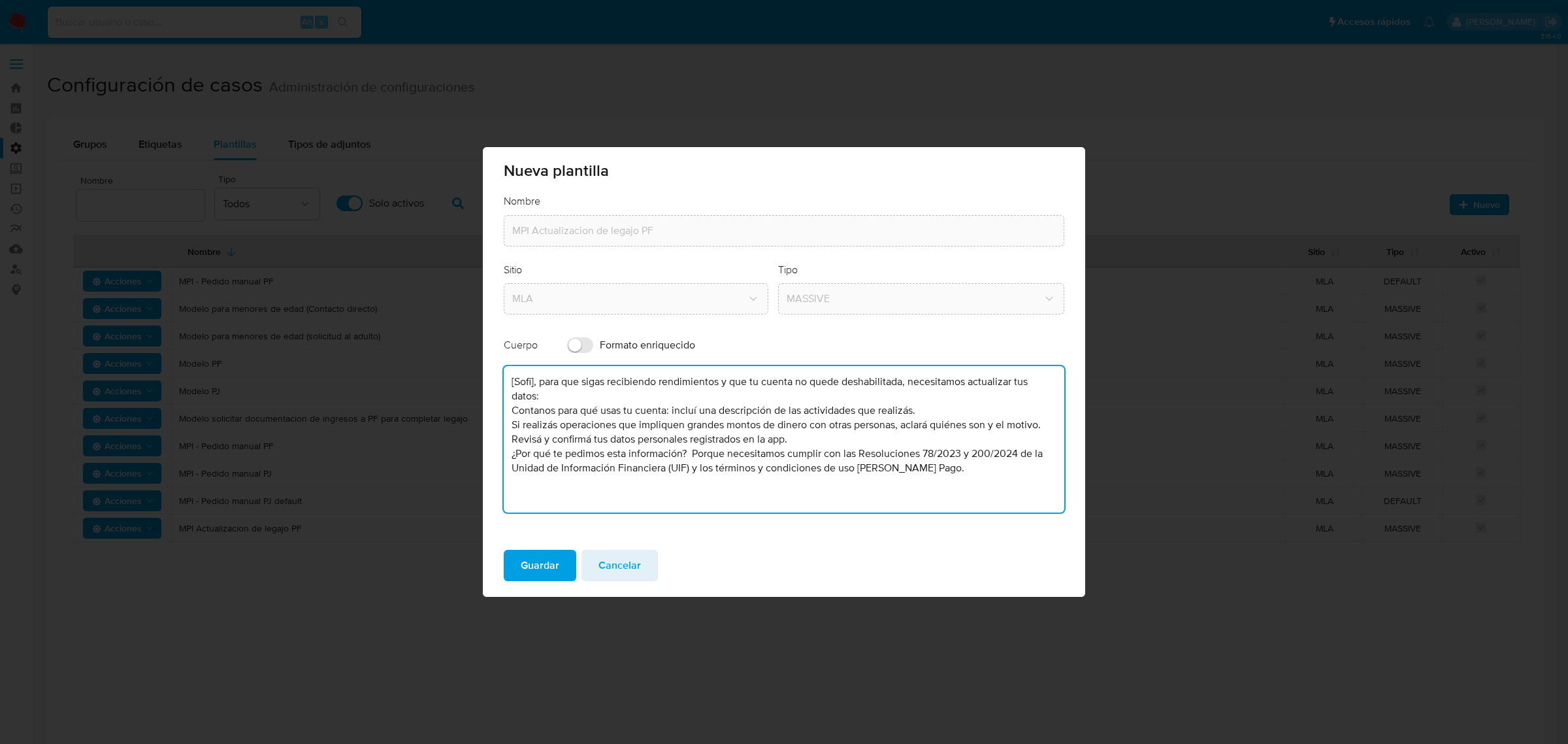
drag, startPoint x: 531, startPoint y: 396, endPoint x: 487, endPoint y: 399, distance: 44.1
click at [487, 399] on div "Nombre MPI Actualizacion de legajo PF Sitio MLA Tipo MASSIVE Cuerpo Formato enr…" at bounding box center [783, 366] width 602 height 345
drag, startPoint x: 535, startPoint y: 399, endPoint x: 468, endPoint y: 401, distance: 67.0
click at [468, 401] on div "Nueva plantilla Nombre MPI Actualizacion de legajo PF Sitio MLA Tipo MASSIVE Cu…" at bounding box center [784, 372] width 1568 height 744
click at [510, 424] on textarea "Hola, para que sigas recibiendo rendimientos y que tu cuenta no quede deshabili…" at bounding box center [783, 439] width 560 height 147
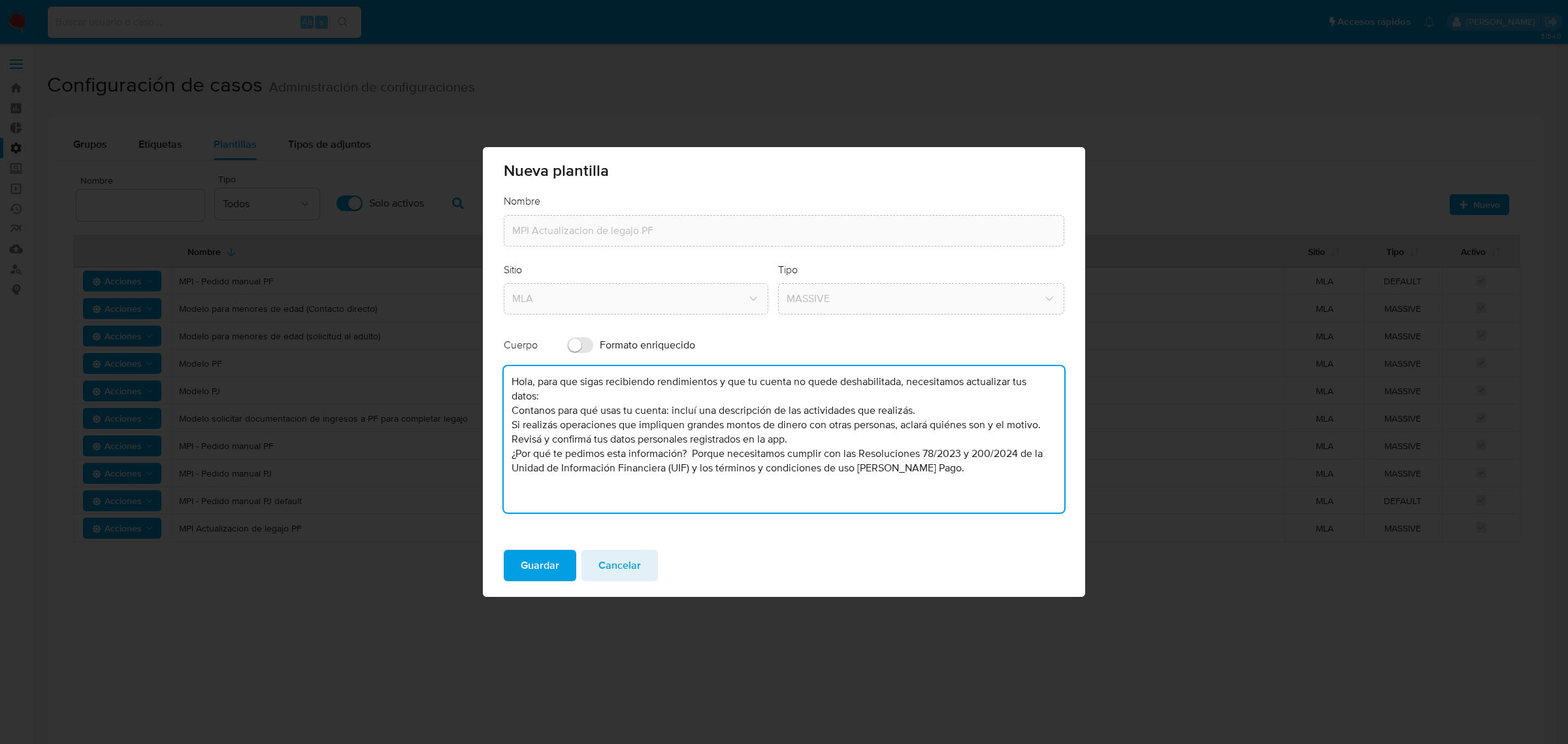
click at [569, 410] on textarea "Hola, para que sigas recibiendo rendimientos y que tu cuenta no quede deshabili…" at bounding box center [783, 439] width 560 height 147
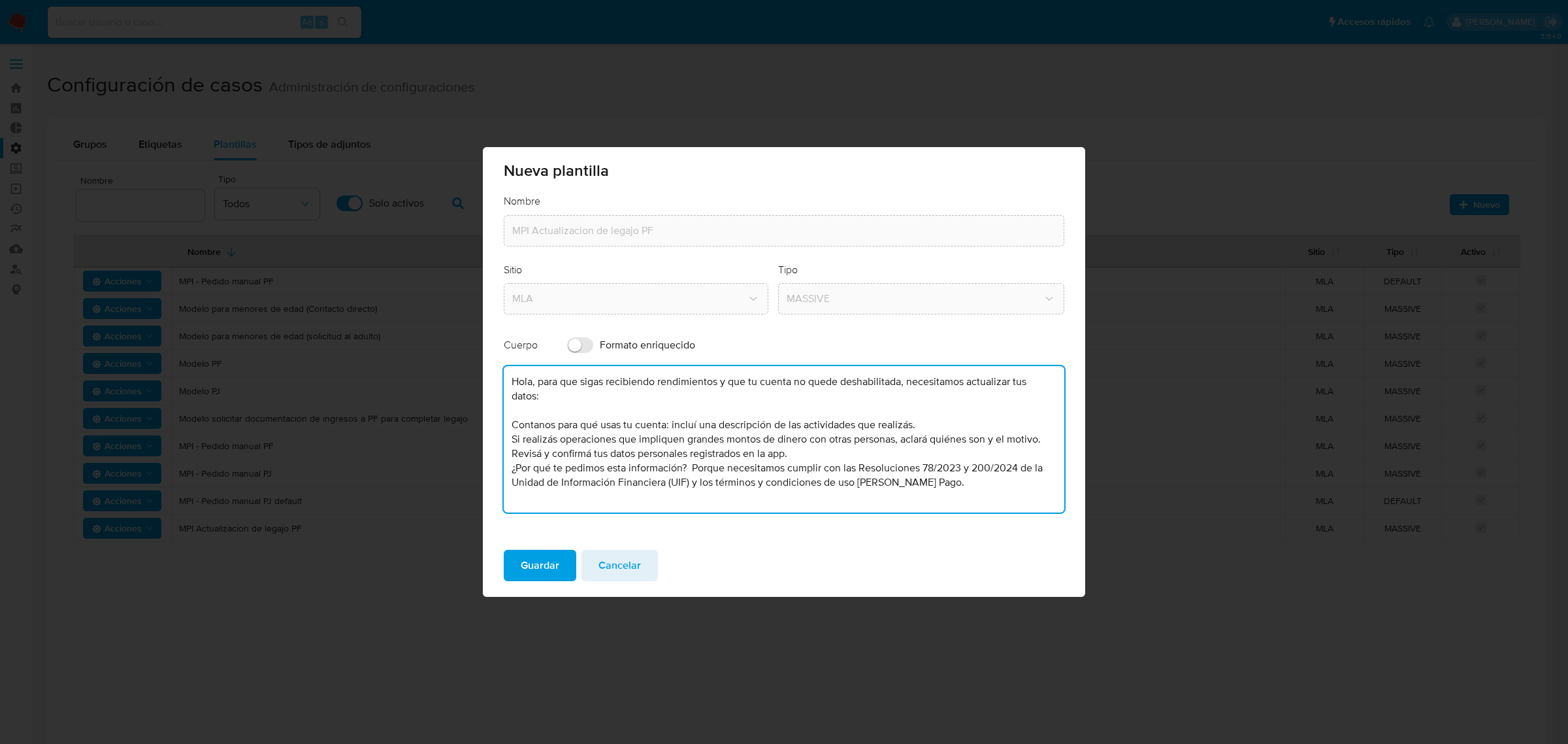
click at [510, 440] on textarea "Hola, para que sigas recibiendo rendimientos y que tu cuenta no quede deshabili…" at bounding box center [783, 439] width 560 height 147
click at [512, 455] on textarea "Hola, para que sigas recibiendo rendimientos y que tu cuenta no quede deshabili…" at bounding box center [783, 439] width 560 height 147
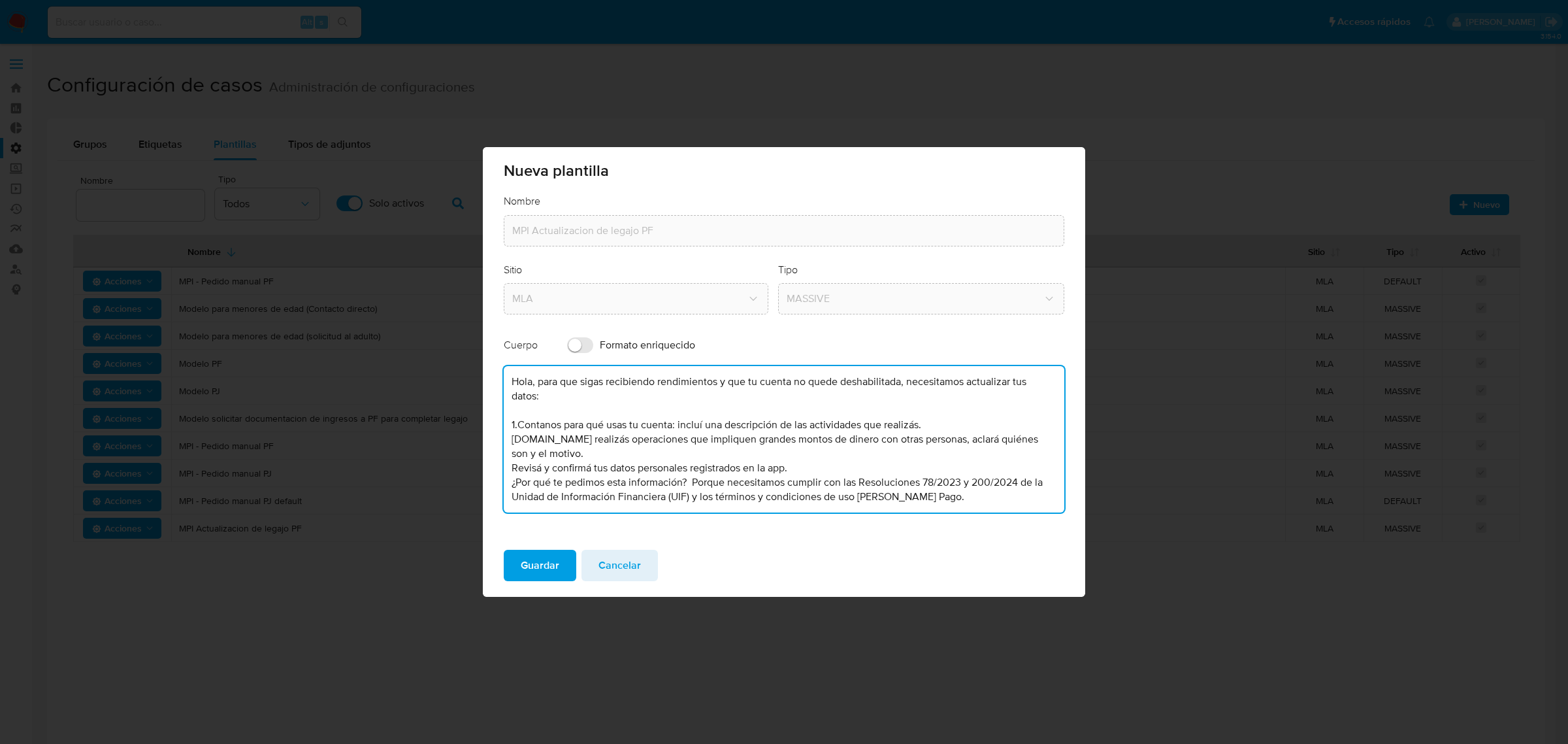
click at [510, 472] on textarea "Hola, para que sigas recibiendo rendimientos y que tu cuenta no quede deshabili…" at bounding box center [783, 439] width 560 height 147
click at [517, 454] on textarea "Hola, para que sigas recibiendo rendimientos y que tu cuenta no quede deshabili…" at bounding box center [783, 439] width 560 height 147
click at [520, 449] on textarea "Hola, para que sigas recibiendo rendimientos y que tu cuenta no quede deshabili…" at bounding box center [783, 439] width 560 height 147
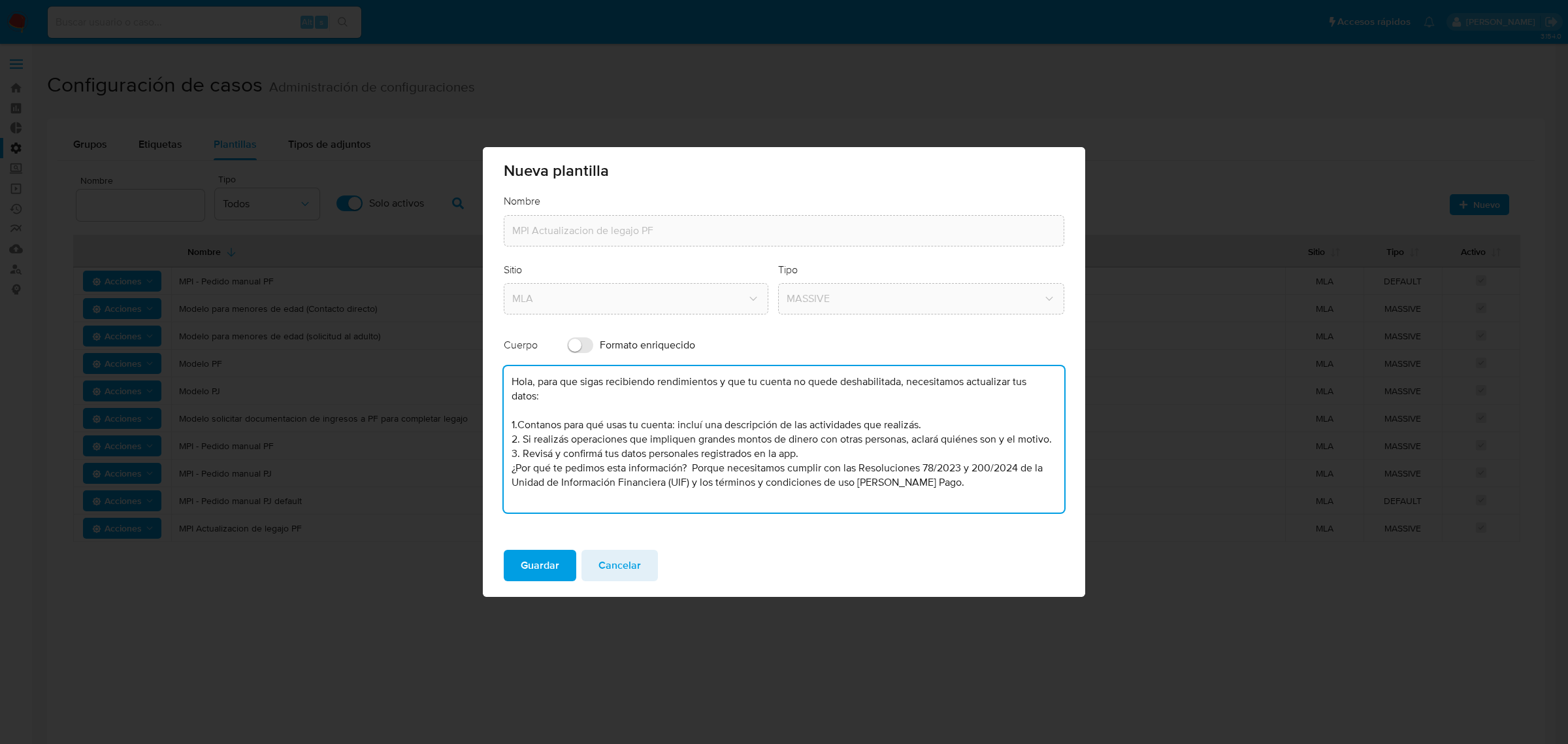
click at [517, 439] on textarea "Hola, para que sigas recibiendo rendimientos y que tu cuenta no quede deshabili…" at bounding box center [783, 439] width 560 height 147
click at [802, 464] on textarea "Hola, para que sigas recibiendo rendimientos y que tu cuenta no quede deshabili…" at bounding box center [783, 439] width 560 height 147
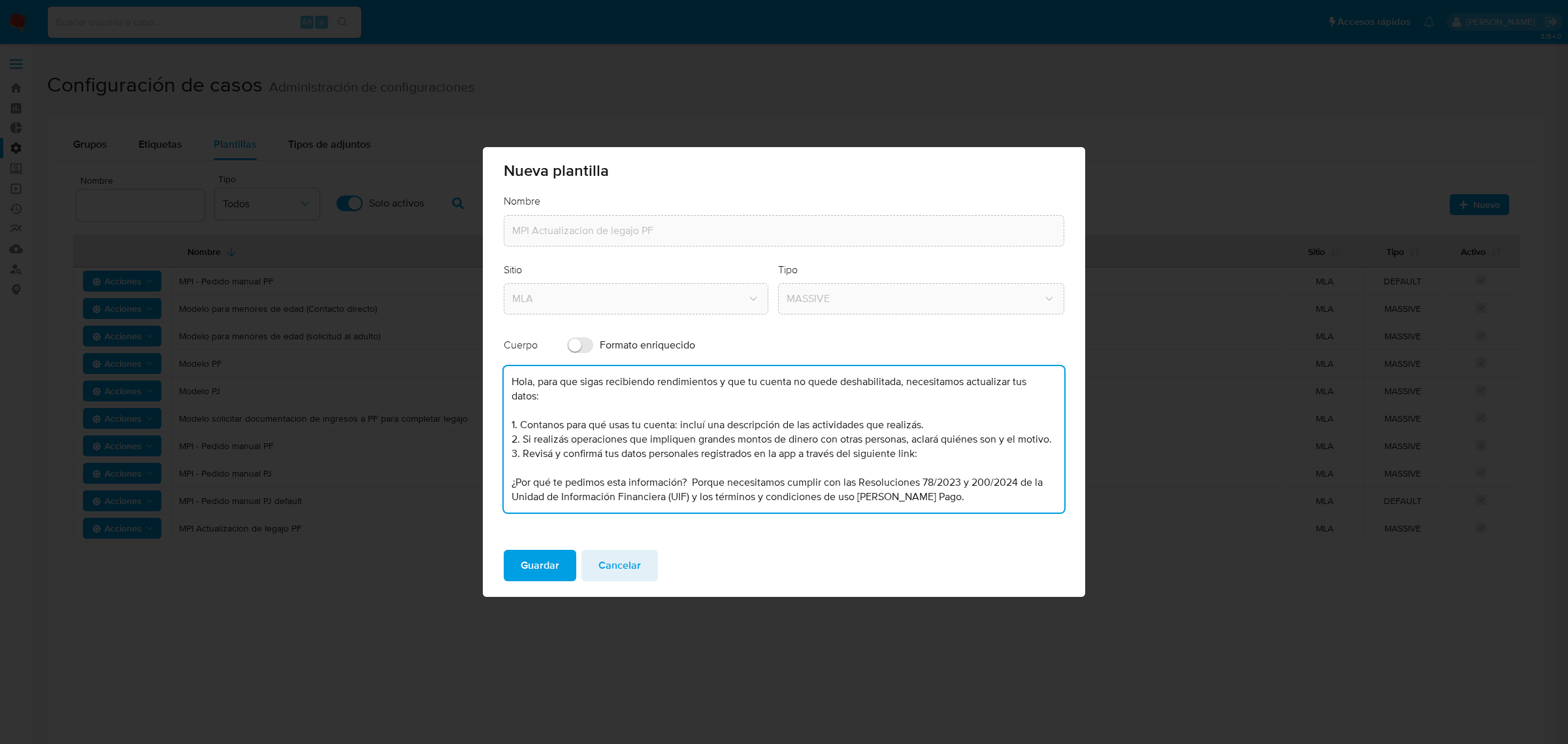
scroll to position [28, 0]
click at [974, 502] on textarea "Hola, para que sigas recibiendo rendimientos y que tu cuenta no quede deshabili…" at bounding box center [783, 439] width 560 height 147
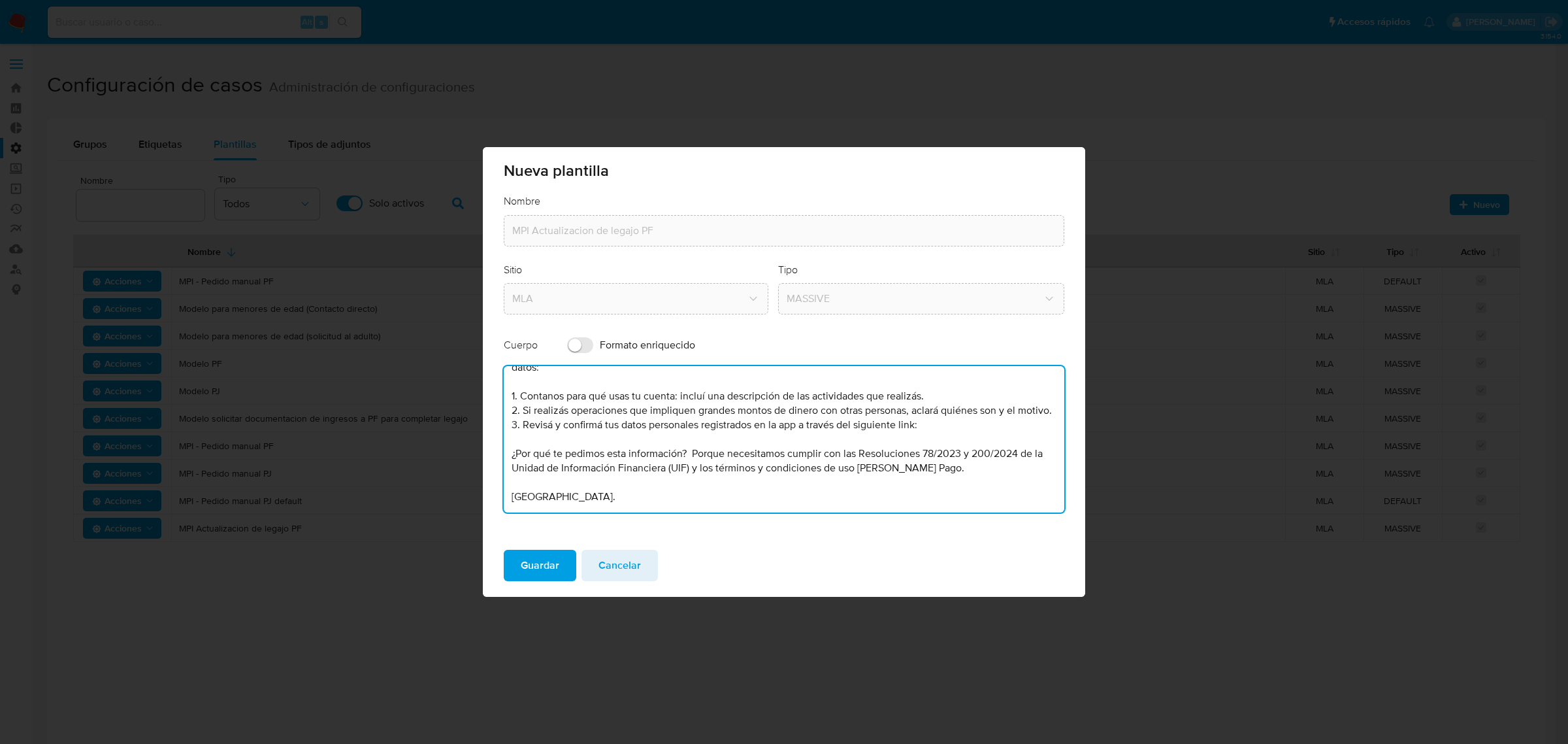
scroll to position [63, 0]
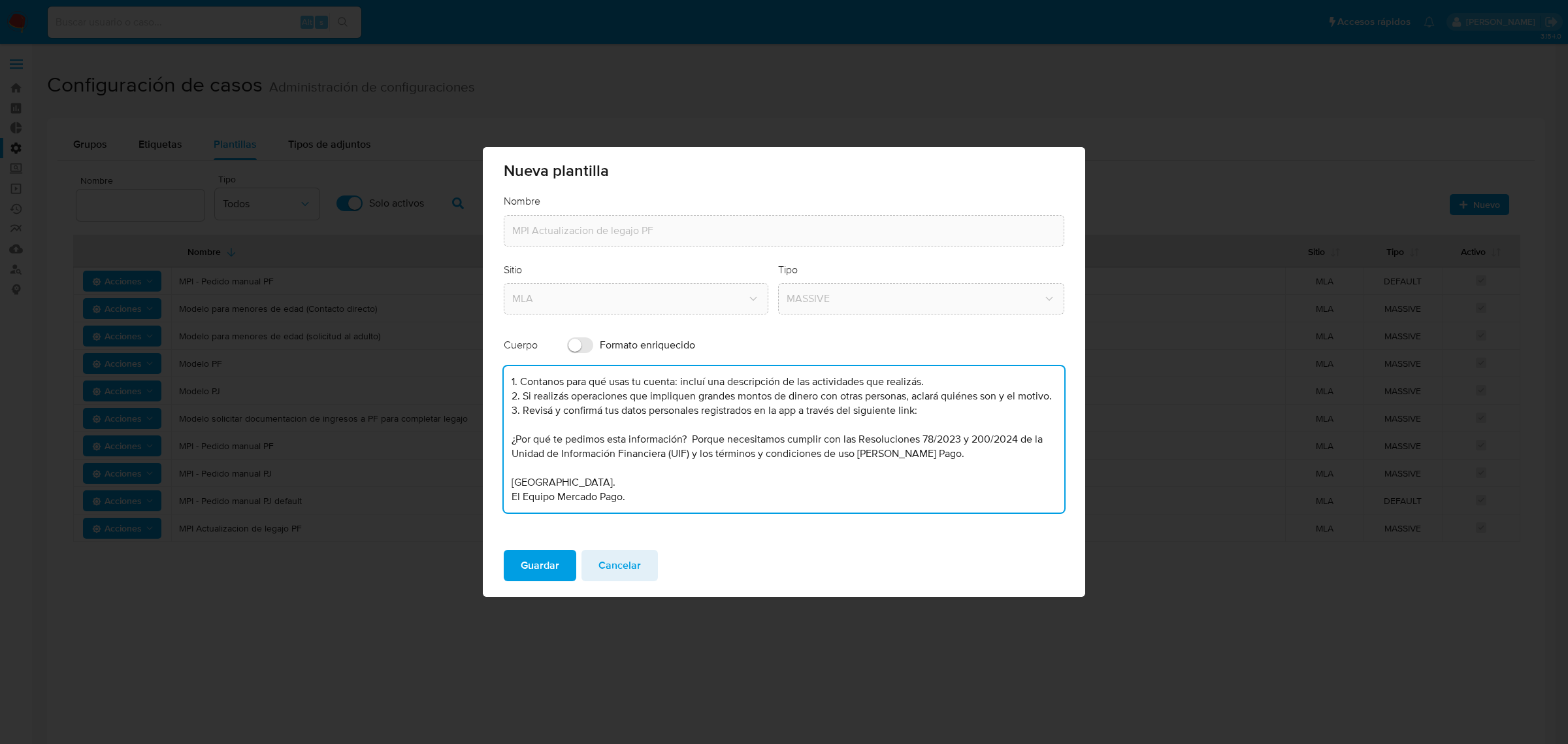
click at [947, 430] on textarea "Hola, para que sigas recibiendo rendimientos y que tu cuenta no quede deshabili…" at bounding box center [783, 439] width 560 height 147
click at [951, 423] on textarea "Hola, para que sigas recibiendo rendimientos y que tu cuenta no quede deshabili…" at bounding box center [783, 439] width 560 height 147
paste textarea "[URL][DOMAIN_NAME]"
click at [508, 435] on textarea "Hola, para que sigas recibiendo rendimientos y que tu cuenta no quede deshabili…" at bounding box center [783, 439] width 560 height 147
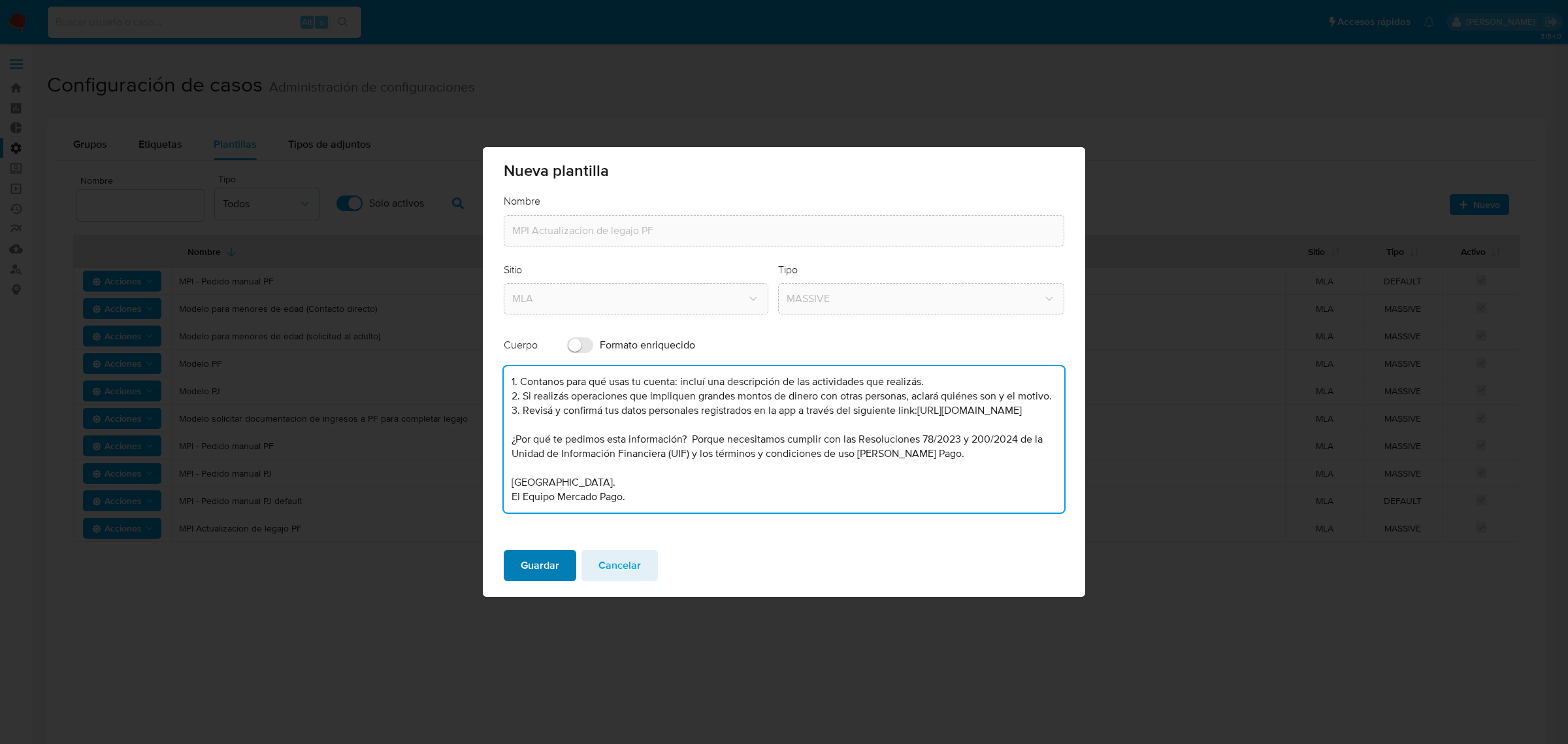
type textarea "Hola, para que sigas recibiendo rendimientos y que tu cuenta no quede deshabili…"
click at [547, 563] on span "Guardar" at bounding box center [540, 565] width 39 height 28
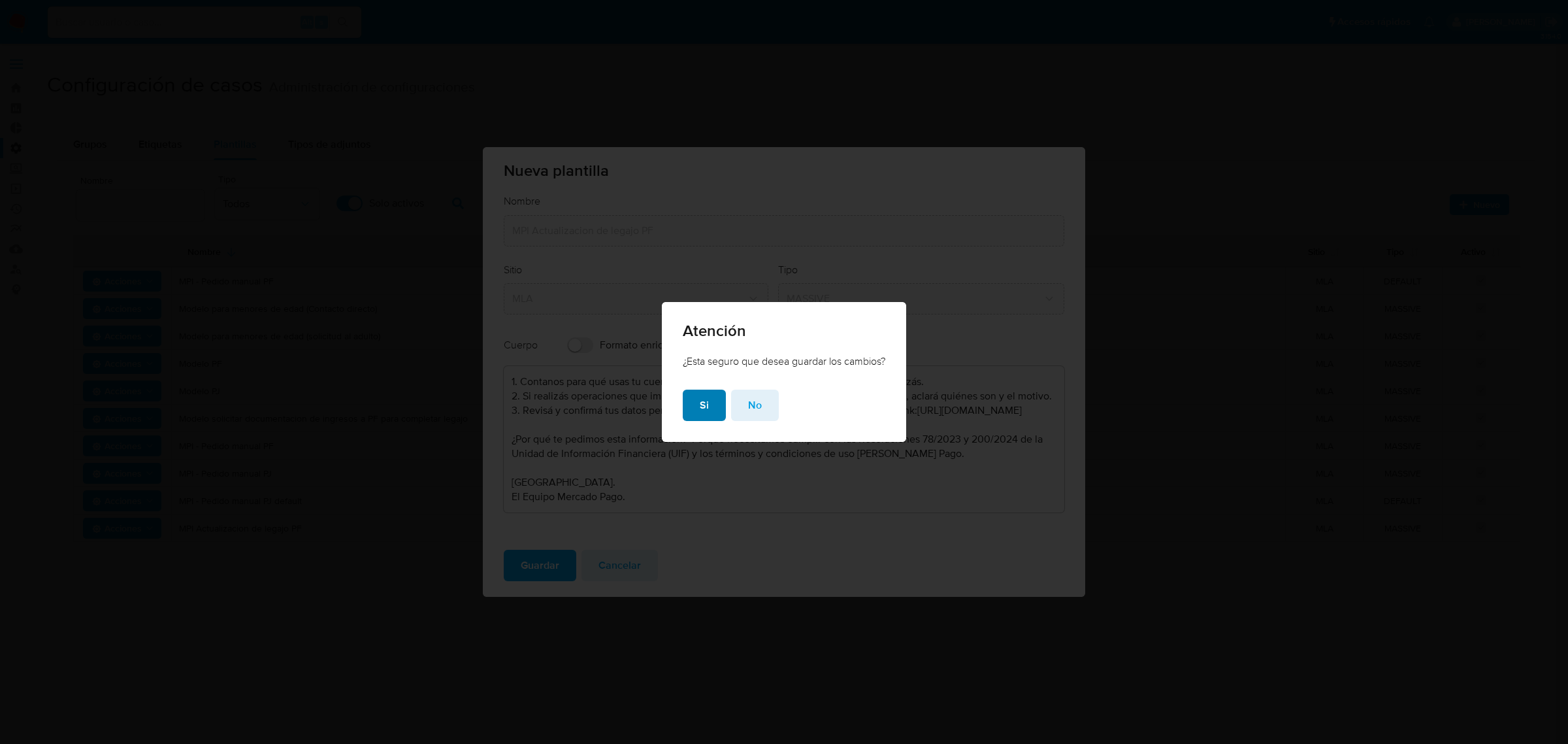
click at [701, 405] on span "Si" at bounding box center [704, 405] width 9 height 28
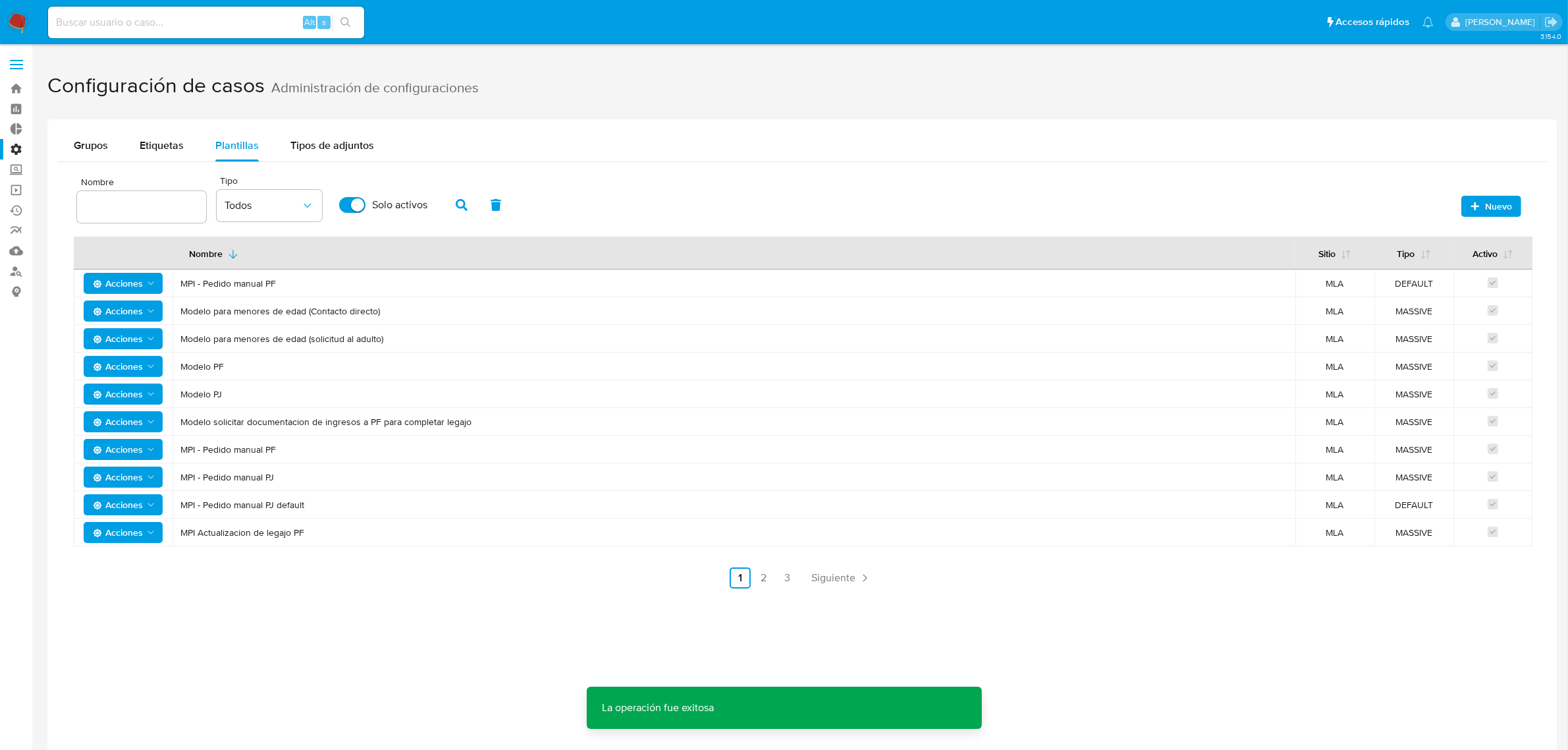
click at [125, 535] on span "Acciones" at bounding box center [118, 532] width 50 height 21
click at [115, 625] on button "Ver registros" at bounding box center [122, 629] width 118 height 32
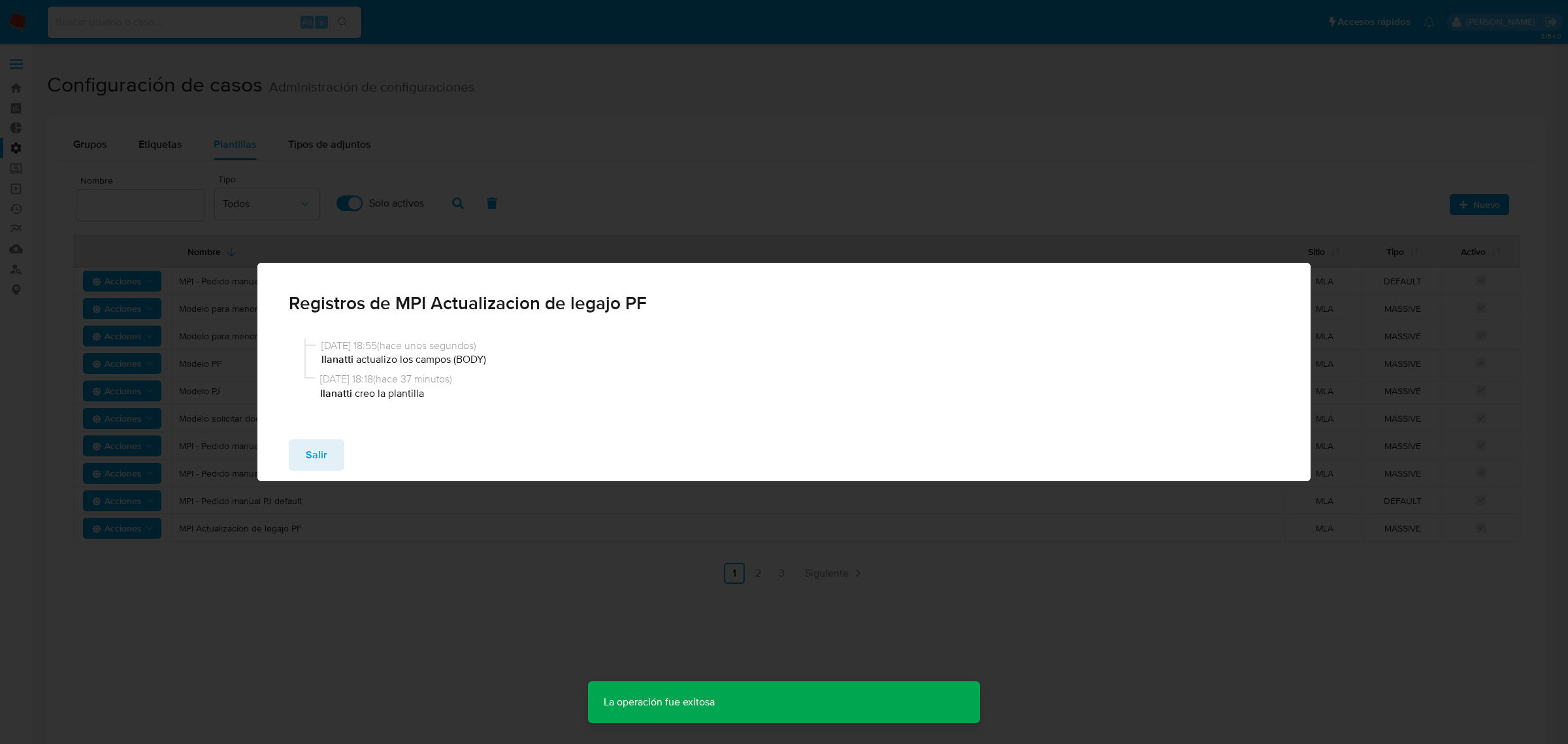
drag, startPoint x: 330, startPoint y: 447, endPoint x: 159, endPoint y: 524, distance: 187.5
click at [328, 448] on button "Salir" at bounding box center [317, 454] width 56 height 31
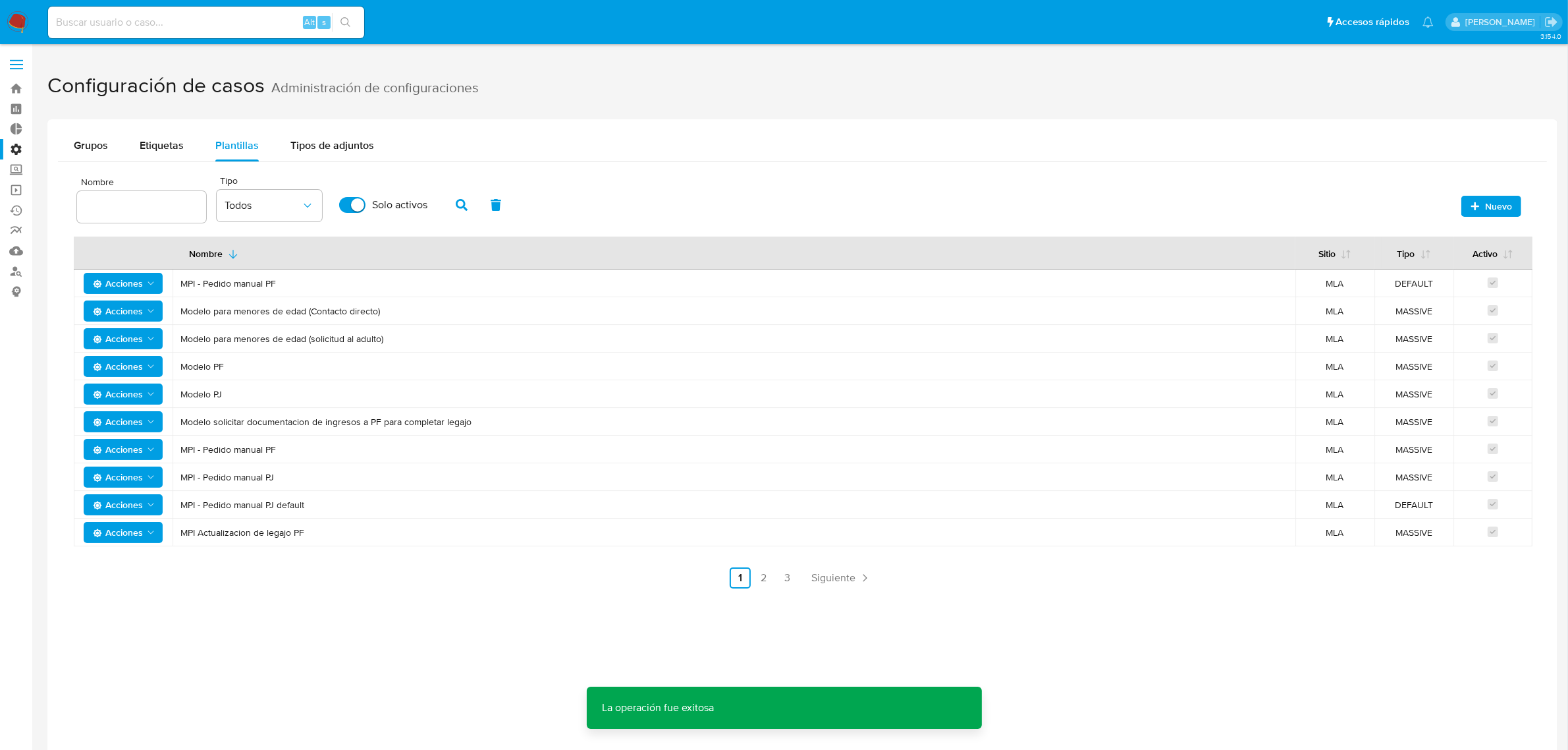
click at [117, 536] on span "Acciones" at bounding box center [118, 532] width 50 height 21
click at [108, 560] on button "Editar" at bounding box center [122, 566] width 118 height 32
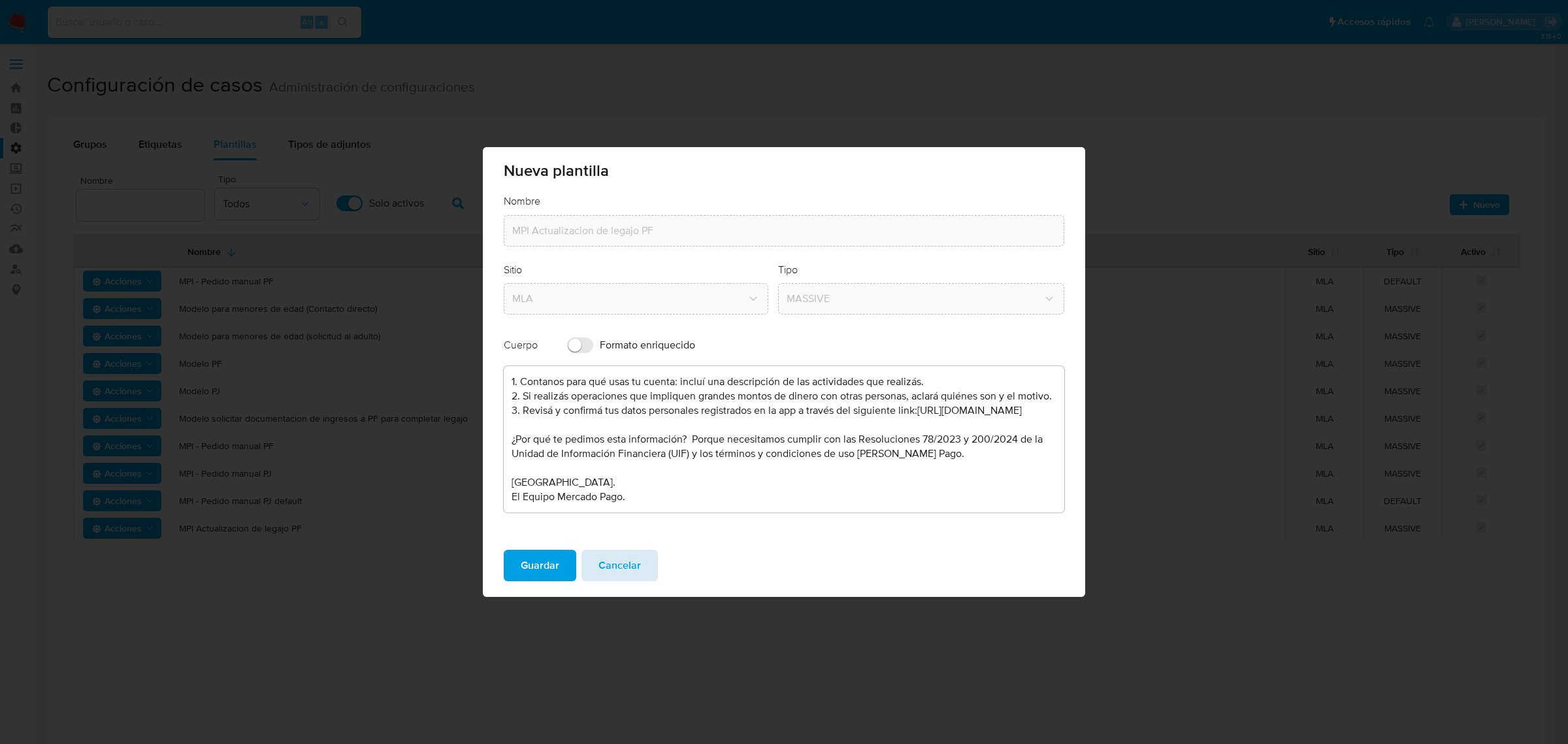
click at [618, 556] on span "Cancelar" at bounding box center [619, 565] width 42 height 28
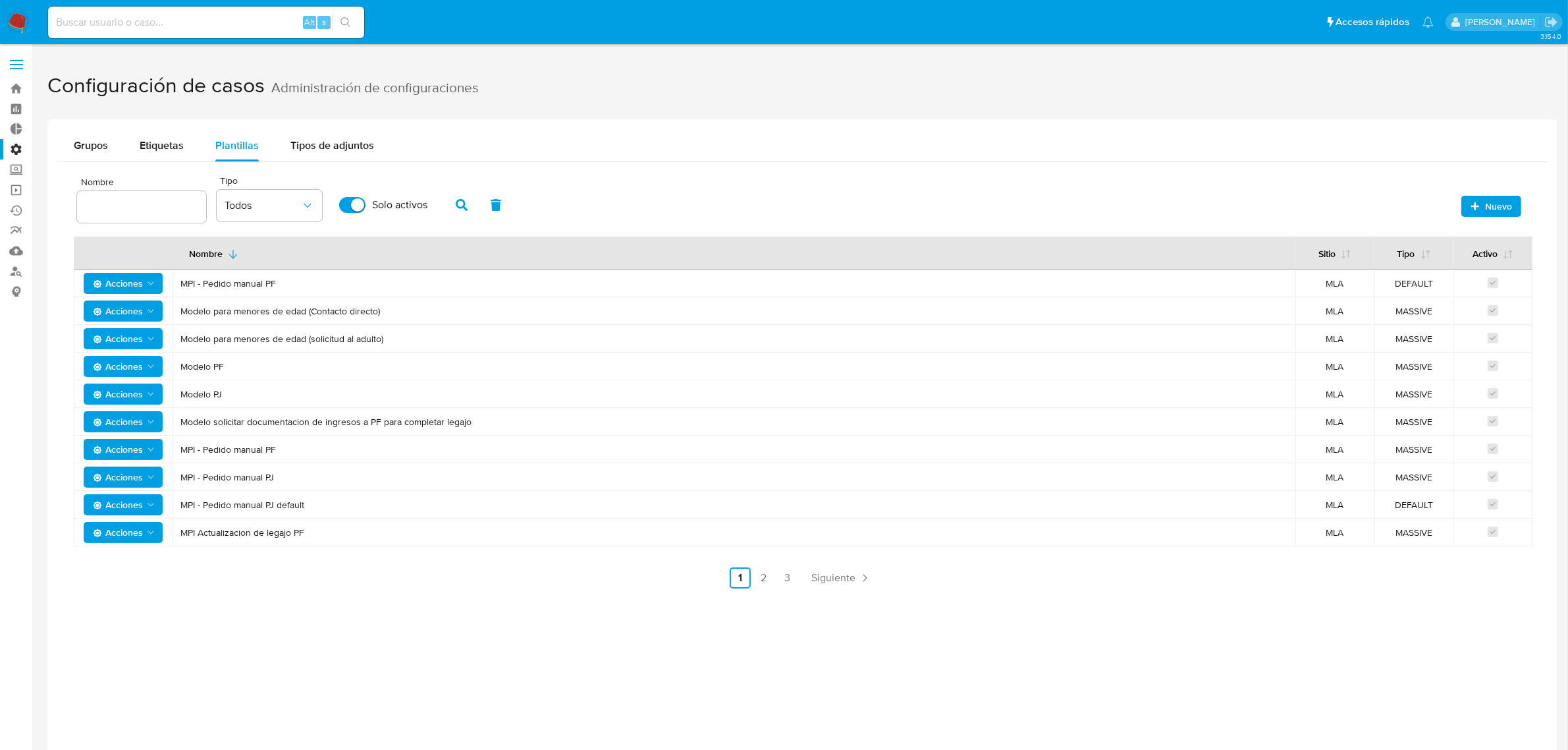
click at [134, 452] on span "Acciones" at bounding box center [118, 450] width 50 height 21
click at [136, 487] on button "Editar" at bounding box center [122, 482] width 118 height 32
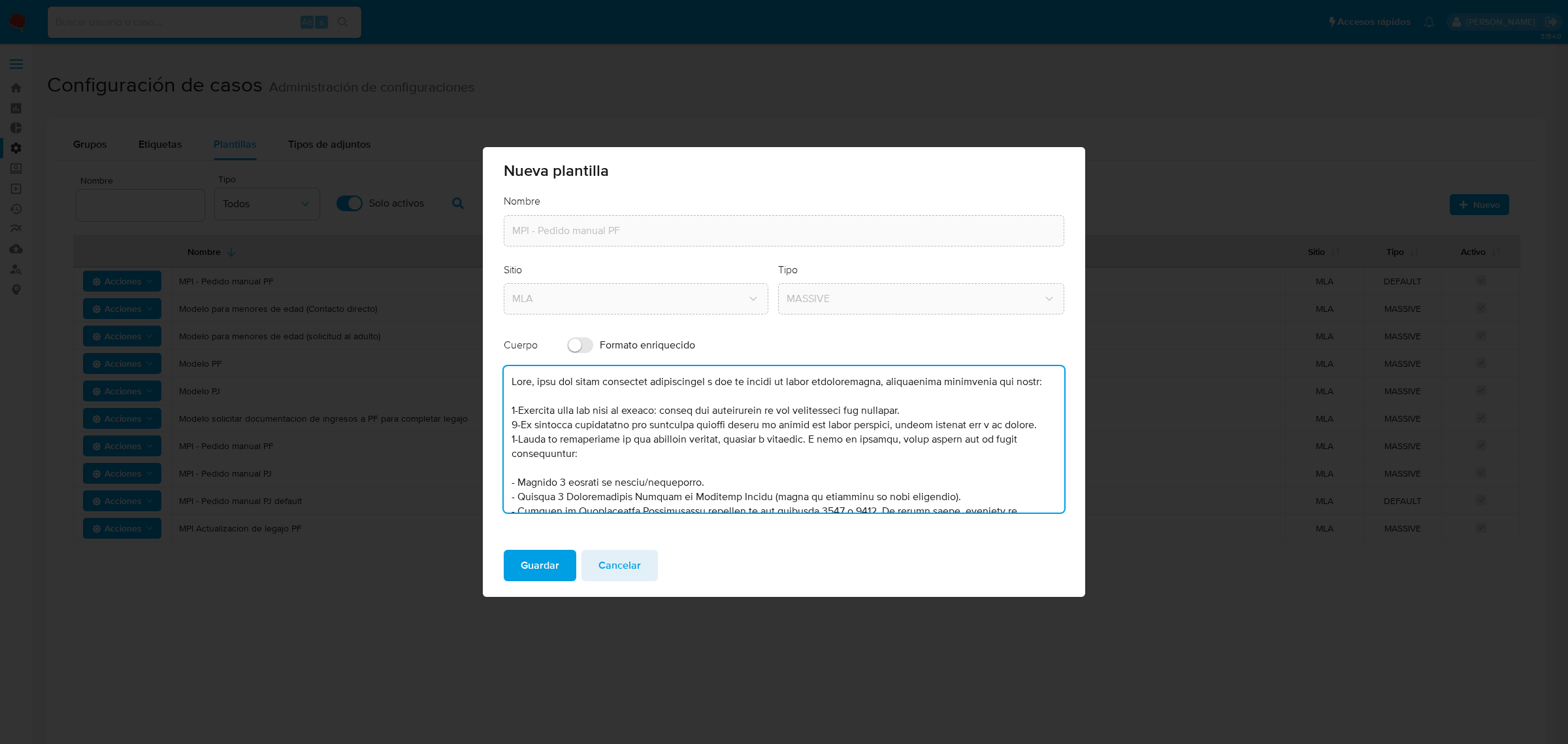
click at [611, 422] on textarea at bounding box center [783, 439] width 560 height 147
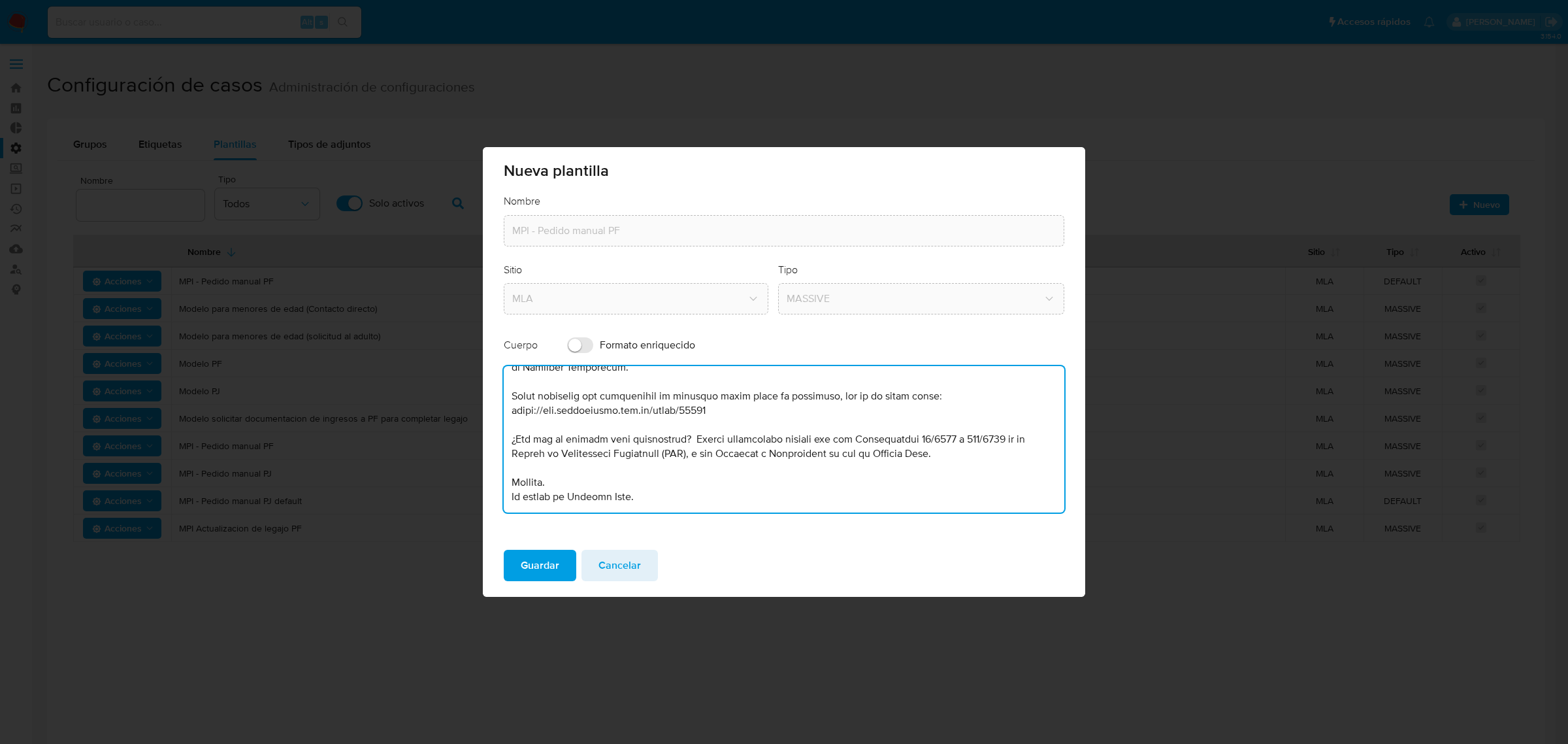
scroll to position [215, 0]
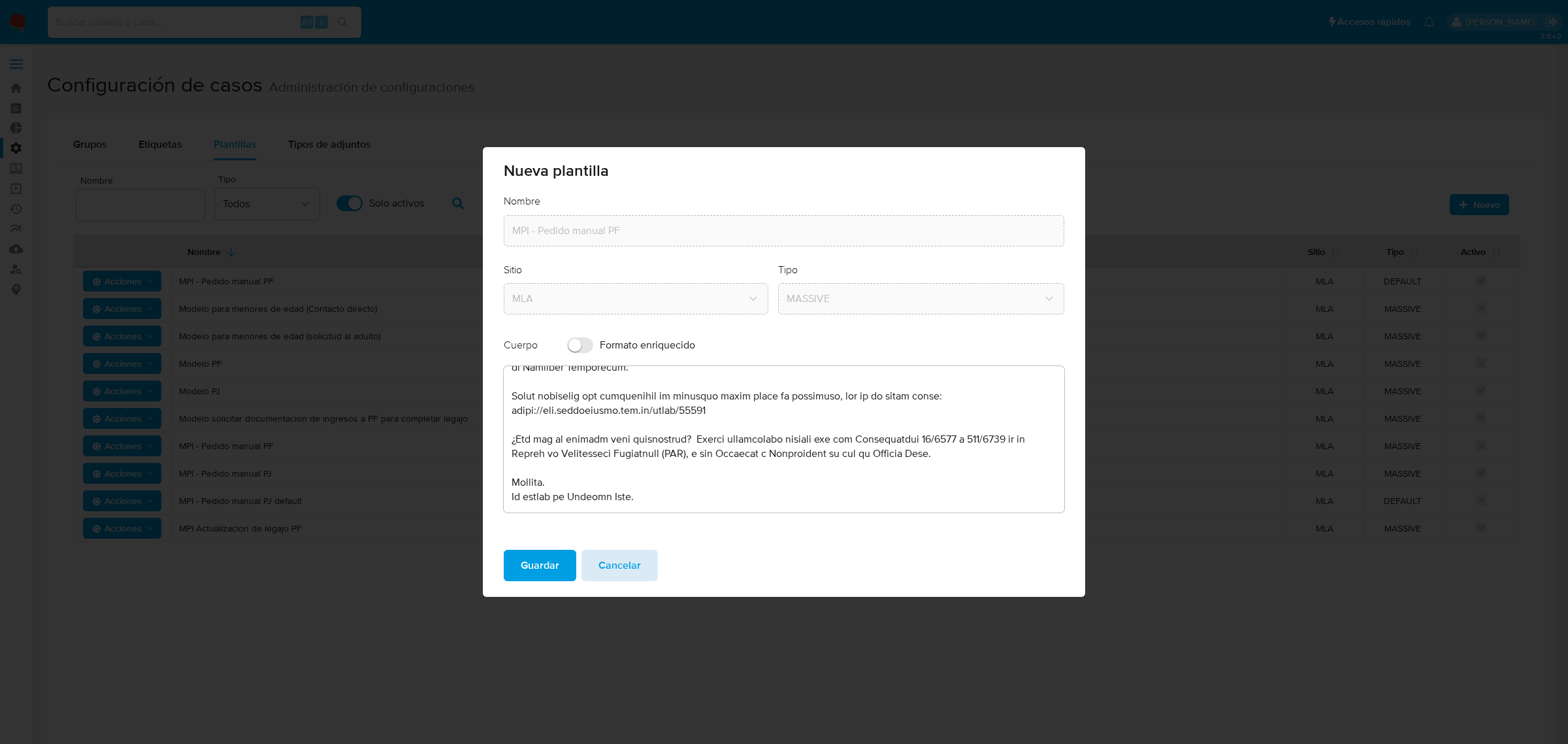
click at [619, 576] on span "Cancelar" at bounding box center [619, 565] width 42 height 28
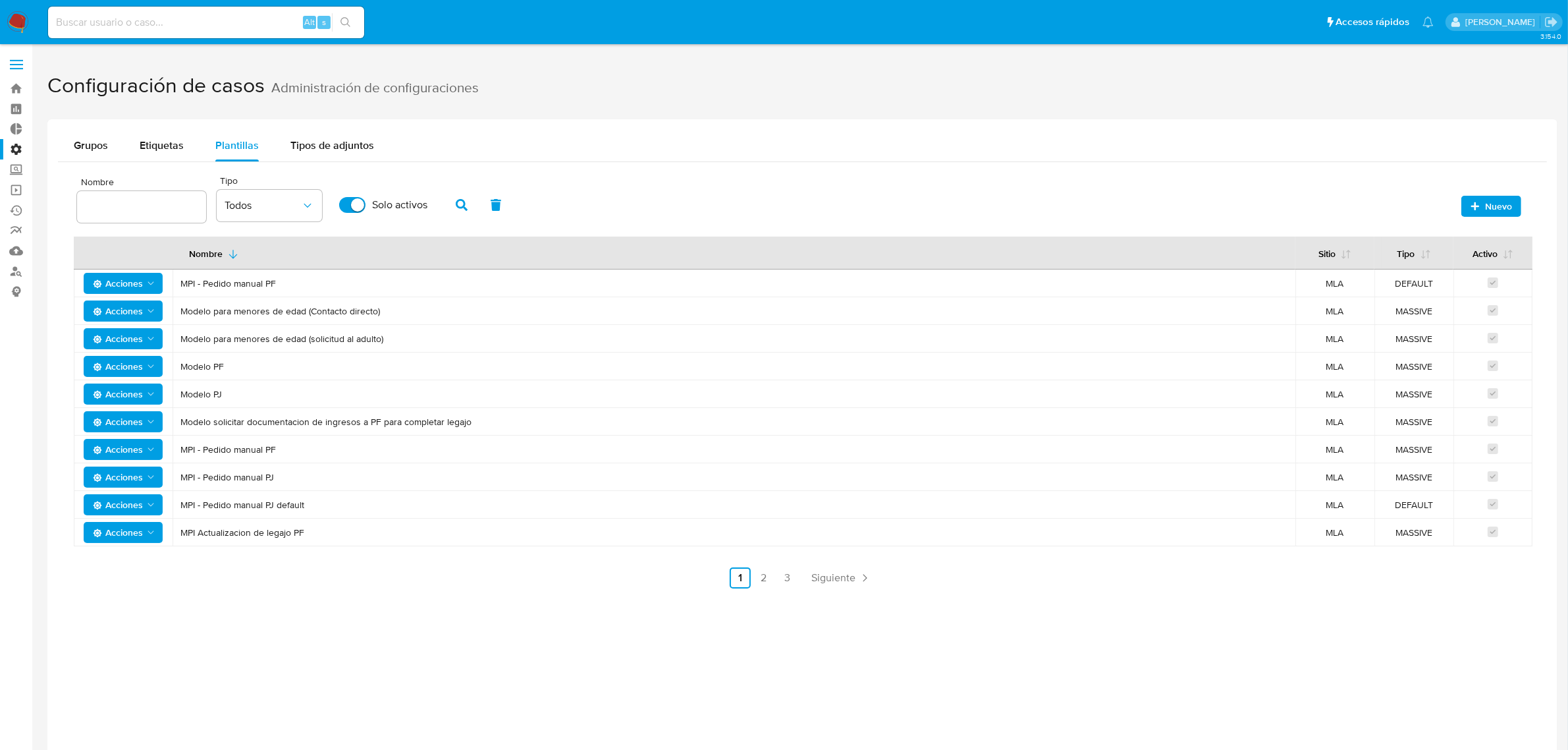
click at [119, 473] on span "Acciones" at bounding box center [118, 477] width 50 height 21
click at [146, 508] on button "Editar" at bounding box center [122, 511] width 118 height 32
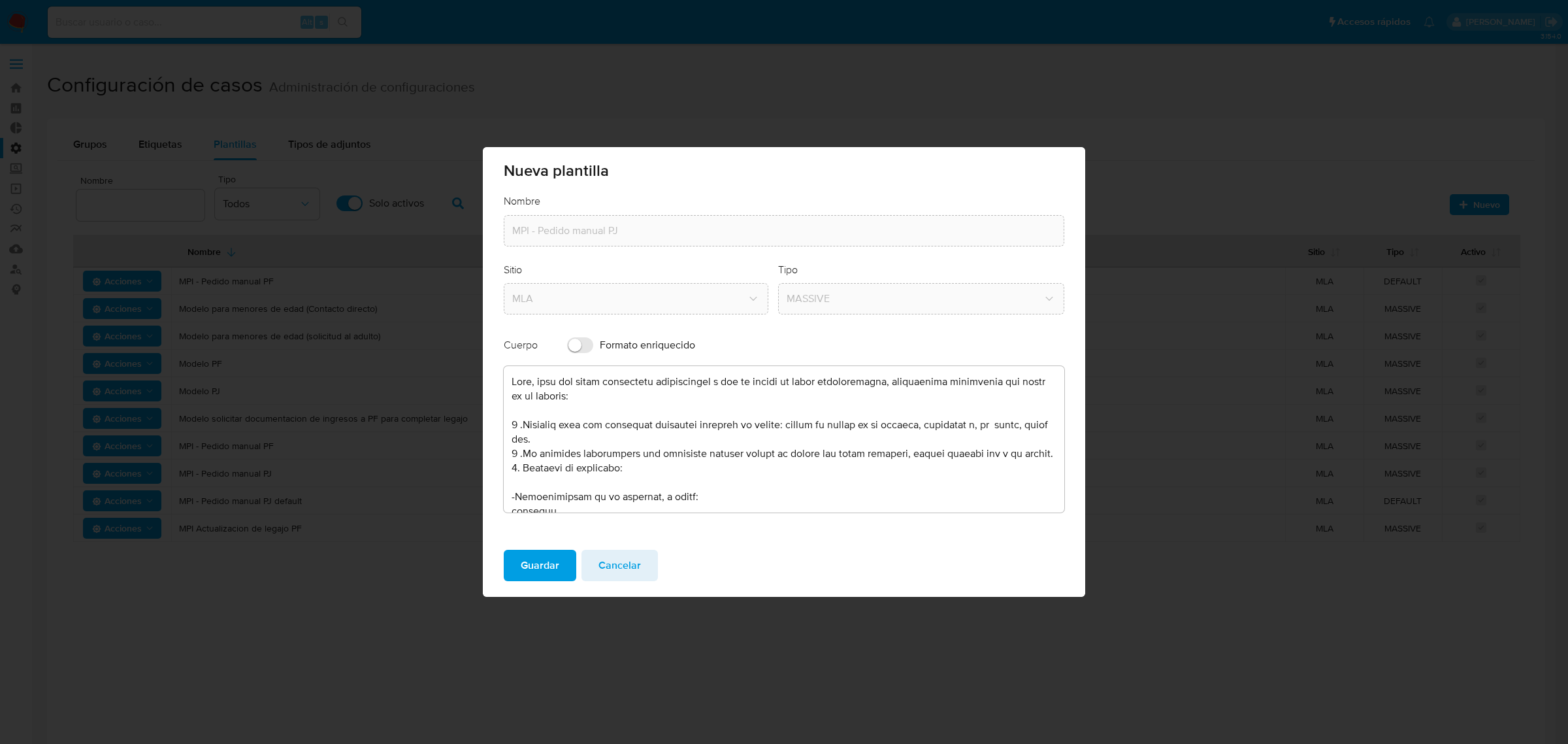
click at [644, 443] on textarea at bounding box center [783, 439] width 560 height 147
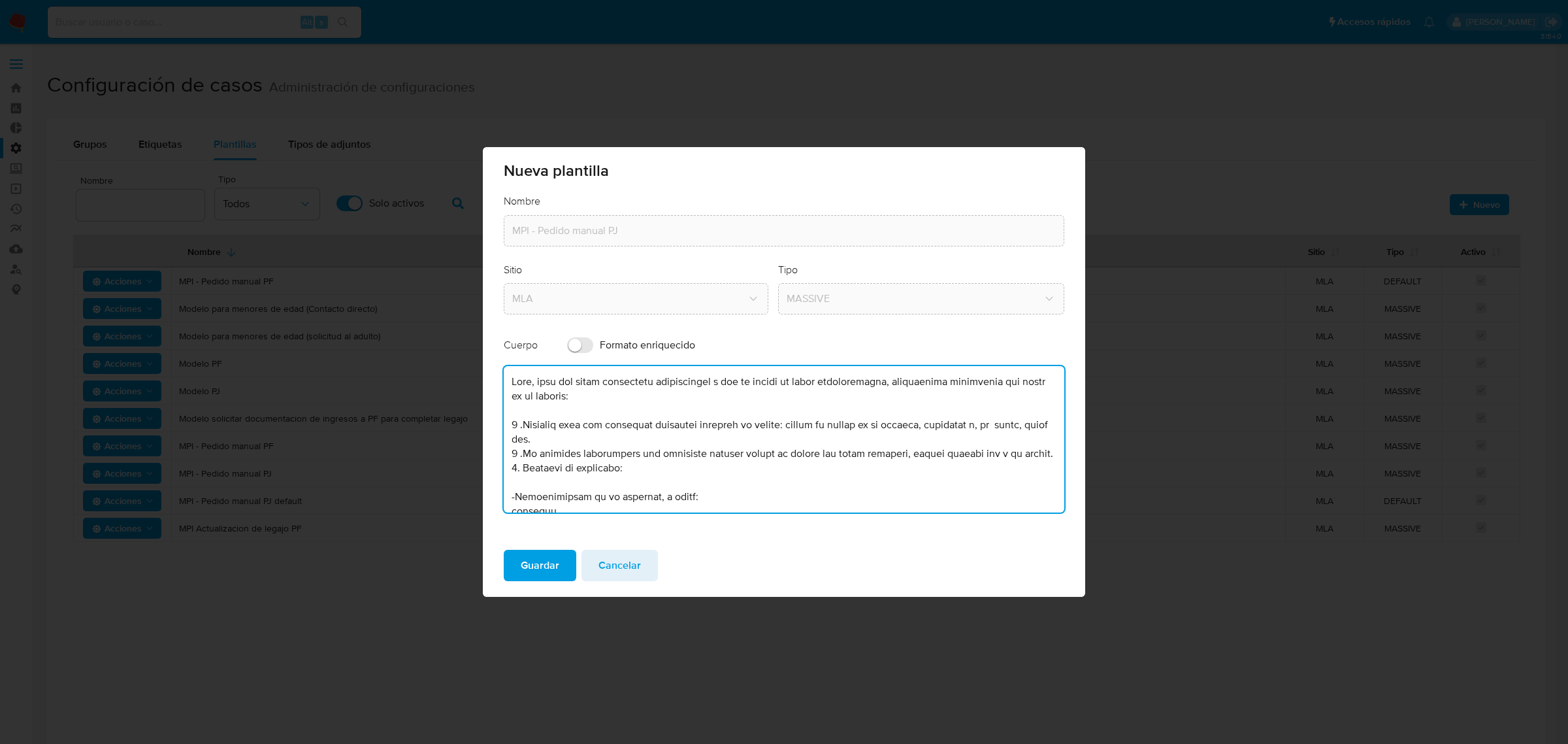
scroll to position [82, 0]
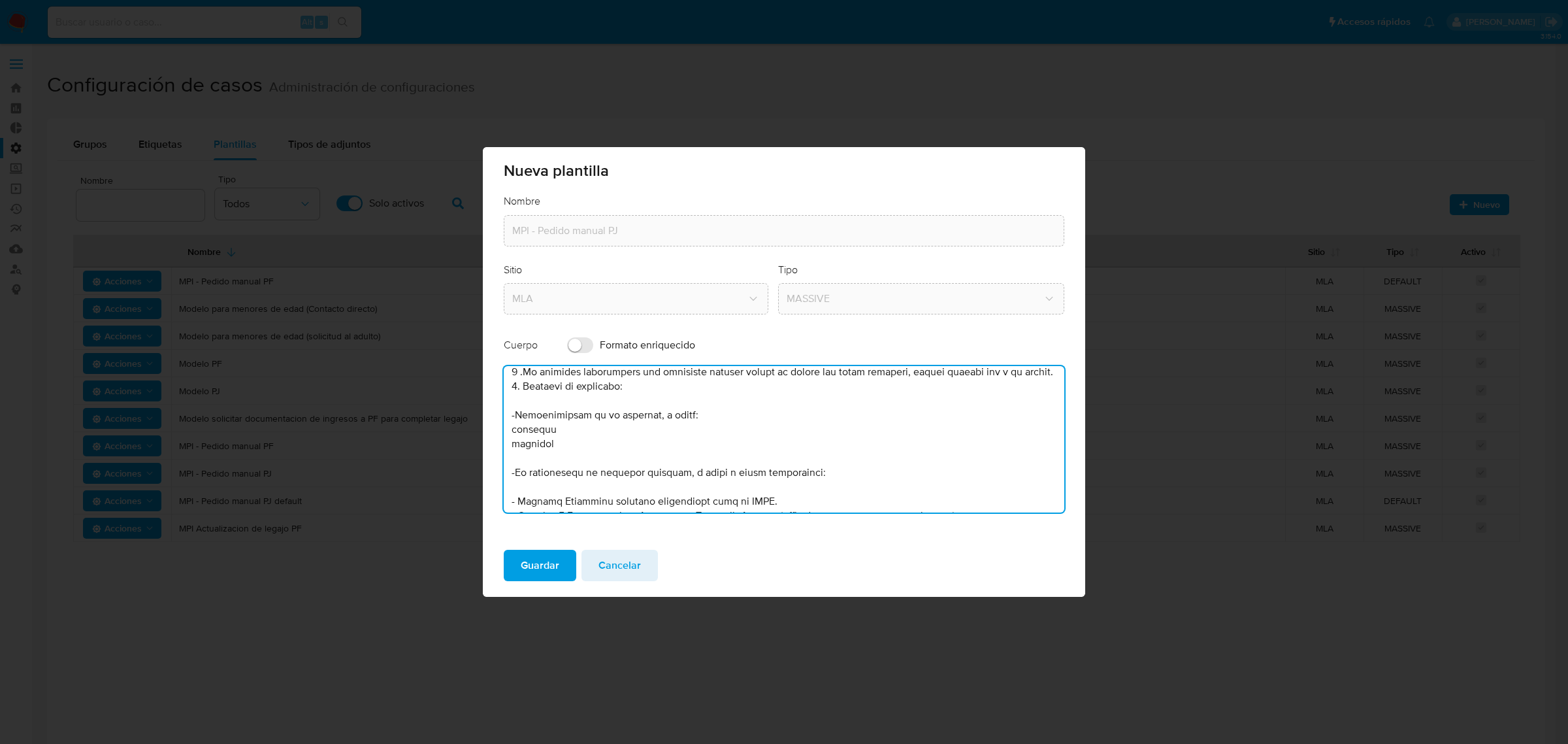
drag, startPoint x: 618, startPoint y: 403, endPoint x: 599, endPoint y: 403, distance: 19.0
click at [599, 403] on textarea at bounding box center [783, 439] width 560 height 147
click at [678, 424] on textarea at bounding box center [783, 439] width 560 height 147
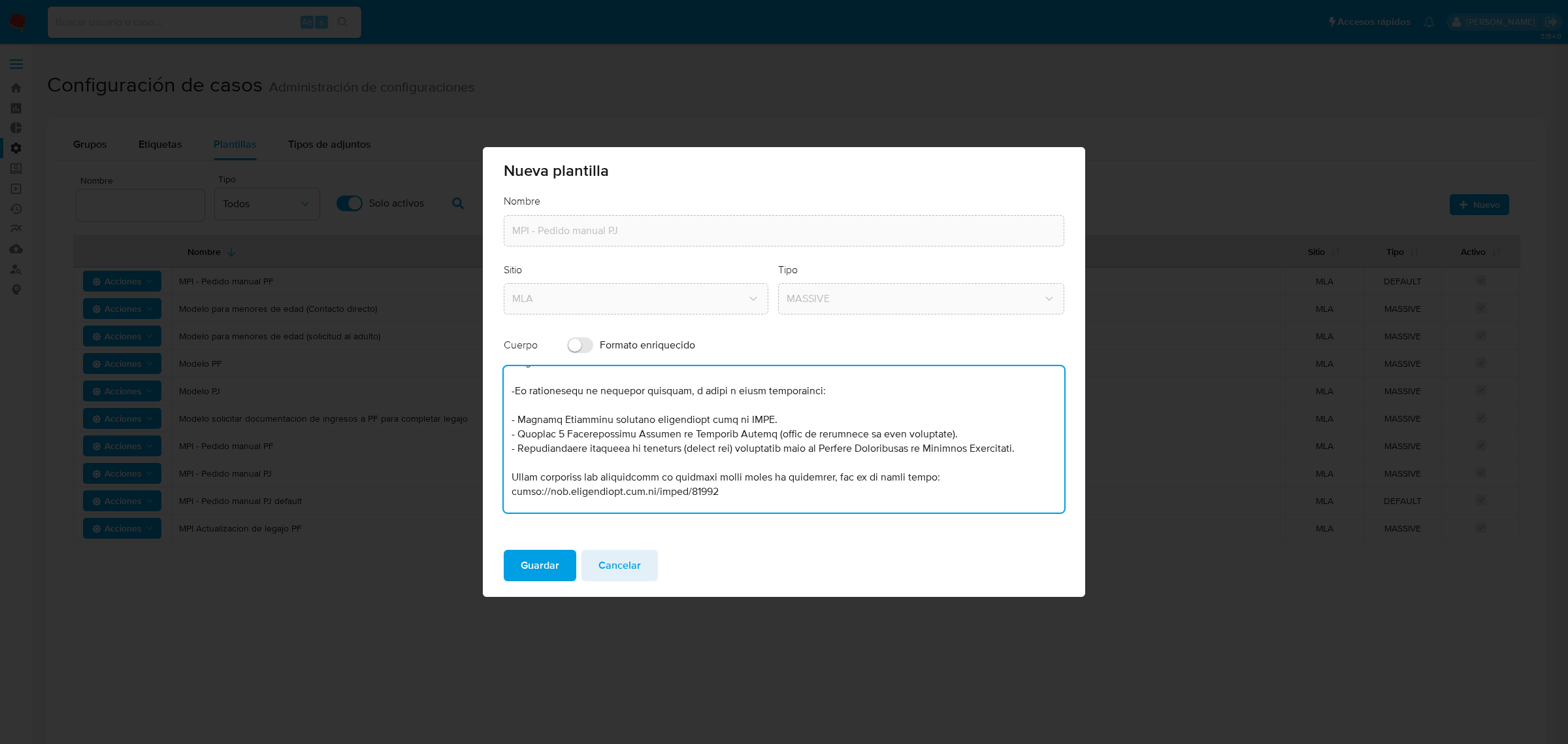
drag, startPoint x: 828, startPoint y: 407, endPoint x: 706, endPoint y: 406, distance: 122.0
click at [706, 406] on textarea at bounding box center [783, 439] width 560 height 147
click at [733, 403] on textarea at bounding box center [783, 439] width 560 height 147
type textarea "Lore, ipsu dol sitam consectetu adipiscingel s doe te incidi ut labor etdolorem…"
click at [612, 563] on span "Cancelar" at bounding box center [619, 565] width 42 height 28
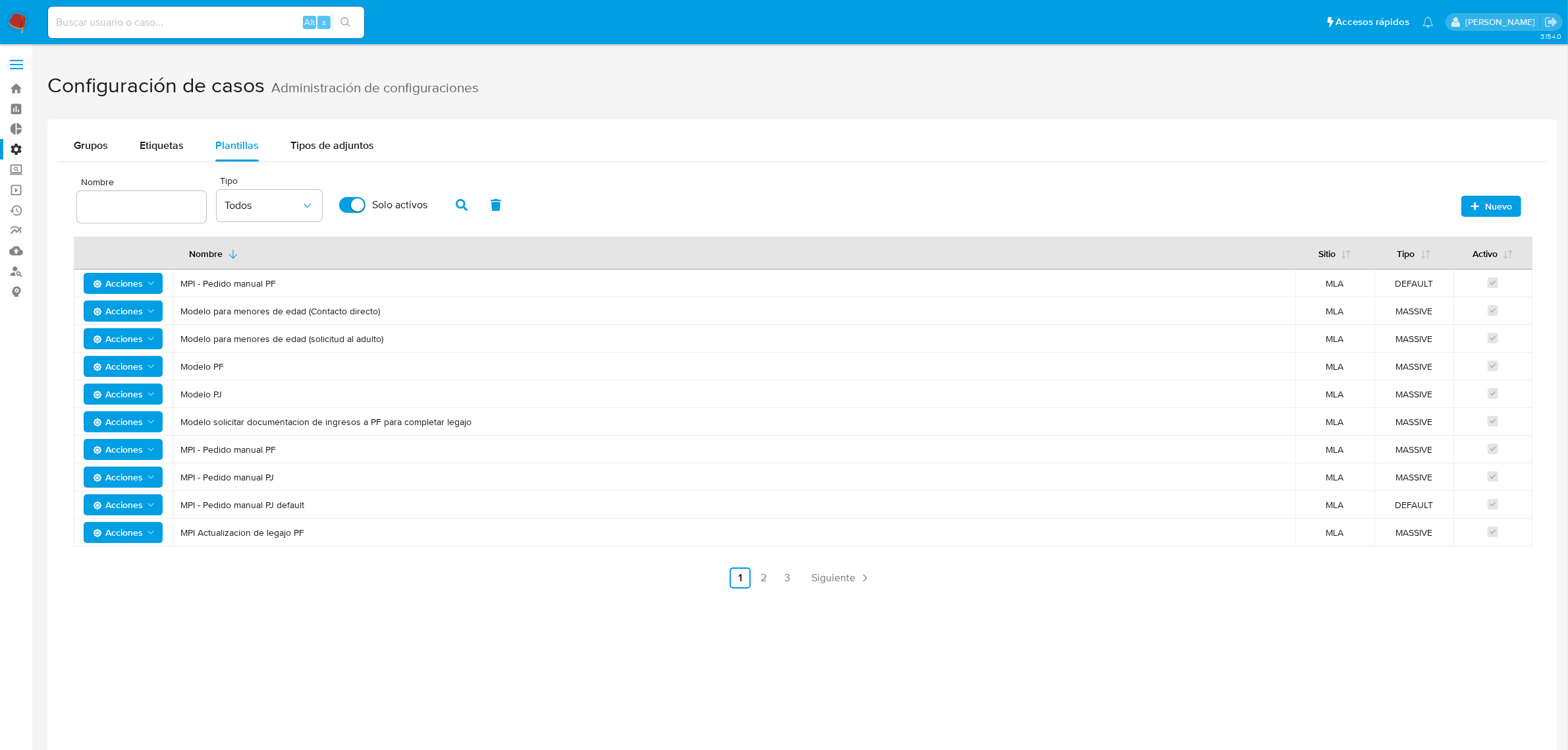
click at [108, 448] on span "Acciones" at bounding box center [118, 450] width 50 height 21
click at [110, 482] on button "Editar" at bounding box center [122, 482] width 118 height 32
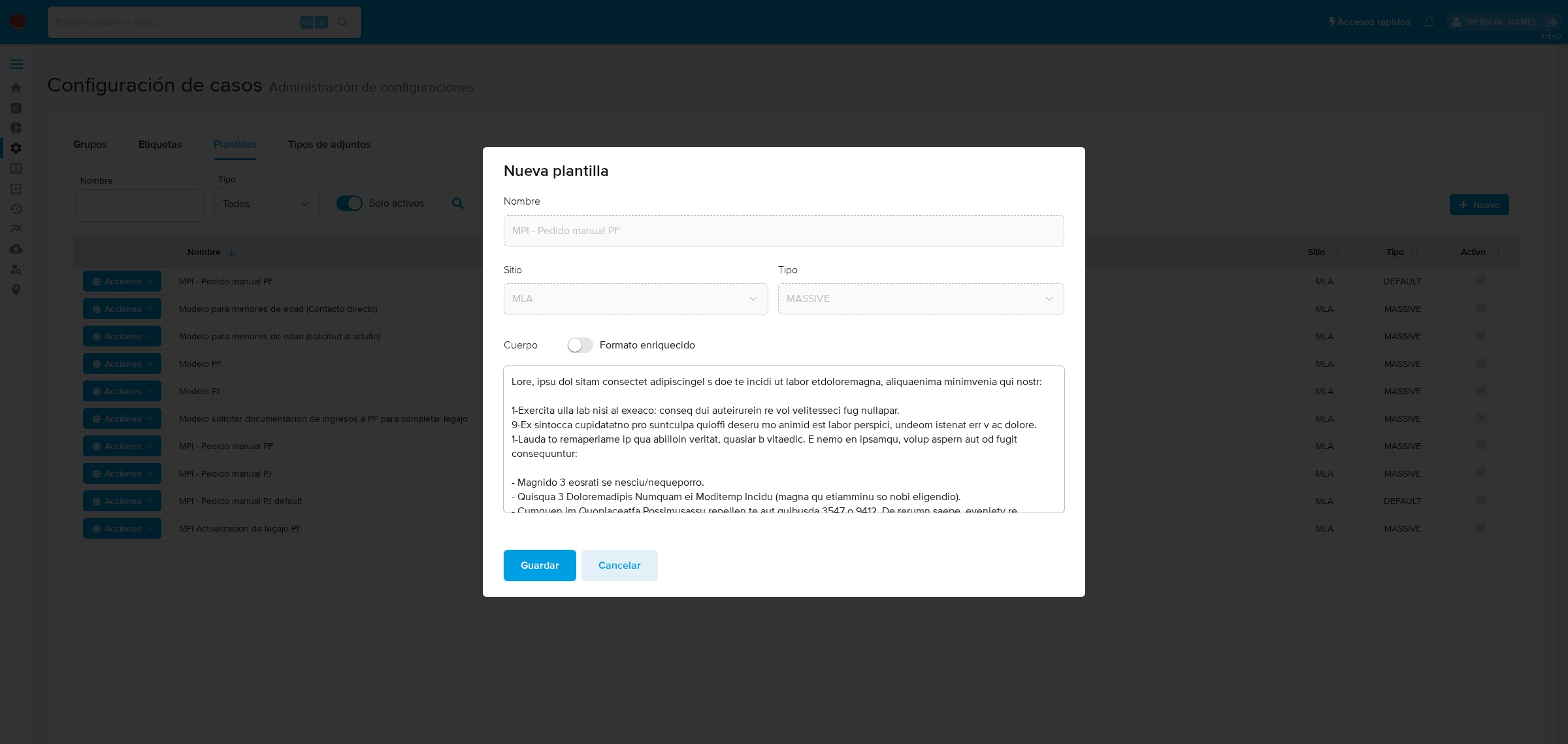
scroll to position [82, 0]
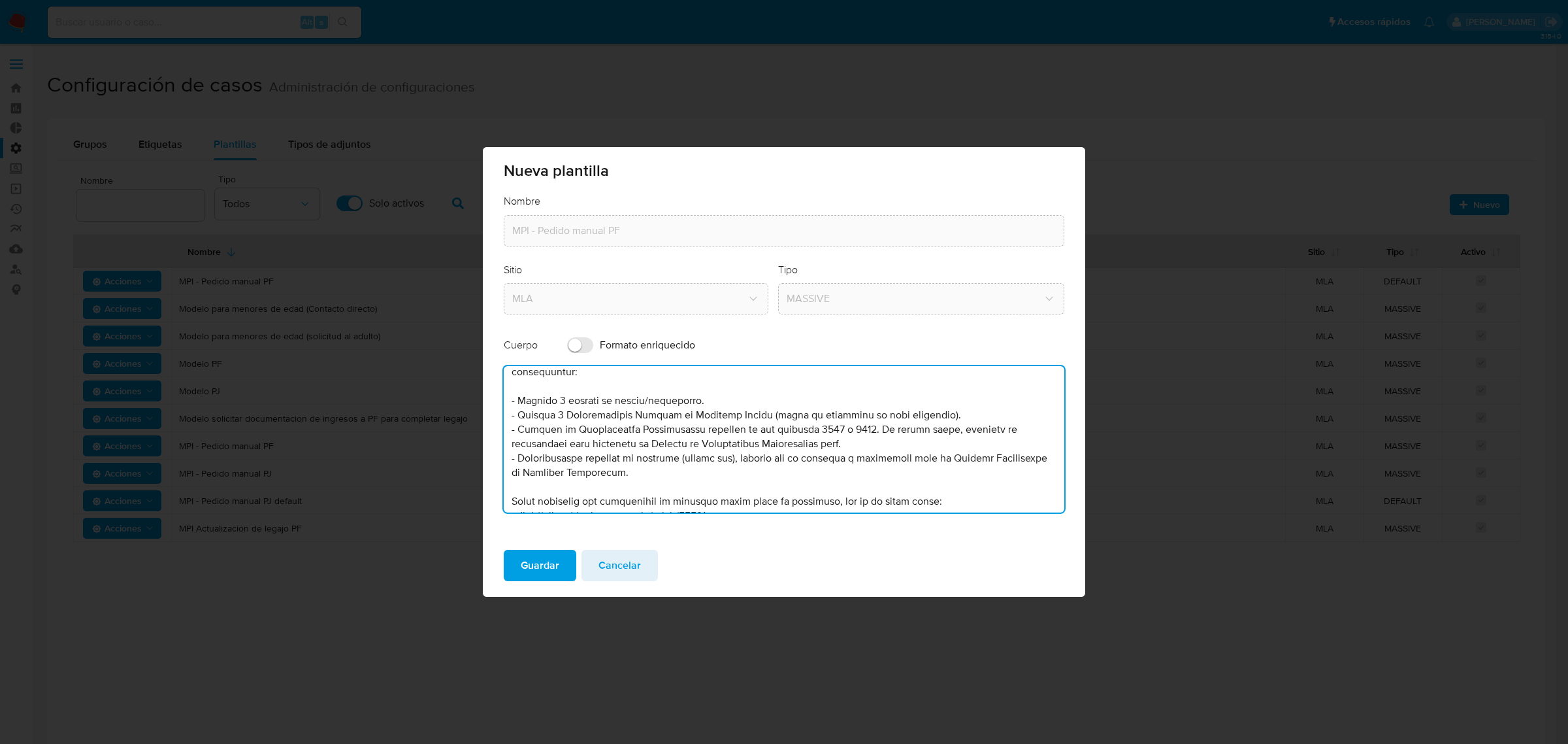
click at [833, 386] on textarea at bounding box center [783, 439] width 560 height 147
drag, startPoint x: 831, startPoint y: 387, endPoint x: 815, endPoint y: 390, distance: 16.3
click at [838, 402] on textarea at bounding box center [783, 439] width 560 height 147
drag, startPoint x: 828, startPoint y: 387, endPoint x: 831, endPoint y: 397, distance: 10.4
click at [831, 397] on textarea at bounding box center [783, 439] width 560 height 147
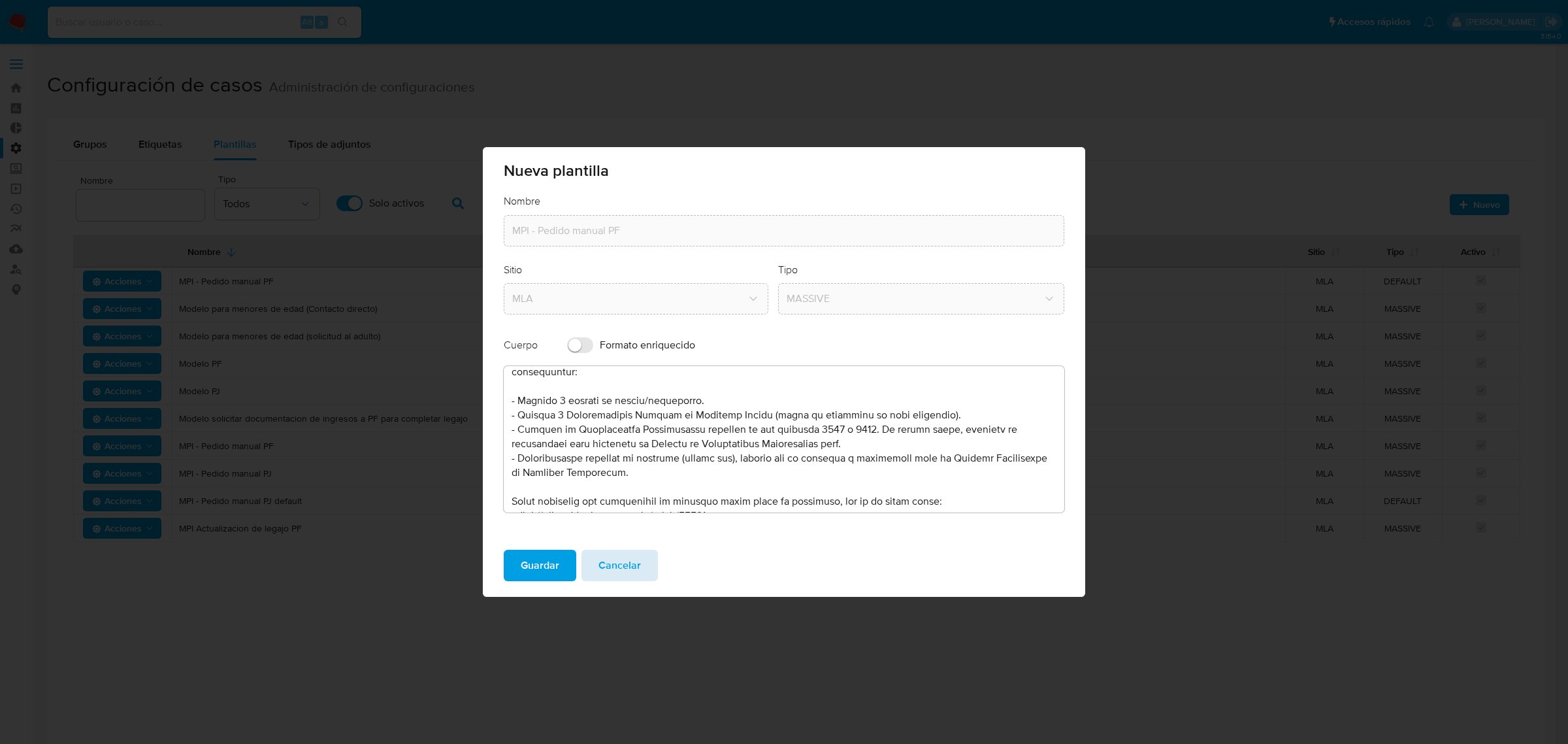
click at [626, 567] on span "Cancelar" at bounding box center [619, 565] width 42 height 28
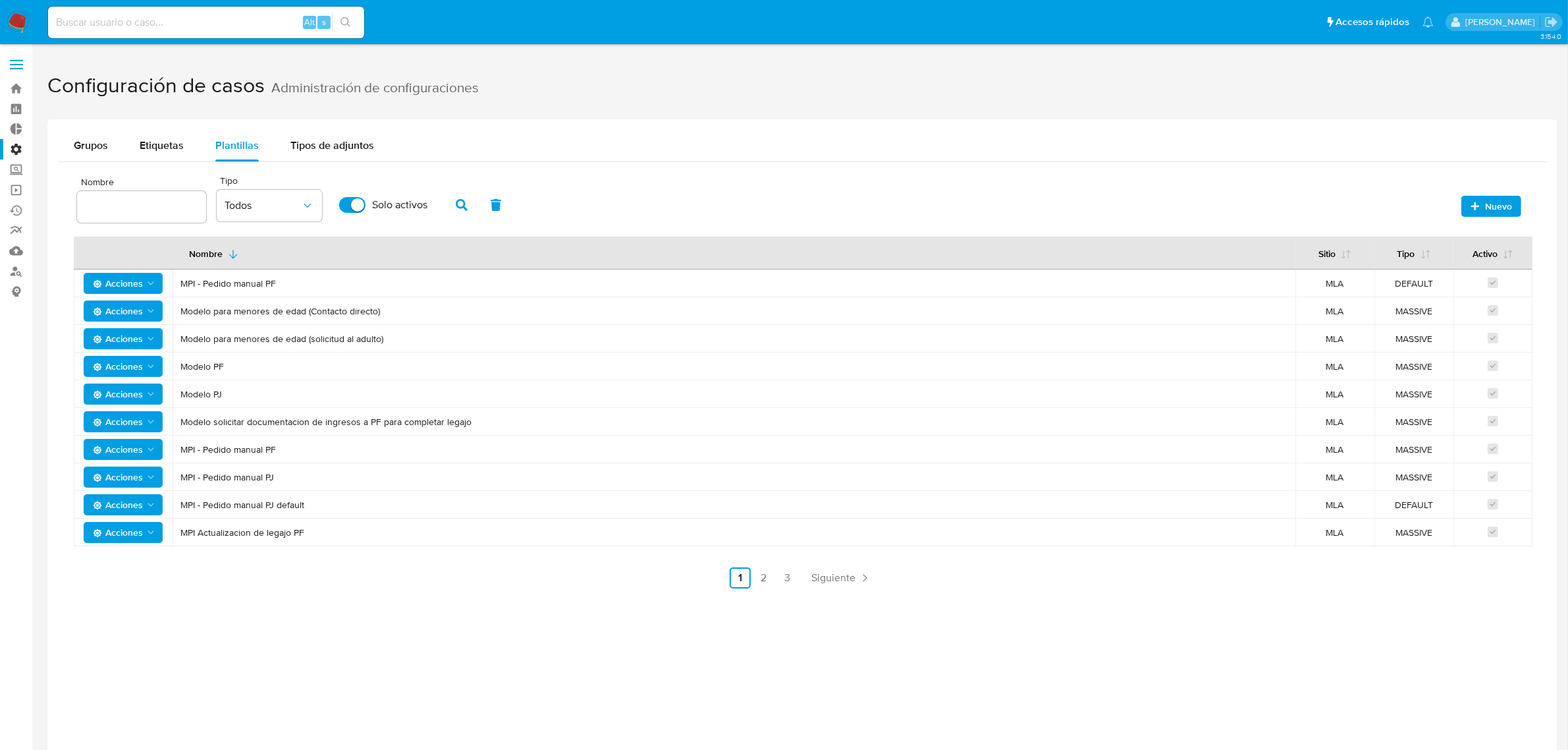
click at [122, 471] on span "Acciones" at bounding box center [118, 477] width 50 height 21
click at [127, 508] on button "Editar" at bounding box center [122, 511] width 118 height 32
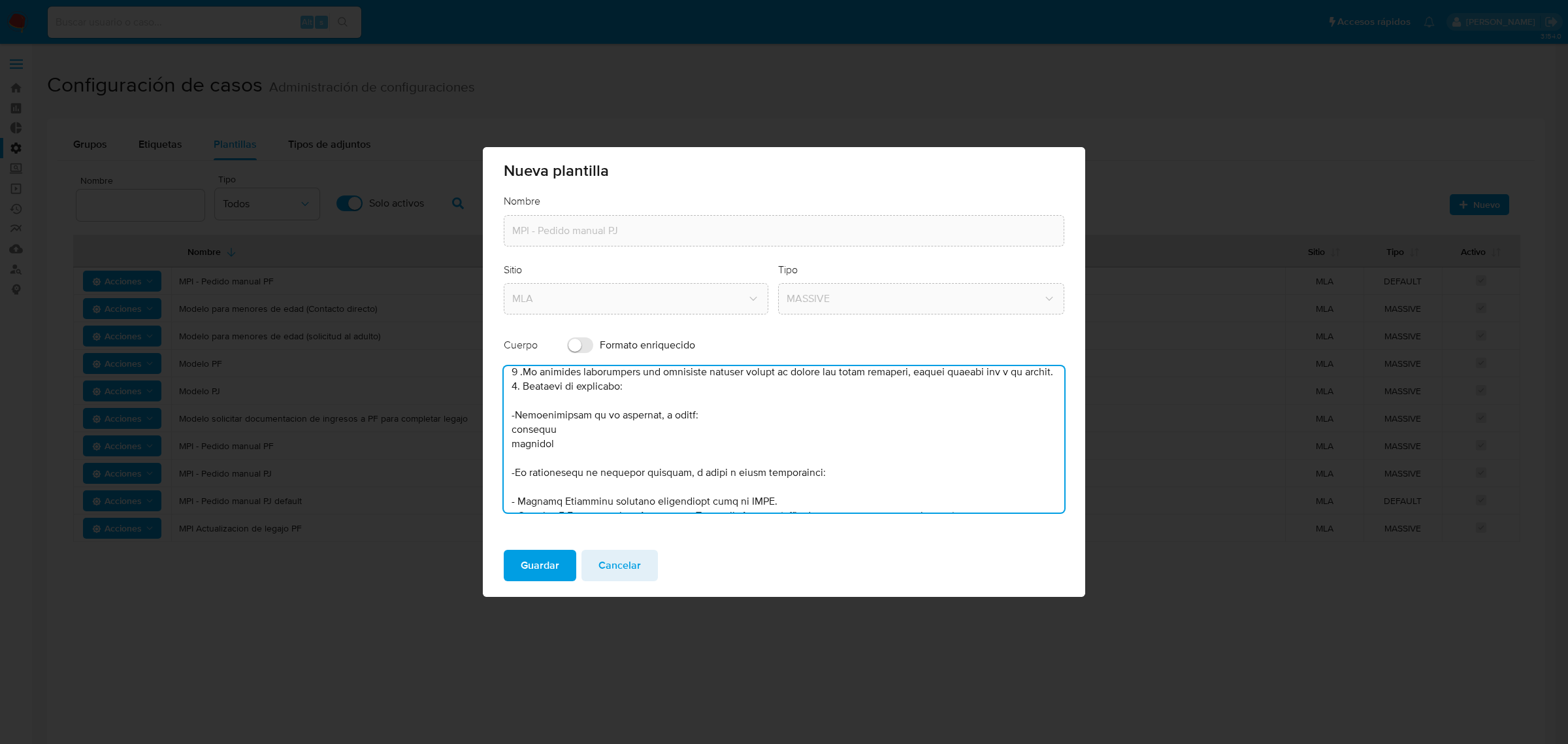
drag, startPoint x: 843, startPoint y: 495, endPoint x: 690, endPoint y: 488, distance: 153.2
click at [690, 488] on textarea at bounding box center [783, 439] width 560 height 147
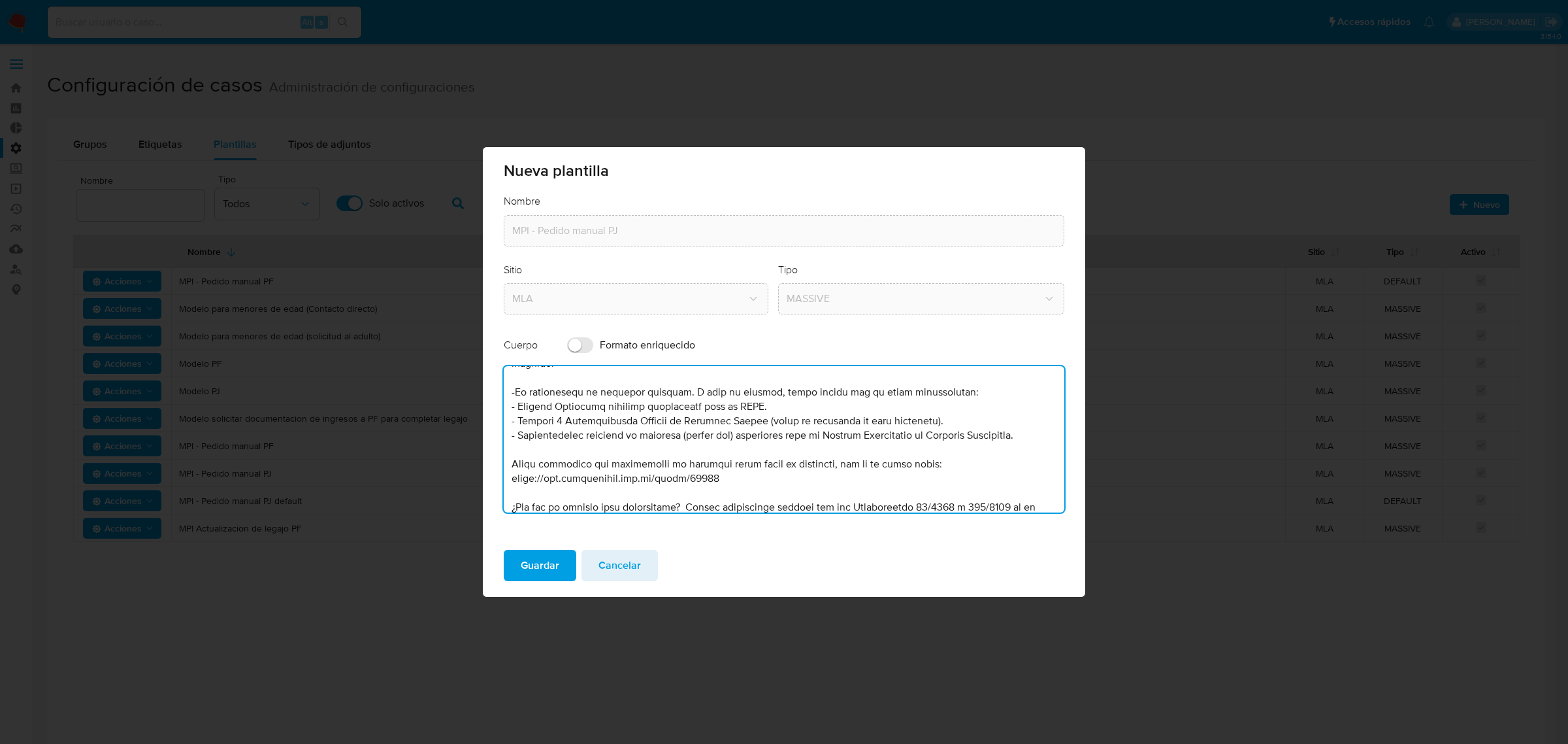
scroll to position [163, 0]
type textarea "Lore, ipsu dol sitam consectetu adipiscingel s doe te incidi ut labor etdolorem…"
click at [535, 569] on span "Guardar" at bounding box center [540, 565] width 39 height 28
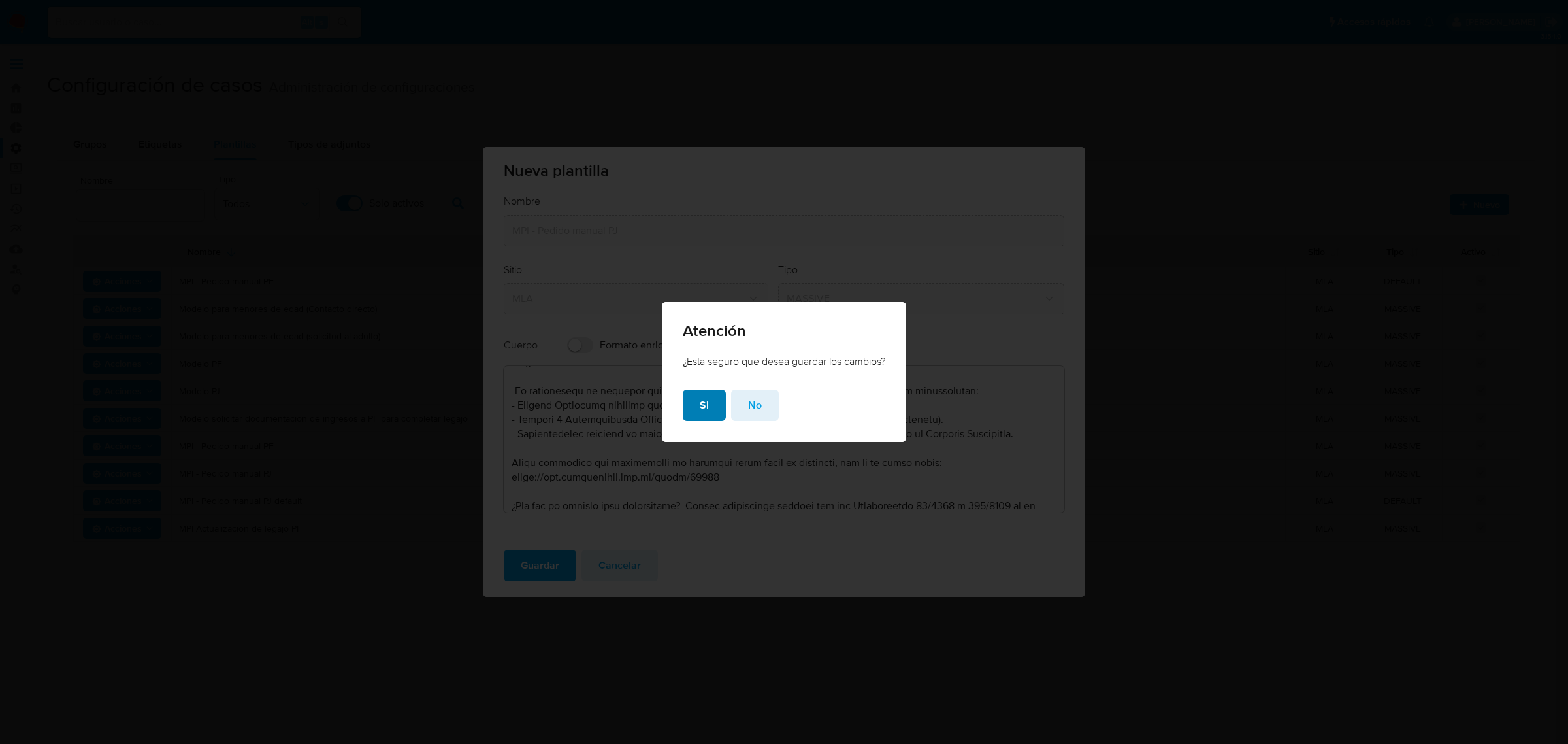
click at [700, 393] on span "Si" at bounding box center [704, 405] width 9 height 28
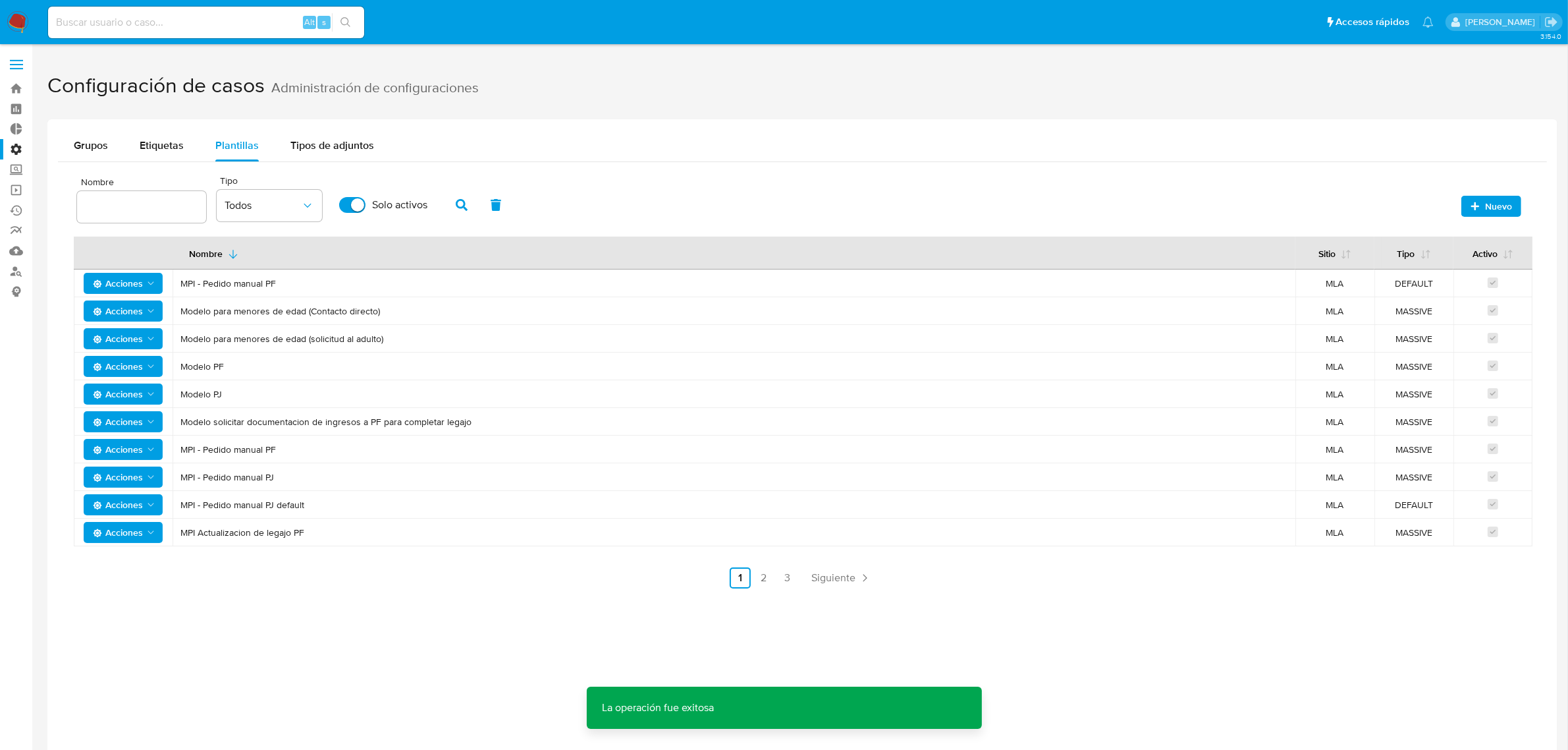
click at [125, 534] on span "Acciones" at bounding box center [118, 532] width 50 height 21
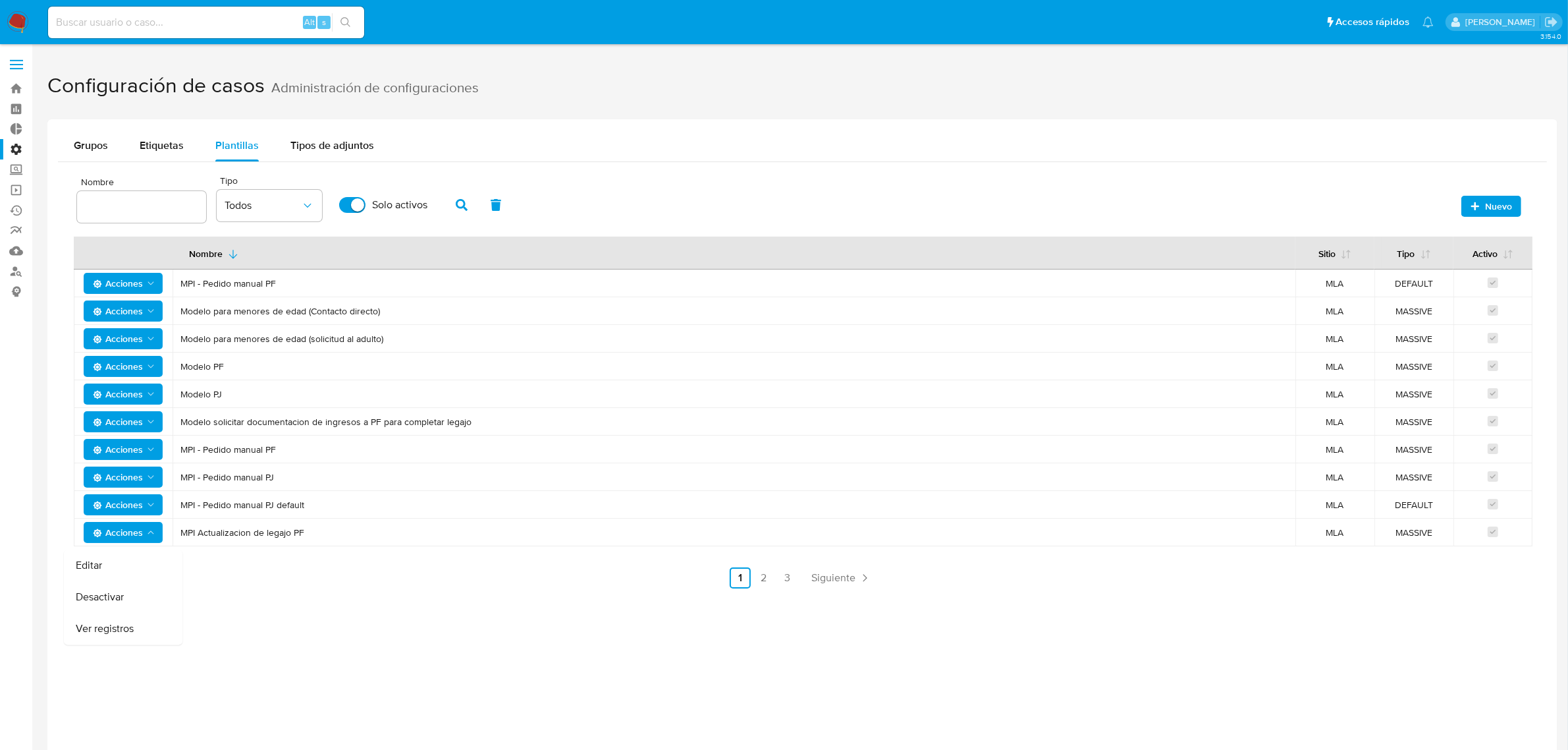
click at [325, 600] on div "Grupos Etiquetas Plantillas Tipos de adjuntos Nombre Sitio MLA Tipo Todos Solo …" at bounding box center [802, 364] width 1510 height 490
drag, startPoint x: 337, startPoint y: 539, endPoint x: 909, endPoint y: 429, distance: 582.5
click at [182, 540] on td "MPI Actualizacion de legajo PF" at bounding box center [734, 532] width 1123 height 28
click at [1492, 211] on span "Nuevo" at bounding box center [1498, 206] width 27 height 21
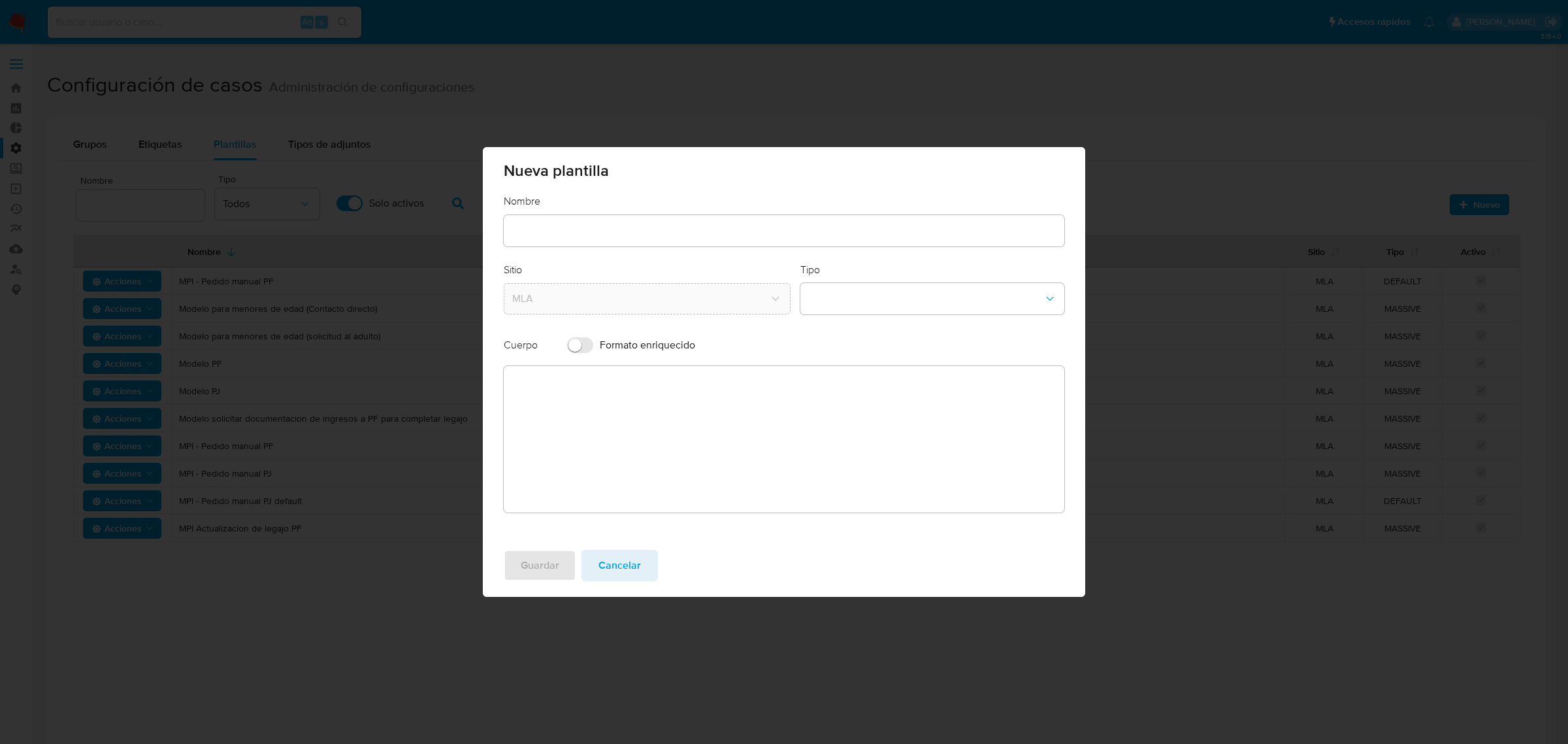
click at [562, 226] on input "text" at bounding box center [783, 231] width 560 height 17
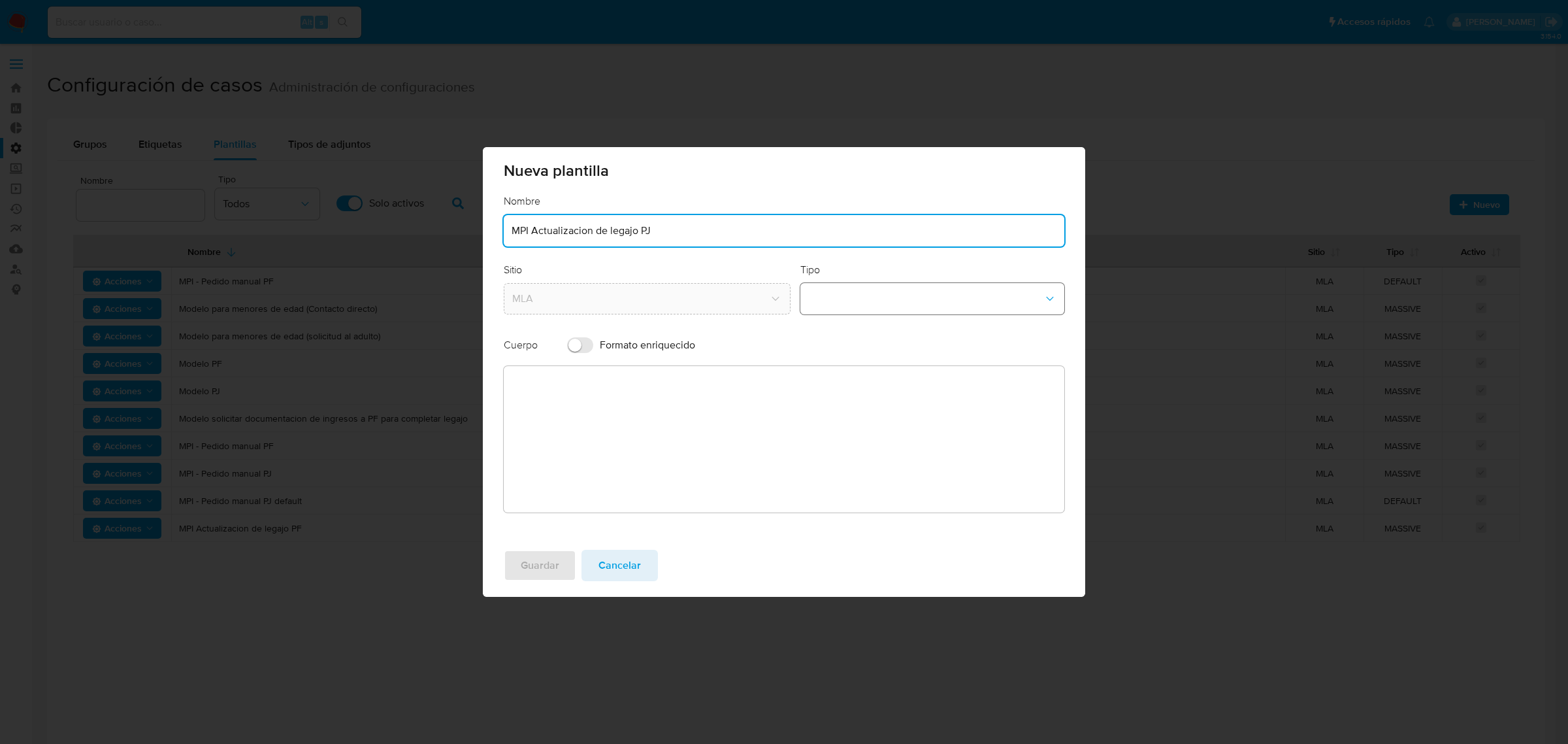
type input "MPI Actualizacion de legajo PJ"
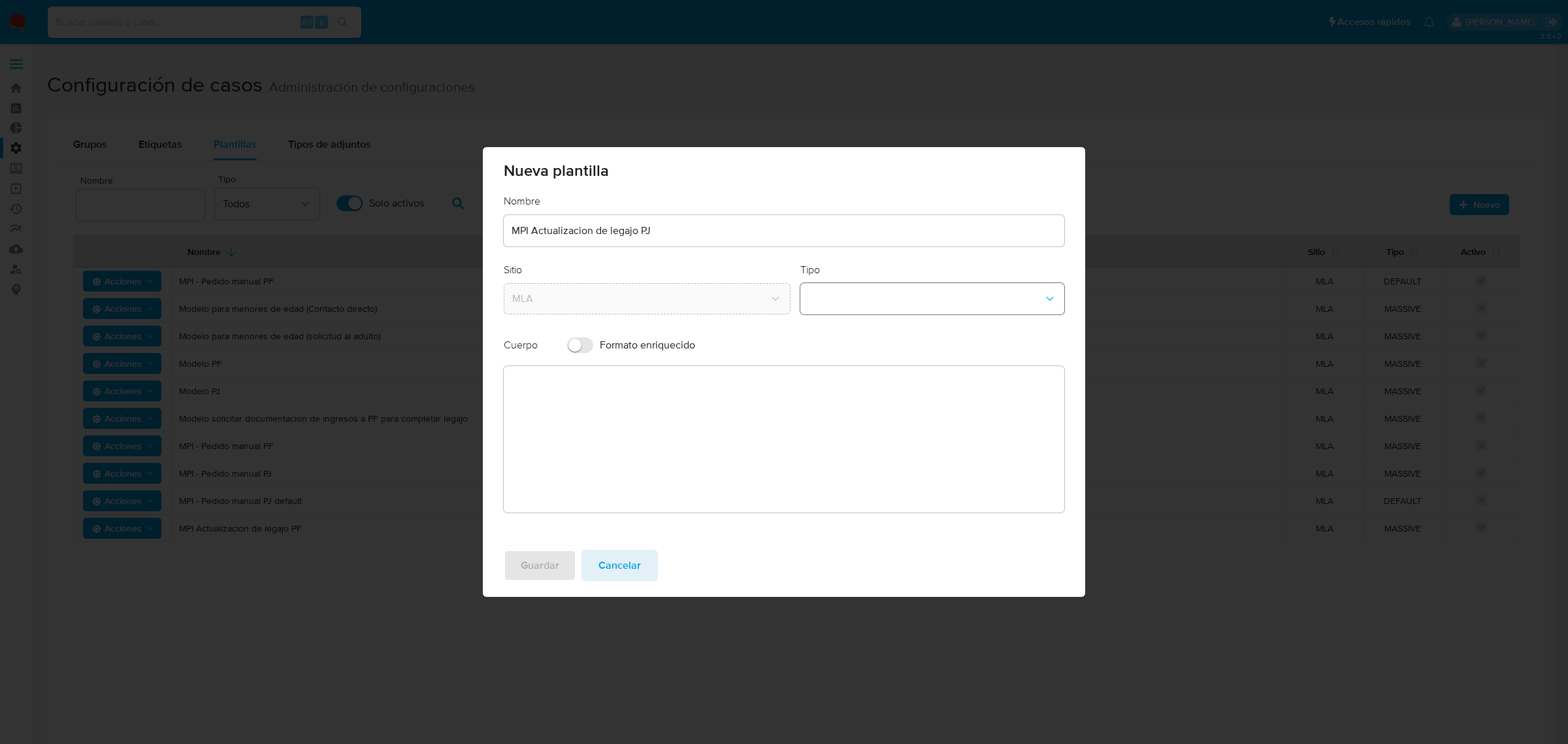
drag, startPoint x: 876, startPoint y: 294, endPoint x: 874, endPoint y: 313, distance: 19.1
click at [874, 295] on button "template-type-dropdown" at bounding box center [932, 298] width 264 height 31
click at [876, 358] on div "MASSIVE" at bounding box center [928, 365] width 240 height 31
click at [633, 447] on textarea at bounding box center [783, 439] width 560 height 147
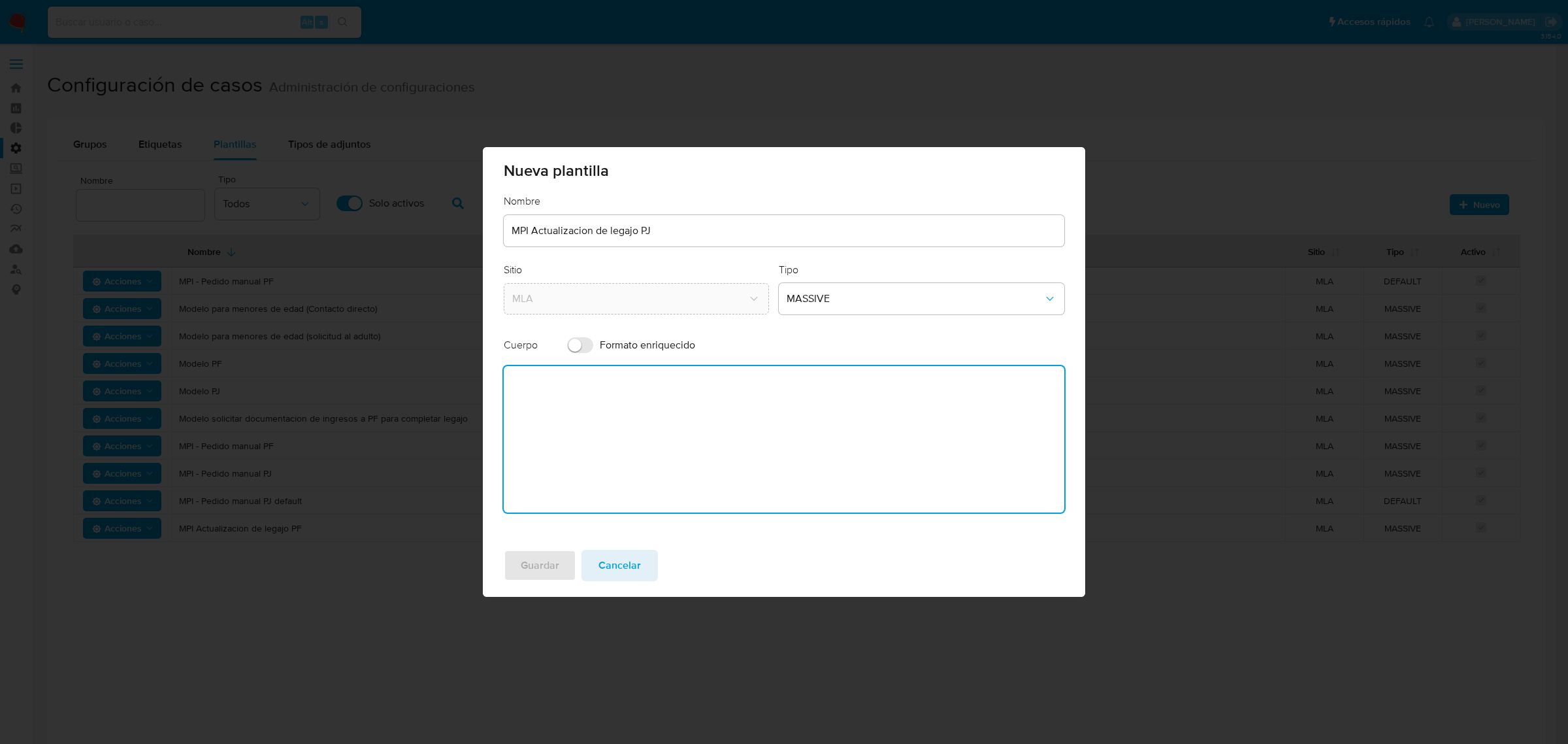
click at [668, 429] on textarea at bounding box center [783, 439] width 560 height 147
paste textarea "Actualizá los datos de tu negoicio para seguir usando Mercado Pago como siempre…"
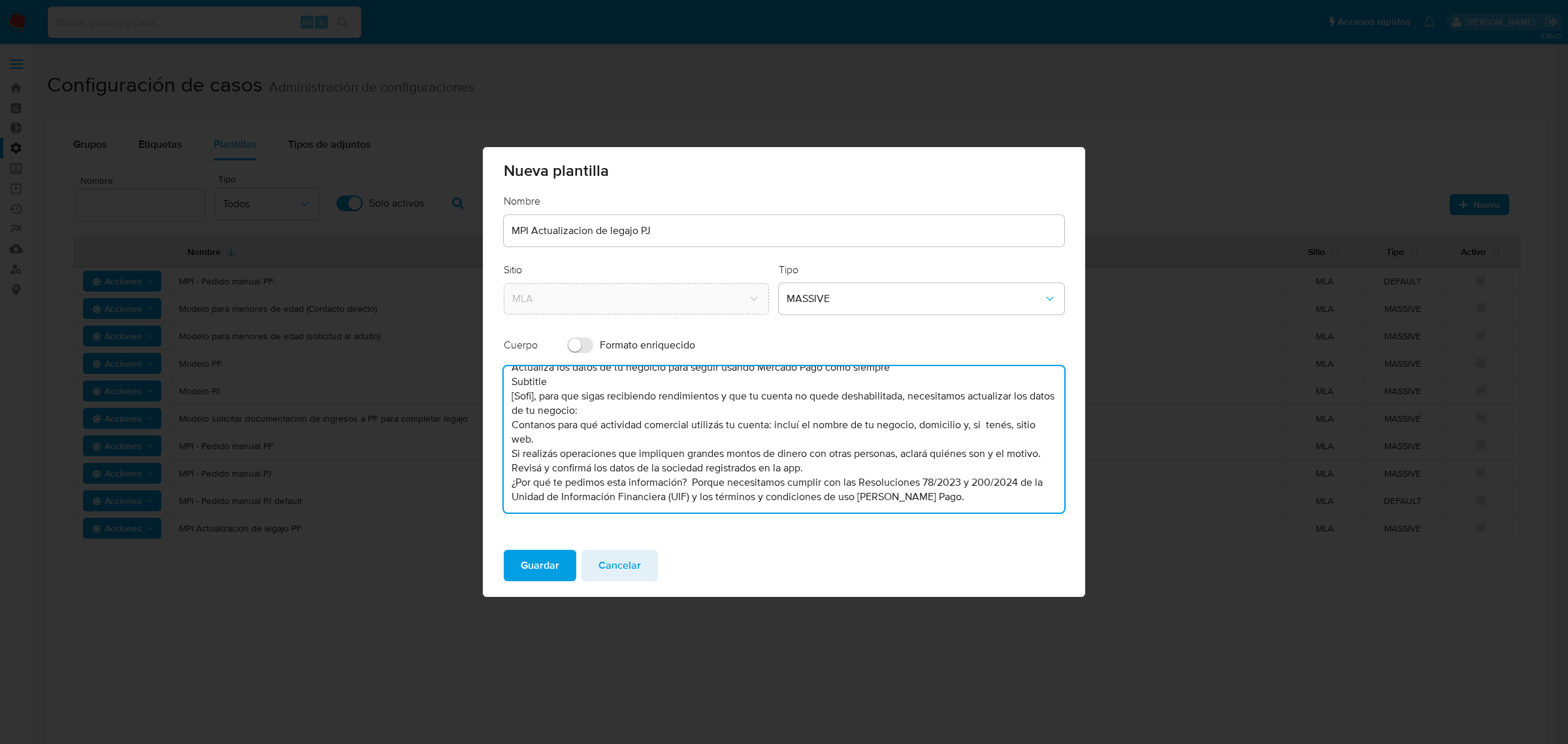
scroll to position [0, 0]
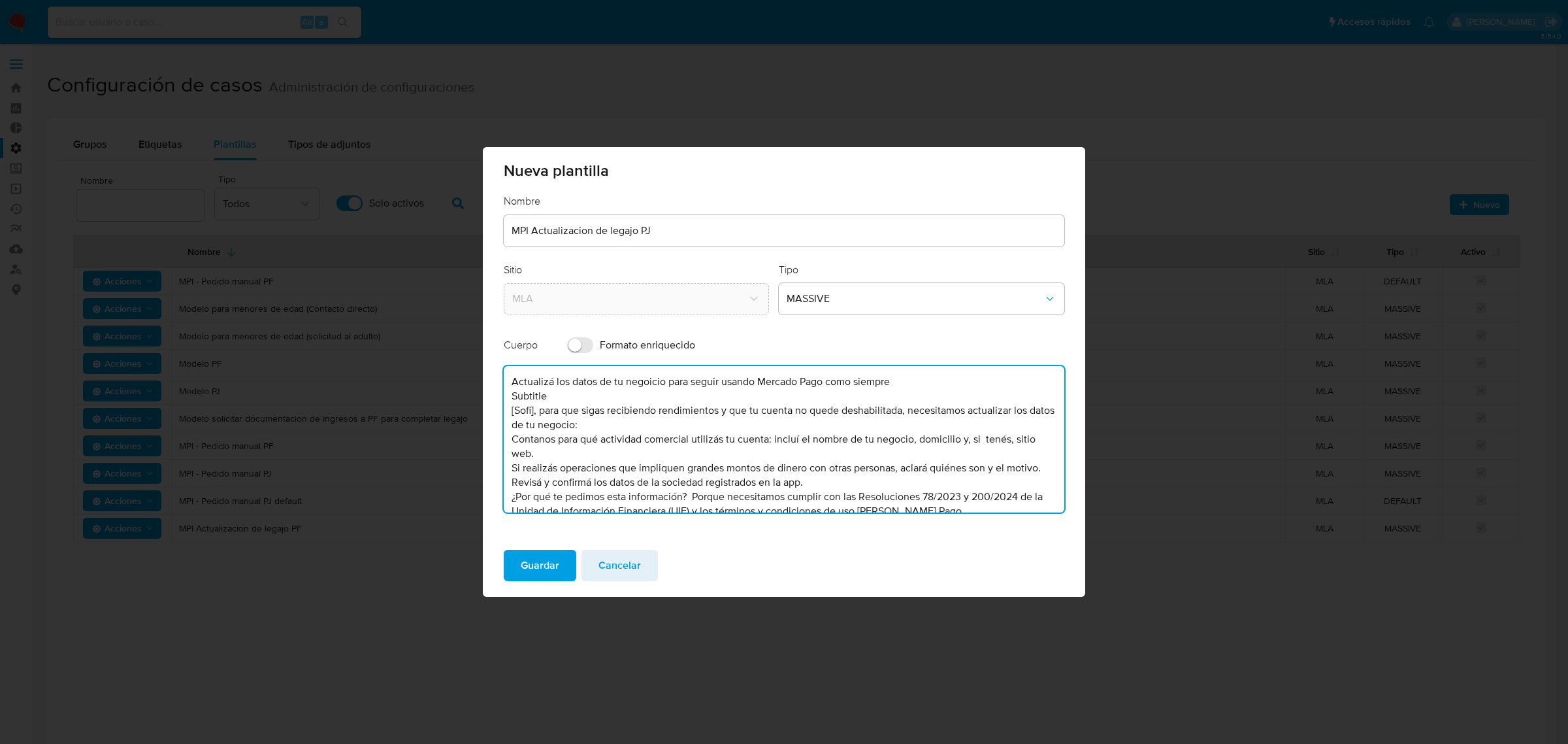
drag, startPoint x: 569, startPoint y: 380, endPoint x: 472, endPoint y: 370, distance: 97.5
click at [472, 370] on div "Nueva plantilla Nombre MPI Actualizacion de legajo PJ Sitio MLA Tipo MASSIVE Cu…" at bounding box center [784, 372] width 1568 height 744
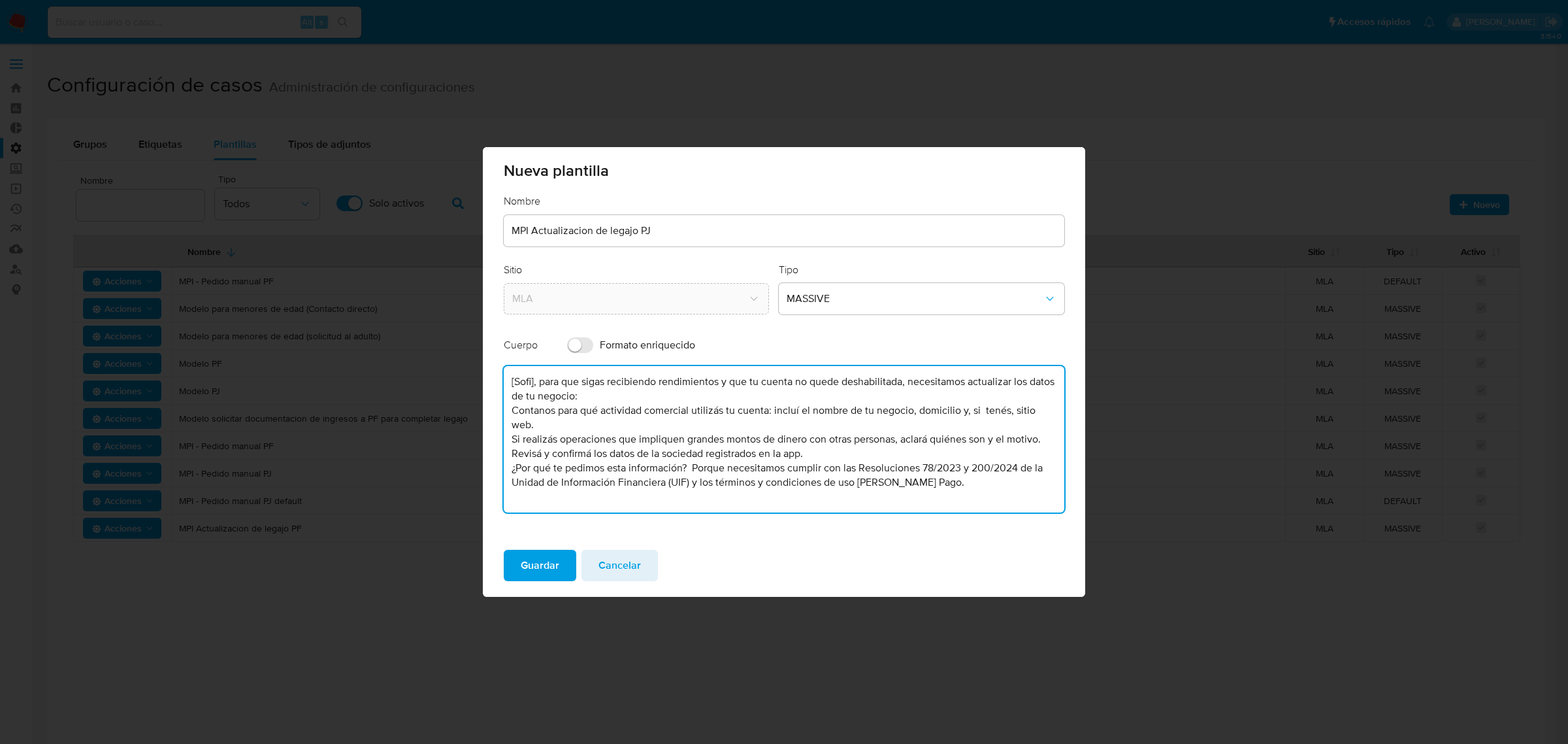
drag, startPoint x: 533, startPoint y: 397, endPoint x: 497, endPoint y: 374, distance: 42.7
click at [494, 397] on div "Nombre MPI Actualizacion de legajo PJ Sitio MLA Tipo MASSIVE Cuerpo Formato enr…" at bounding box center [783, 366] width 602 height 345
click at [635, 415] on textarea "Hola, para que sigas recibiendo rendimientos y que tu cuenta no quede deshabili…" at bounding box center [783, 439] width 560 height 147
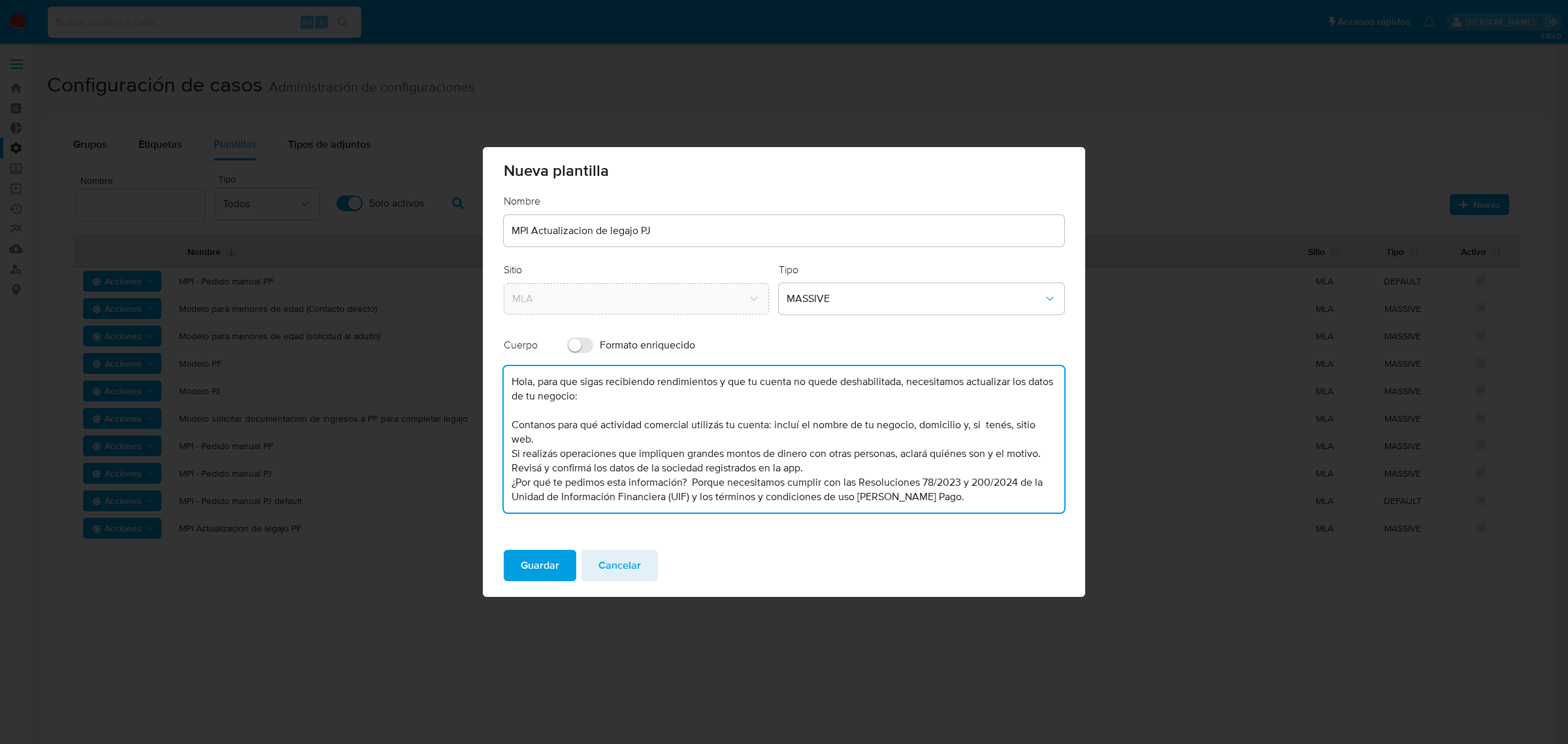
click at [515, 440] on textarea "Hola, para que sigas recibiendo rendimientos y que tu cuenta no quede deshabili…" at bounding box center [783, 439] width 560 height 147
click at [514, 440] on textarea "Hola, para que sigas recibiendo rendimientos y que tu cuenta no quede deshabili…" at bounding box center [783, 439] width 560 height 147
click at [512, 440] on textarea "Hola, para que sigas recibiendo rendimientos y que tu cuenta no quede deshabili…" at bounding box center [783, 439] width 560 height 147
click at [511, 469] on textarea "Hola, para que sigas recibiendo rendimientos y que tu cuenta no quede deshabili…" at bounding box center [783, 439] width 560 height 147
click at [517, 436] on textarea "Hola, para que sigas recibiendo rendimientos y que tu cuenta no quede deshabili…" at bounding box center [783, 439] width 560 height 147
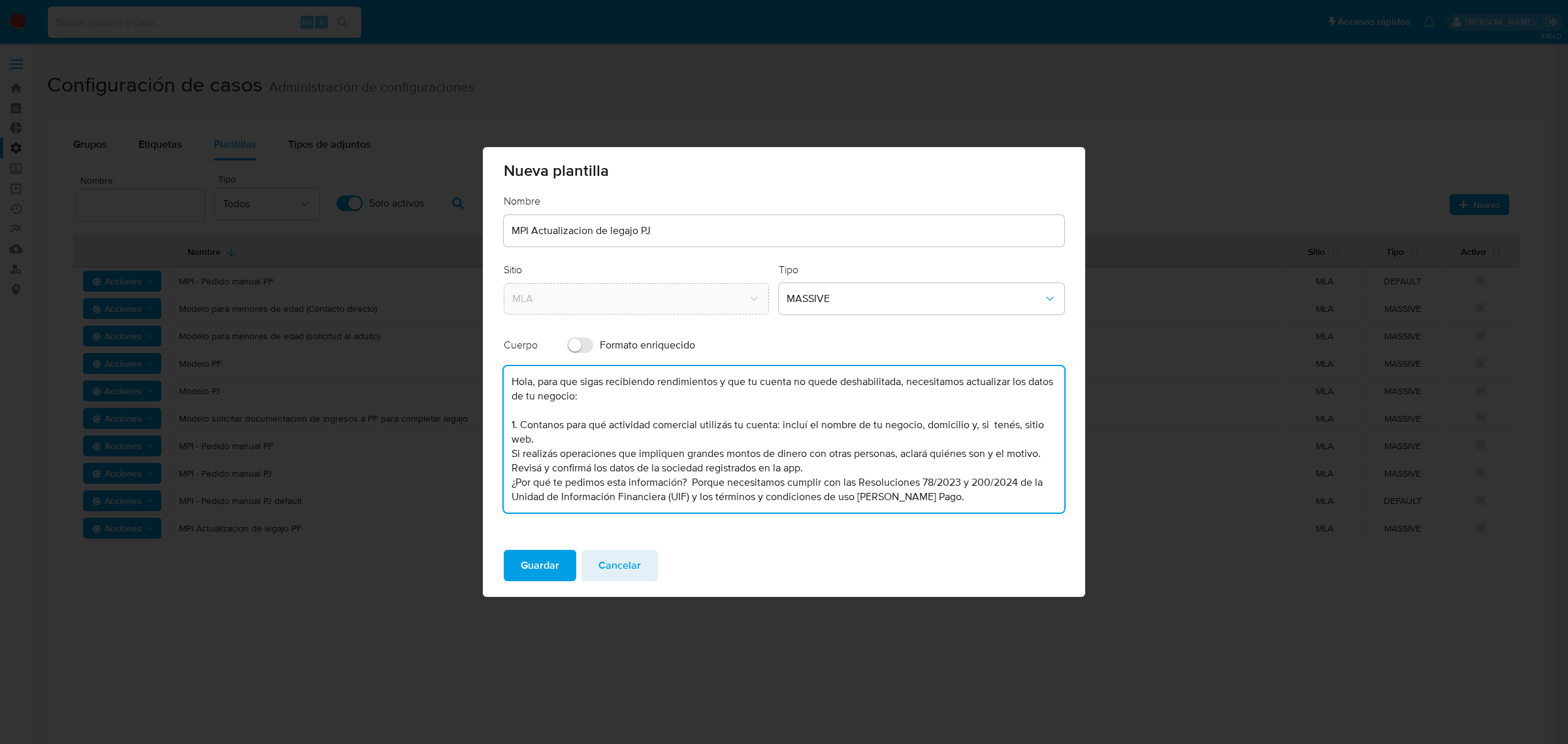
click at [507, 469] on textarea "Hola, para que sigas recibiendo rendimientos y que tu cuenta no quede deshabili…" at bounding box center [783, 439] width 560 height 147
click at [507, 472] on textarea "Hola, para que sigas recibiendo rendimientos y que tu cuenta no quede deshabili…" at bounding box center [783, 439] width 560 height 147
drag, startPoint x: 820, startPoint y: 470, endPoint x: 772, endPoint y: 470, distance: 48.0
click at [772, 470] on textarea "Hola, para que sigas recibiendo rendimientos y que tu cuenta no quede deshabili…" at bounding box center [783, 439] width 560 height 147
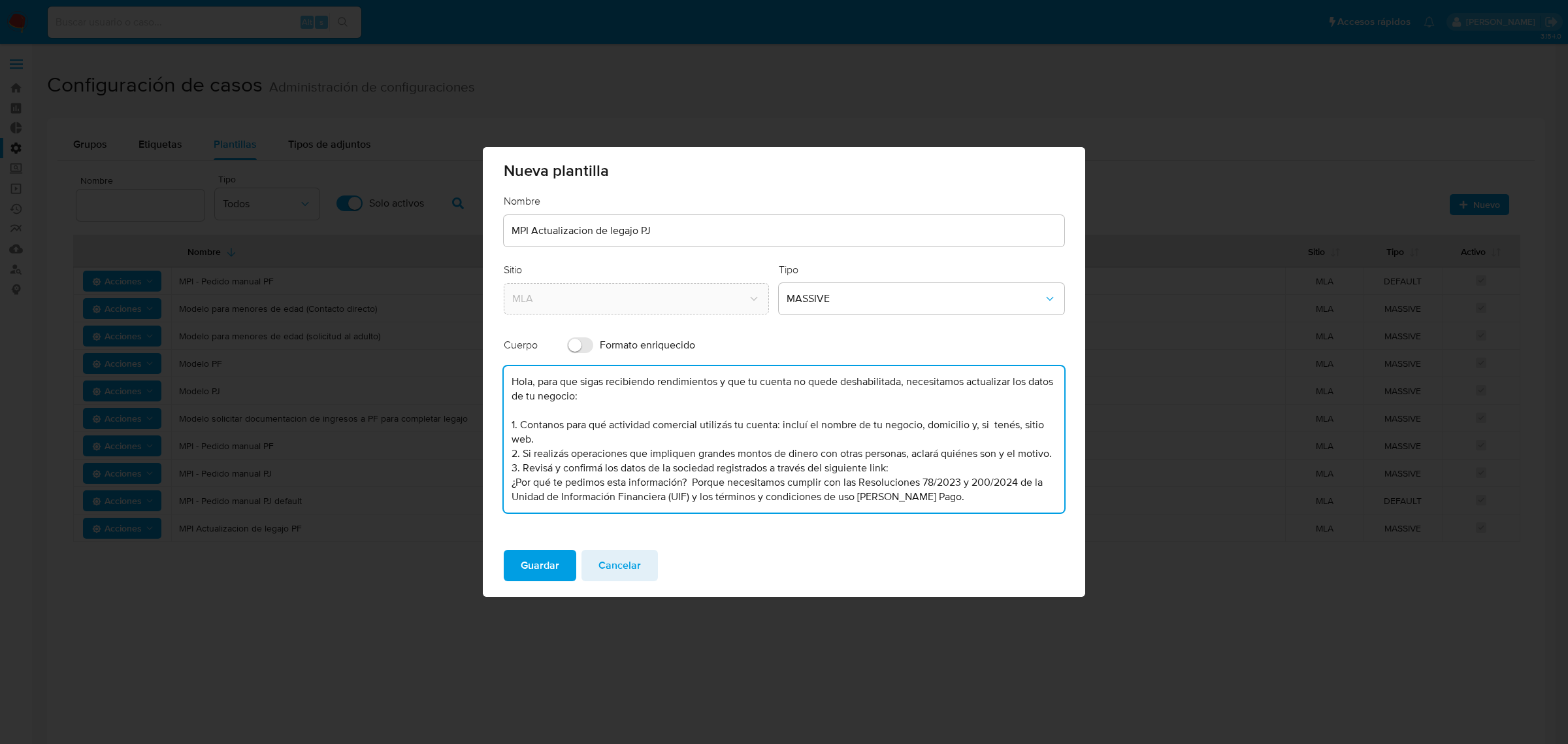
paste textarea "[URL][DOMAIN_NAME]"
click at [899, 472] on textarea "Hola, para que sigas recibiendo rendimientos y que tu cuenta no quede deshabili…" at bounding box center [783, 439] width 560 height 147
click at [760, 488] on textarea "Hola, para que sigas recibiendo rendimientos y que tu cuenta no quede deshabili…" at bounding box center [783, 439] width 560 height 147
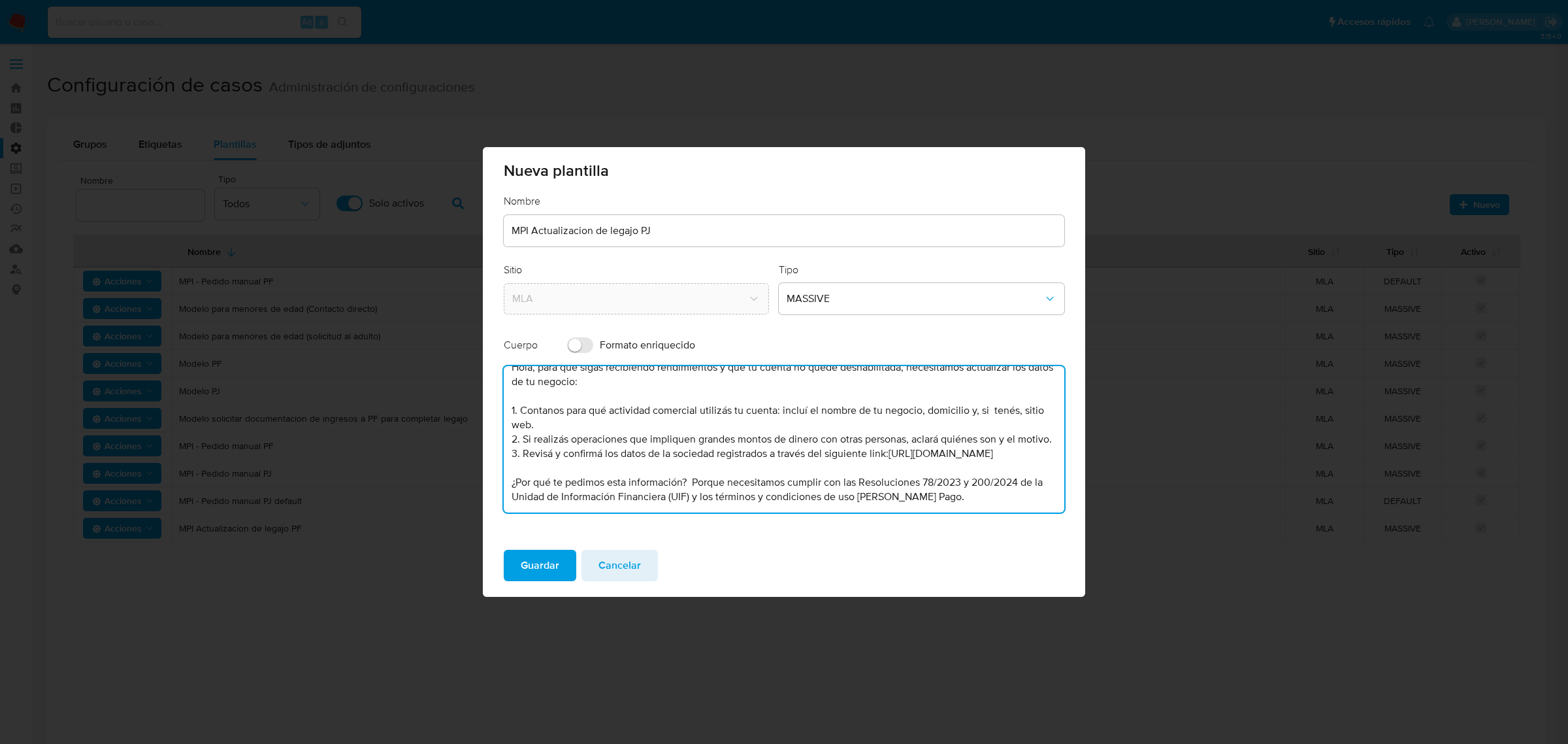
scroll to position [57, 0]
click at [981, 499] on textarea "Hola, para que sigas recibiendo rendimientos y que tu cuenta no quede deshabili…" at bounding box center [783, 439] width 560 height 147
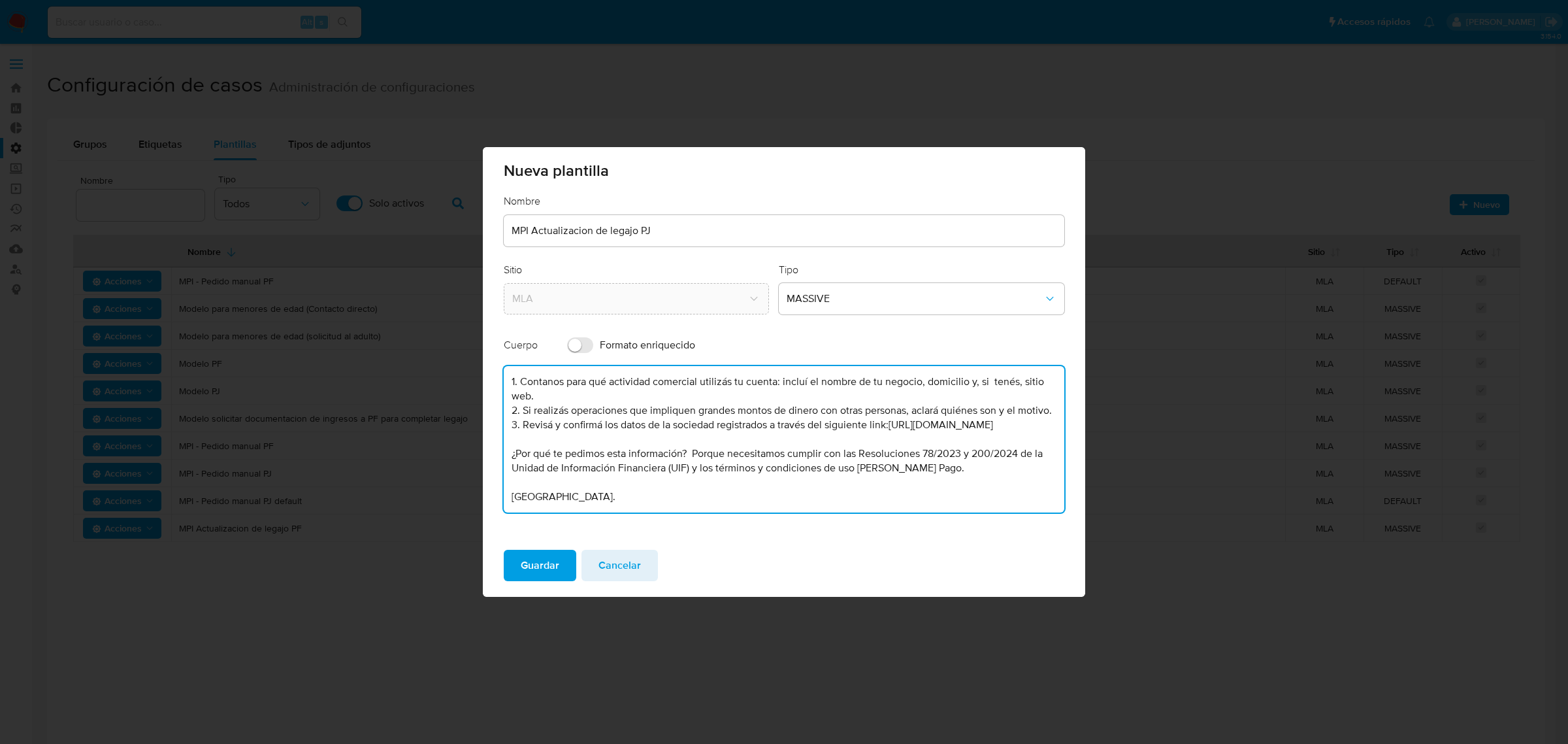
scroll to position [92, 0]
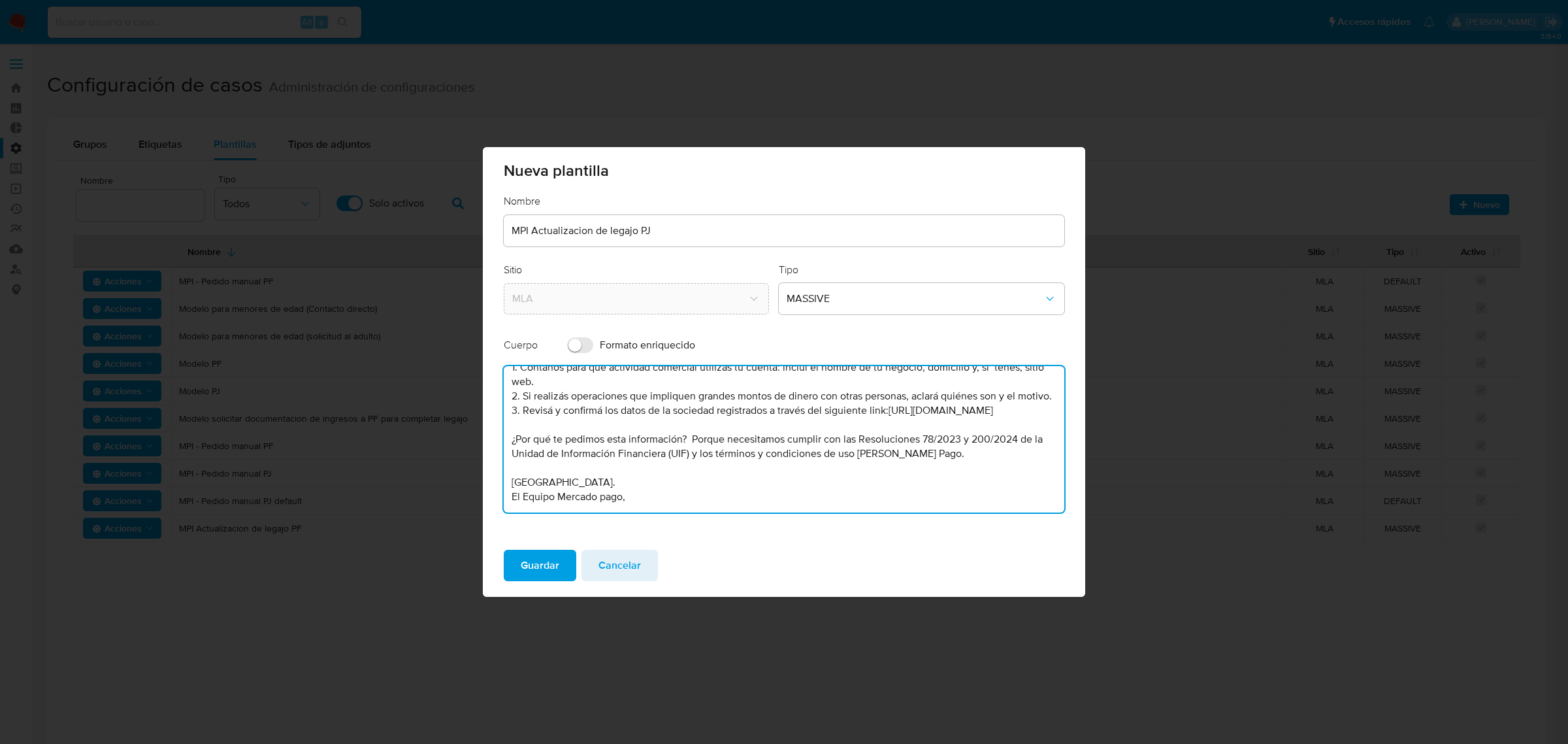
click at [606, 501] on textarea "Hola, para que sigas recibiendo rendimientos y que tu cuenta no quede deshabili…" at bounding box center [783, 439] width 560 height 147
type textarea "Hola, para que sigas recibiendo rendimientos y que tu cuenta no quede deshabili…"
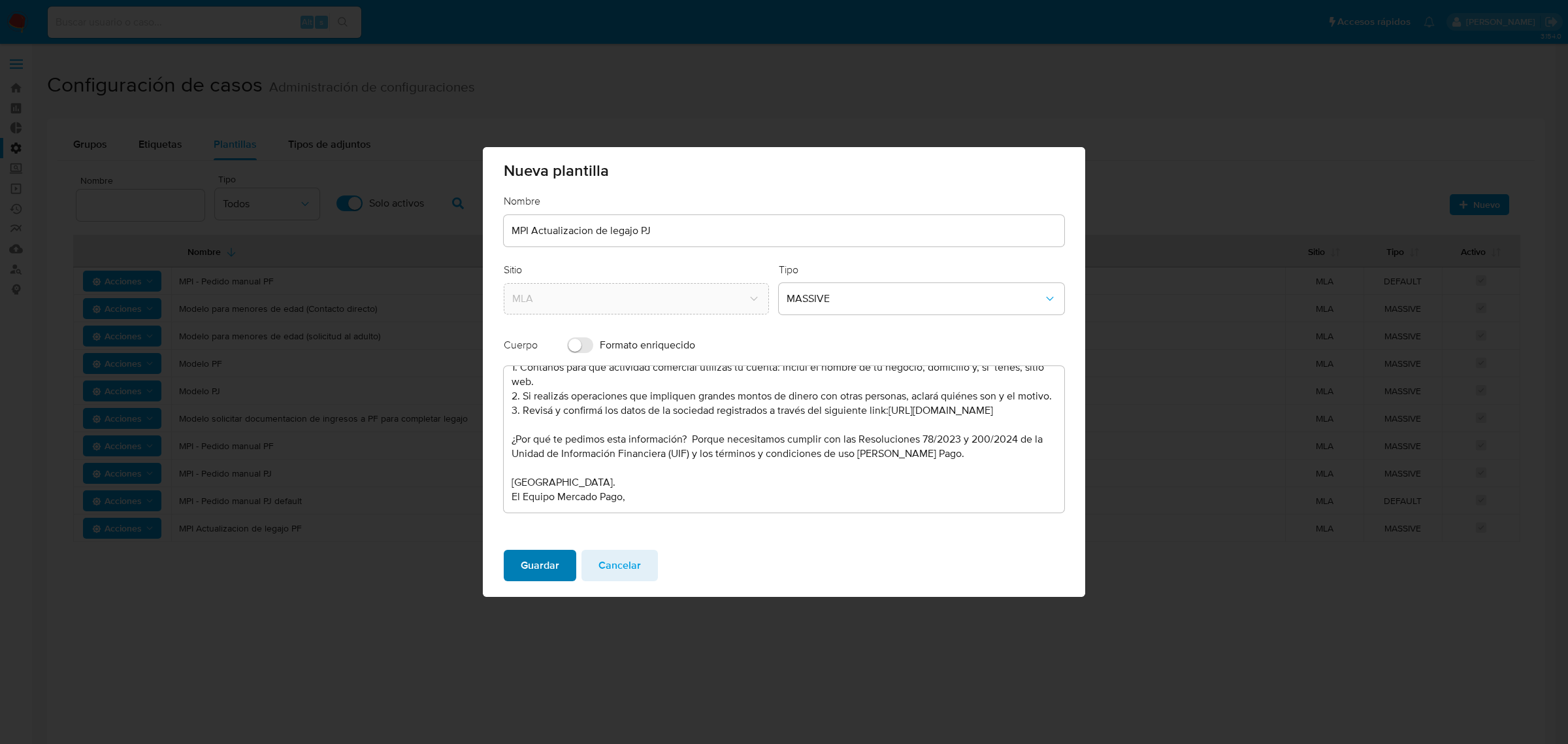
click at [534, 556] on span "Guardar" at bounding box center [540, 565] width 39 height 28
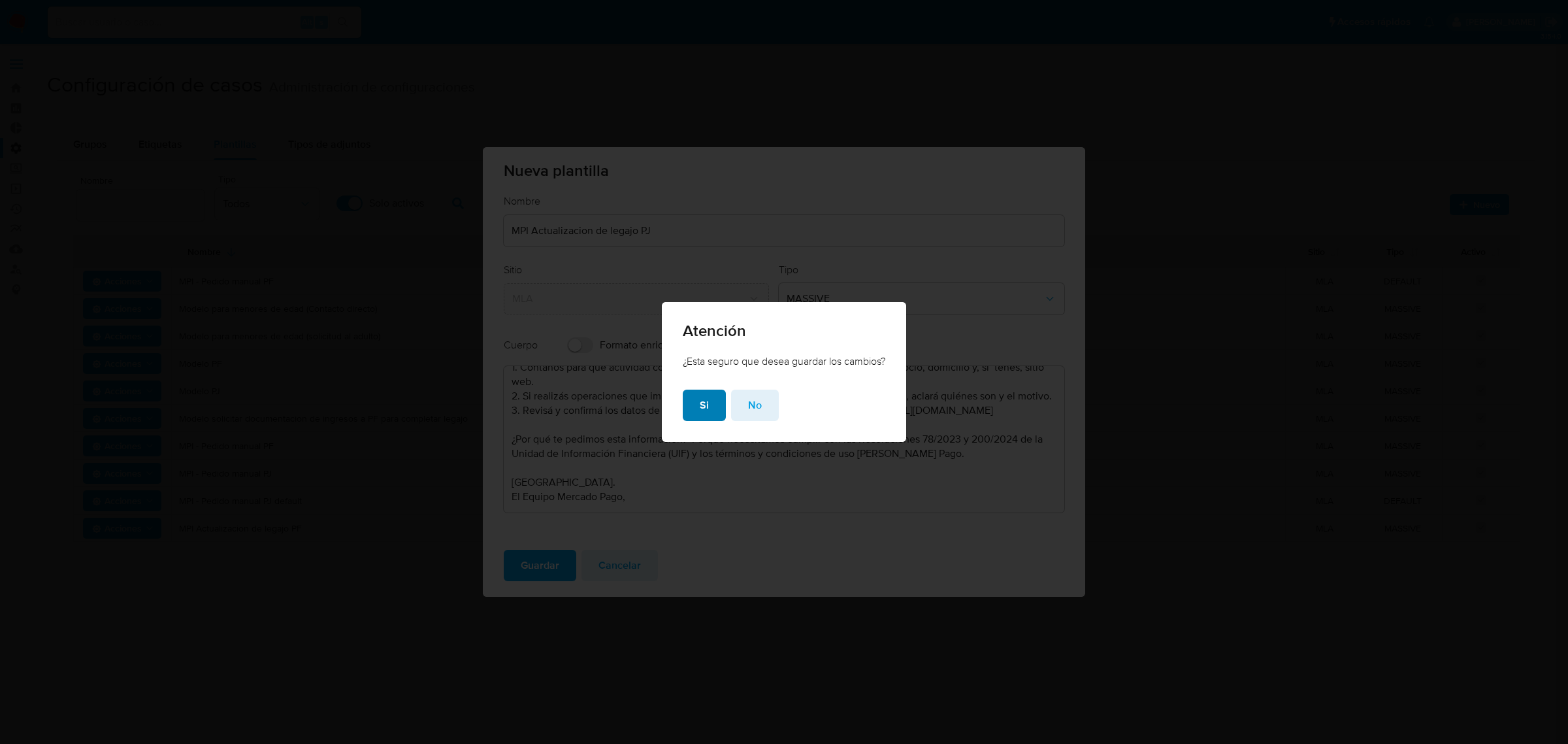
click at [703, 394] on span "Si" at bounding box center [704, 405] width 9 height 28
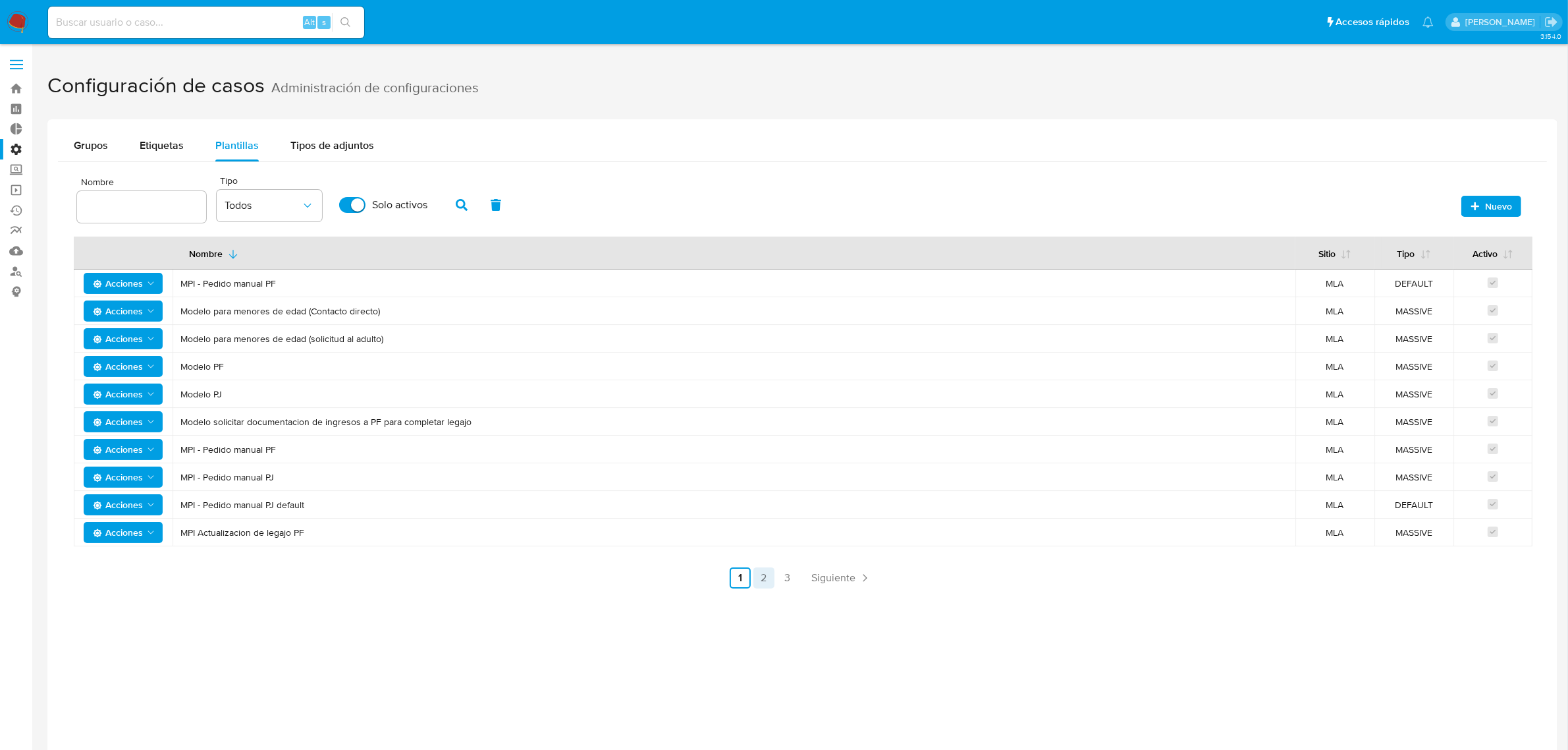
click at [764, 586] on link "2" at bounding box center [764, 578] width 21 height 21
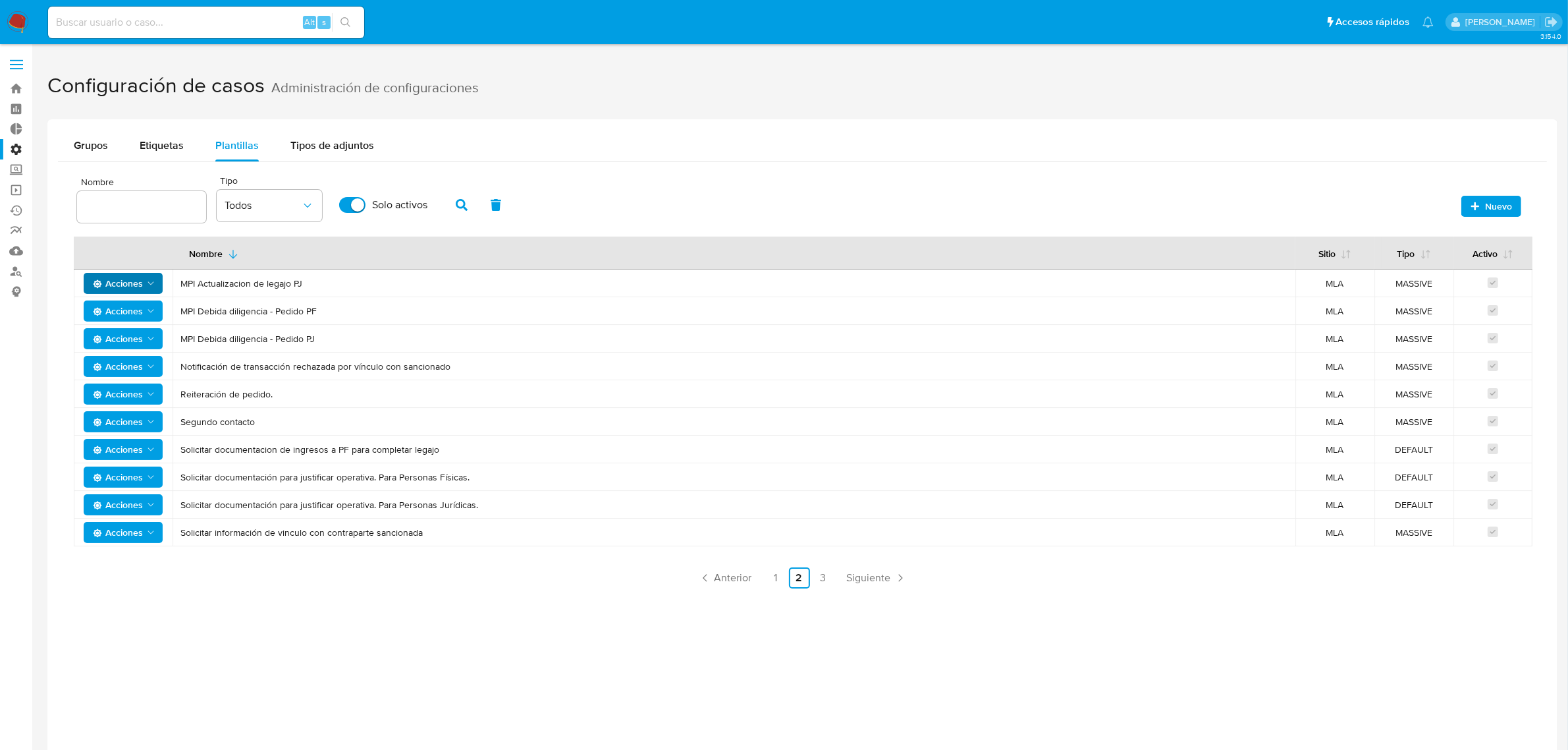
click at [148, 286] on icon "Acciones" at bounding box center [150, 283] width 10 height 11
click at [130, 377] on button "Ver registros" at bounding box center [122, 380] width 118 height 32
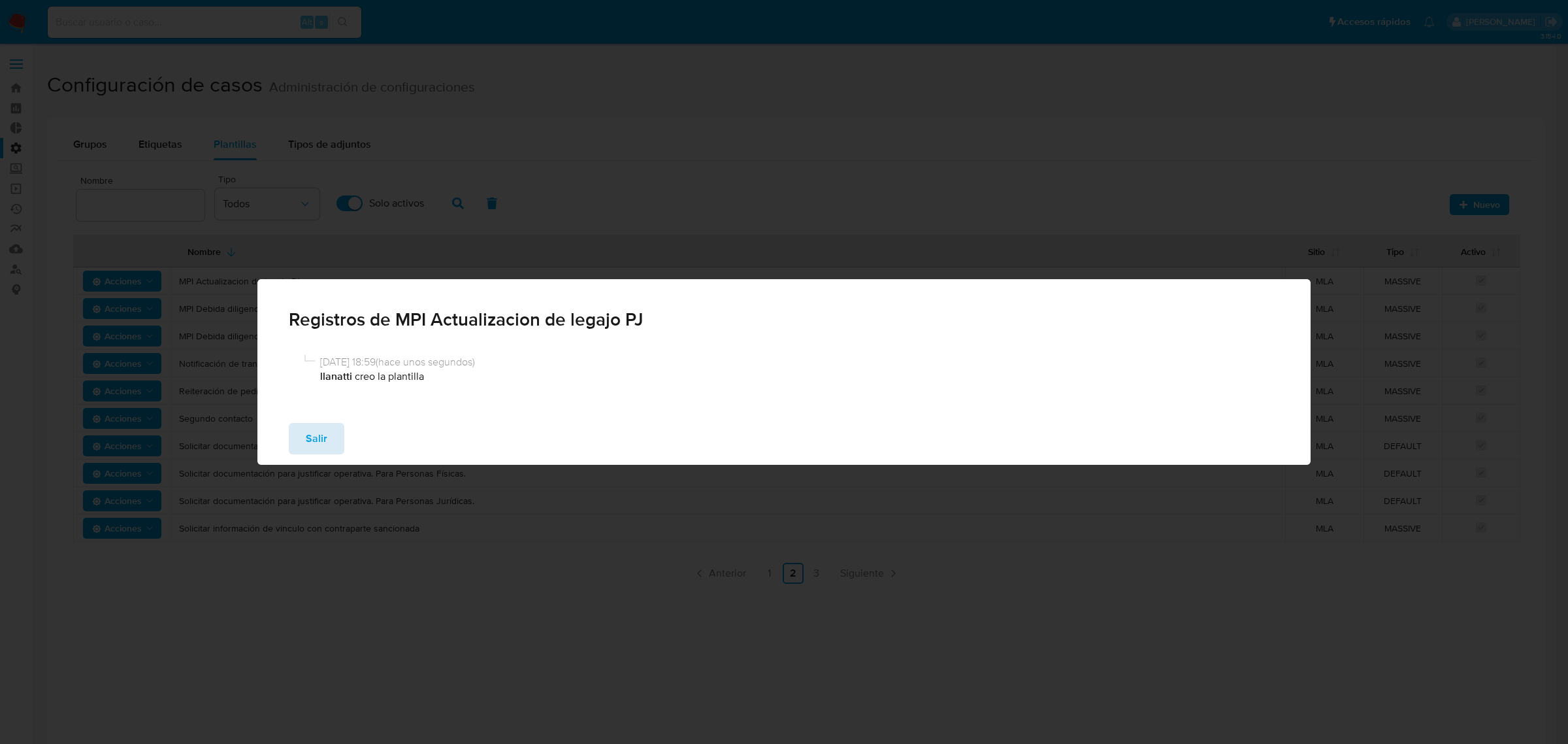
click at [303, 436] on button "Salir" at bounding box center [317, 438] width 56 height 31
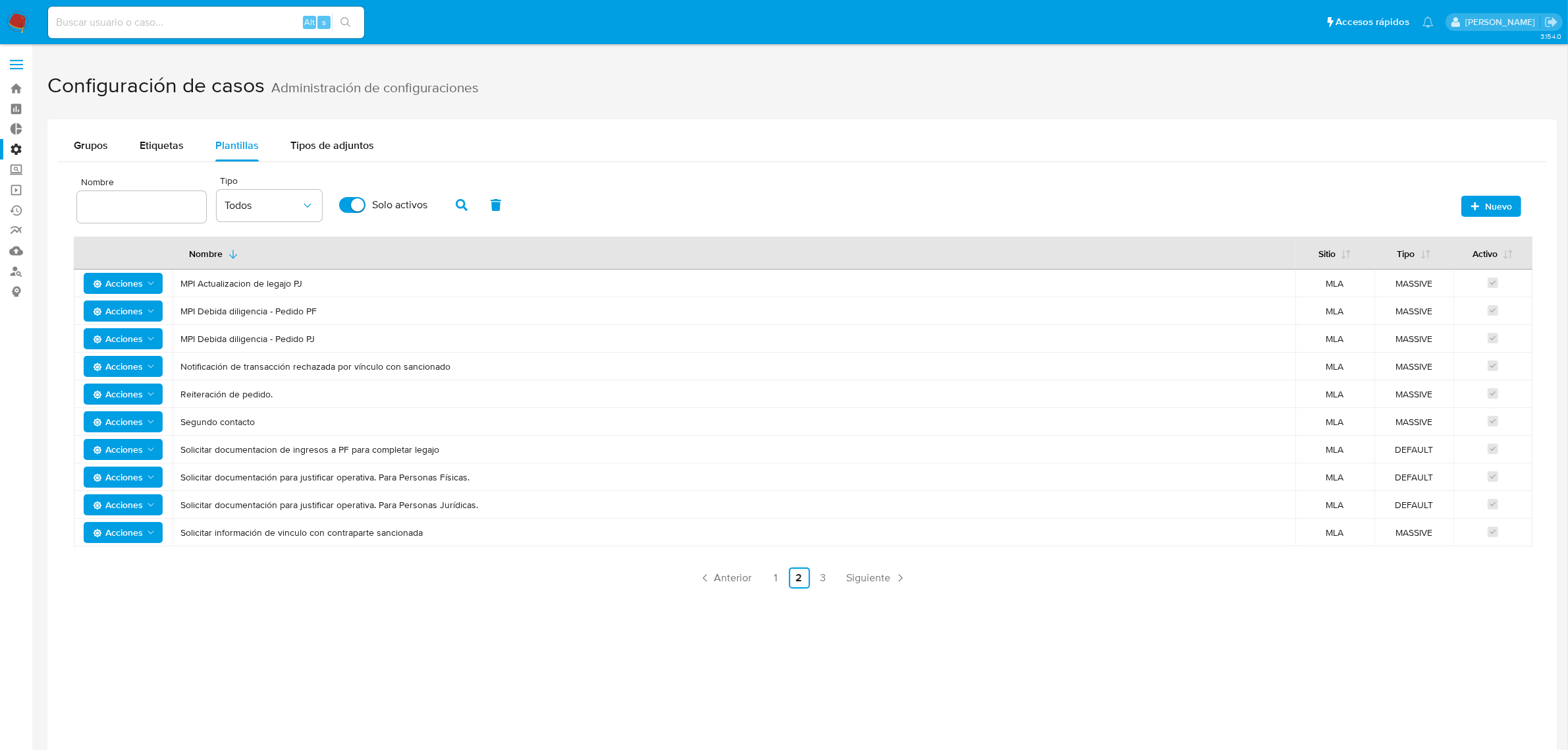
click at [126, 281] on span "Acciones" at bounding box center [118, 283] width 50 height 21
click at [126, 313] on button "Editar" at bounding box center [122, 317] width 118 height 32
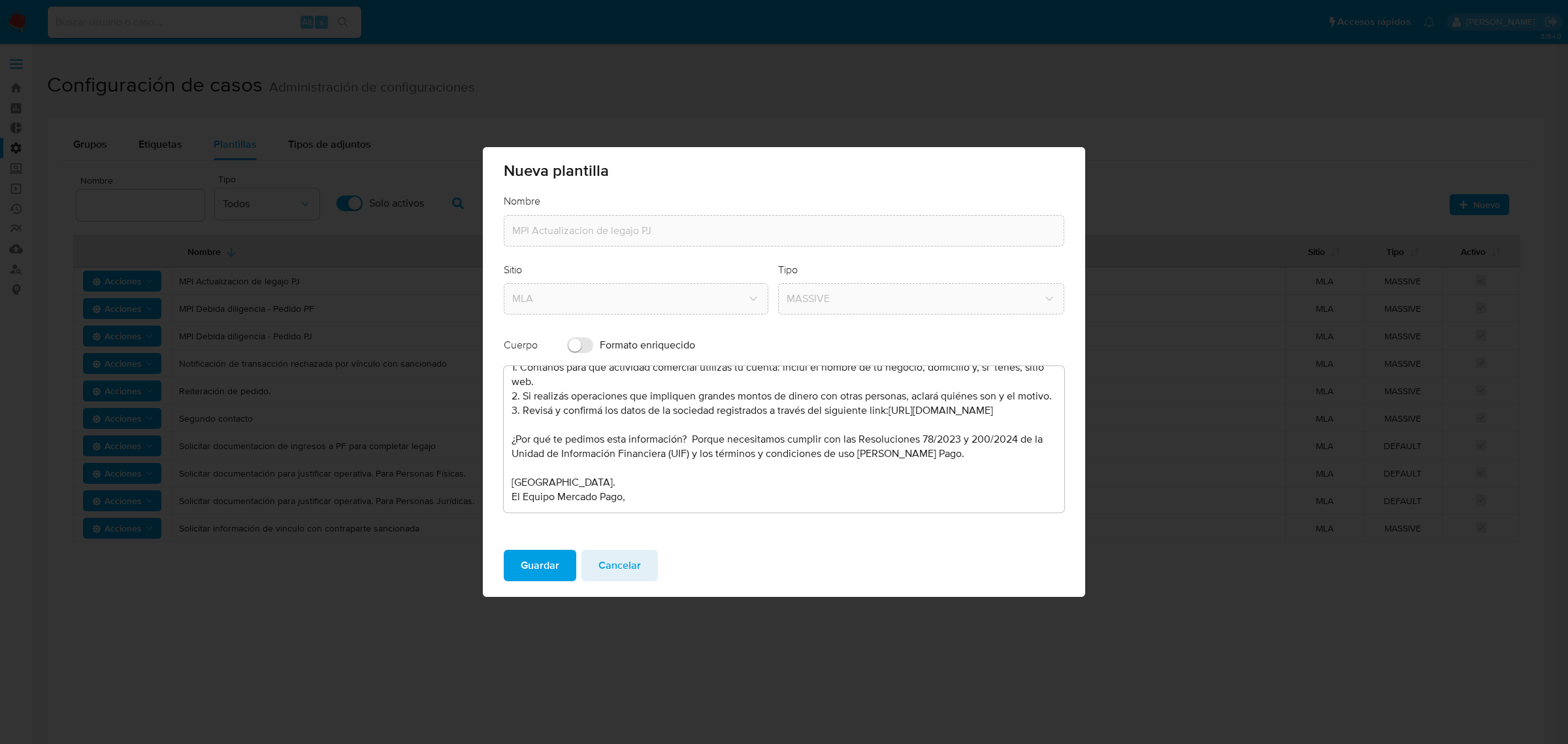
click at [628, 581] on div "Guardar Cancelar" at bounding box center [783, 568] width 602 height 58
click at [615, 565] on span "Cancelar" at bounding box center [619, 565] width 42 height 28
